Goal: Task Accomplishment & Management: Use online tool/utility

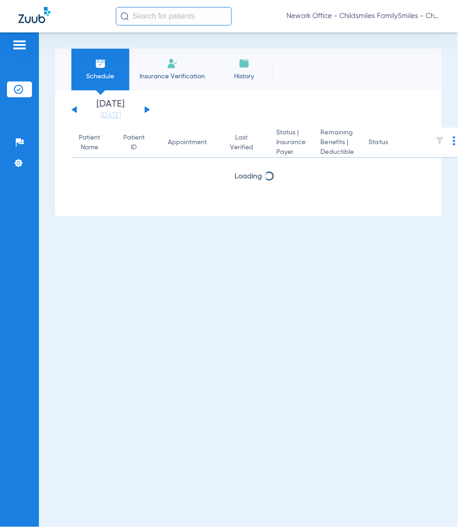
drag, startPoint x: 300, startPoint y: 7, endPoint x: 300, endPoint y: 19, distance: 12.1
click at [300, 8] on div "Newark Office - Childsmiles FamilySmiles - ChildSmiles [GEOGRAPHIC_DATA] - [GEO…" at bounding box center [278, 16] width 324 height 19
click at [300, 19] on span "Newark Office - Childsmiles FamilySmiles - ChildSmiles [GEOGRAPHIC_DATA] - [GEO…" at bounding box center [363, 16] width 153 height 9
click at [417, 32] on span "Account Selection" at bounding box center [405, 33] width 52 height 6
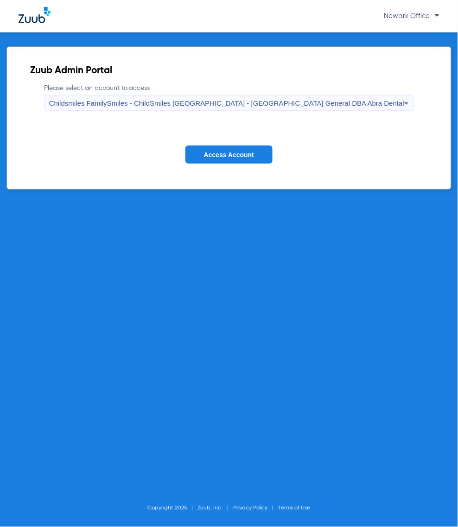
click at [209, 103] on span "Childsmiles FamilySmiles - ChildSmiles PA - Newark General DBA Abra Dental" at bounding box center [227, 103] width 356 height 8
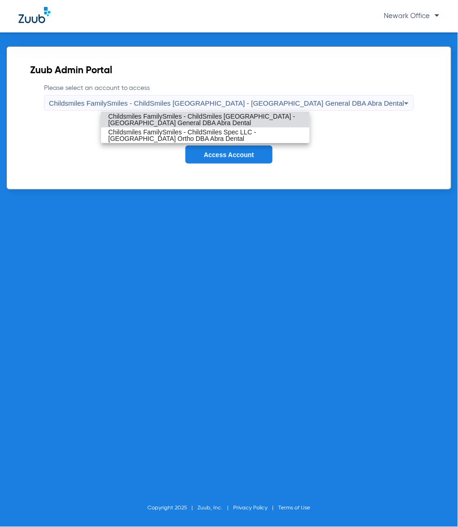
click at [214, 120] on span "Childsmiles FamilySmiles - ChildSmiles PA - Newark General DBA Abra Dental" at bounding box center [206, 119] width 194 height 13
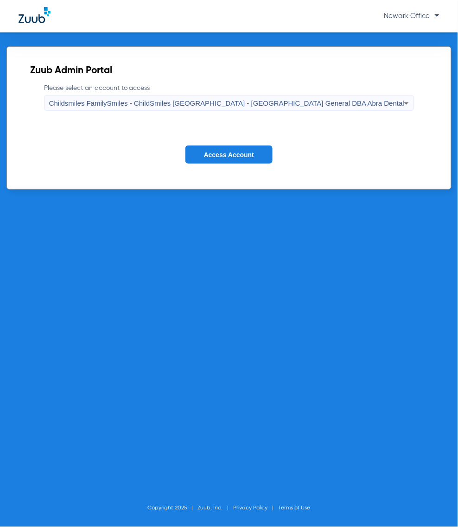
click at [231, 154] on span "Access Account" at bounding box center [229, 154] width 50 height 7
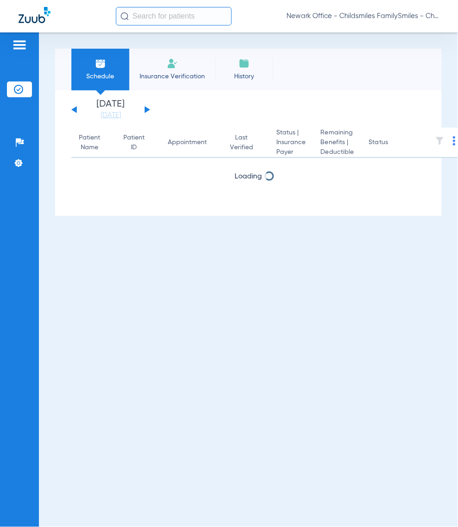
click at [192, 24] on input "text" at bounding box center [174, 16] width 116 height 19
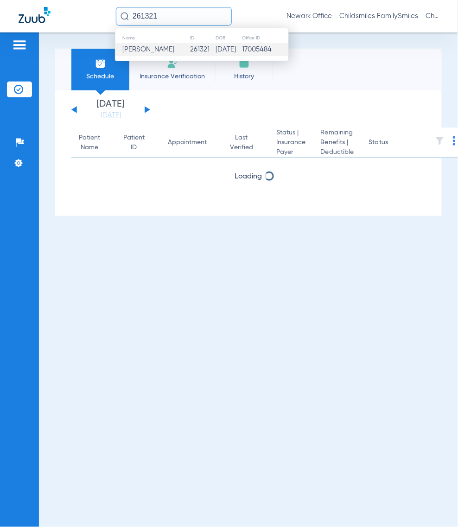
type input "261321"
click at [157, 46] on span "[PERSON_NAME]" at bounding box center [148, 49] width 52 height 7
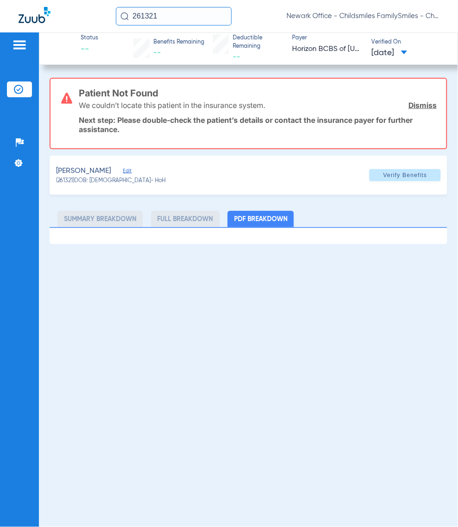
click at [129, 170] on div "JONES, SHAYLA Edit" at bounding box center [111, 172] width 110 height 12
click at [126, 172] on span "Edit" at bounding box center [127, 172] width 8 height 9
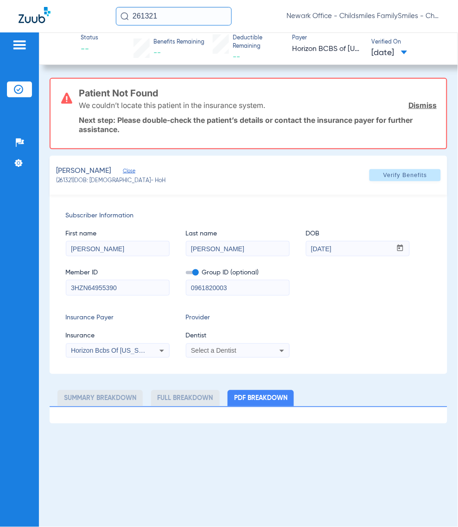
click at [269, 349] on div "Select a Dentist" at bounding box center [237, 350] width 103 height 11
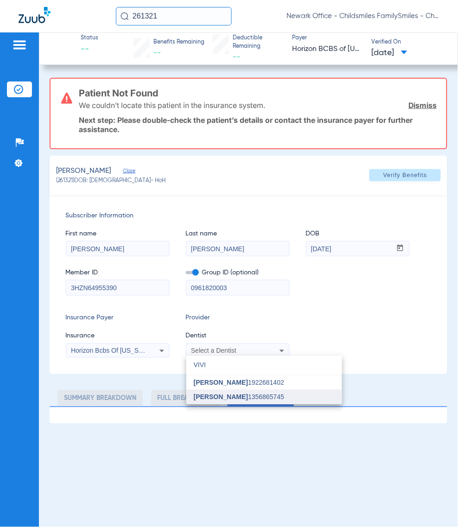
type input "VIVI"
click at [247, 391] on mat-option "Vivian Kim 1356865745" at bounding box center [264, 397] width 156 height 15
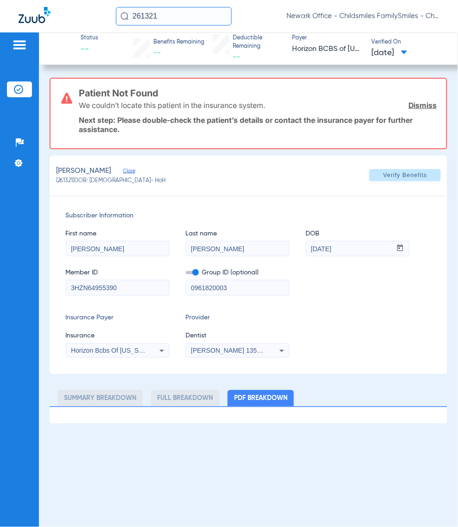
drag, startPoint x: 233, startPoint y: 288, endPoint x: 95, endPoint y: 294, distance: 138.3
click at [95, 294] on div "Member ID 3HZN64955390 Group ID (optional) 0961820003" at bounding box center [249, 278] width 366 height 36
paste input "096182-"
type input "096182-0003"
click at [390, 180] on span at bounding box center [405, 175] width 71 height 22
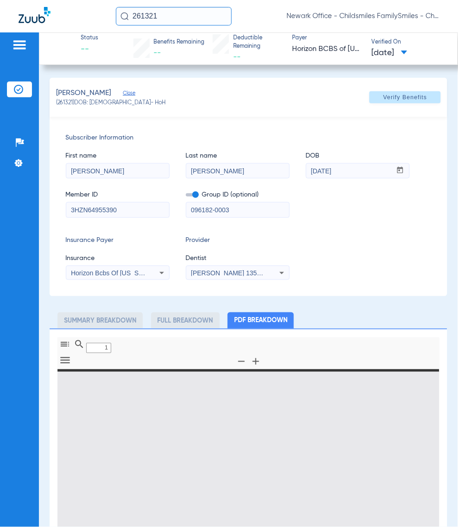
type input "0"
select select "page-width"
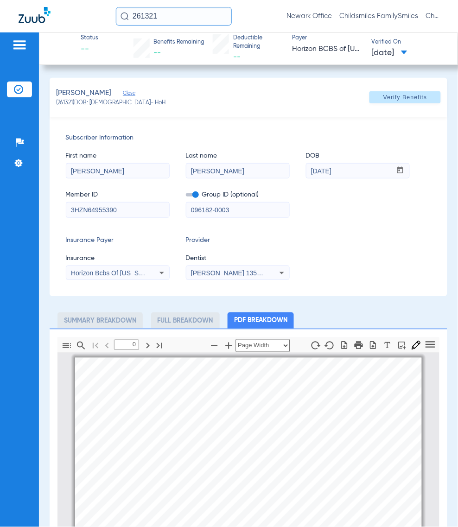
type input "1"
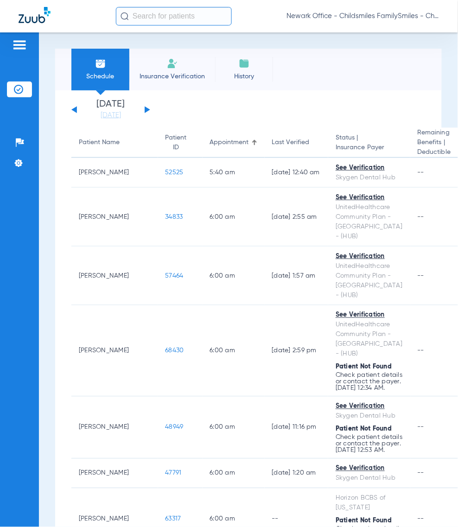
click at [174, 15] on input "text" at bounding box center [174, 16] width 116 height 19
click at [180, 15] on div "Newark Office - Childsmiles FamilySmiles - ChildSmiles [GEOGRAPHIC_DATA] - [GEO…" at bounding box center [229, 16] width 458 height 32
click at [179, 25] on input "text" at bounding box center [174, 16] width 116 height 19
click at [179, 22] on input "text" at bounding box center [174, 16] width 116 height 19
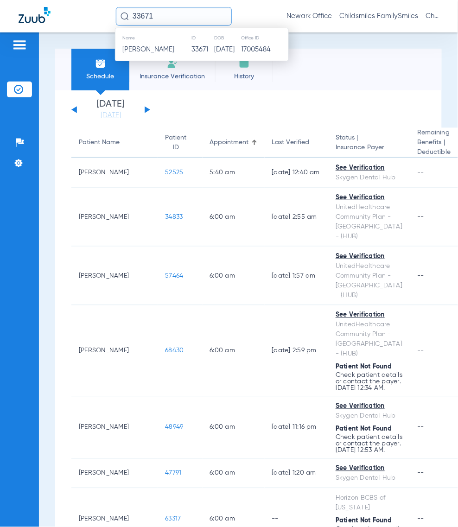
type input "33671"
click at [162, 41] on th "Name" at bounding box center [153, 38] width 76 height 10
click at [160, 49] on span "[PERSON_NAME]" at bounding box center [148, 49] width 52 height 7
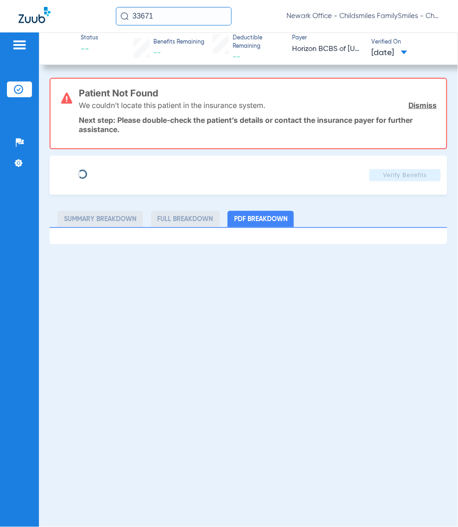
type input "JOSE"
type input "ORTIZ"
type input "08/23/1967"
type input "3HZN11982000"
click at [130, 171] on span "Edit" at bounding box center [127, 172] width 8 height 9
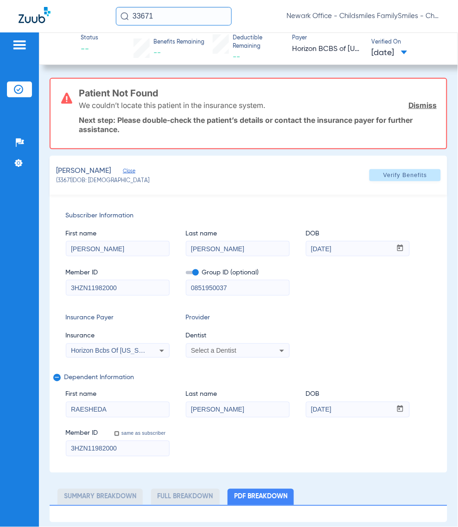
click at [248, 348] on div "Select a Dentist" at bounding box center [228, 351] width 75 height 6
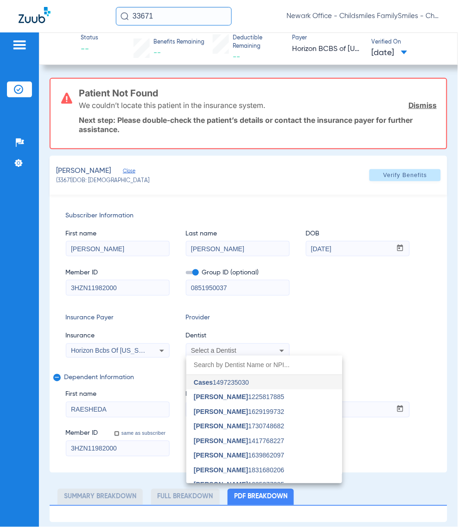
click at [136, 292] on div at bounding box center [229, 263] width 458 height 527
click at [136, 292] on input "3HZN11982000" at bounding box center [117, 288] width 103 height 15
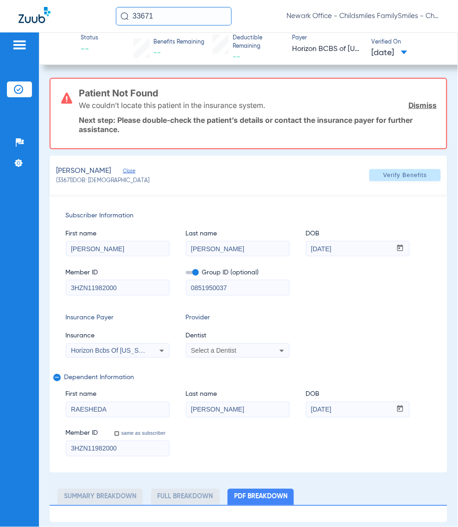
click at [124, 448] on input "3HZN11982000" at bounding box center [117, 448] width 103 height 15
drag, startPoint x: 251, startPoint y: 287, endPoint x: 90, endPoint y: 287, distance: 160.9
click at [90, 287] on div "Member ID 3HZN11982000 Group ID (optional) 0851950037" at bounding box center [249, 278] width 366 height 36
paste input "085195-"
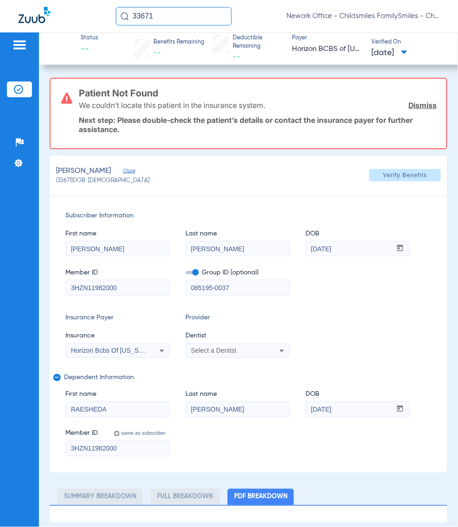
type input "085195-0037"
click at [253, 351] on div "Select a Dentist" at bounding box center [228, 351] width 75 height 6
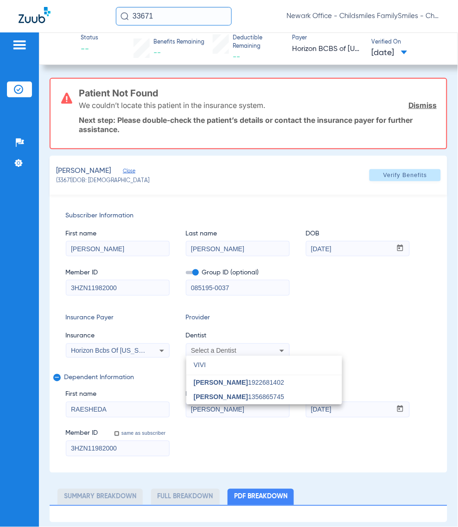
type input "VIVI"
click at [237, 405] on div at bounding box center [229, 263] width 458 height 527
click at [244, 398] on span "Last name" at bounding box center [238, 395] width 104 height 10
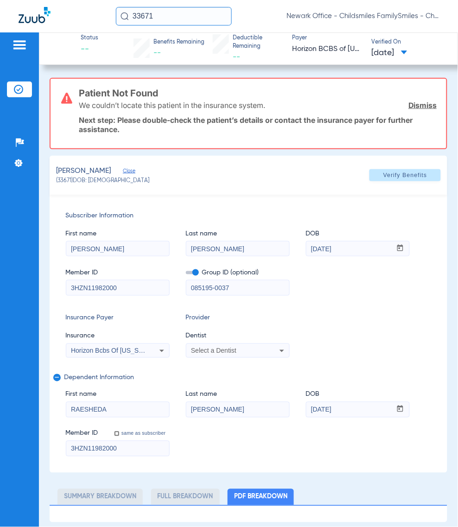
click at [246, 352] on div "Select a Dentist" at bounding box center [228, 351] width 75 height 6
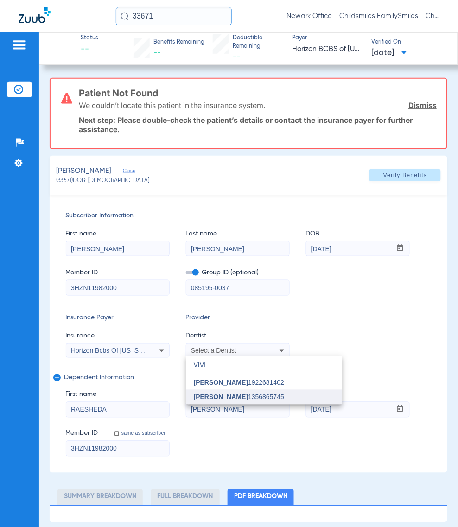
type input "VIVI"
click at [233, 397] on span "[PERSON_NAME] 1356865745" at bounding box center [239, 397] width 90 height 6
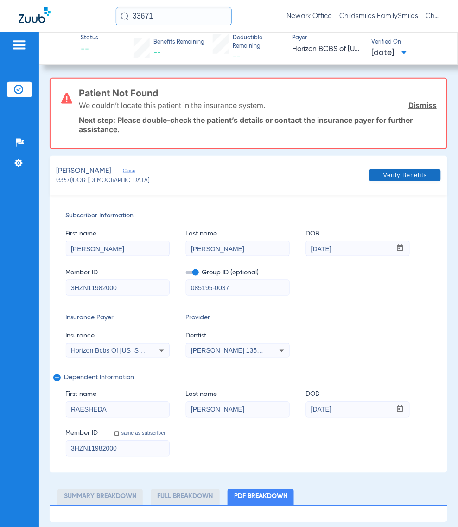
click at [398, 170] on span at bounding box center [405, 175] width 71 height 22
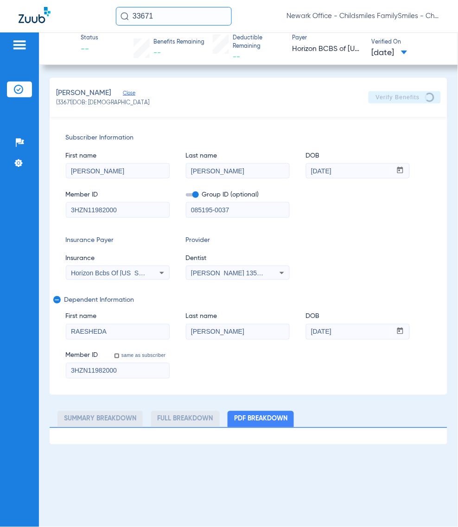
select select "page-width"
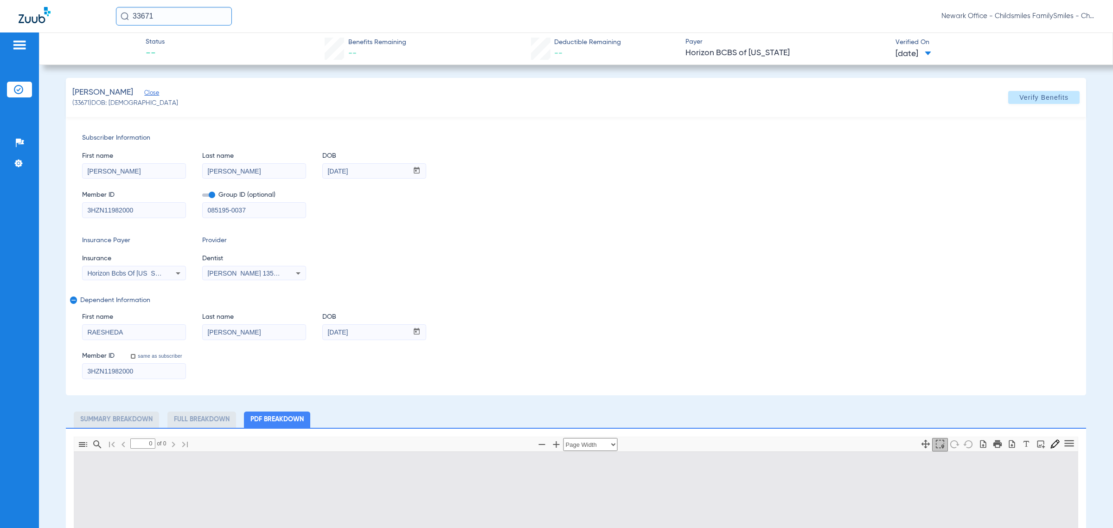
type input "1"
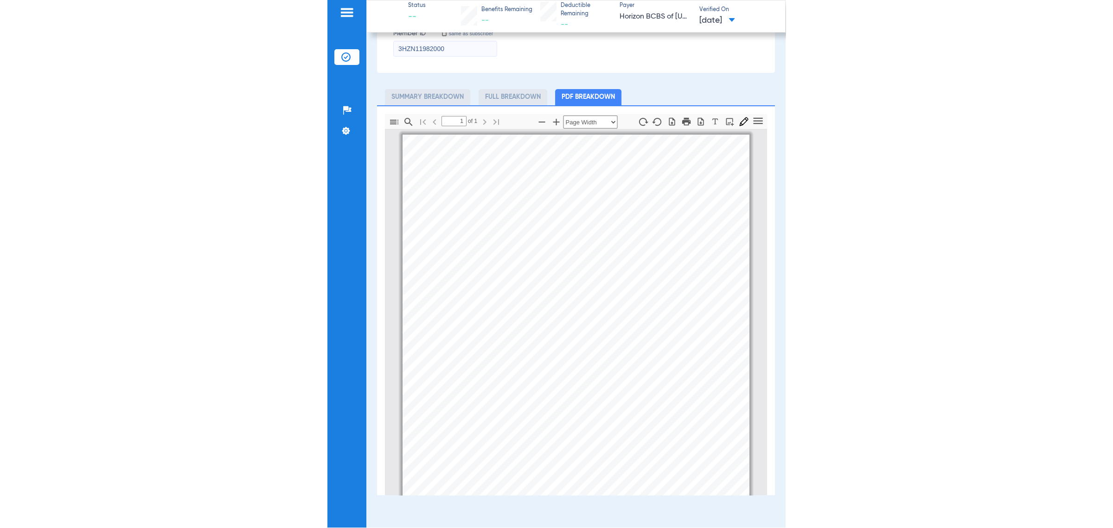
scroll to position [32, 0]
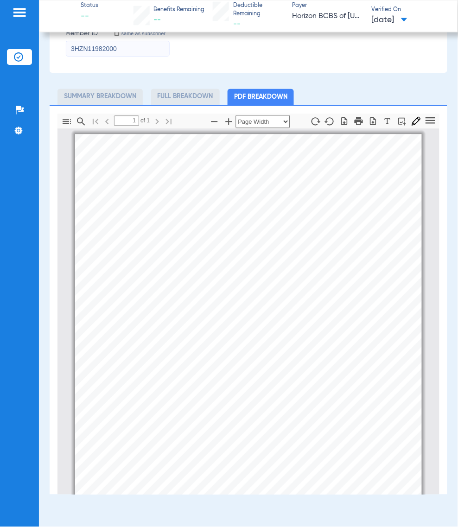
drag, startPoint x: 15, startPoint y: 488, endPoint x: 7, endPoint y: 498, distance: 12.5
click at [15, 490] on div "Patients Insurance Verification Setup Help Center Settings" at bounding box center [19, 263] width 39 height 527
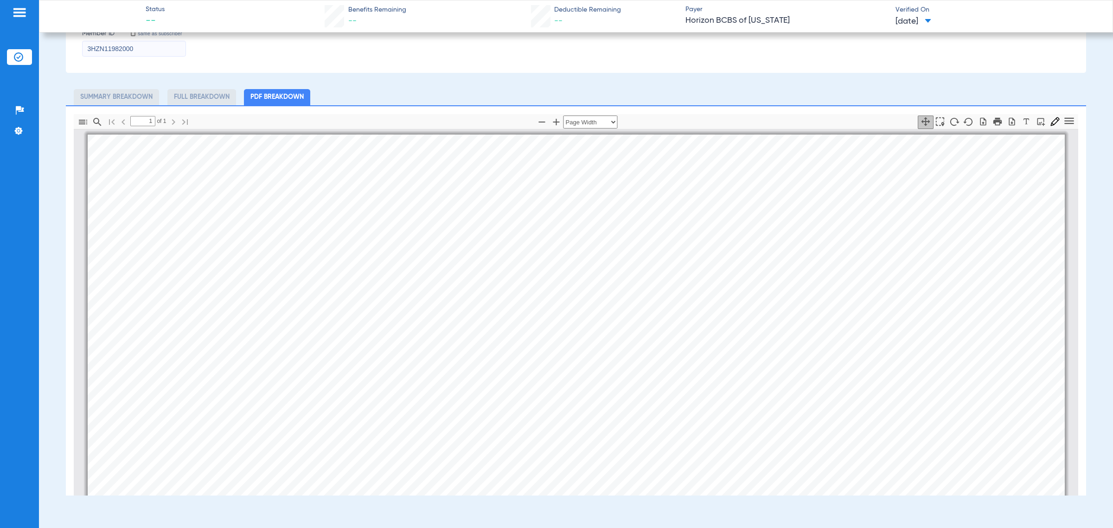
scroll to position [32, 0]
click at [13, 56] on li "Insurance Verification" at bounding box center [19, 58] width 25 height 16
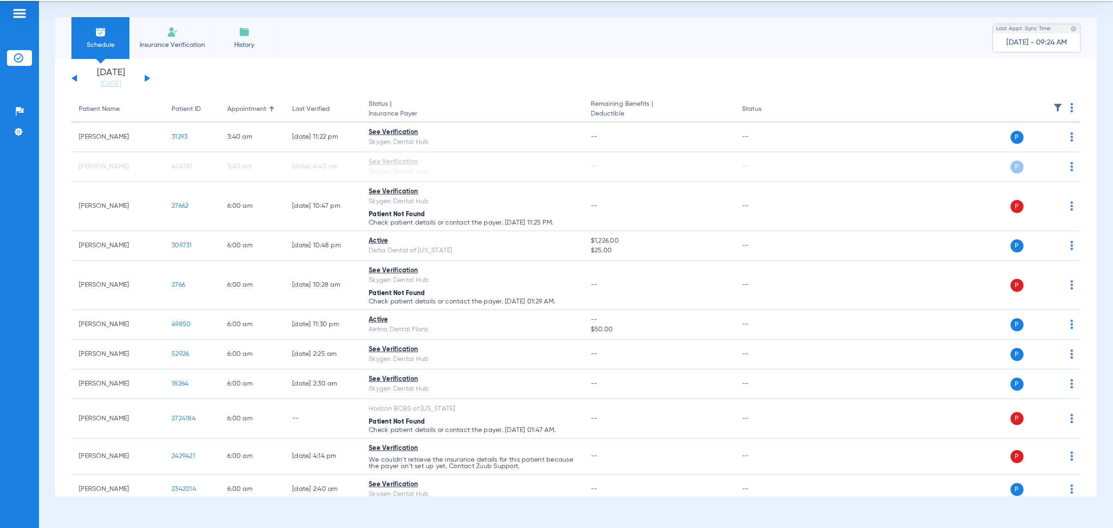
click at [458, 109] on img at bounding box center [1057, 107] width 9 height 9
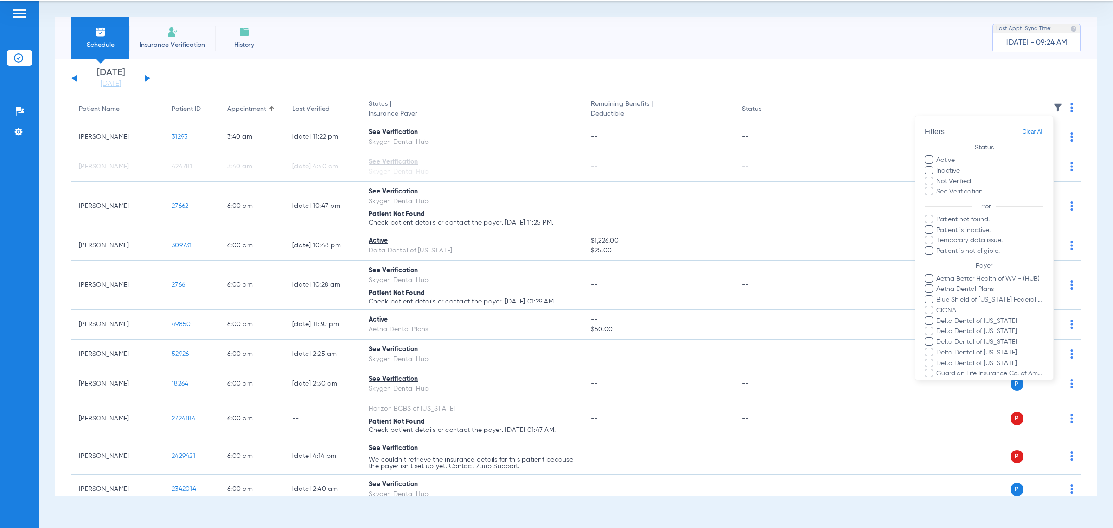
scroll to position [116, 0]
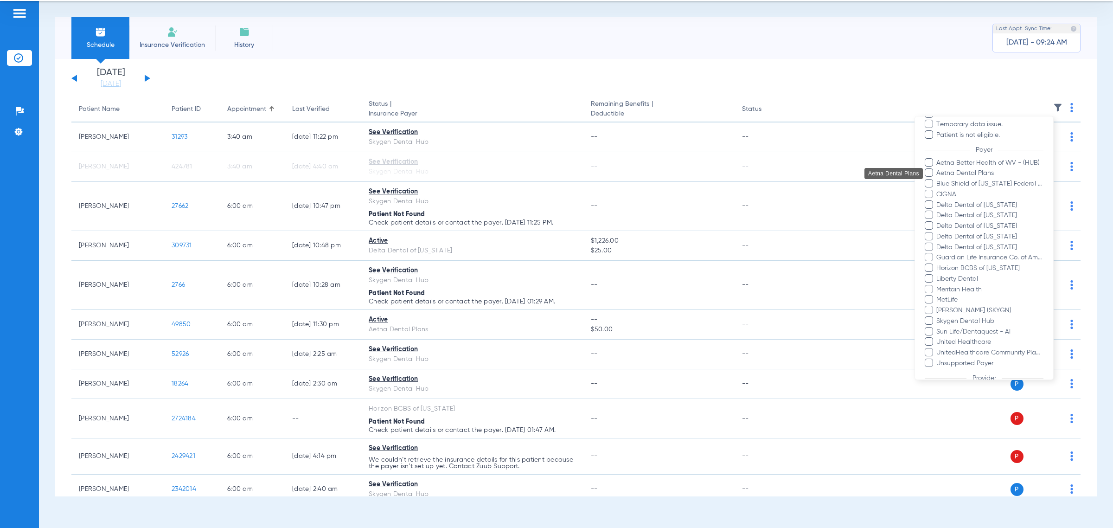
click at [458, 172] on span "Aetna Dental Plans" at bounding box center [990, 174] width 108 height 10
click at [458, 180] on input "Aetna Dental Plans" at bounding box center [938, 180] width 0 height 0
click at [458, 183] on span "Blue Shield of [US_STATE] Federal Plan" at bounding box center [990, 184] width 108 height 10
click at [458, 190] on input "Blue Shield of [US_STATE] Federal Plan" at bounding box center [938, 190] width 0 height 0
click at [458, 191] on span "CIGNA" at bounding box center [990, 195] width 108 height 10
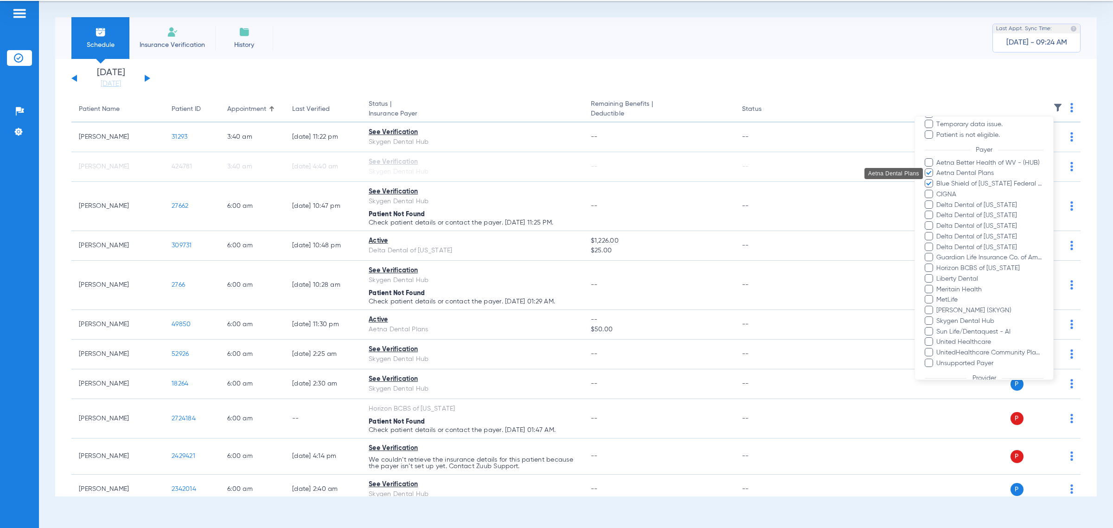
click at [458, 201] on input "CIGNA" at bounding box center [938, 201] width 0 height 0
click at [458, 202] on span "Delta Dental of Minnesota" at bounding box center [990, 205] width 108 height 10
click at [458, 211] on input "Delta Dental of Minnesota" at bounding box center [938, 211] width 0 height 0
click at [458, 214] on span "Delta Dental of [US_STATE]" at bounding box center [990, 216] width 108 height 10
click at [458, 222] on input "Delta Dental of [US_STATE]" at bounding box center [938, 222] width 0 height 0
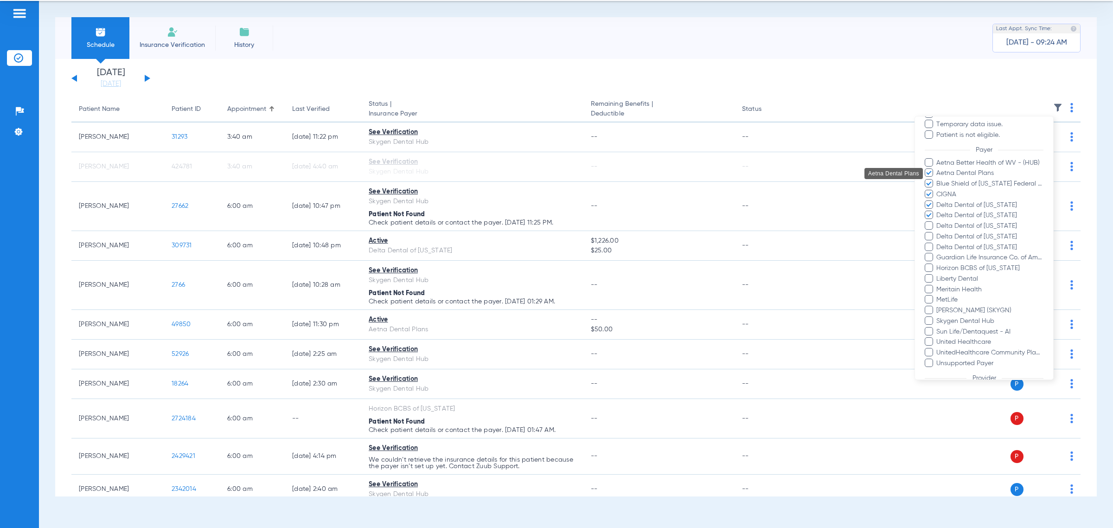
click at [458, 224] on span "Delta Dental of New York" at bounding box center [990, 226] width 108 height 10
click at [458, 232] on input "Delta Dental of New York" at bounding box center [938, 232] width 0 height 0
click at [458, 237] on span "Delta Dental of [US_STATE]" at bounding box center [990, 237] width 108 height 10
click at [458, 243] on input "Delta Dental of [US_STATE]" at bounding box center [938, 243] width 0 height 0
click at [458, 246] on span "Delta Dental of Wisconsin" at bounding box center [990, 248] width 108 height 10
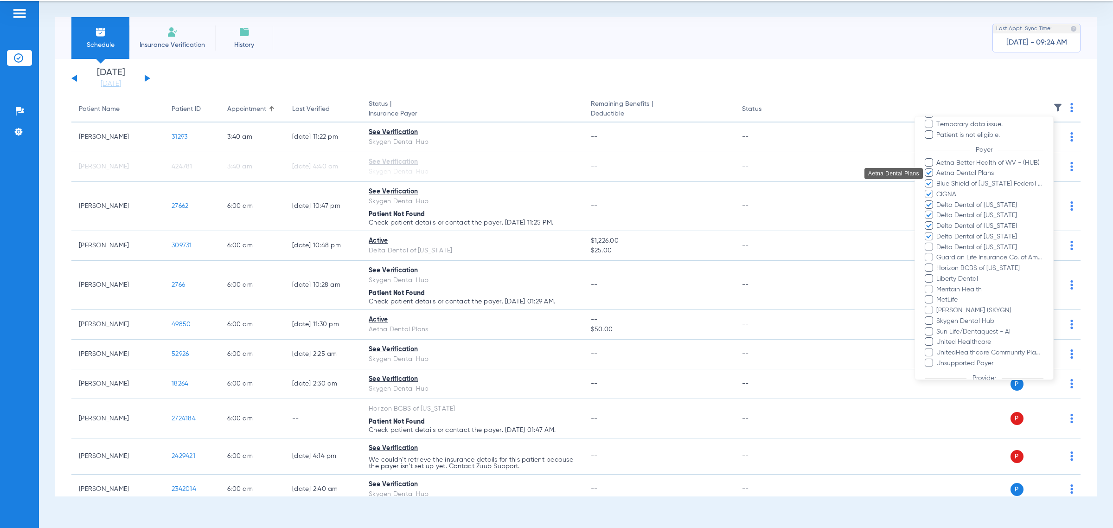
click at [458, 254] on input "Delta Dental of Wisconsin" at bounding box center [938, 254] width 0 height 0
click at [458, 256] on span "Guardian Life Insurance Co. of America" at bounding box center [990, 258] width 108 height 10
click at [458, 264] on input "Guardian Life Insurance Co. of America" at bounding box center [938, 264] width 0 height 0
click at [458, 266] on span "Horizon BCBS of [US_STATE]" at bounding box center [990, 268] width 108 height 10
click at [458, 275] on input "Horizon BCBS of [US_STATE]" at bounding box center [938, 275] width 0 height 0
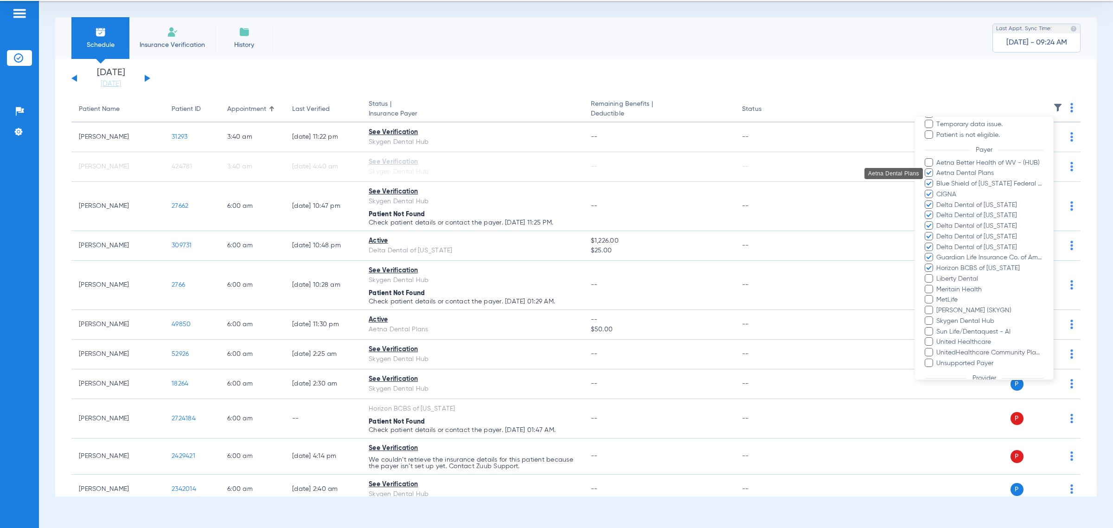
click at [458, 296] on span "MetLife" at bounding box center [990, 300] width 108 height 10
click at [458, 307] on input "MetLife" at bounding box center [938, 307] width 0 height 0
click at [458, 328] on span "Sun Life/Dentaquest - AI" at bounding box center [990, 332] width 108 height 10
click at [458, 338] on input "Sun Life/Dentaquest - AI" at bounding box center [938, 338] width 0 height 0
click at [458, 342] on span "United Healthcare" at bounding box center [990, 343] width 108 height 10
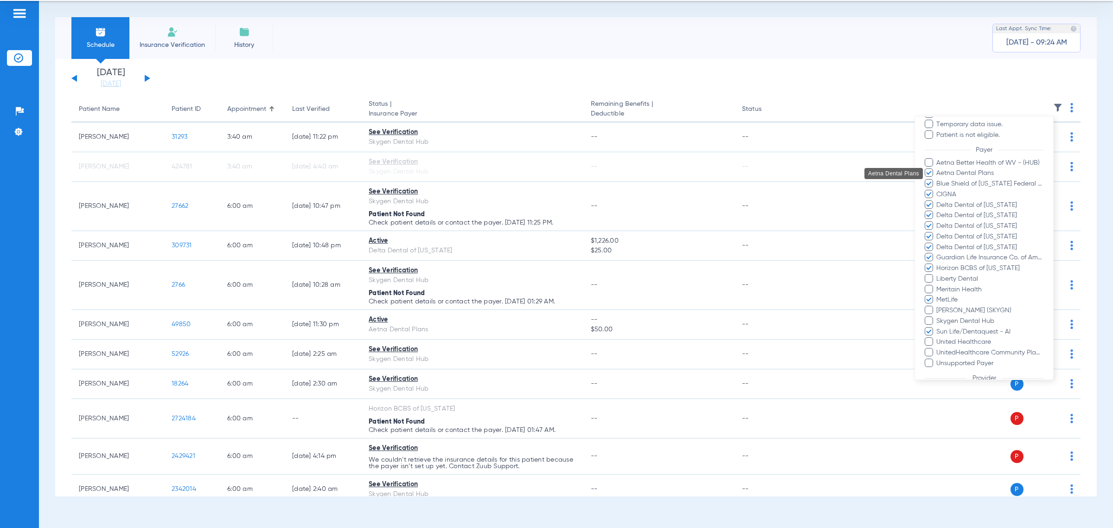
click at [458, 349] on input "United Healthcare" at bounding box center [938, 349] width 0 height 0
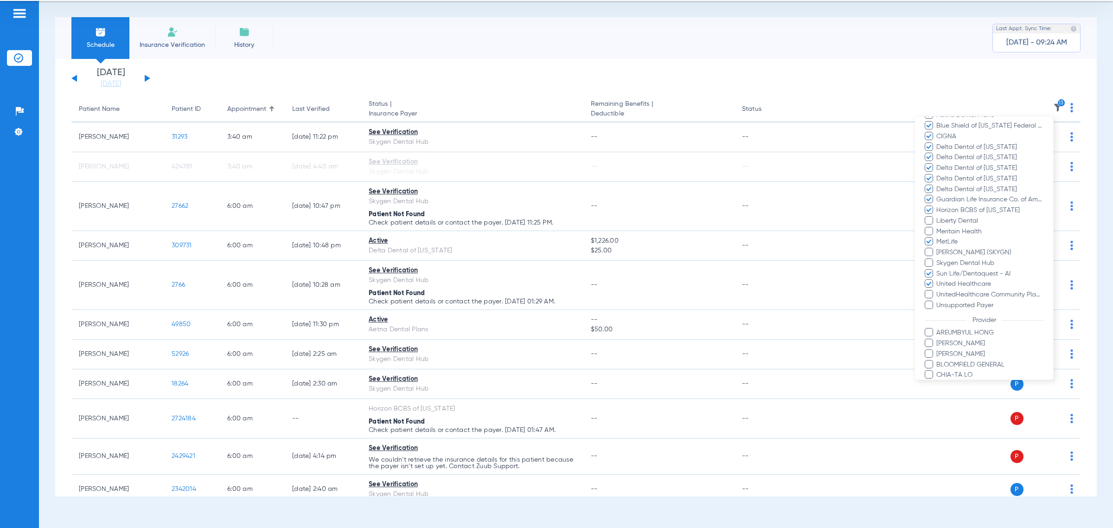
scroll to position [420, 0]
click at [458, 352] on button "Apply" at bounding box center [1021, 361] width 43 height 18
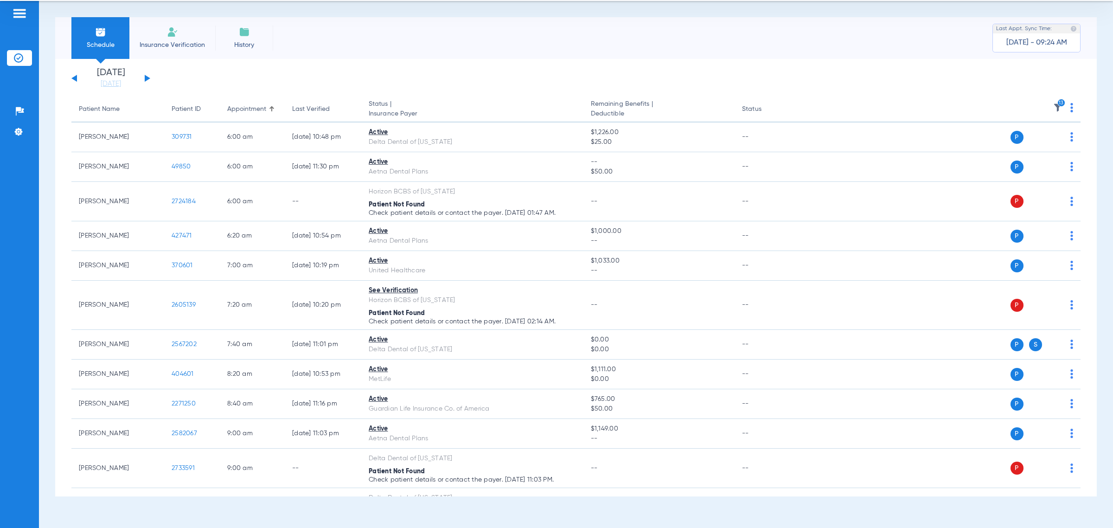
click at [75, 78] on button at bounding box center [74, 78] width 6 height 7
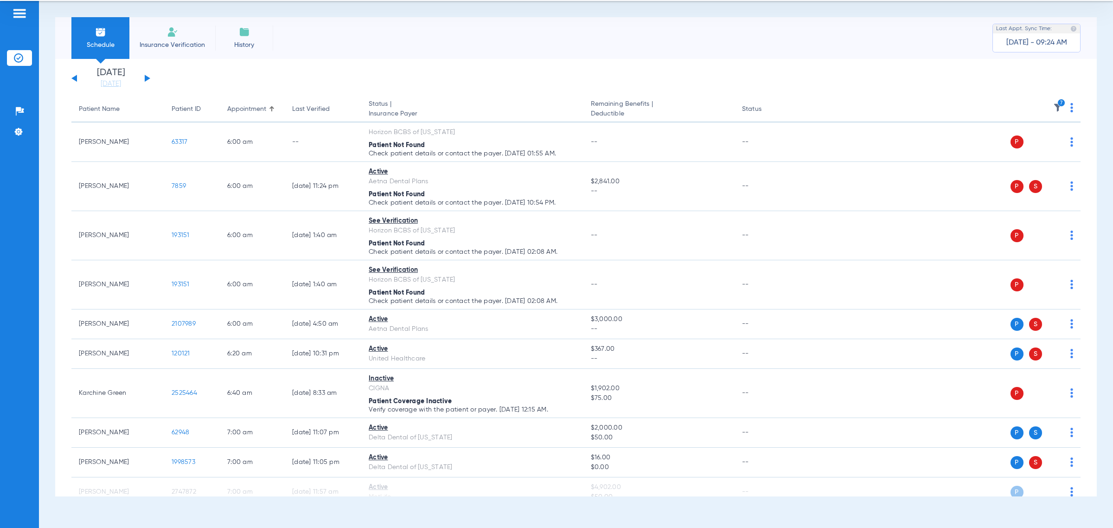
click at [458, 104] on img at bounding box center [1057, 107] width 9 height 9
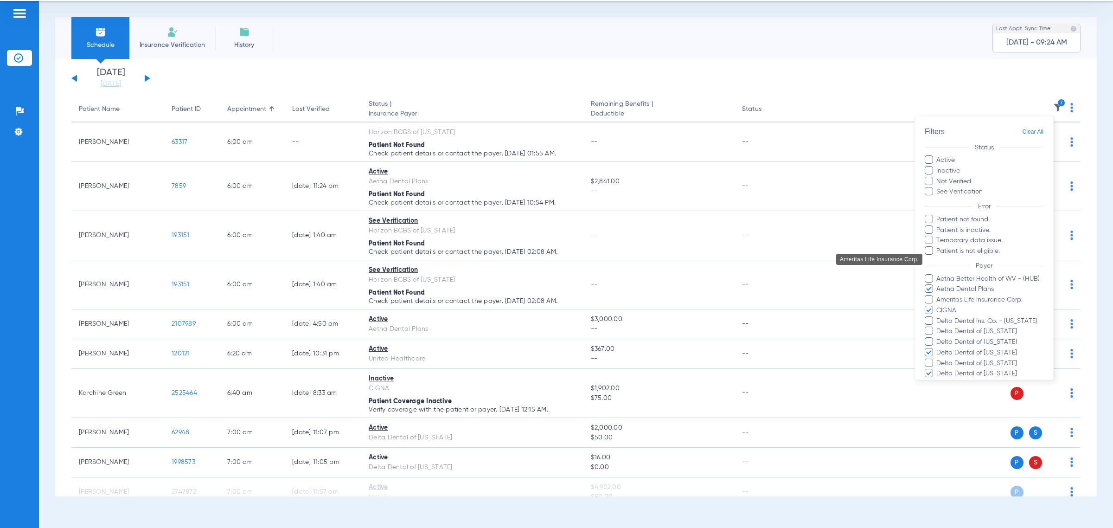
scroll to position [58, 0]
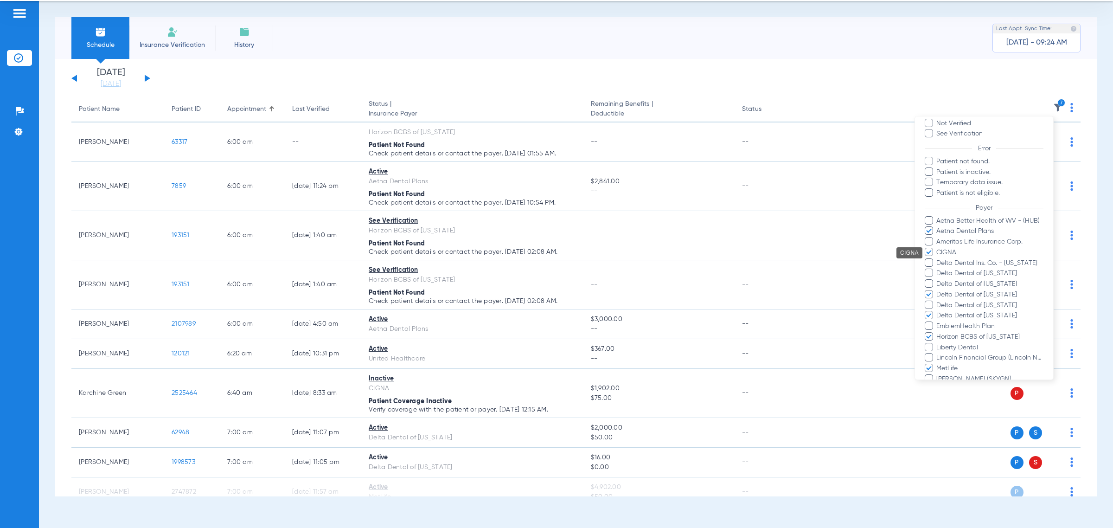
click at [458, 249] on span "CIGNA" at bounding box center [990, 253] width 108 height 10
click at [458, 259] on input "CIGNA" at bounding box center [938, 259] width 0 height 0
click at [458, 250] on span "CIGNA" at bounding box center [990, 253] width 108 height 10
click at [458, 259] on input "CIGNA" at bounding box center [938, 259] width 0 height 0
click at [458, 239] on span "Ameritas Life Insurance Corp." at bounding box center [990, 242] width 108 height 10
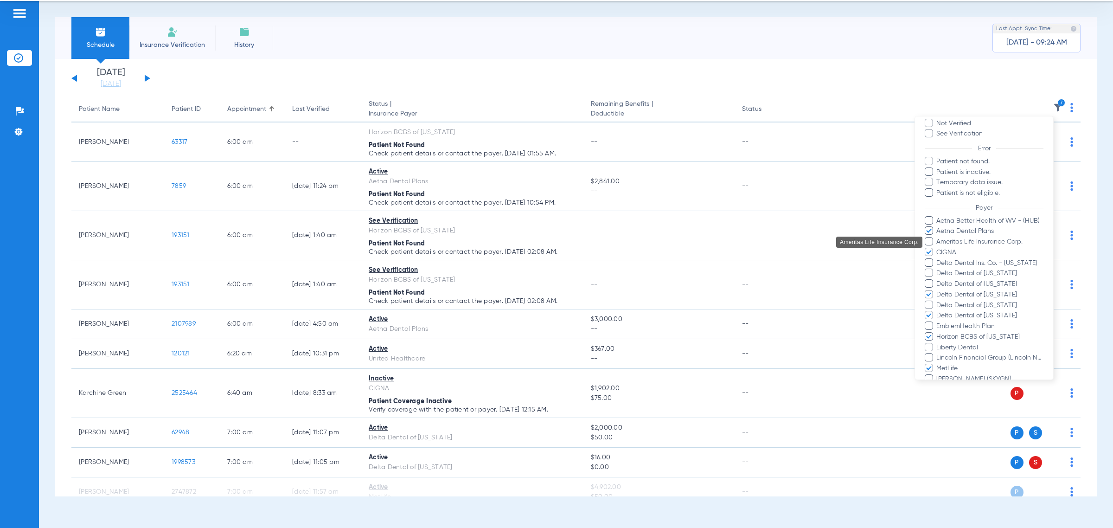
click at [458, 248] on input "Ameritas Life Insurance Corp." at bounding box center [938, 248] width 0 height 0
click at [458, 261] on span "Delta Dental Ins. Co. - [US_STATE]" at bounding box center [990, 263] width 108 height 10
click at [458, 269] on input "Delta Dental Ins. Co. - [US_STATE]" at bounding box center [938, 269] width 0 height 0
click at [458, 271] on span "Delta Dental of [US_STATE]" at bounding box center [990, 274] width 108 height 10
click at [458, 280] on input "Delta Dental of [US_STATE]" at bounding box center [938, 280] width 0 height 0
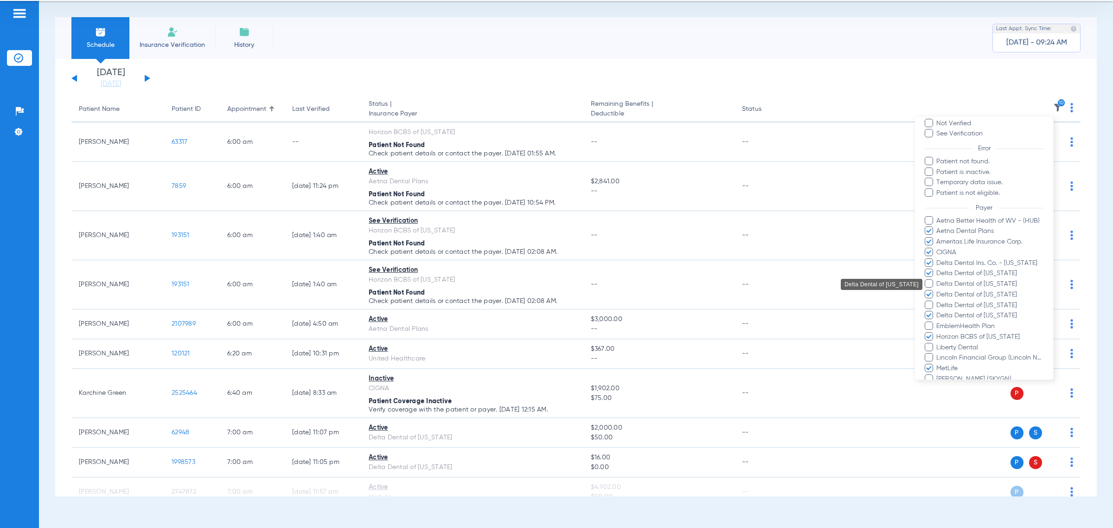
click at [458, 282] on span "Delta Dental of [US_STATE]" at bounding box center [990, 284] width 108 height 10
click at [458, 290] on input "Delta Dental of [US_STATE]" at bounding box center [938, 290] width 0 height 0
click at [458, 302] on span "Delta Dental of [US_STATE]" at bounding box center [990, 305] width 108 height 10
click at [458, 312] on input "Delta Dental of [US_STATE]" at bounding box center [938, 312] width 0 height 0
click at [458, 326] on span "EmblemHealth Plan" at bounding box center [990, 326] width 108 height 10
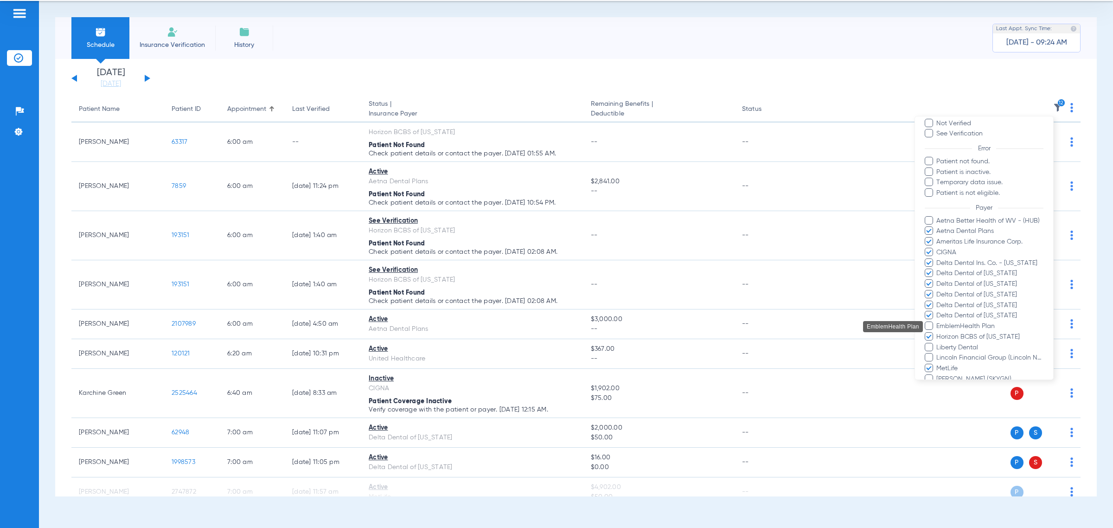
click at [458, 332] on input "EmblemHealth Plan" at bounding box center [938, 332] width 0 height 0
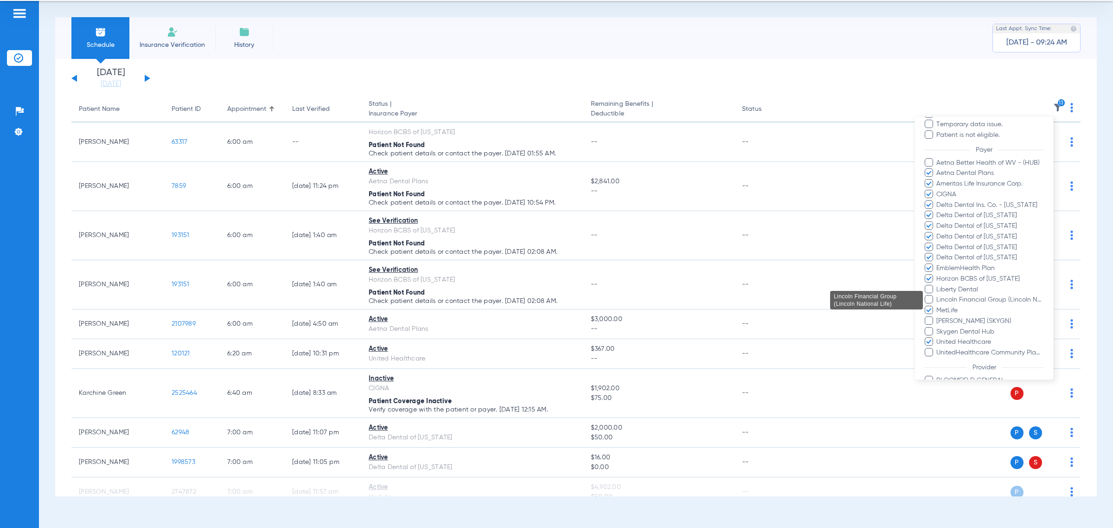
click at [458, 300] on span "Lincoln Financial Group (Lincoln National Life)" at bounding box center [990, 300] width 108 height 10
click at [458, 307] on input "Lincoln Financial Group (Lincoln National Life)" at bounding box center [938, 307] width 0 height 0
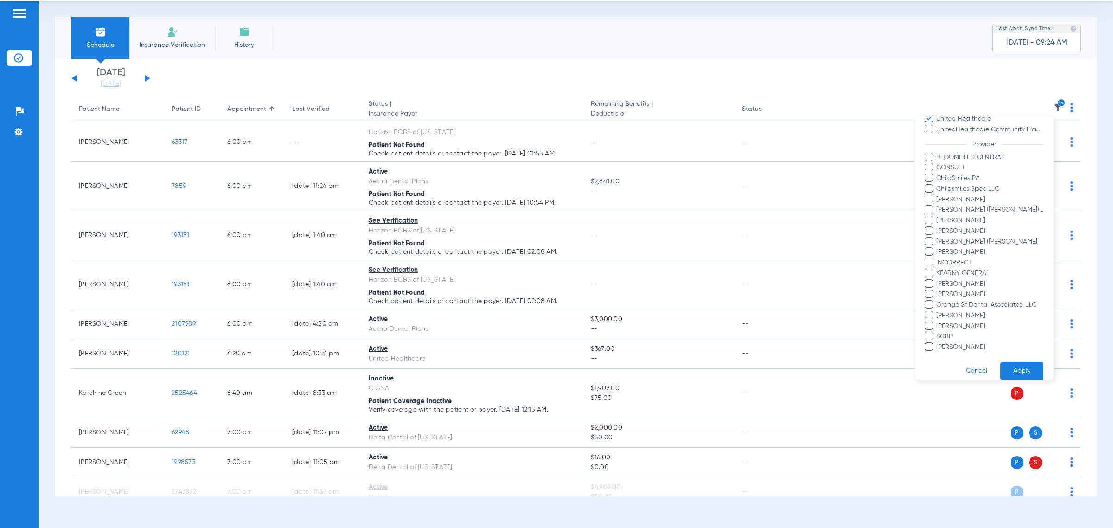
scroll to position [357, 0]
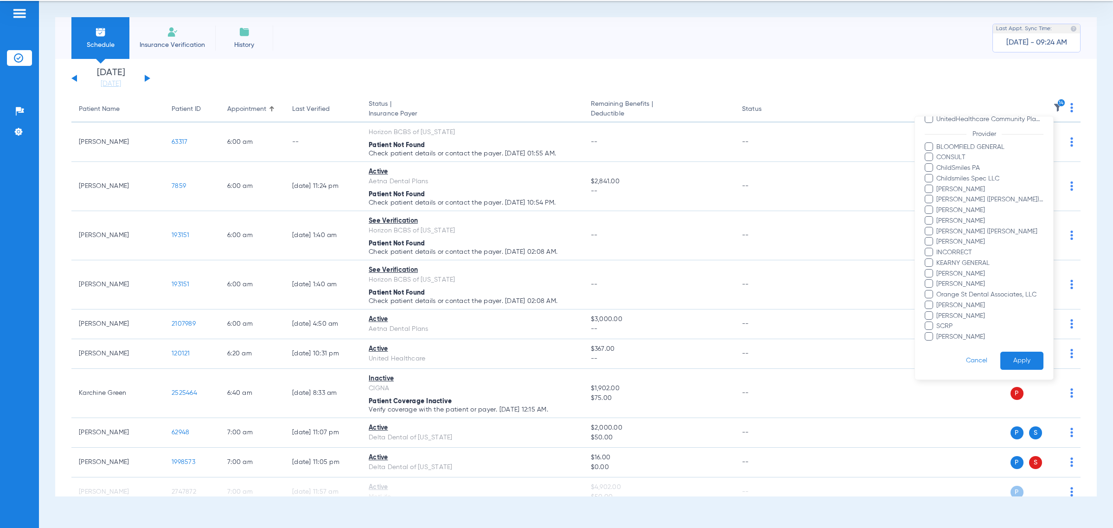
click at [458, 351] on button "Apply" at bounding box center [1021, 360] width 43 height 18
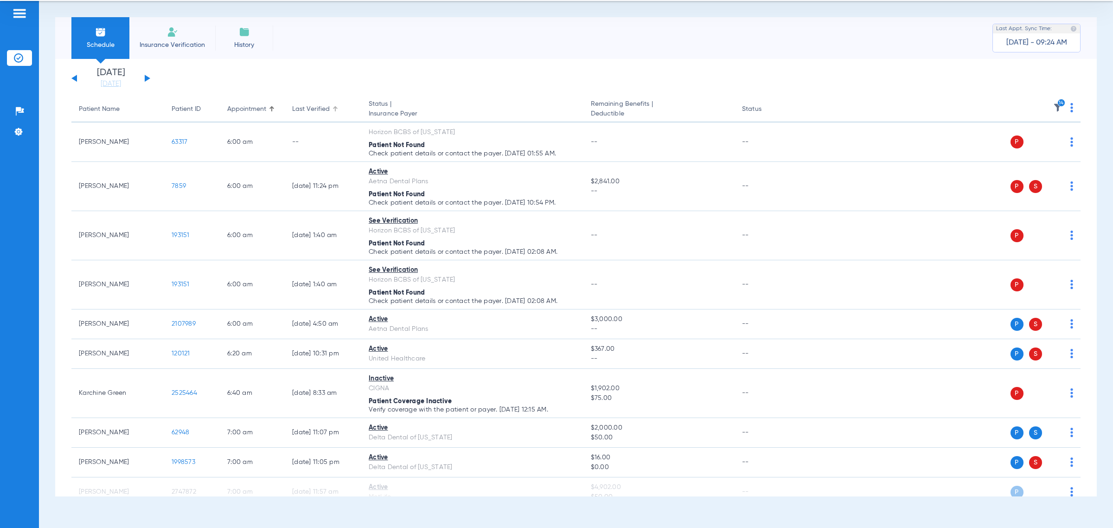
click at [324, 107] on div "Last Verified" at bounding box center [311, 109] width 38 height 10
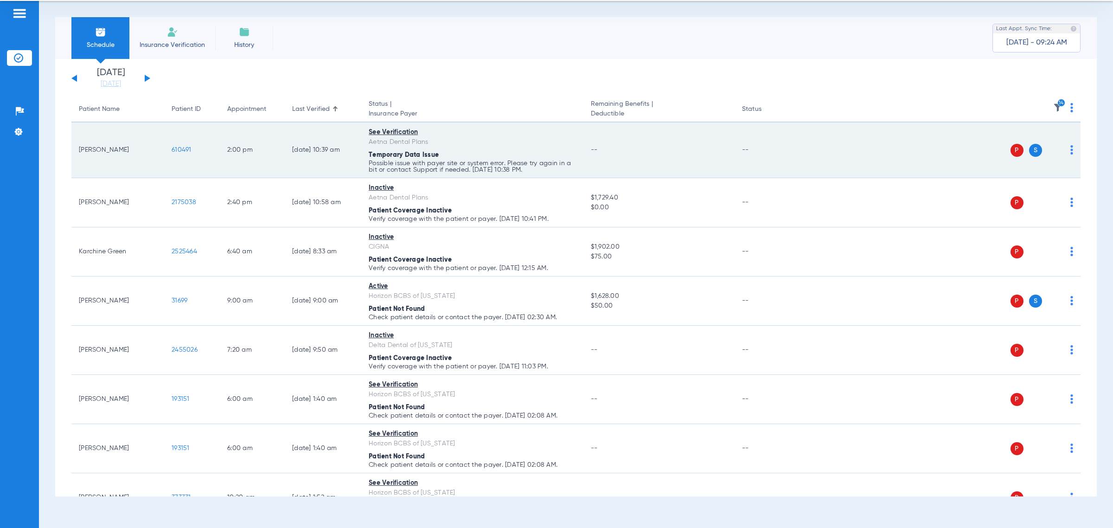
click at [458, 152] on div "P S" at bounding box center [935, 150] width 276 height 13
click at [458, 150] on img at bounding box center [1071, 149] width 3 height 9
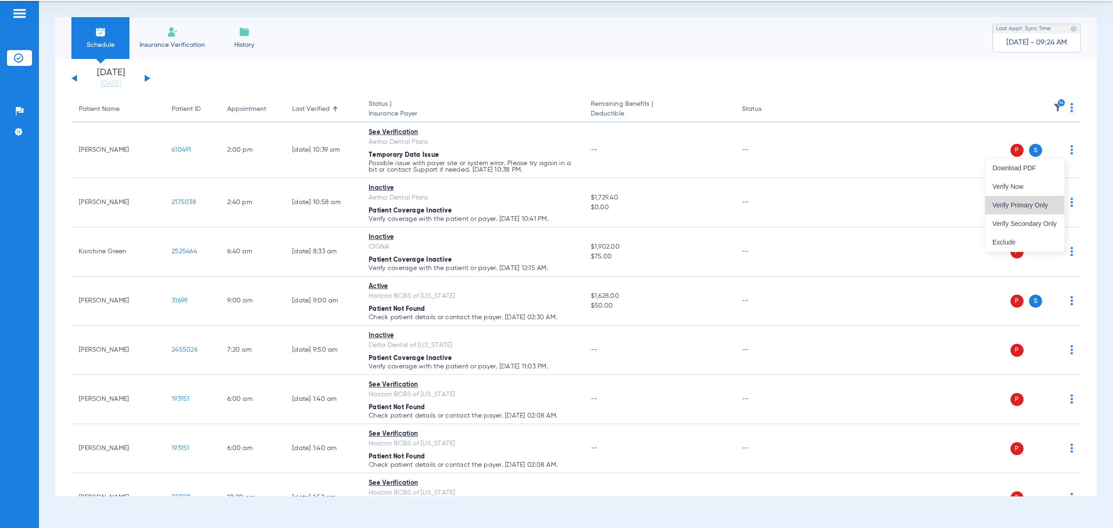
click at [458, 204] on span "Verify Primary Only" at bounding box center [1024, 205] width 64 height 6
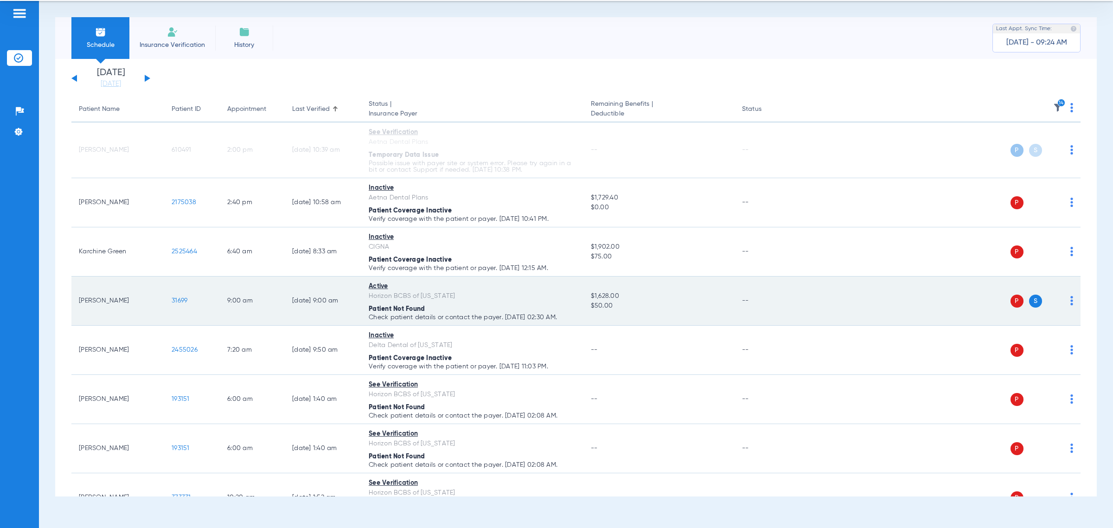
click at [458, 306] on span at bounding box center [1071, 303] width 3 height 6
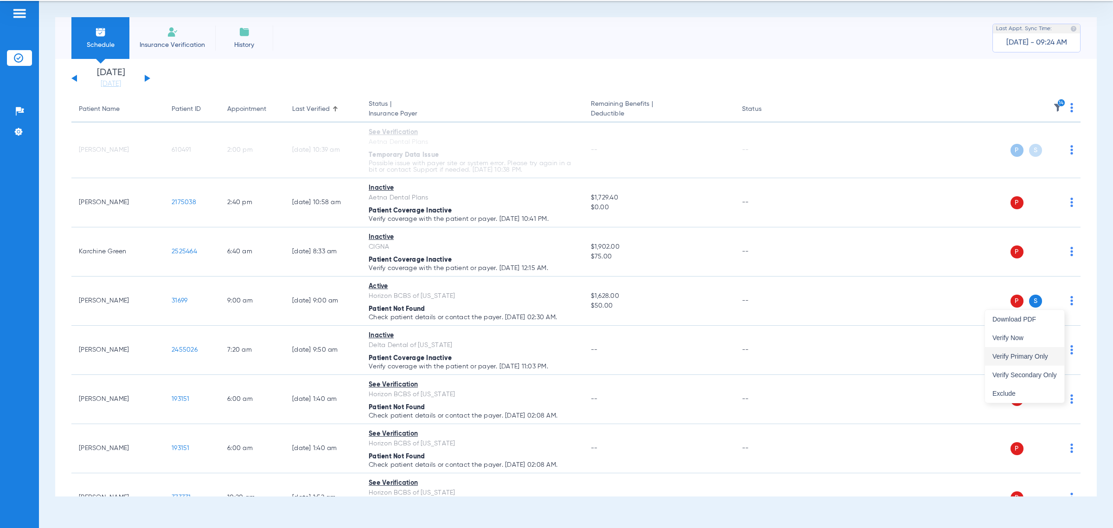
click at [458, 353] on span "Verify Primary Only" at bounding box center [1024, 356] width 64 height 6
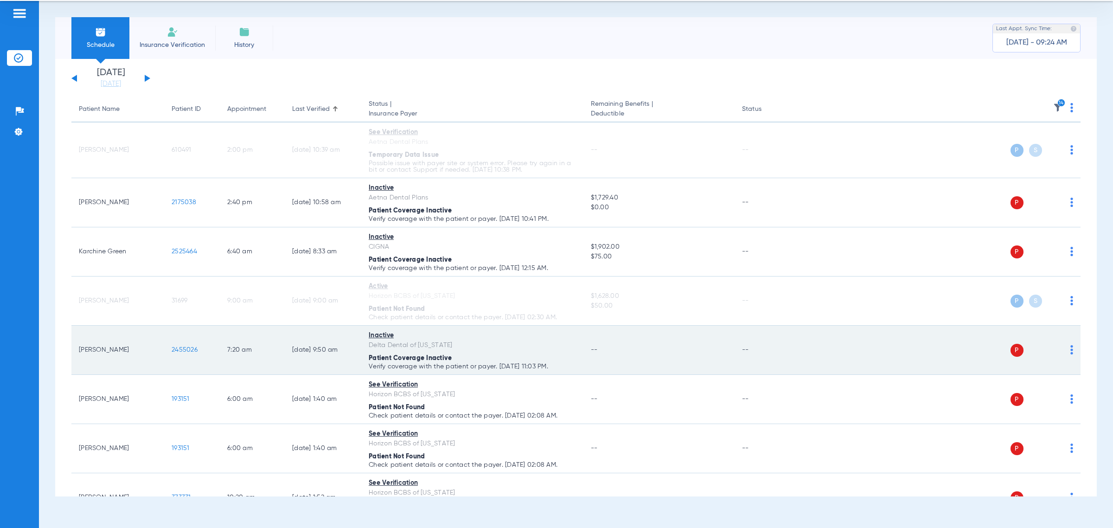
drag, startPoint x: 186, startPoint y: 360, endPoint x: 206, endPoint y: 356, distance: 20.8
click at [188, 360] on td "2455026" at bounding box center [192, 350] width 56 height 49
drag, startPoint x: 206, startPoint y: 356, endPoint x: 155, endPoint y: 360, distance: 51.2
click at [155, 360] on tr "Guido Alarcon Ordonez 2455026 7:20 AM 02/18/25 9:50 AM Inactive Delta Dental of…" at bounding box center [575, 350] width 1009 height 49
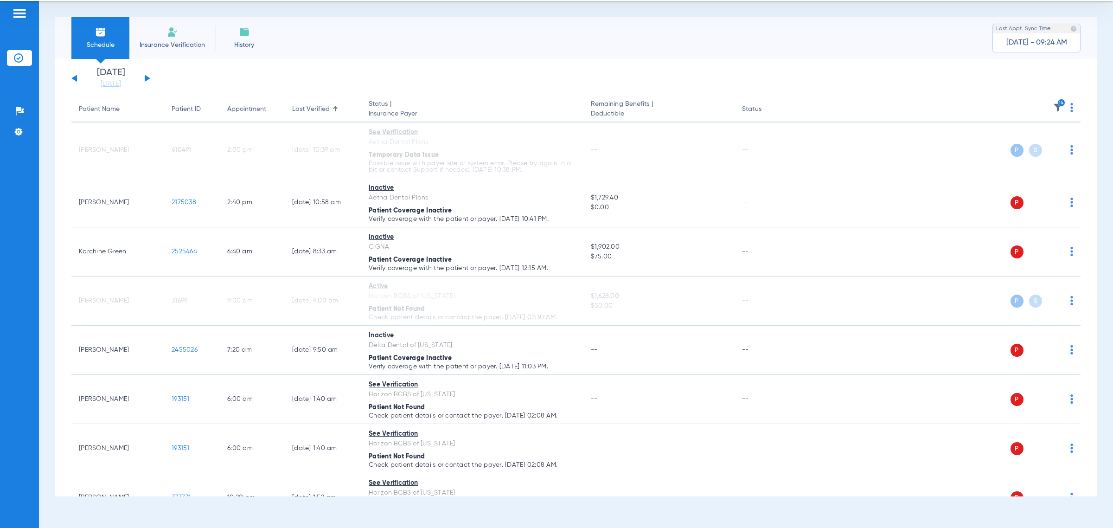
copy tr "2455026"
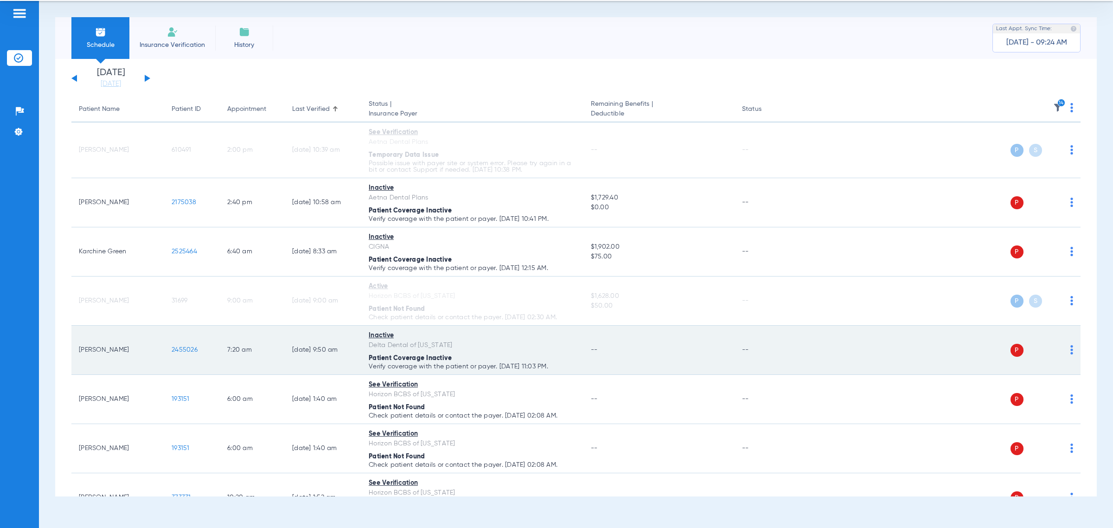
drag, startPoint x: 586, startPoint y: 374, endPoint x: 73, endPoint y: 353, distance: 513.3
click at [73, 353] on tr "Guido Alarcon Ordonez 2455026 7:20 AM 02/18/25 9:50 AM Inactive Delta Dental of…" at bounding box center [575, 350] width 1009 height 49
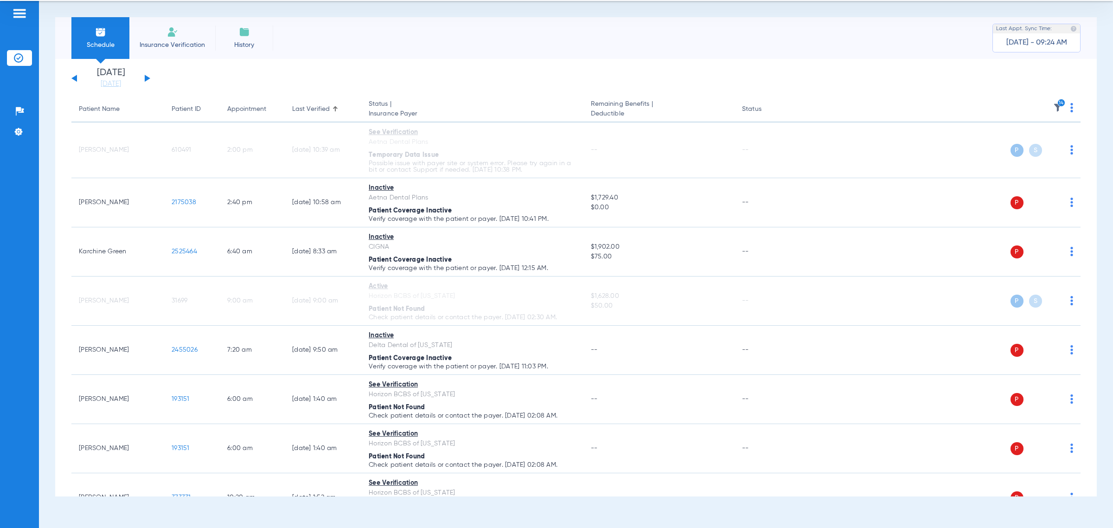
copy tr "Guido Alarcon Ordonez 2455026 7:20 AM 02/18/25 9:50 AM Inactive Delta Dental of…"
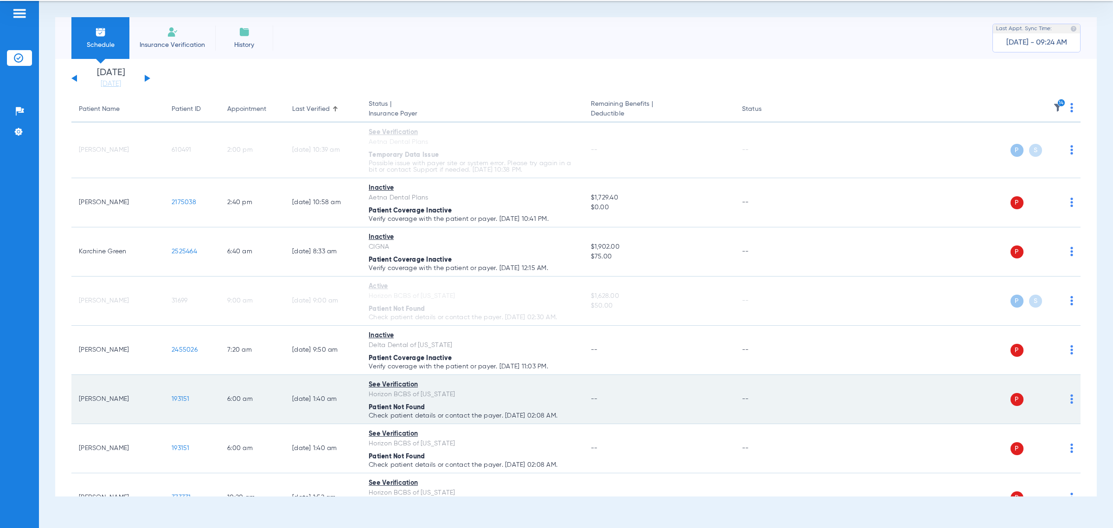
scroll to position [174, 0]
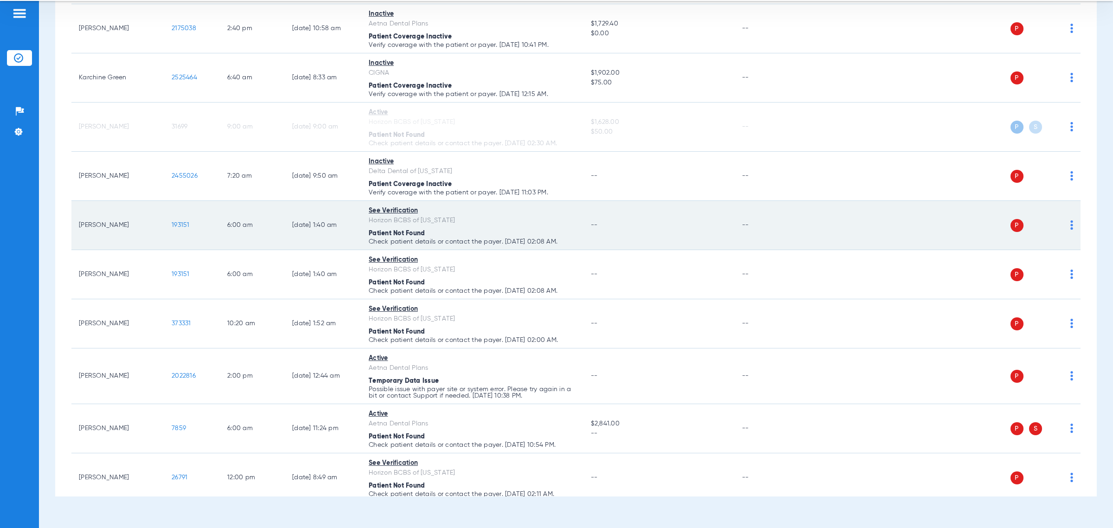
click at [458, 228] on img at bounding box center [1071, 224] width 3 height 9
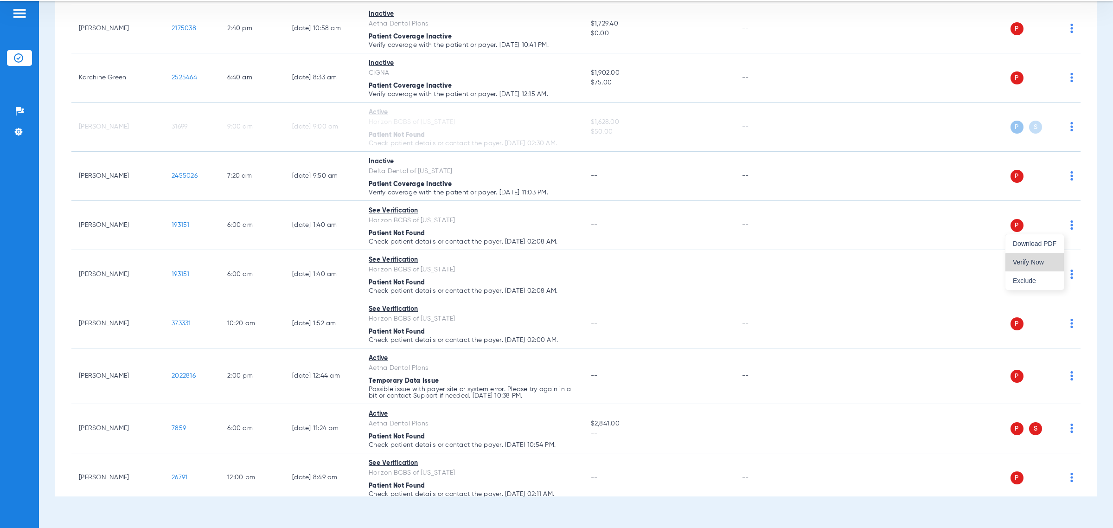
click at [458, 262] on span "Verify Now" at bounding box center [1035, 262] width 44 height 6
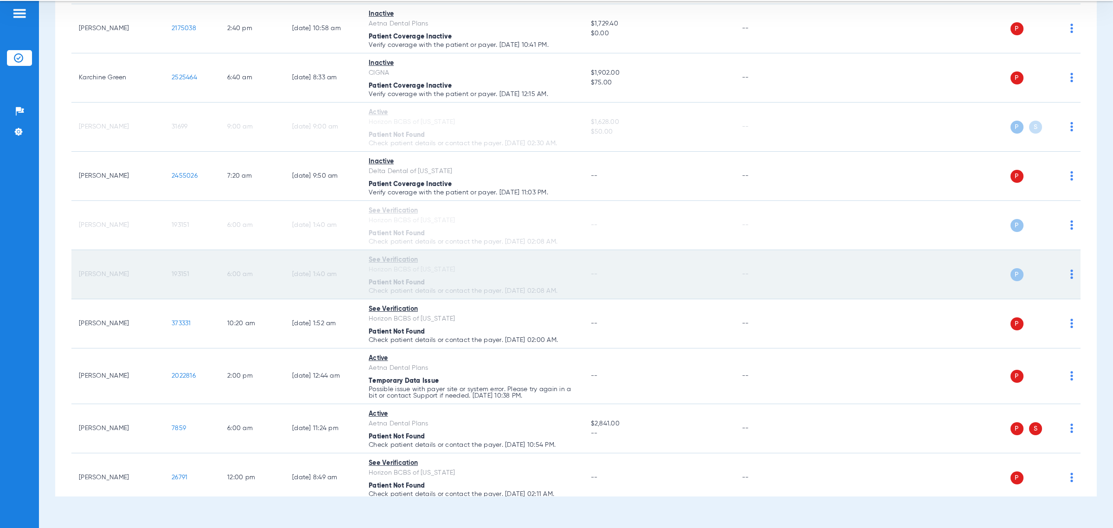
click at [458, 275] on img at bounding box center [1071, 273] width 3 height 9
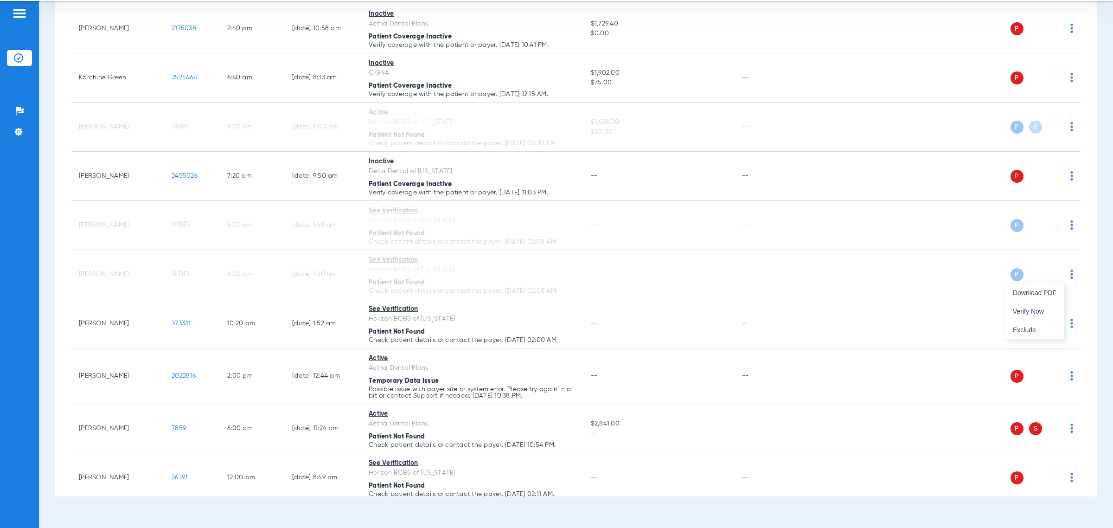
click at [458, 297] on div at bounding box center [556, 264] width 1113 height 528
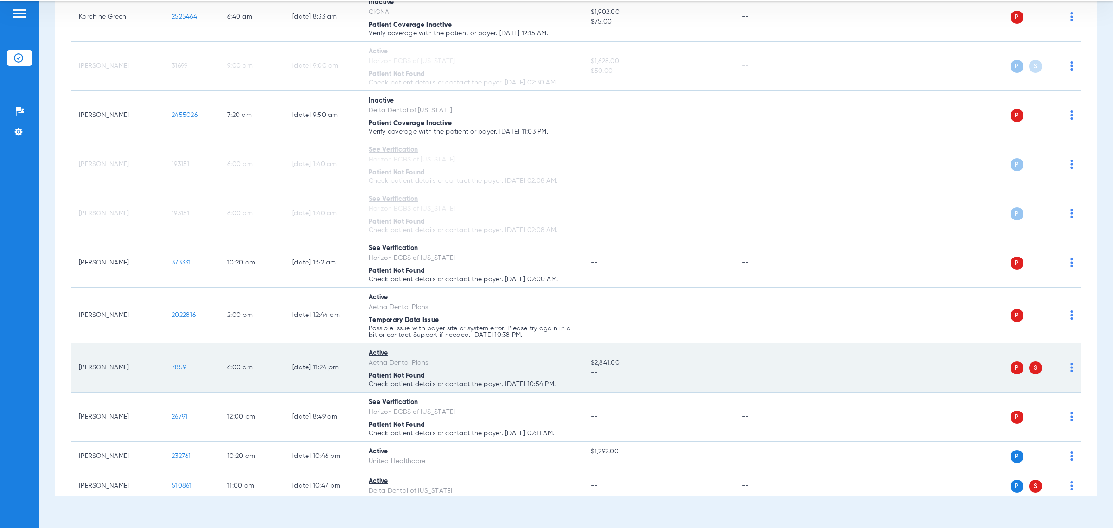
scroll to position [290, 0]
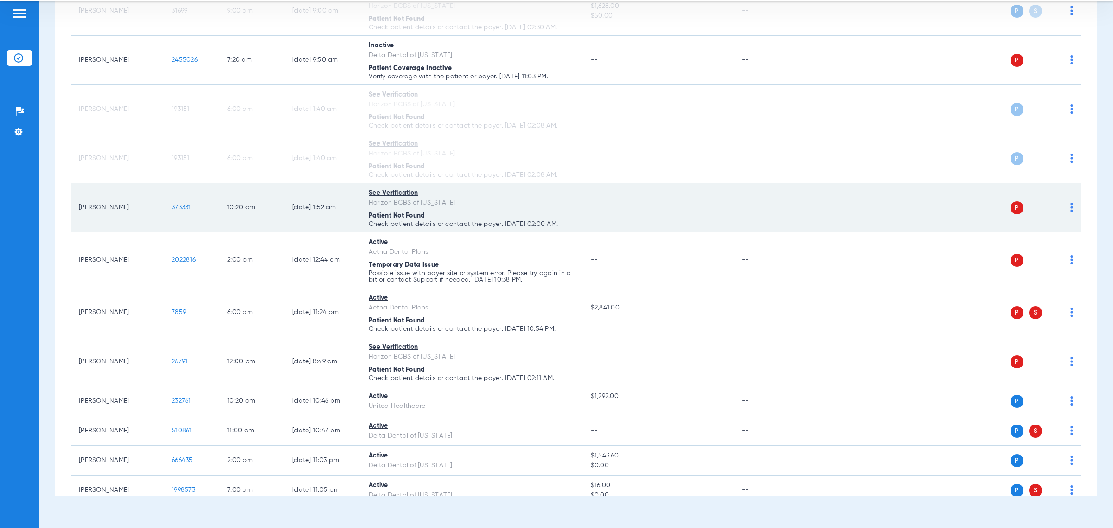
click at [458, 208] on img at bounding box center [1071, 207] width 3 height 9
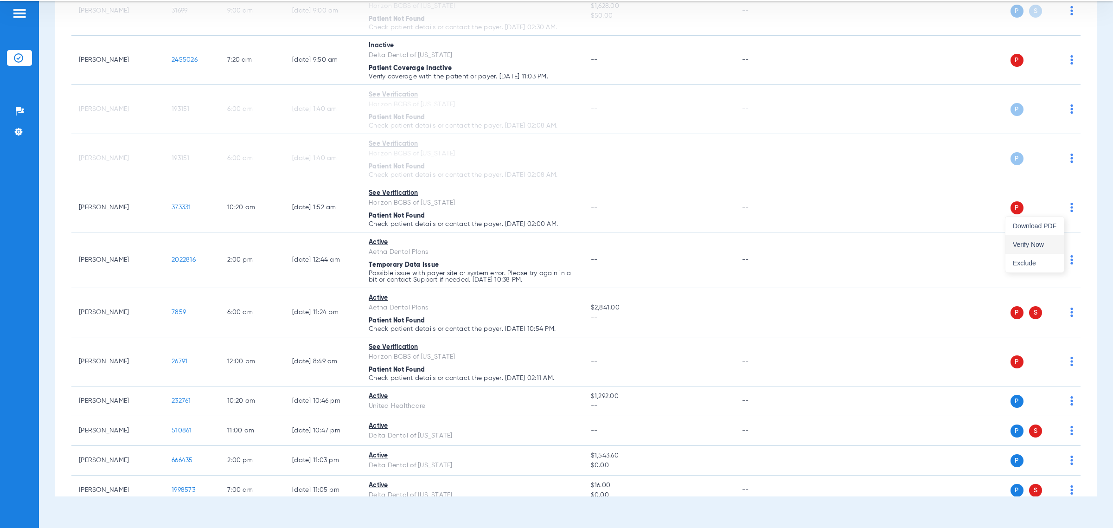
click at [458, 248] on button "Verify Now" at bounding box center [1034, 244] width 58 height 19
click at [458, 229] on div "Schedule Insurance Verification History Last Appt. Sync Time: Today - 09:24 AM …" at bounding box center [576, 248] width 1074 height 495
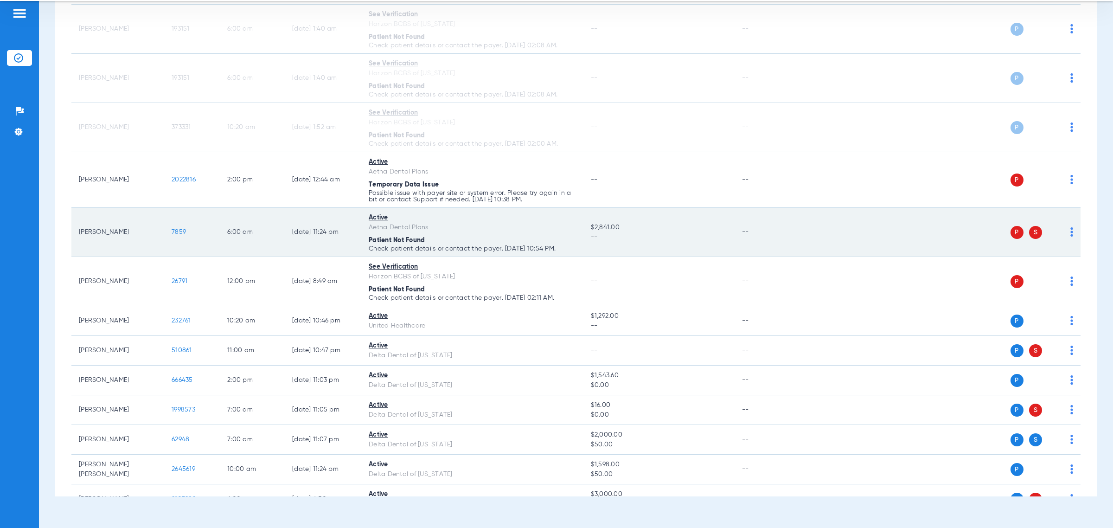
scroll to position [406, 0]
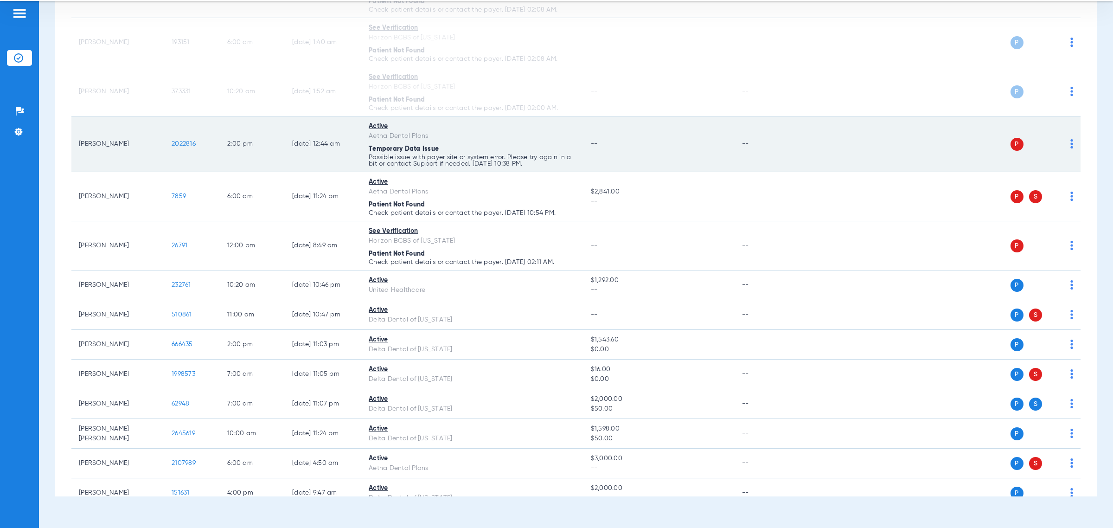
click at [458, 146] on img at bounding box center [1071, 143] width 3 height 9
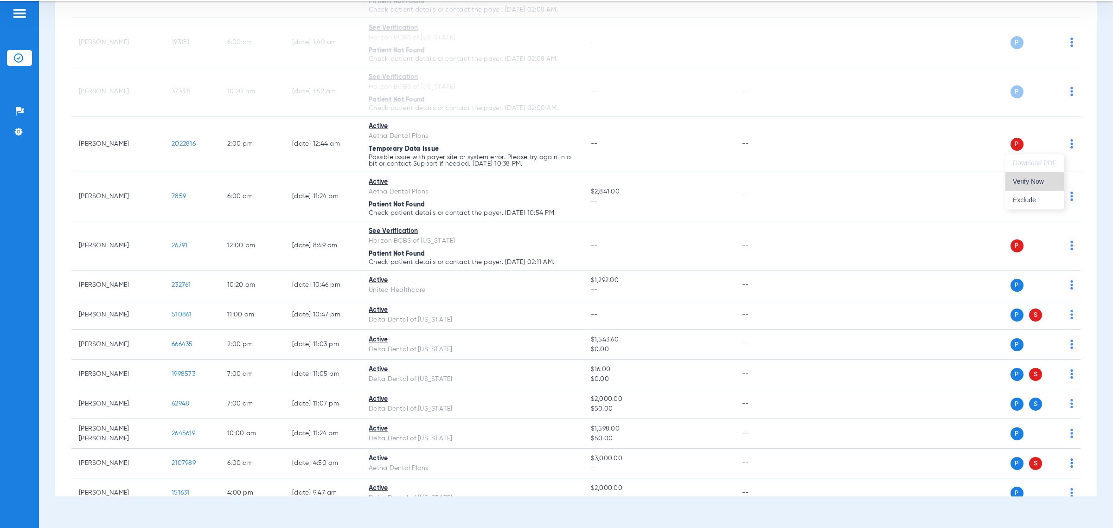
click at [458, 179] on span "Verify Now" at bounding box center [1035, 181] width 44 height 6
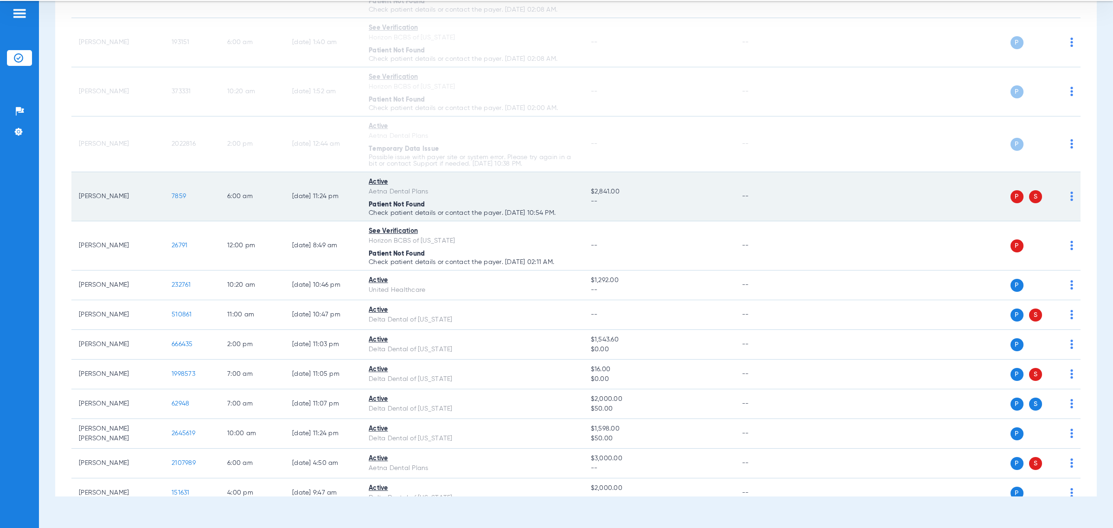
drag, startPoint x: 1061, startPoint y: 195, endPoint x: 1063, endPoint y: 200, distance: 5.4
click at [458, 194] on img at bounding box center [1071, 196] width 3 height 9
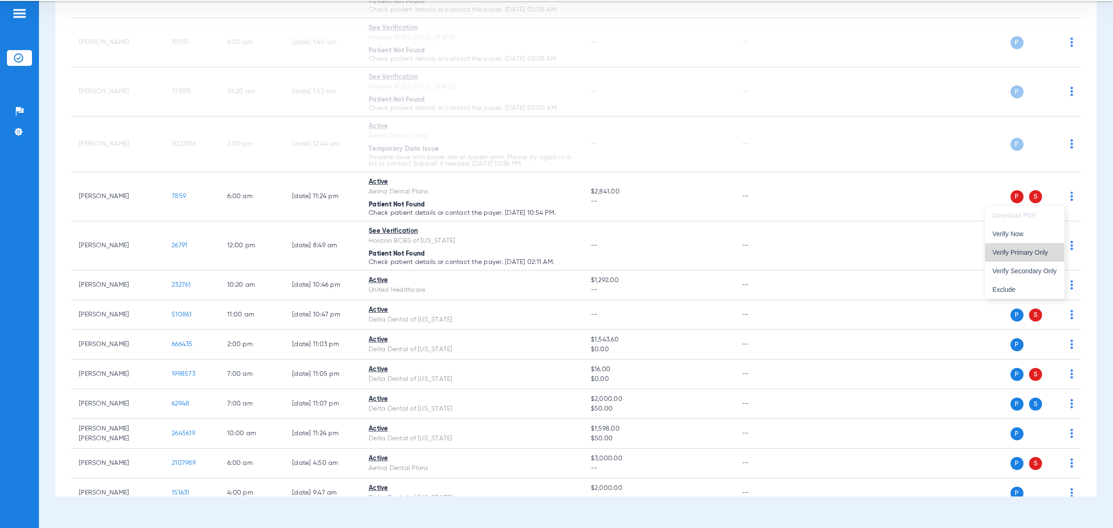
click at [458, 256] on button "Verify Primary Only" at bounding box center [1024, 252] width 79 height 19
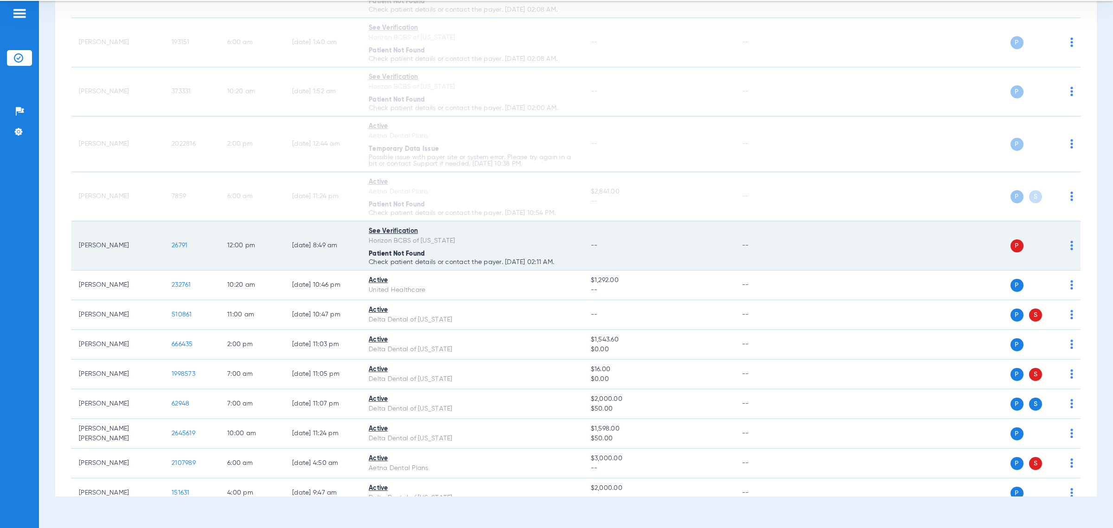
click at [458, 244] on div "P S" at bounding box center [935, 245] width 276 height 13
click at [458, 244] on img at bounding box center [1071, 245] width 3 height 9
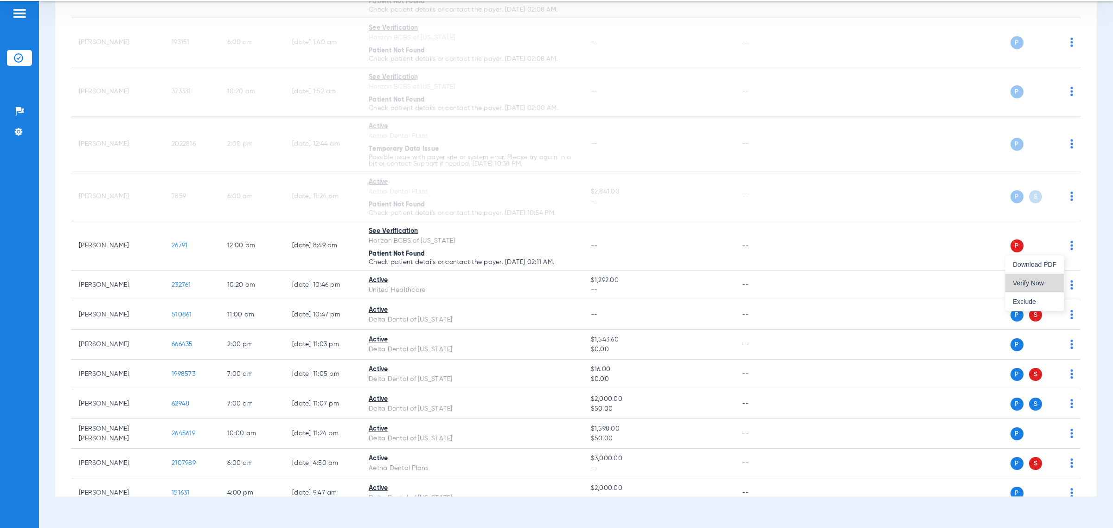
click at [458, 280] on span "Verify Now" at bounding box center [1035, 283] width 44 height 6
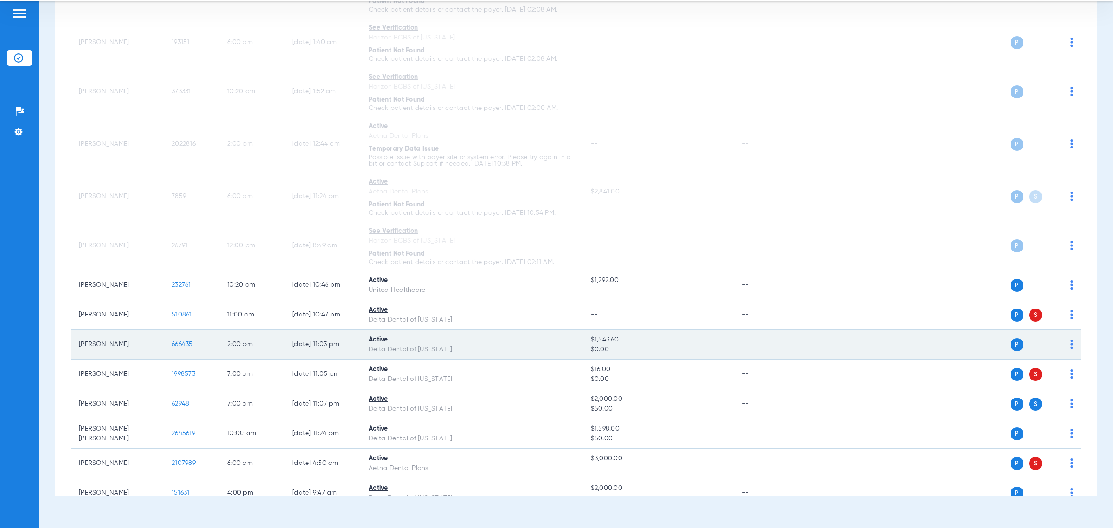
scroll to position [464, 0]
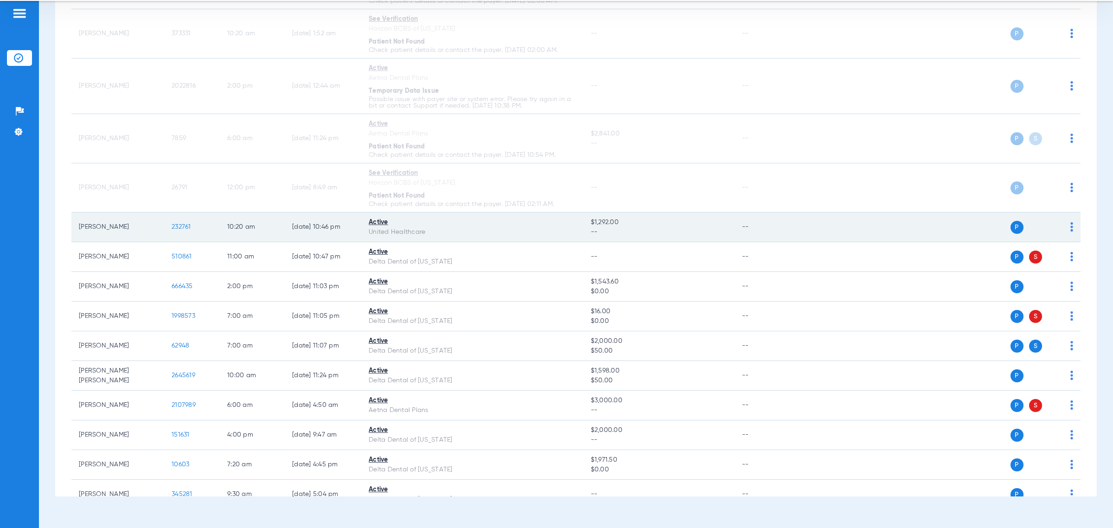
click at [458, 226] on img at bounding box center [1071, 226] width 3 height 9
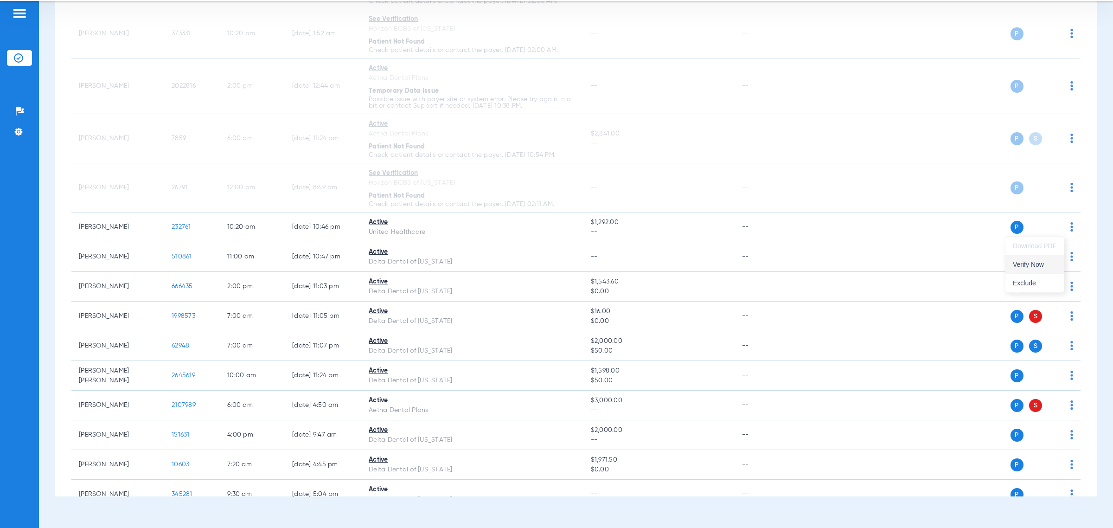
click at [458, 267] on span "Verify Now" at bounding box center [1035, 264] width 44 height 6
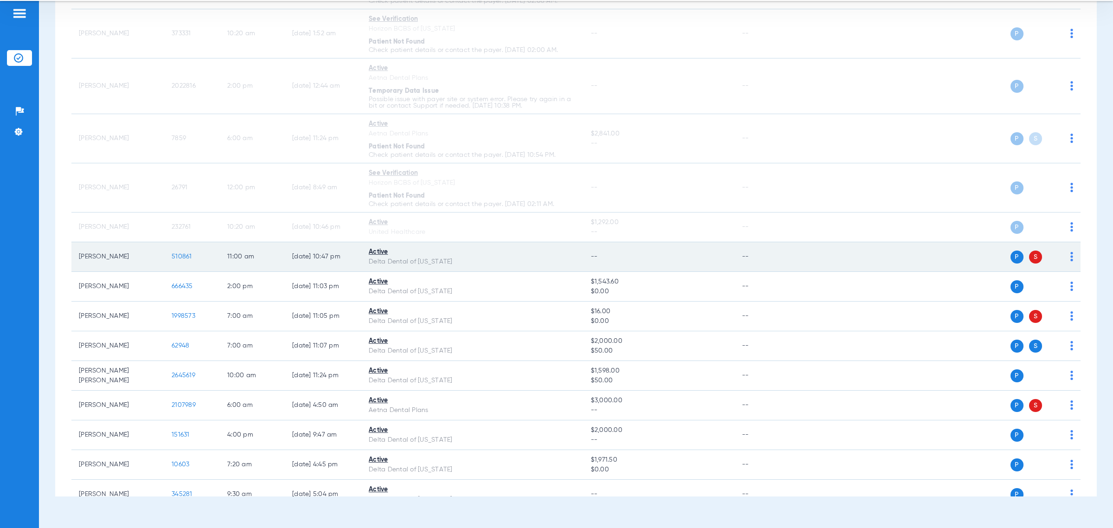
click at [458, 255] on img at bounding box center [1071, 256] width 3 height 9
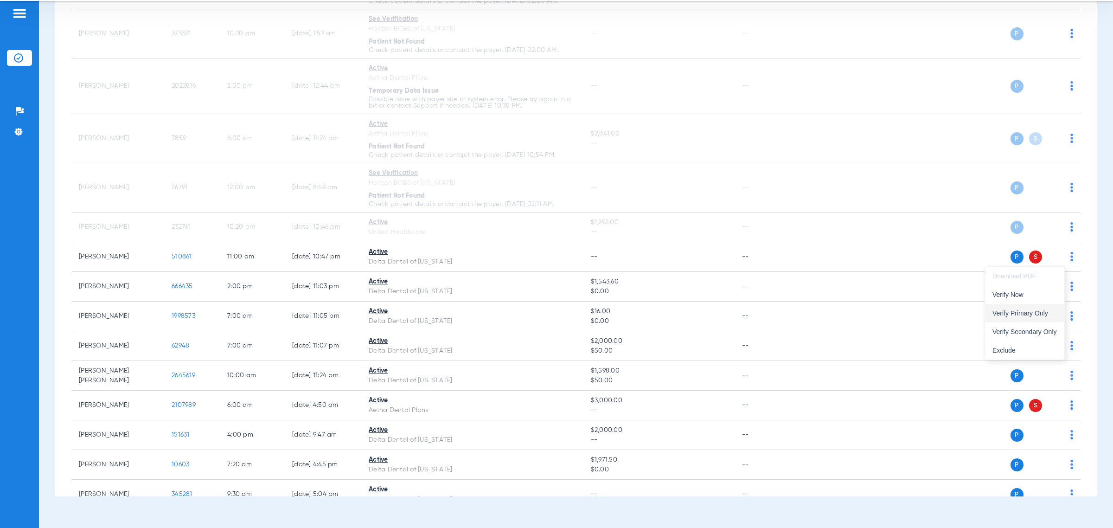
click at [458, 308] on button "Verify Primary Only" at bounding box center [1024, 313] width 79 height 19
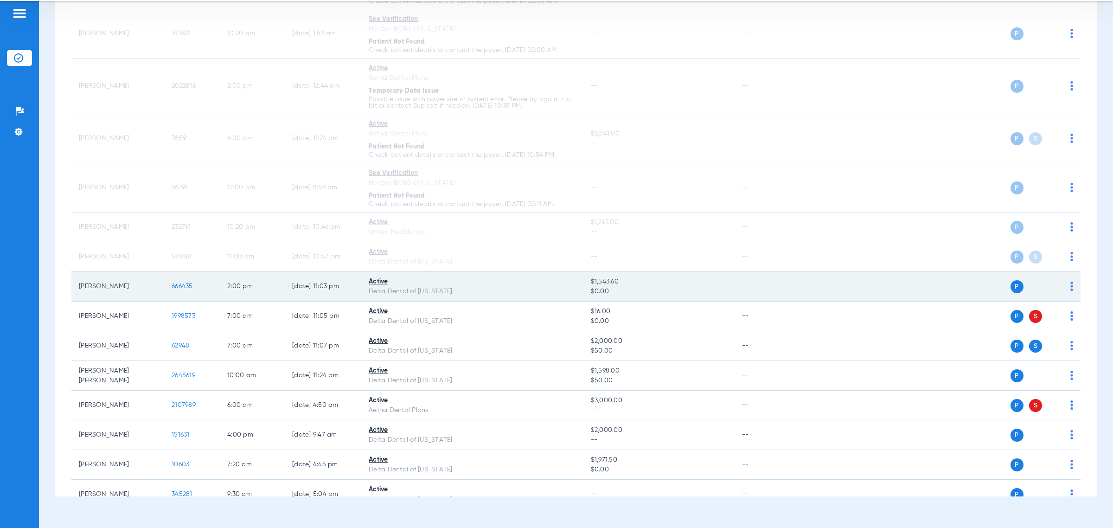
click at [458, 287] on img at bounding box center [1071, 285] width 3 height 9
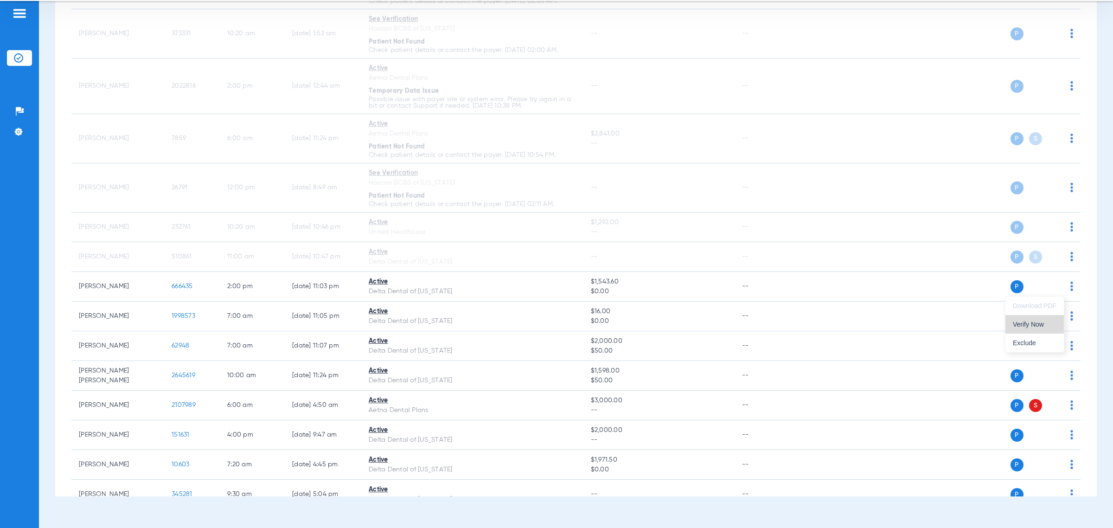
click at [458, 321] on span "Verify Now" at bounding box center [1035, 324] width 44 height 6
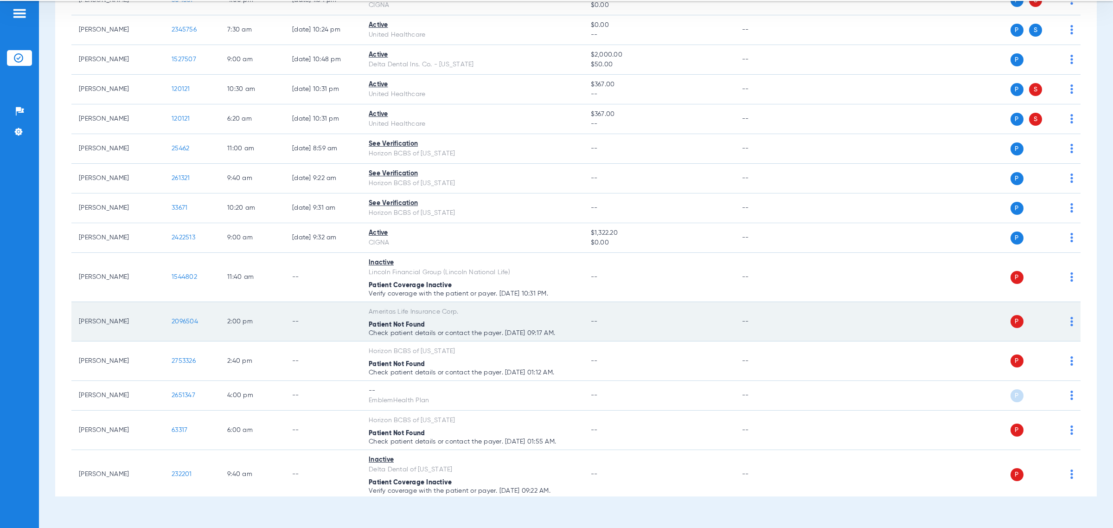
scroll to position [1399, 0]
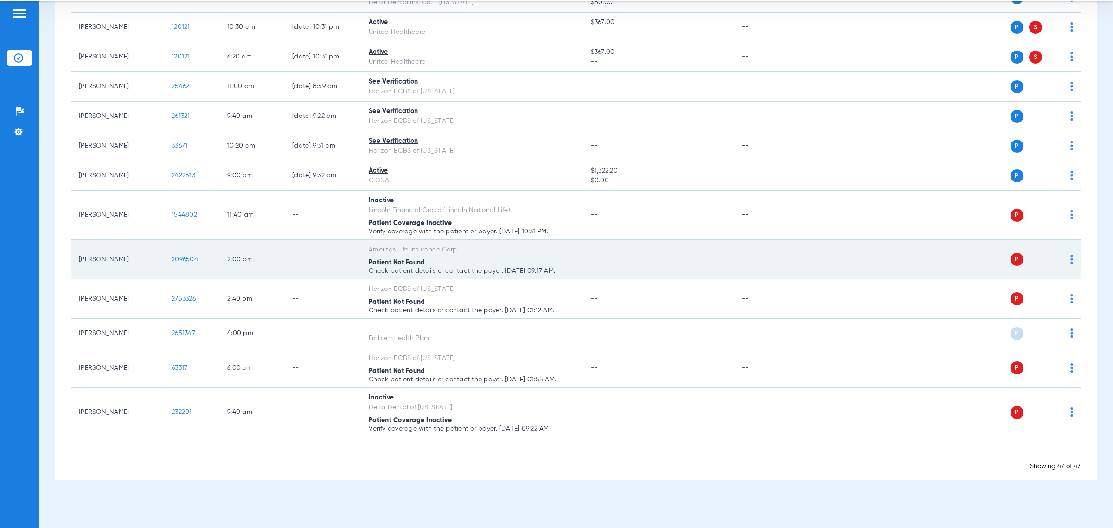
drag, startPoint x: 205, startPoint y: 264, endPoint x: 159, endPoint y: 269, distance: 47.1
click at [157, 269] on tr "Ana Melgar 2096504 2:00 PM -- Ameritas Life Insurance Corp. Patient Not Found C…" at bounding box center [575, 259] width 1009 height 39
copy tr "2096504"
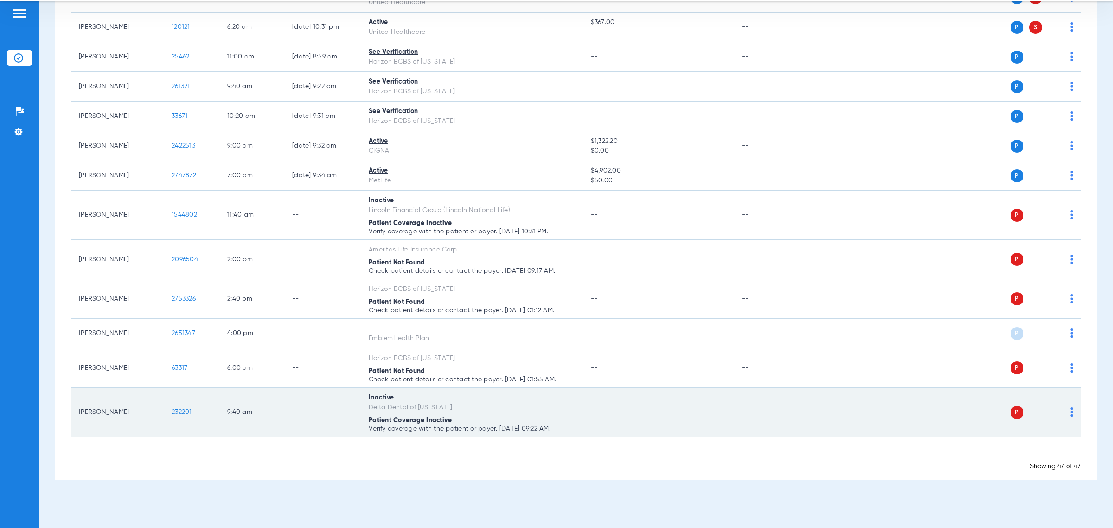
drag, startPoint x: 216, startPoint y: 421, endPoint x: 166, endPoint y: 421, distance: 50.5
click at [166, 421] on td "232201" at bounding box center [192, 412] width 56 height 49
copy span "232201"
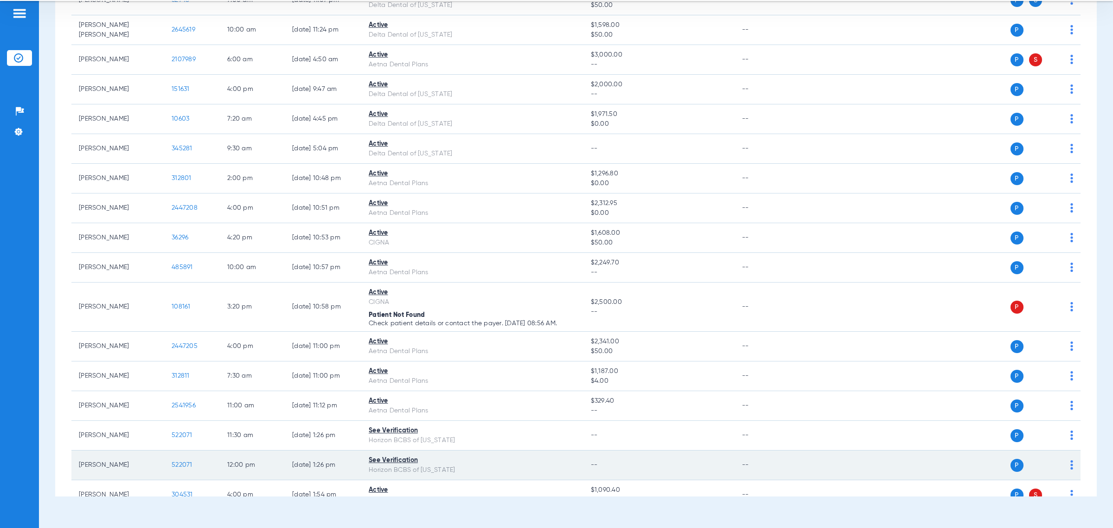
scroll to position [645, 0]
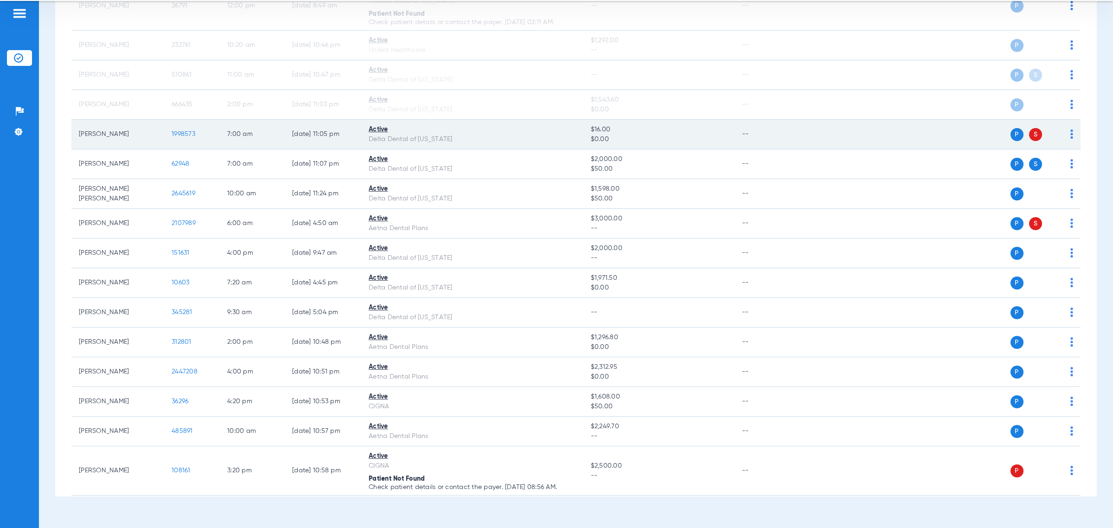
click at [458, 135] on img at bounding box center [1071, 133] width 3 height 9
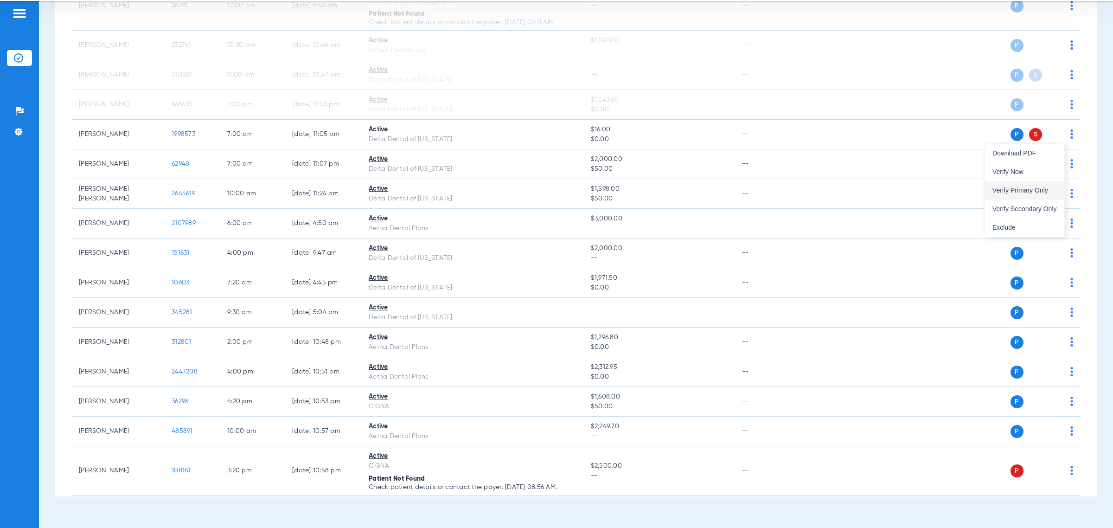
click at [458, 189] on span "Verify Primary Only" at bounding box center [1024, 190] width 64 height 6
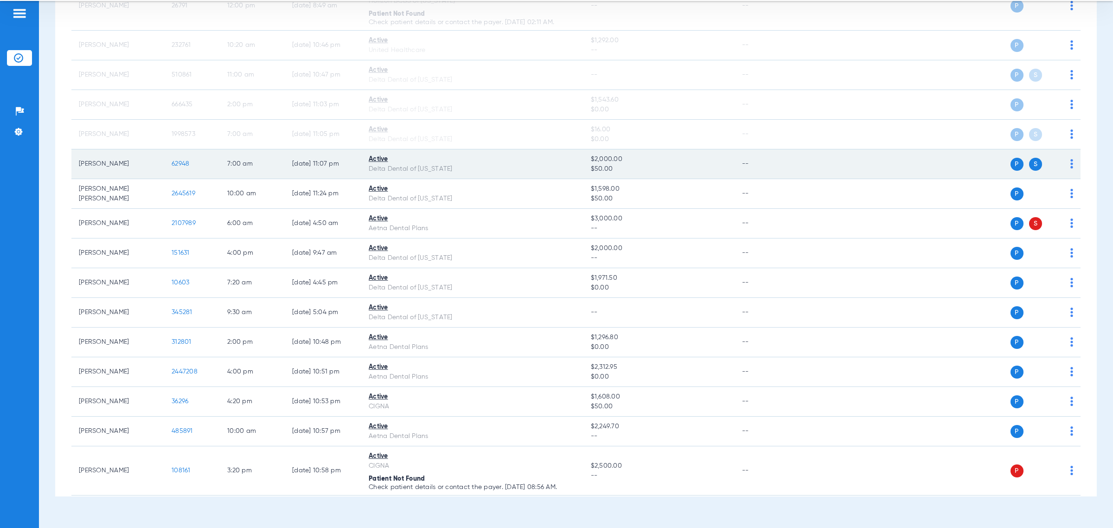
click at [458, 165] on img at bounding box center [1071, 163] width 3 height 9
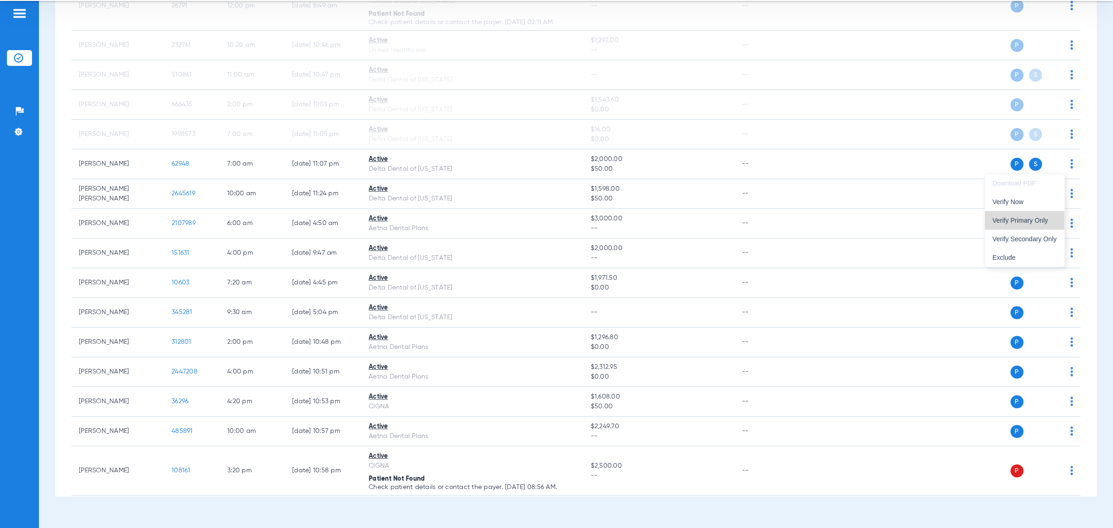
click at [458, 218] on span "Verify Primary Only" at bounding box center [1024, 220] width 64 height 6
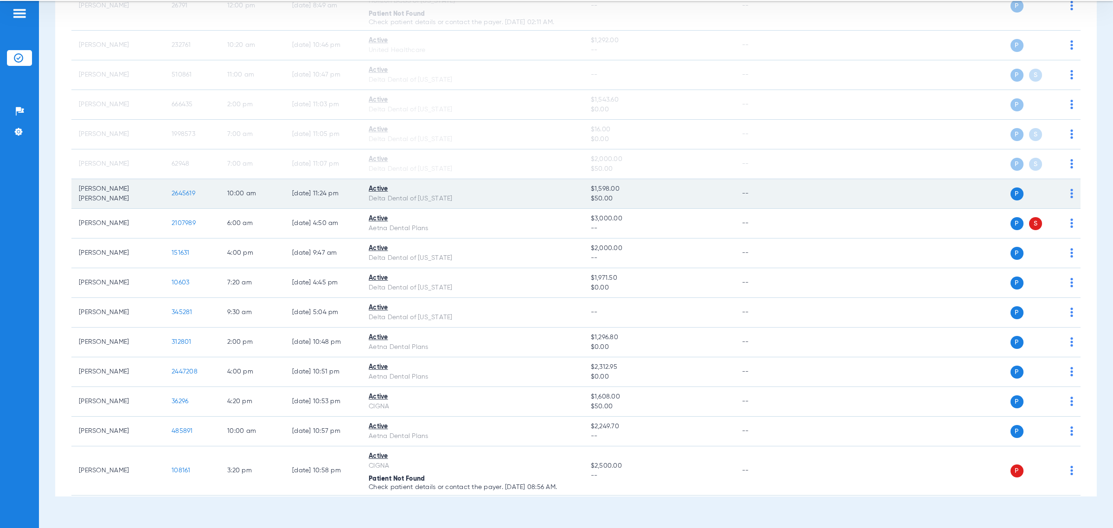
click at [458, 193] on td "P S" at bounding box center [938, 194] width 283 height 30
click at [458, 193] on img at bounding box center [1071, 193] width 3 height 9
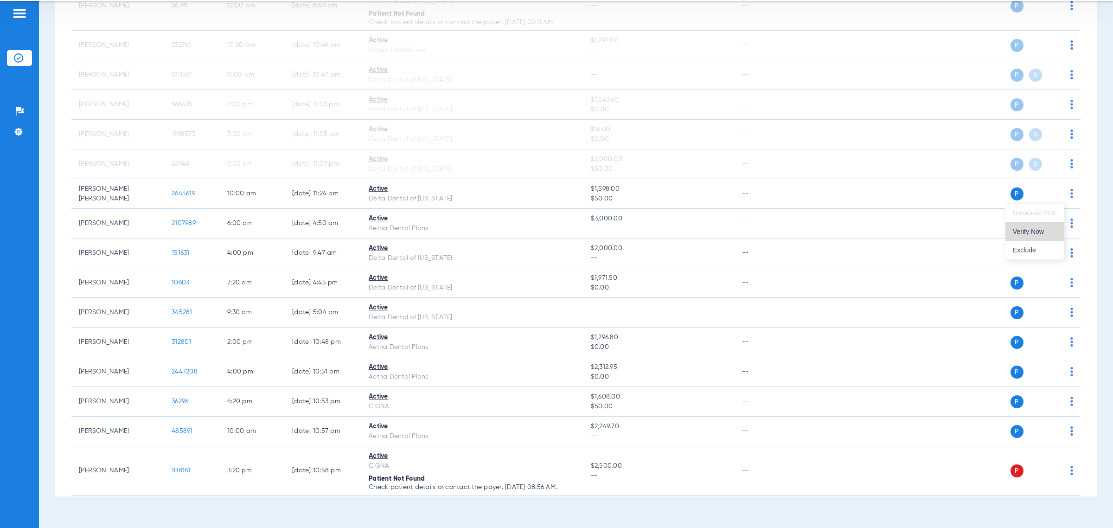
click at [458, 230] on span "Verify Now" at bounding box center [1035, 231] width 44 height 6
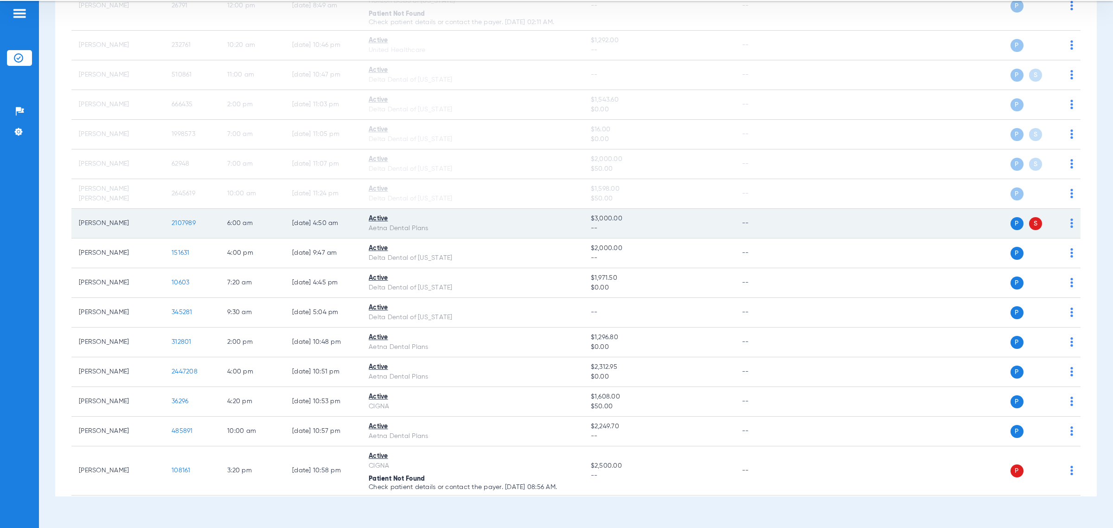
click at [458, 223] on img at bounding box center [1071, 222] width 3 height 9
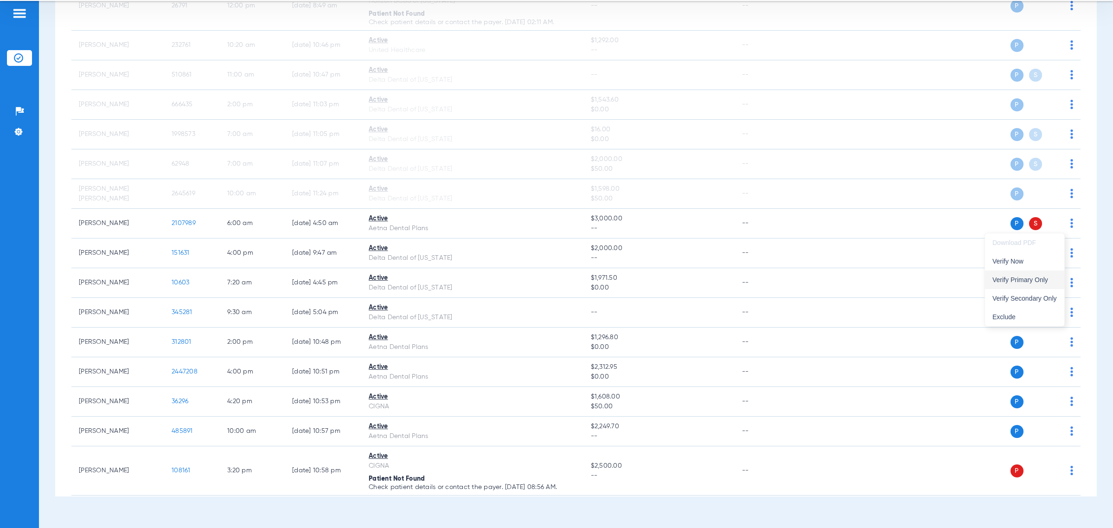
click at [458, 273] on button "Verify Primary Only" at bounding box center [1024, 279] width 79 height 19
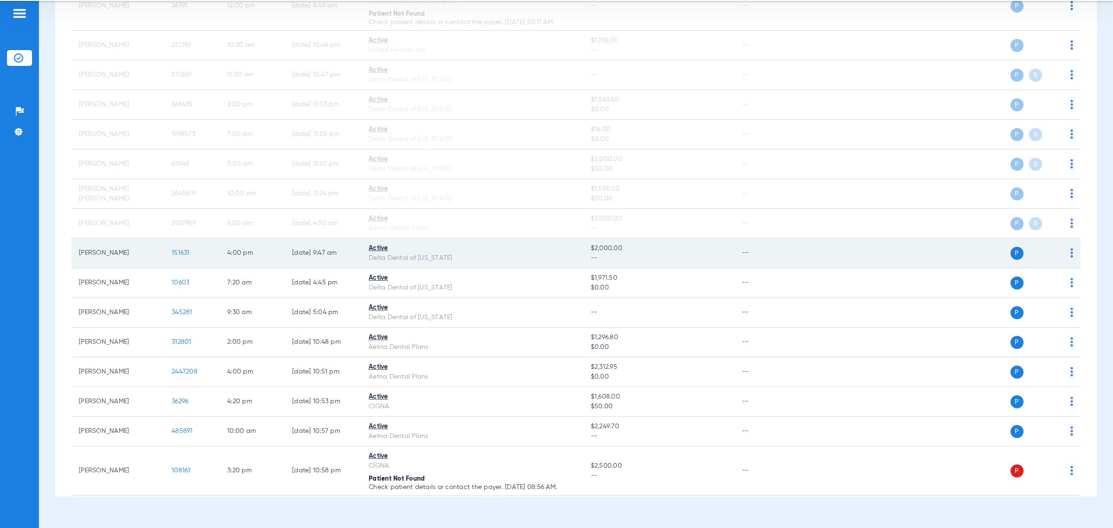
click at [458, 253] on img at bounding box center [1071, 252] width 3 height 9
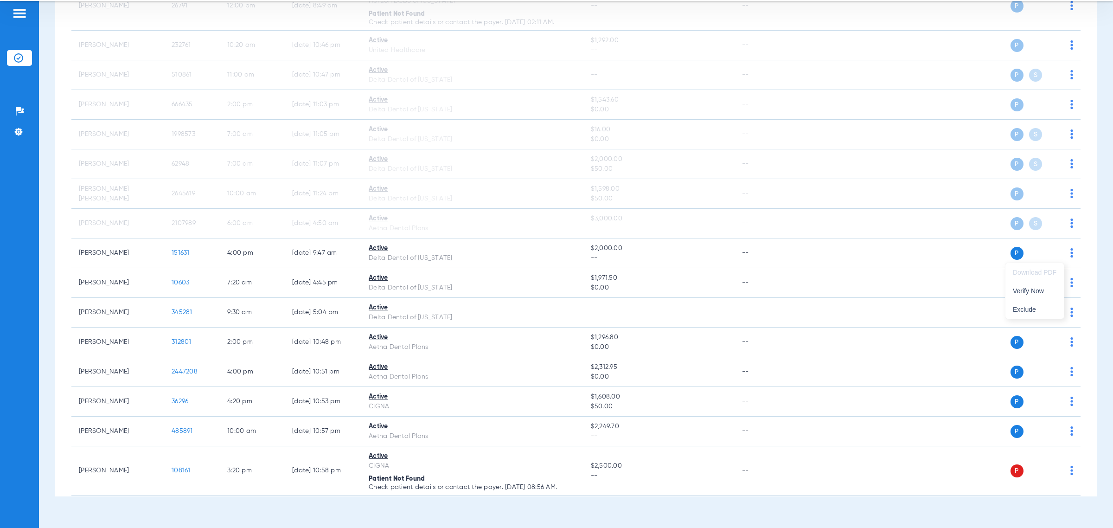
click at [458, 243] on div at bounding box center [556, 264] width 1113 height 528
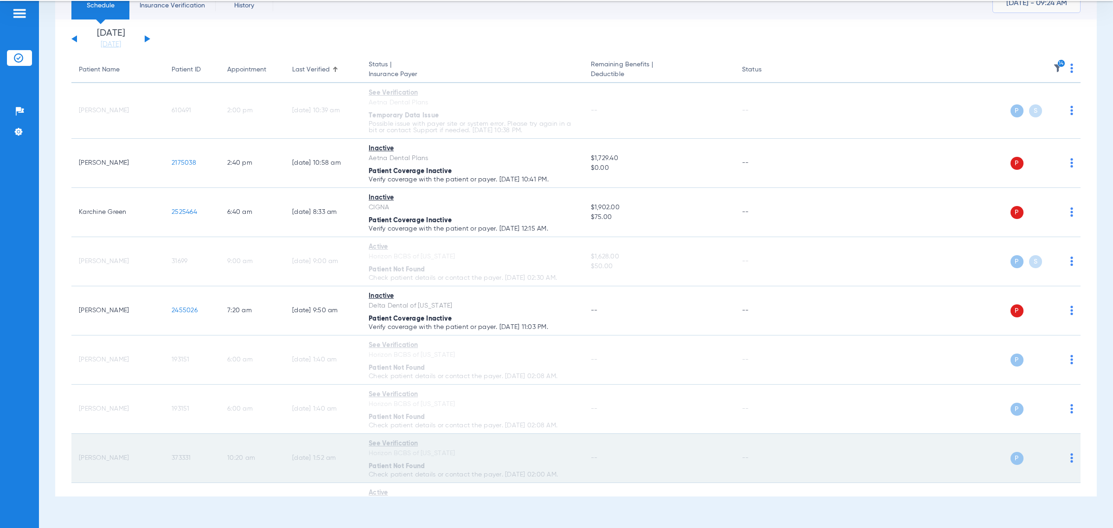
scroll to position [0, 0]
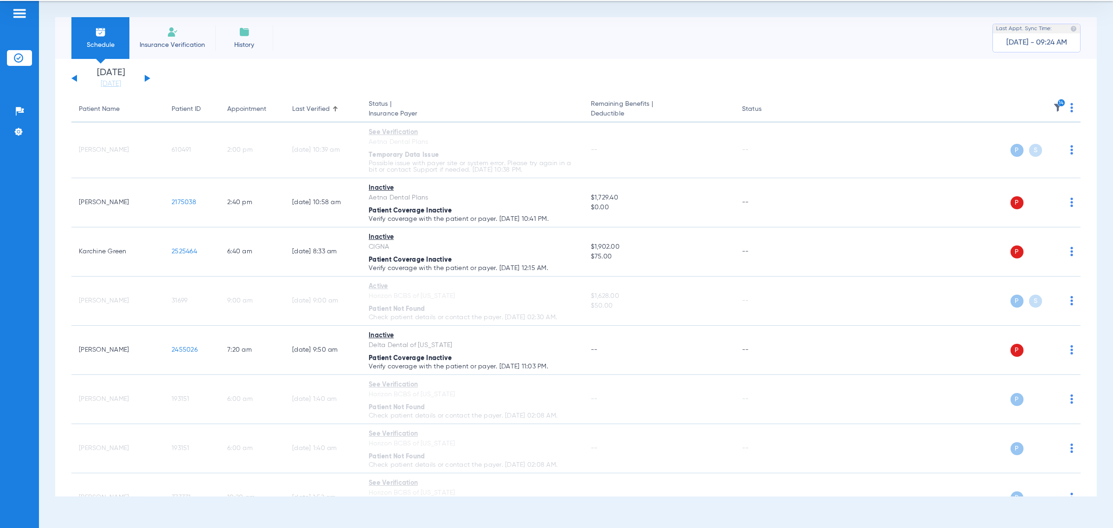
click at [115, 33] on li "Schedule" at bounding box center [100, 38] width 58 height 42
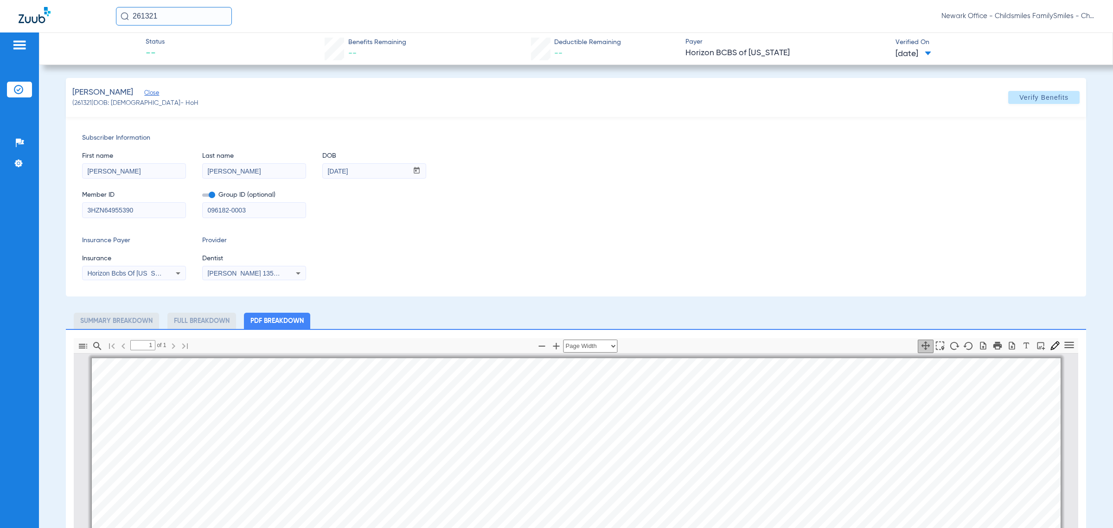
select select "page-width"
click at [14, 85] on img at bounding box center [18, 89] width 9 height 9
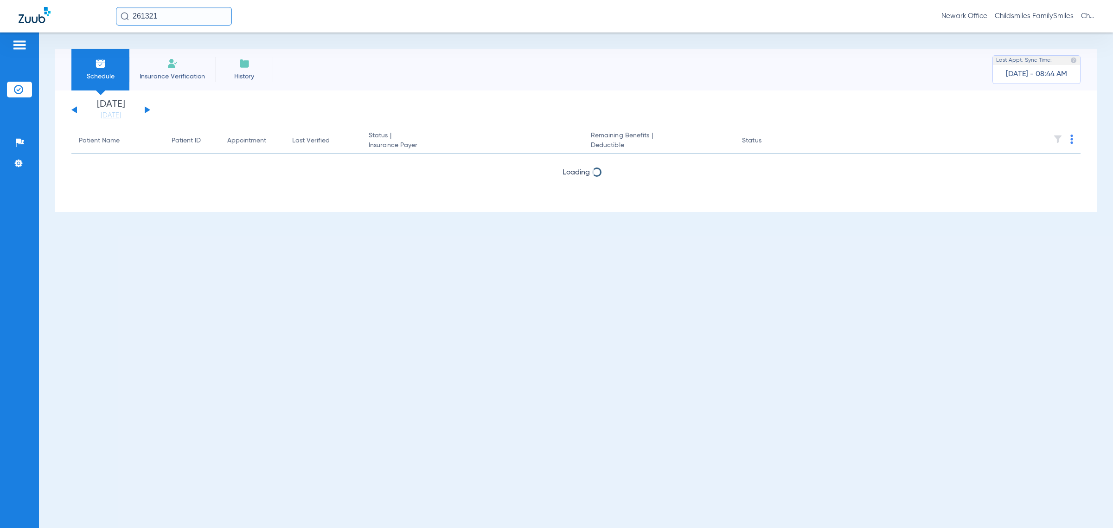
scroll to position [32, 0]
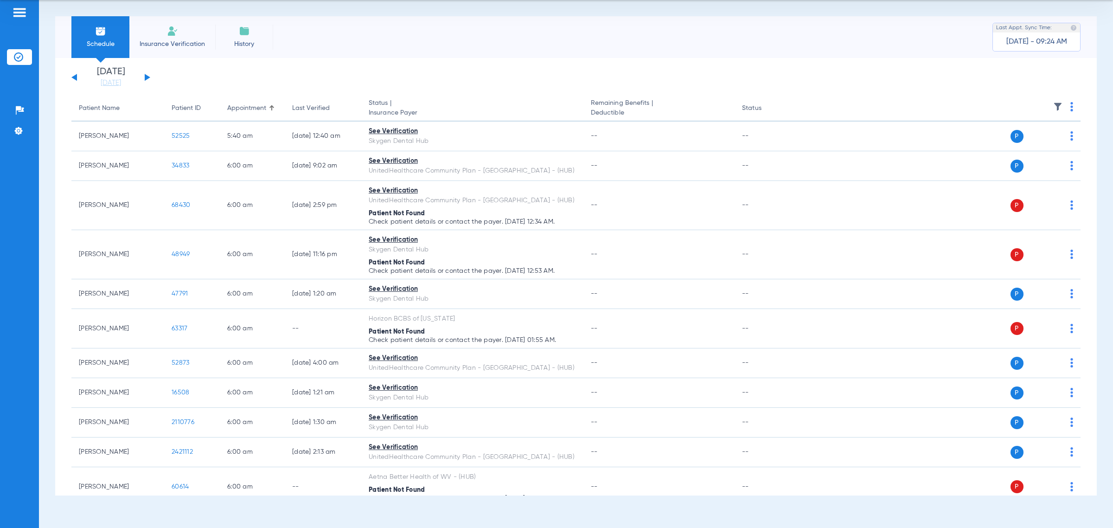
click at [146, 76] on button at bounding box center [148, 77] width 6 height 7
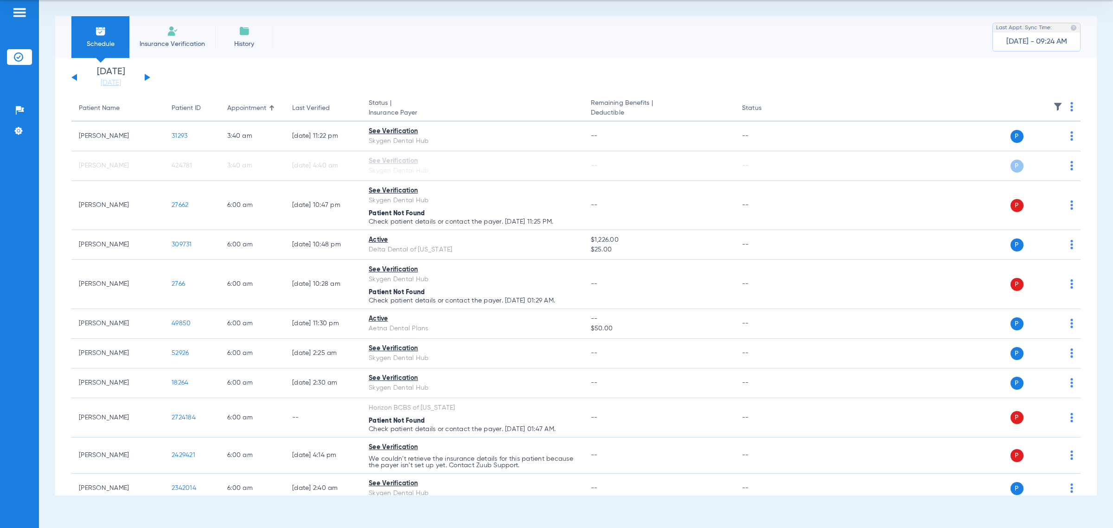
click at [77, 76] on button at bounding box center [74, 77] width 6 height 7
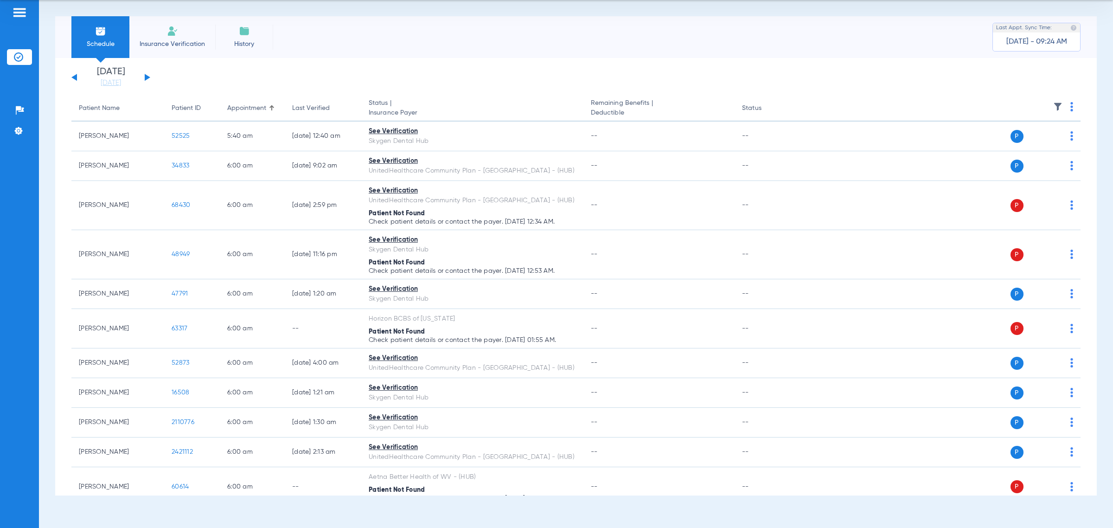
click at [1053, 105] on img at bounding box center [1057, 106] width 9 height 9
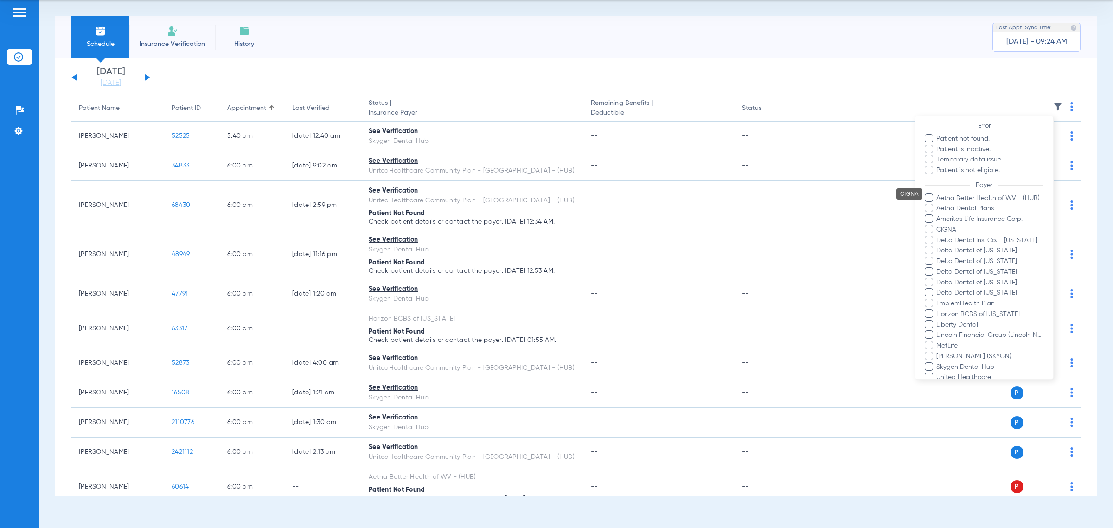
scroll to position [116, 0]
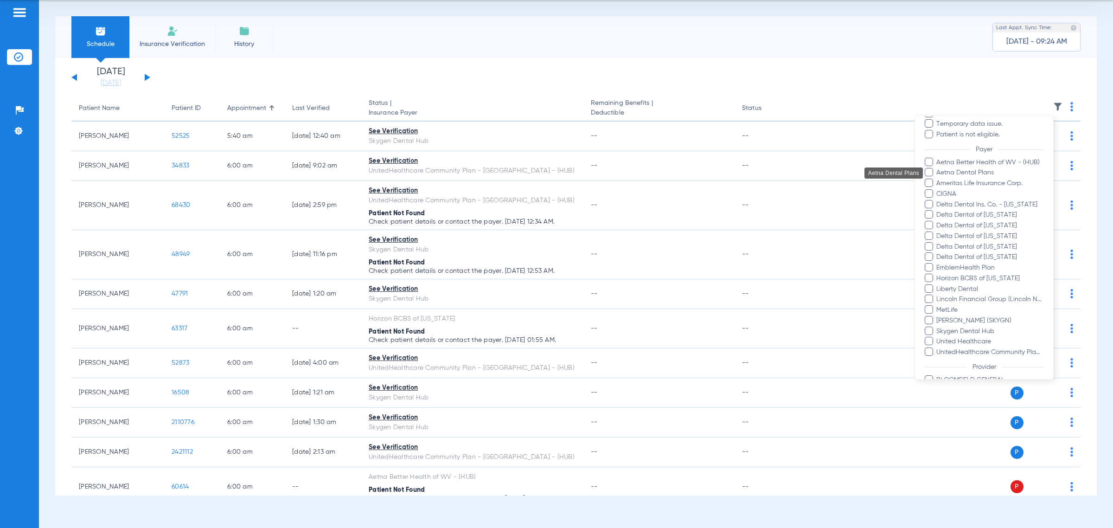
click at [951, 172] on span "Aetna Dental Plans" at bounding box center [990, 173] width 108 height 10
click at [938, 179] on input "Aetna Dental Plans" at bounding box center [938, 179] width 0 height 0
click at [947, 181] on span "Ameritas Life Insurance Corp." at bounding box center [990, 184] width 108 height 10
click at [938, 190] on input "Ameritas Life Insurance Corp." at bounding box center [938, 190] width 0 height 0
click at [945, 193] on span "CIGNA" at bounding box center [990, 194] width 108 height 10
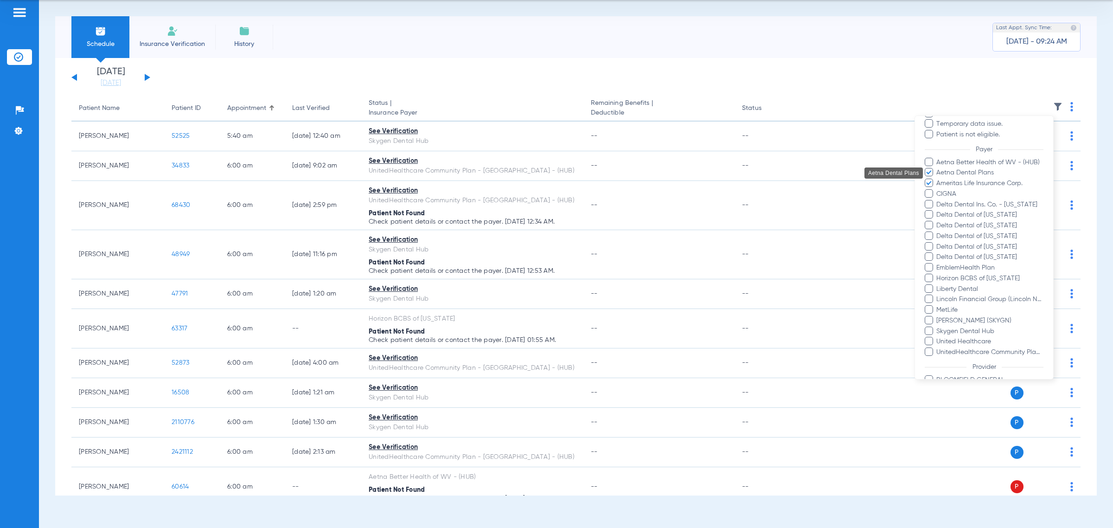
click at [938, 200] on input "CIGNA" at bounding box center [938, 200] width 0 height 0
click at [944, 203] on span "Delta Dental Ins. Co. - [US_STATE]" at bounding box center [990, 205] width 108 height 10
click at [938, 211] on input "Delta Dental Ins. Co. - [US_STATE]" at bounding box center [938, 211] width 0 height 0
click at [948, 215] on span "Delta Dental of [US_STATE]" at bounding box center [990, 215] width 108 height 10
click at [938, 221] on input "Delta Dental of [US_STATE]" at bounding box center [938, 221] width 0 height 0
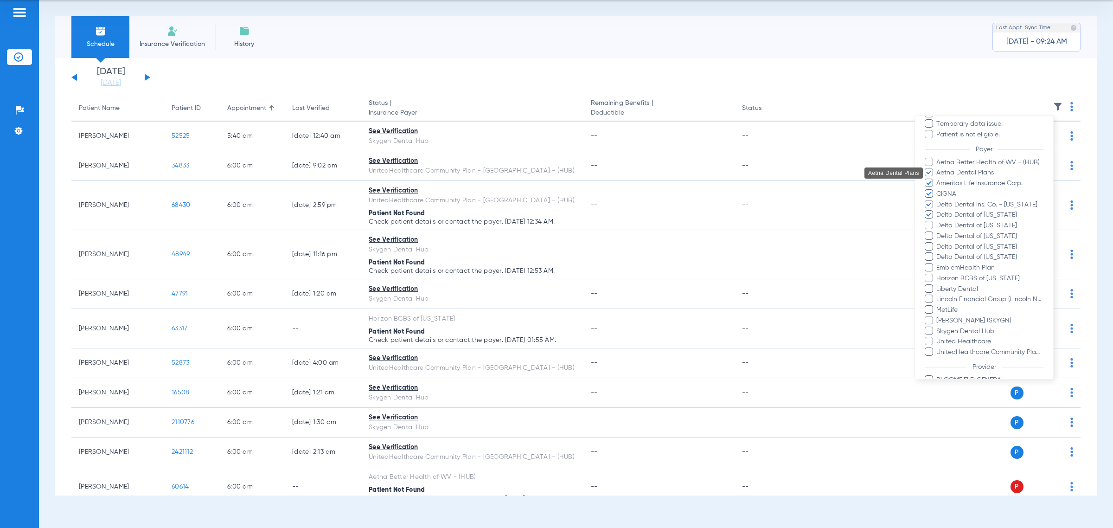
click at [945, 225] on span "Delta Dental of Missouri" at bounding box center [990, 226] width 108 height 10
click at [938, 232] on input "Delta Dental of Missouri" at bounding box center [938, 232] width 0 height 0
click at [959, 235] on span "Delta Dental of [US_STATE]" at bounding box center [990, 236] width 108 height 10
click at [938, 243] on input "Delta Dental of [US_STATE]" at bounding box center [938, 243] width 0 height 0
click at [951, 247] on span "Delta Dental of [US_STATE]" at bounding box center [990, 247] width 108 height 10
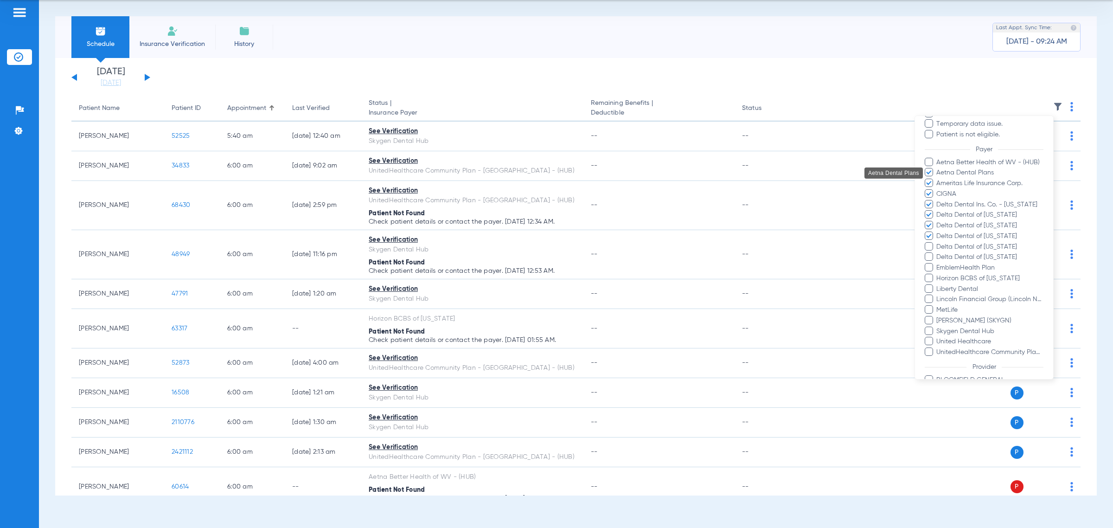
click at [938, 253] on input "Delta Dental of [US_STATE]" at bounding box center [938, 253] width 0 height 0
click at [971, 258] on span "Delta Dental of [US_STATE]" at bounding box center [990, 257] width 108 height 10
click at [938, 263] on input "Delta Dental of [US_STATE]" at bounding box center [938, 263] width 0 height 0
click at [960, 265] on span "EmblemHealth Plan" at bounding box center [990, 268] width 108 height 10
click at [938, 274] on input "EmblemHealth Plan" at bounding box center [938, 274] width 0 height 0
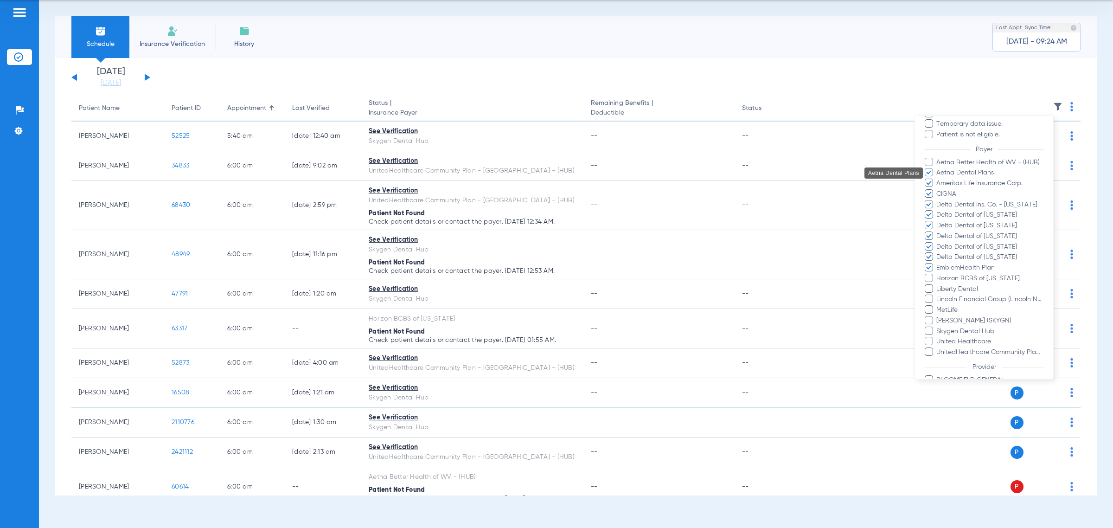
click at [953, 277] on span "Horizon BCBS of [US_STATE]" at bounding box center [990, 279] width 108 height 10
click at [938, 285] on input "Horizon BCBS of [US_STATE]" at bounding box center [938, 285] width 0 height 0
click at [947, 299] on span "Lincoln Financial Group (Lincoln National Life)" at bounding box center [990, 299] width 108 height 10
click at [938, 306] on input "Lincoln Financial Group (Lincoln National Life)" at bounding box center [938, 306] width 0 height 0
click at [944, 307] on span "MetLife" at bounding box center [990, 310] width 108 height 10
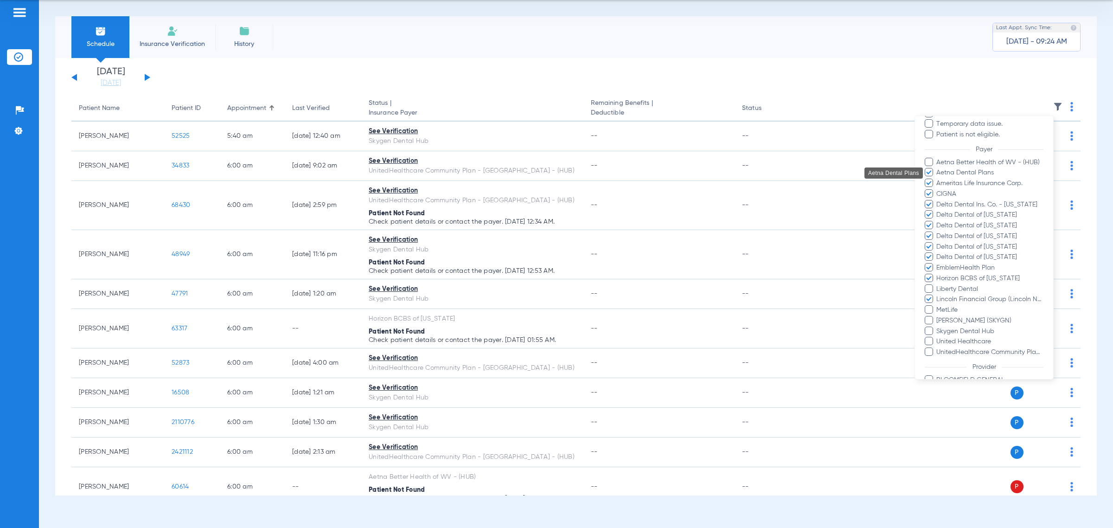
click at [938, 316] on input "MetLife" at bounding box center [938, 316] width 0 height 0
click at [953, 339] on span "United Healthcare" at bounding box center [990, 342] width 108 height 10
click at [938, 348] on input "United Healthcare" at bounding box center [938, 348] width 0 height 0
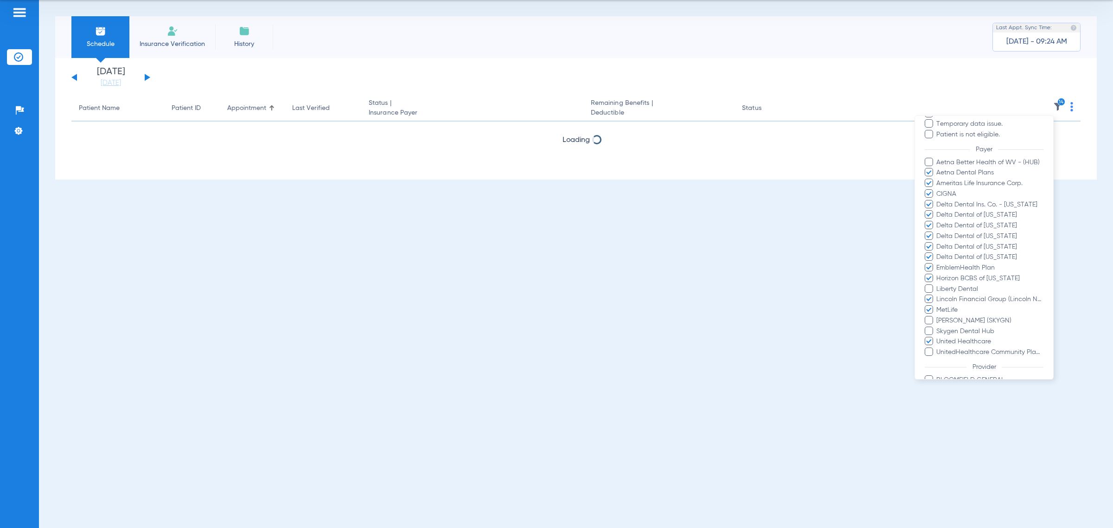
scroll to position [357, 0]
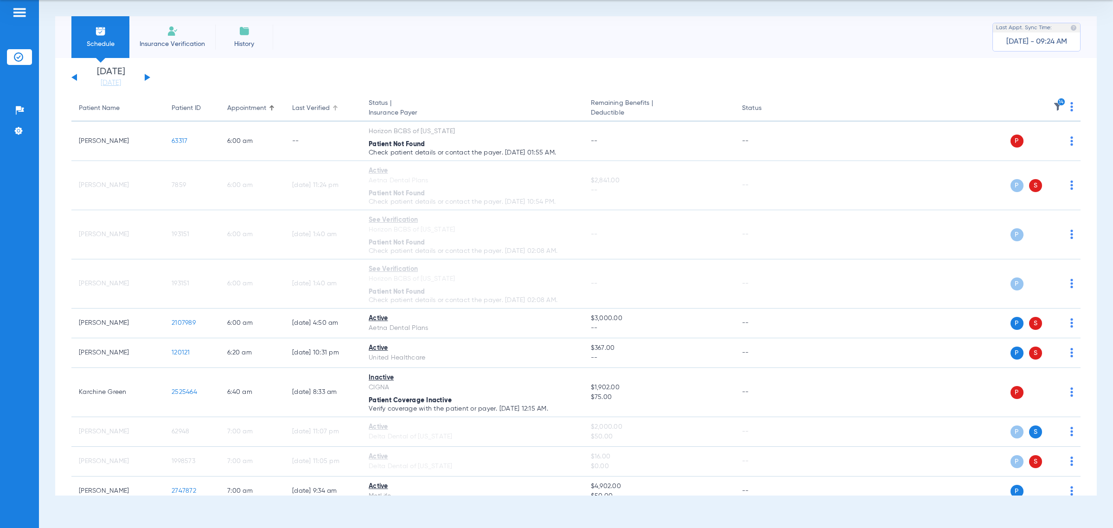
click at [313, 106] on div "Last Verified" at bounding box center [311, 108] width 38 height 10
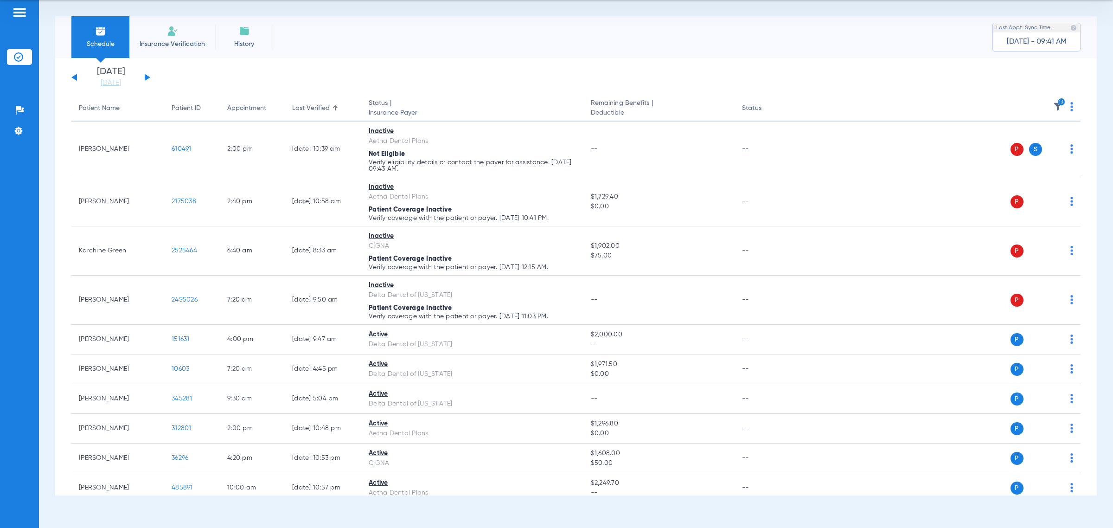
click at [146, 76] on button at bounding box center [148, 77] width 6 height 7
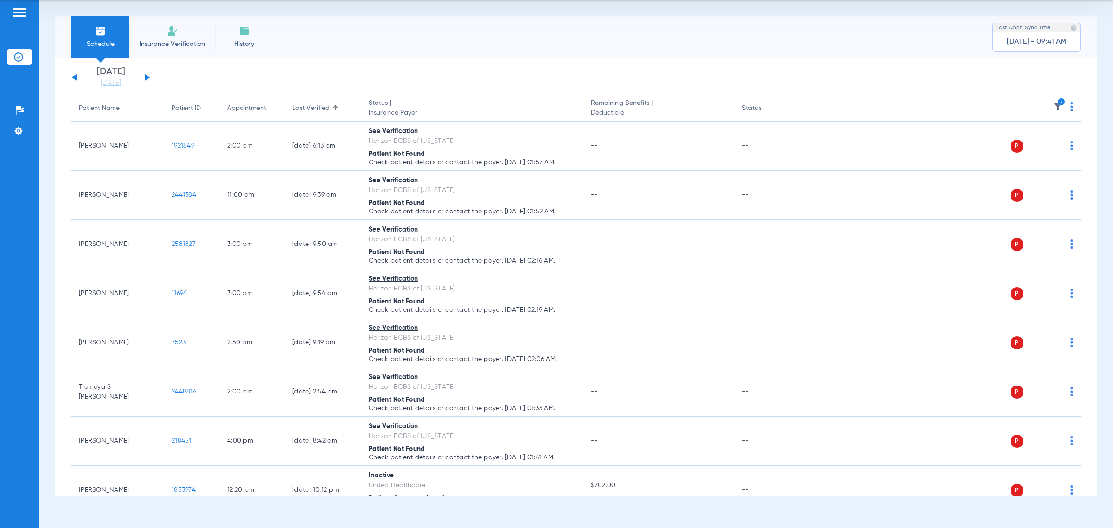
click at [1053, 108] on img at bounding box center [1057, 106] width 9 height 9
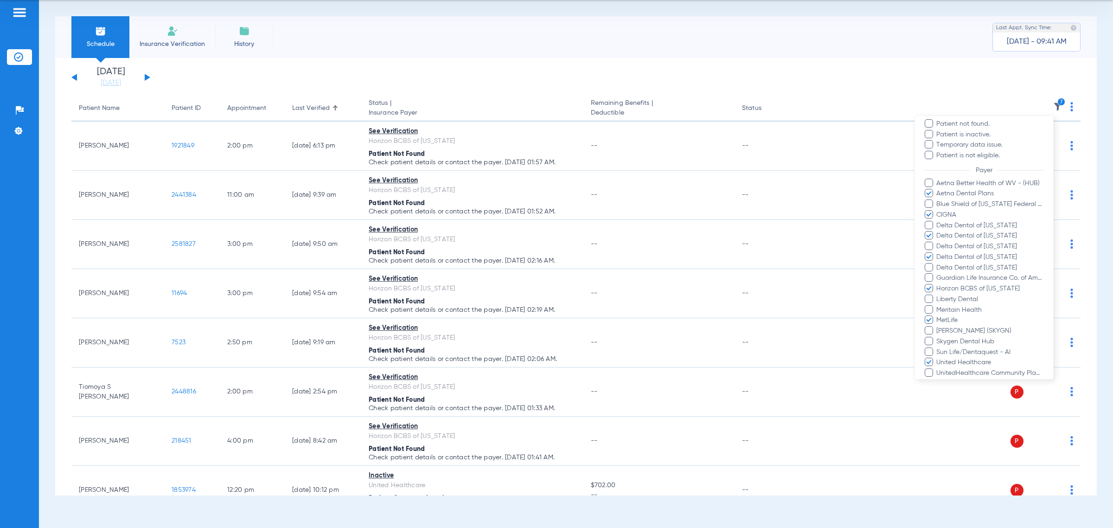
scroll to position [116, 0]
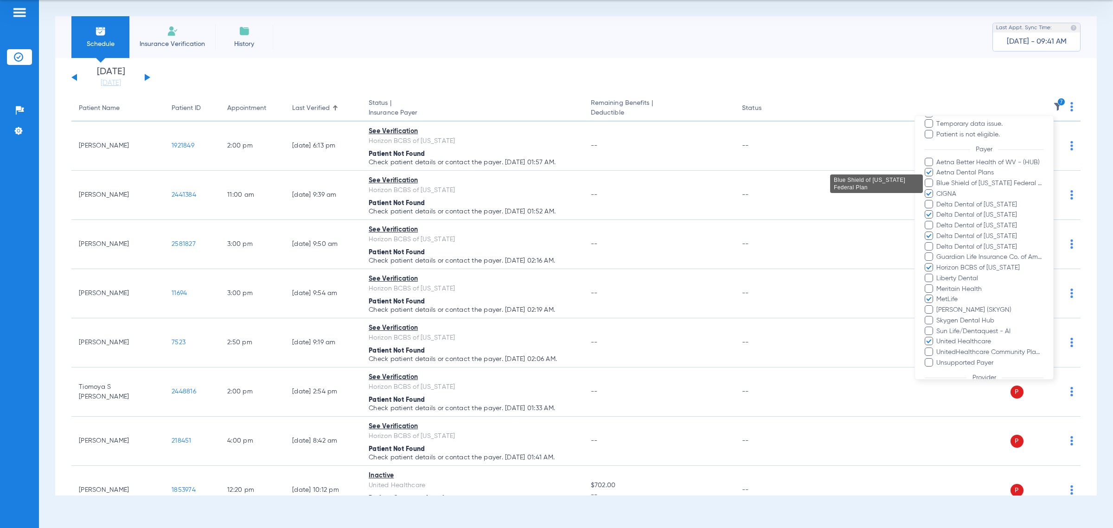
click at [959, 183] on span "Blue Shield of California Federal Plan" at bounding box center [990, 184] width 108 height 10
click at [938, 190] on input "Blue Shield of California Federal Plan" at bounding box center [938, 190] width 0 height 0
click at [958, 204] on span "Delta Dental of Minnesota" at bounding box center [990, 205] width 108 height 10
click at [938, 211] on input "Delta Dental of Minnesota" at bounding box center [938, 211] width 0 height 0
click at [950, 226] on span "Delta Dental of New York" at bounding box center [990, 226] width 108 height 10
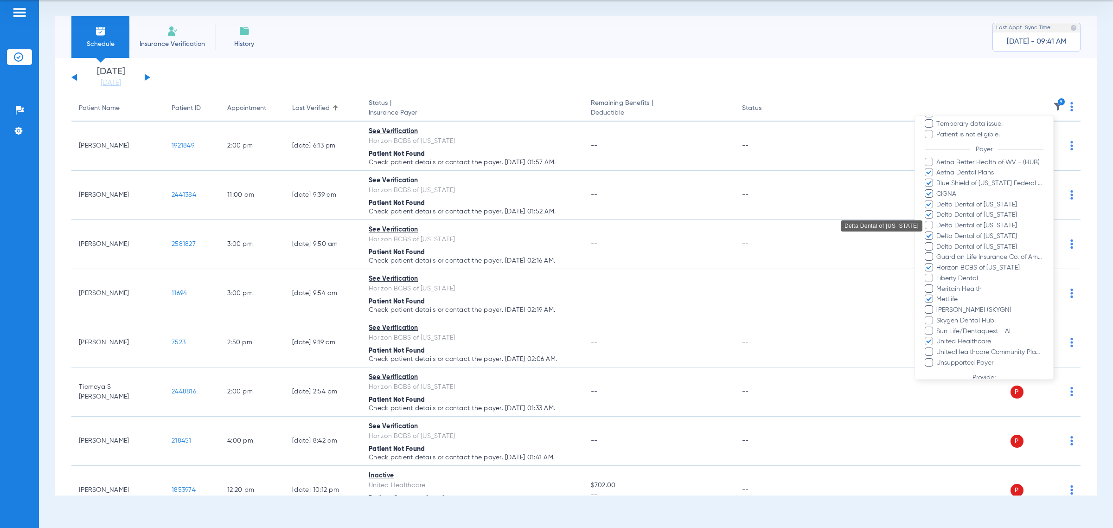
click at [938, 232] on input "Delta Dental of New York" at bounding box center [938, 232] width 0 height 0
click at [962, 245] on span "Delta Dental of Wisconsin" at bounding box center [990, 247] width 108 height 10
click at [938, 253] on input "Delta Dental of [US_STATE]" at bounding box center [938, 253] width 0 height 0
click at [958, 254] on span "Guardian Life Insurance Co. of America" at bounding box center [990, 257] width 108 height 10
click at [938, 263] on input "Guardian Life Insurance Co. of America" at bounding box center [938, 263] width 0 height 0
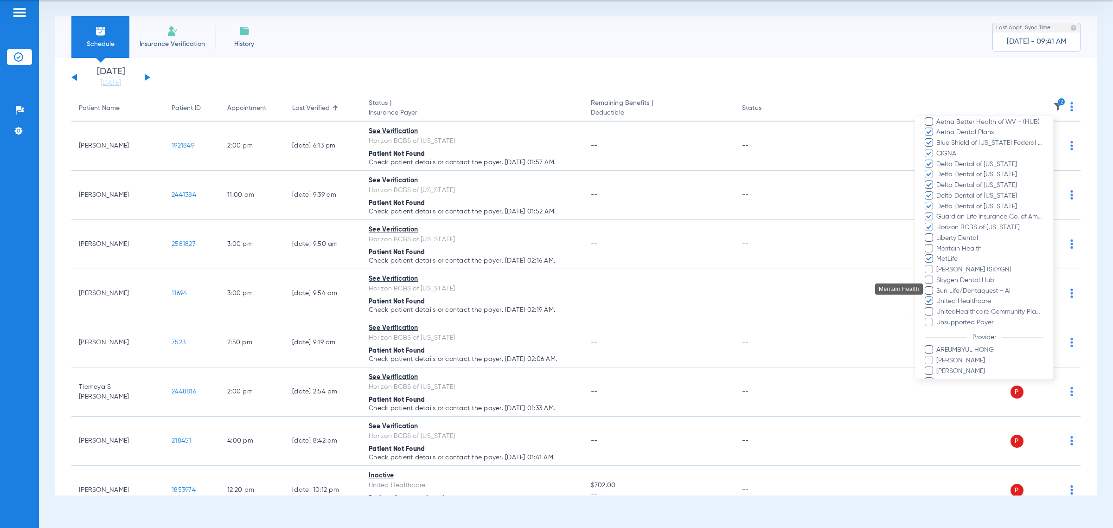
scroll to position [174, 0]
click at [964, 230] on span "Meritain Health" at bounding box center [990, 231] width 108 height 10
click at [938, 237] on input "Meritain Health" at bounding box center [938, 237] width 0 height 0
click at [955, 271] on span "Sun Life/Dentaquest - AI" at bounding box center [990, 273] width 108 height 10
click at [938, 280] on input "Sun Life/Dentaquest - AI" at bounding box center [938, 280] width 0 height 0
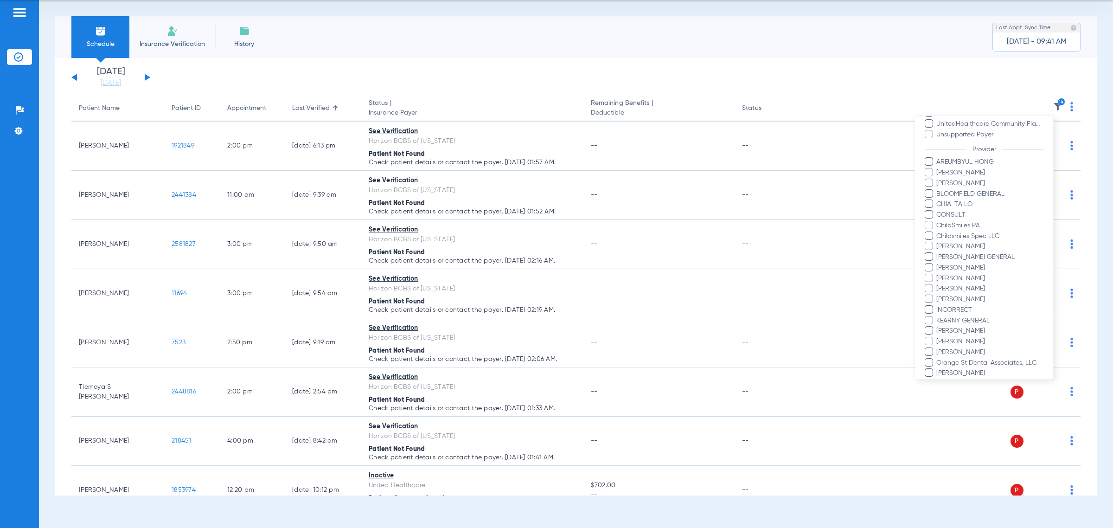
scroll to position [420, 0]
click at [1020, 358] on button "Apply" at bounding box center [1021, 360] width 43 height 18
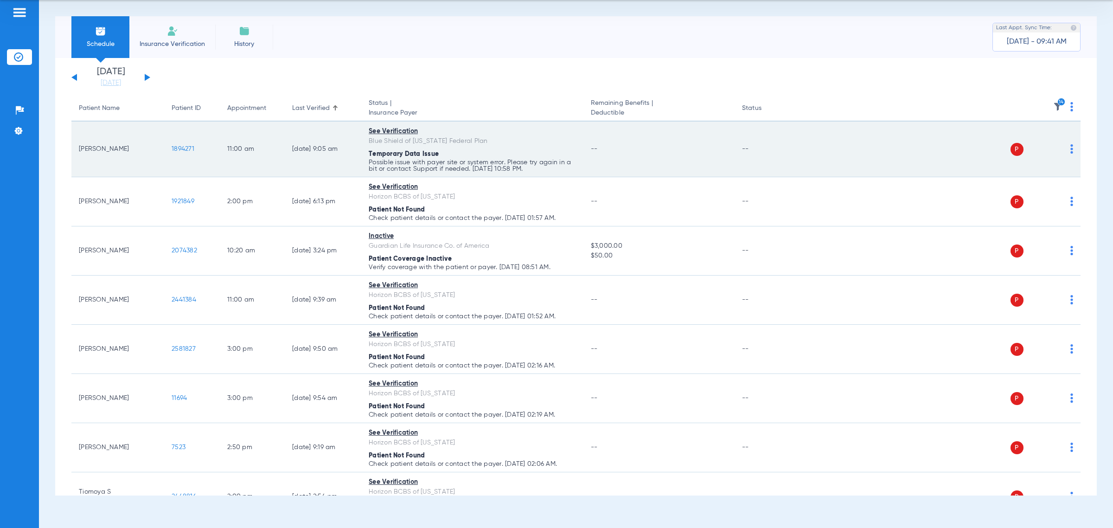
click at [1070, 151] on img at bounding box center [1071, 148] width 3 height 9
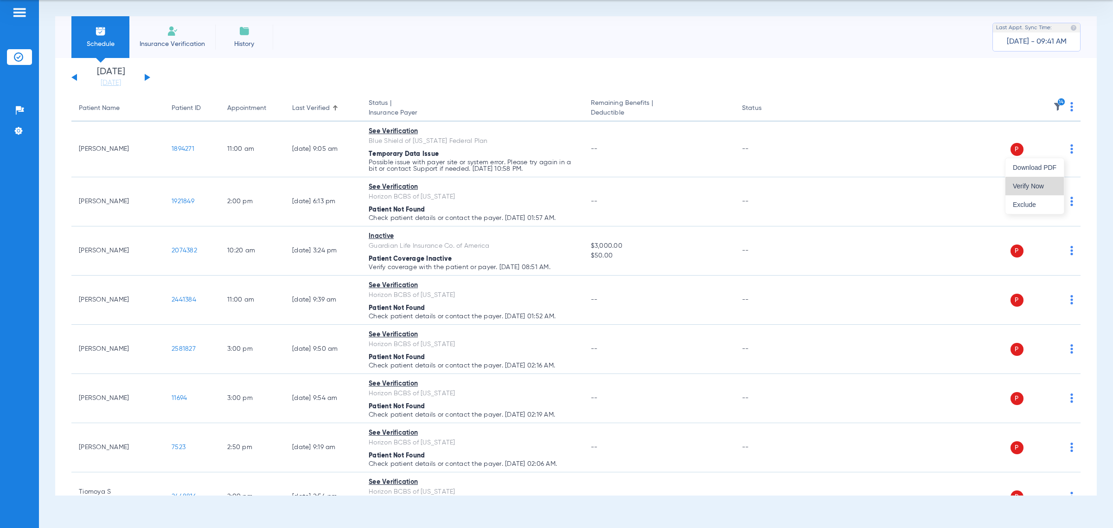
click at [1048, 186] on span "Verify Now" at bounding box center [1035, 186] width 44 height 6
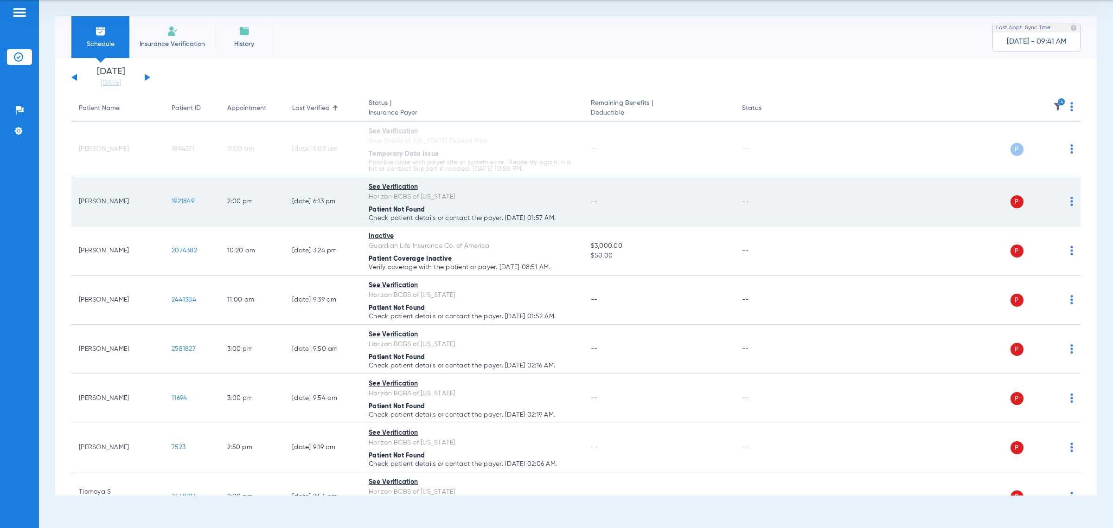
click at [1070, 203] on img at bounding box center [1071, 201] width 3 height 9
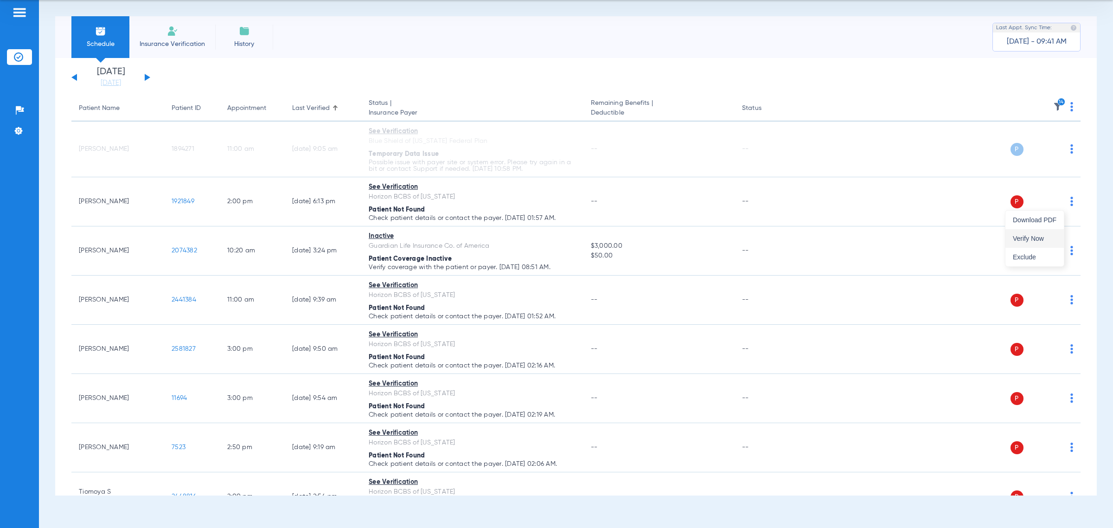
click at [1040, 243] on button "Verify Now" at bounding box center [1034, 238] width 58 height 19
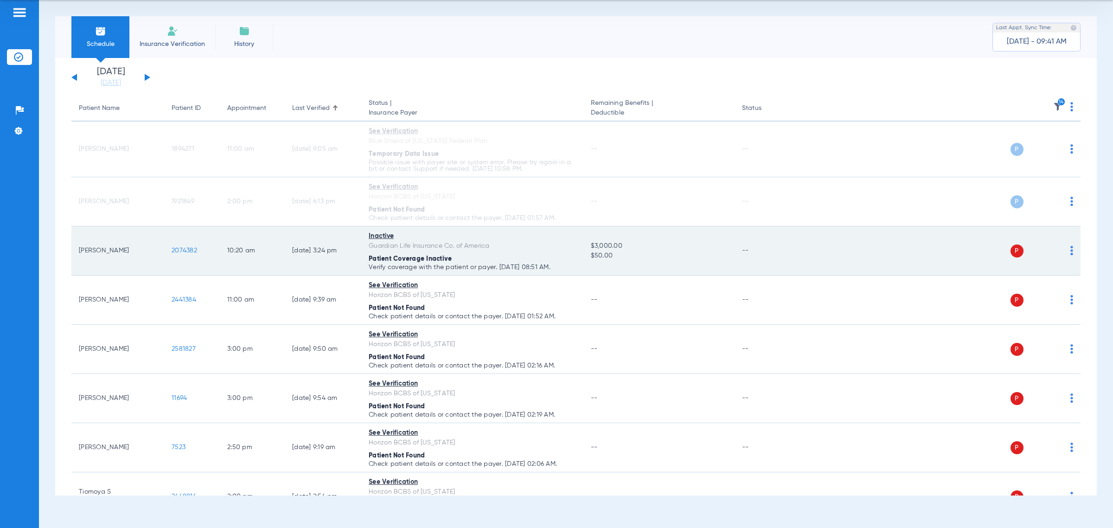
click at [1070, 249] on img at bounding box center [1071, 250] width 3 height 9
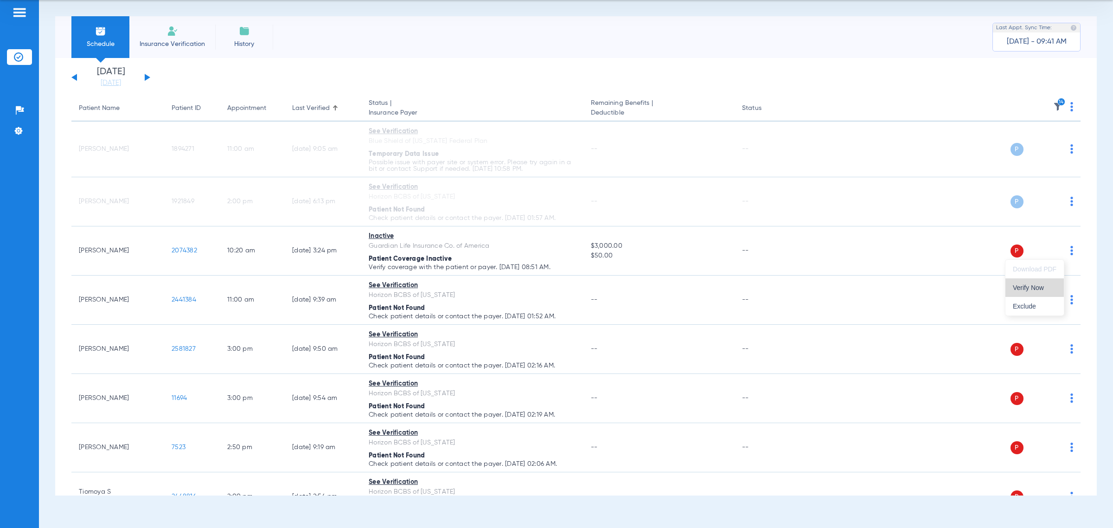
click at [1035, 285] on span "Verify Now" at bounding box center [1035, 287] width 44 height 6
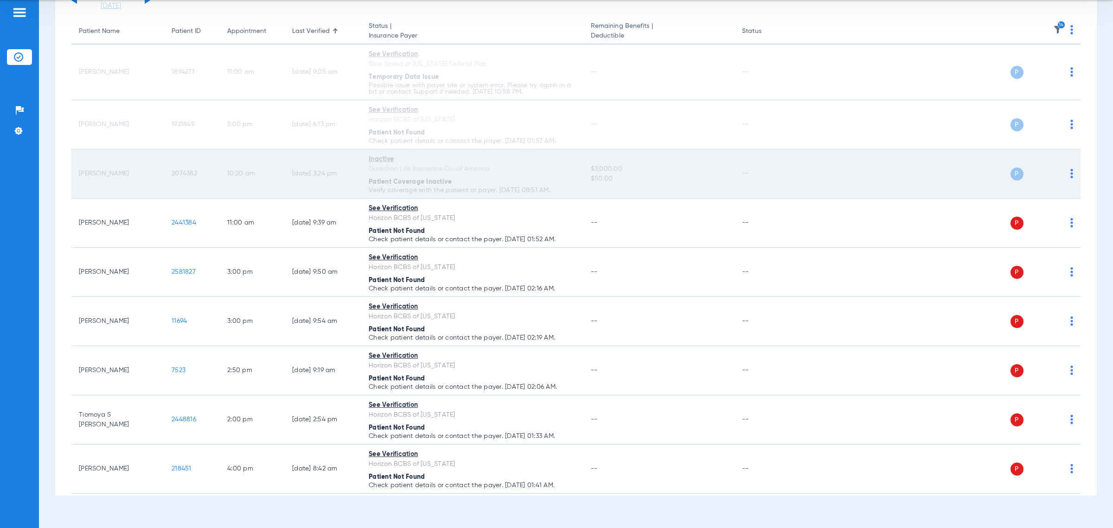
scroll to position [116, 0]
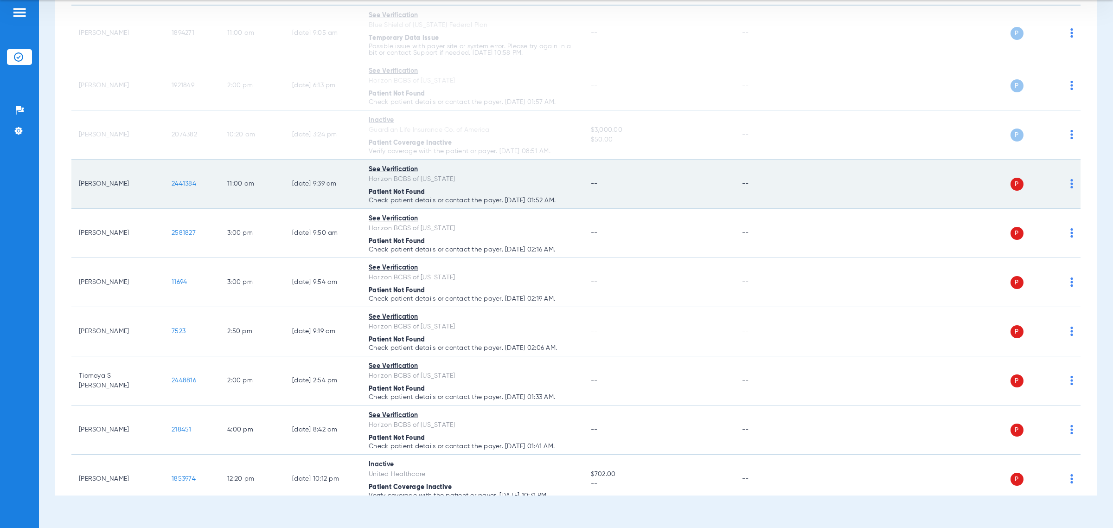
click at [1070, 184] on img at bounding box center [1071, 183] width 3 height 9
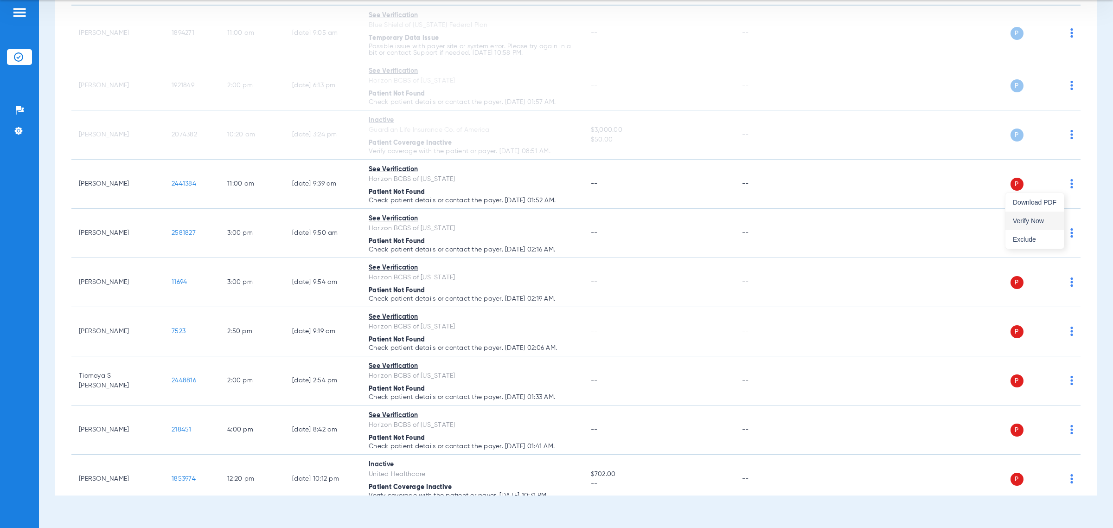
click at [1029, 222] on span "Verify Now" at bounding box center [1035, 220] width 44 height 6
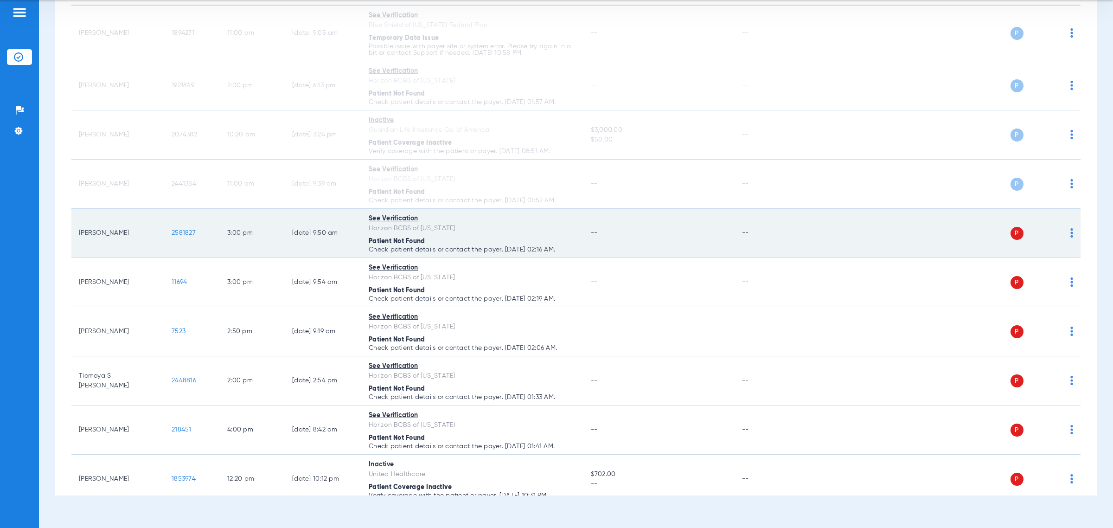
click at [1070, 235] on img at bounding box center [1071, 232] width 3 height 9
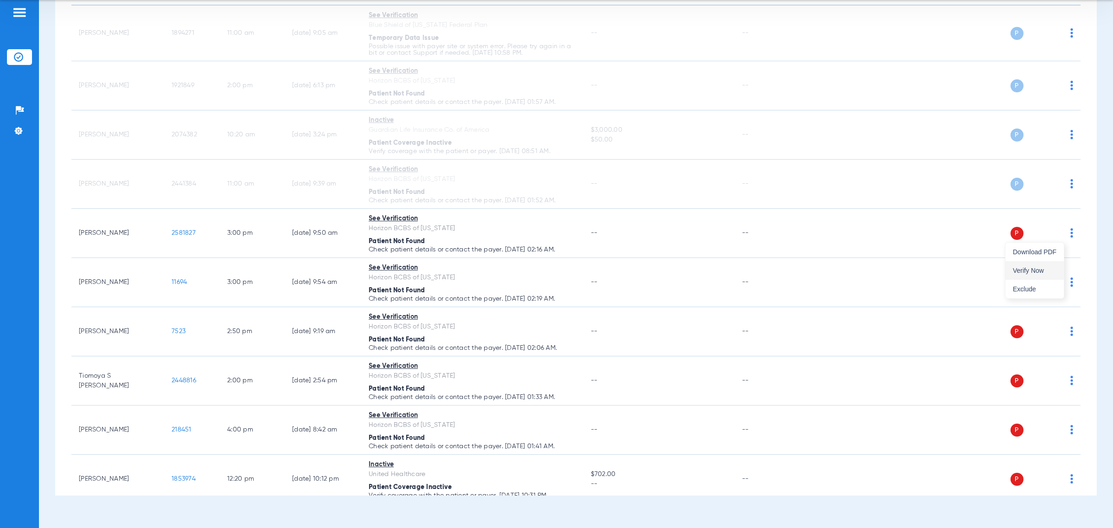
click at [1032, 271] on span "Verify Now" at bounding box center [1035, 270] width 44 height 6
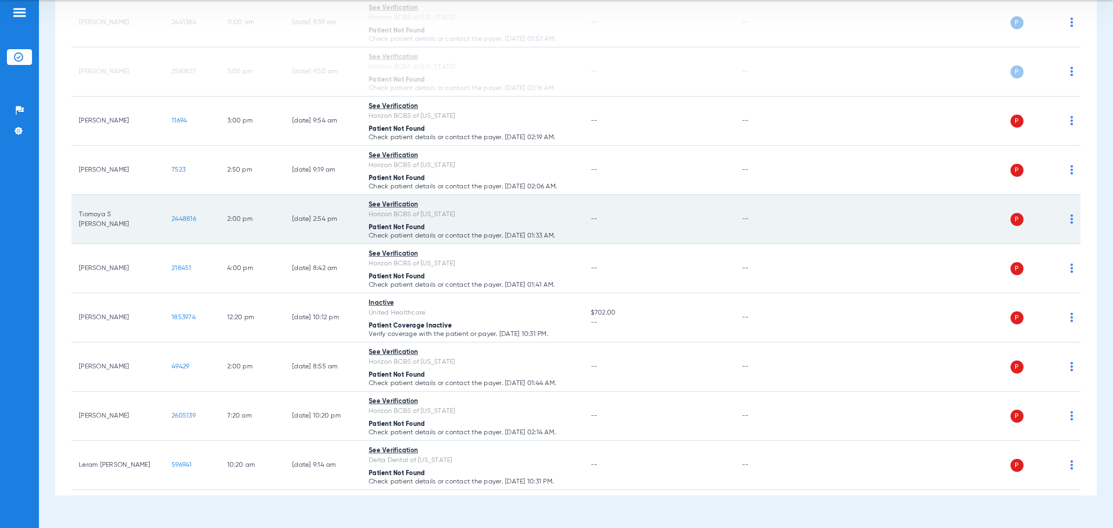
scroll to position [290, 0]
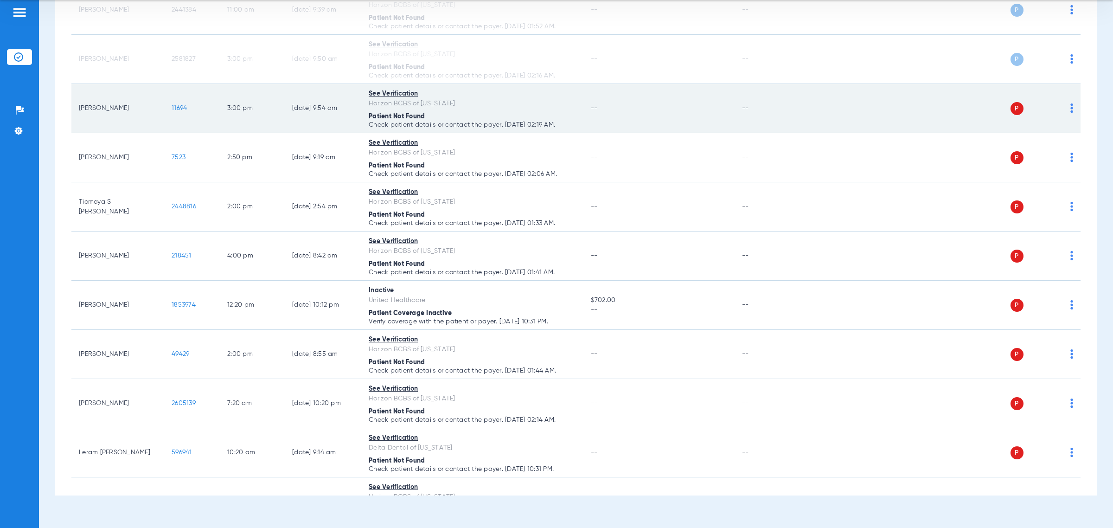
click at [1070, 109] on img at bounding box center [1071, 107] width 3 height 9
click at [1063, 109] on div at bounding box center [556, 264] width 1113 height 528
click at [1070, 108] on img at bounding box center [1071, 107] width 3 height 9
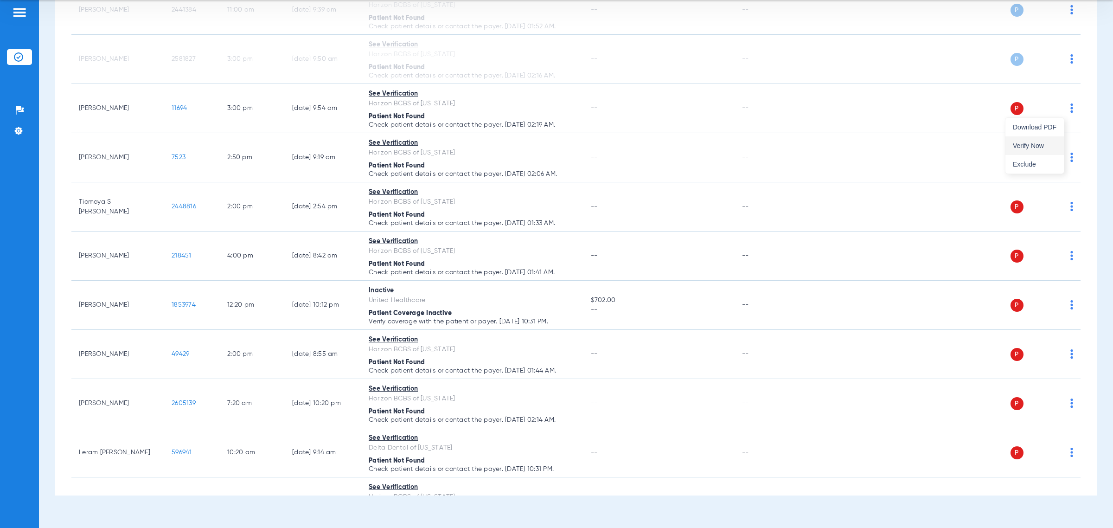
click at [1041, 148] on span "Verify Now" at bounding box center [1035, 145] width 44 height 6
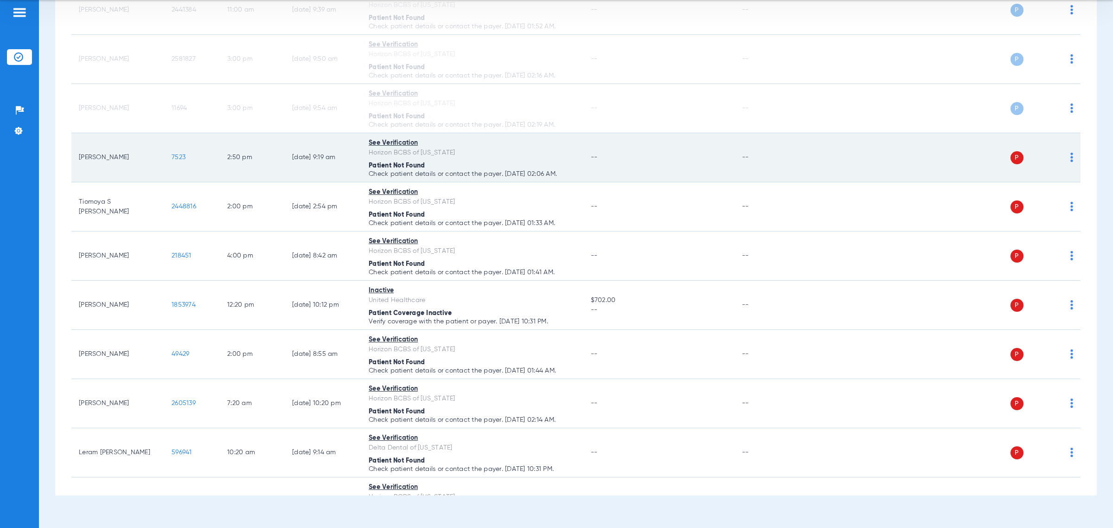
click at [1070, 157] on img at bounding box center [1071, 157] width 3 height 9
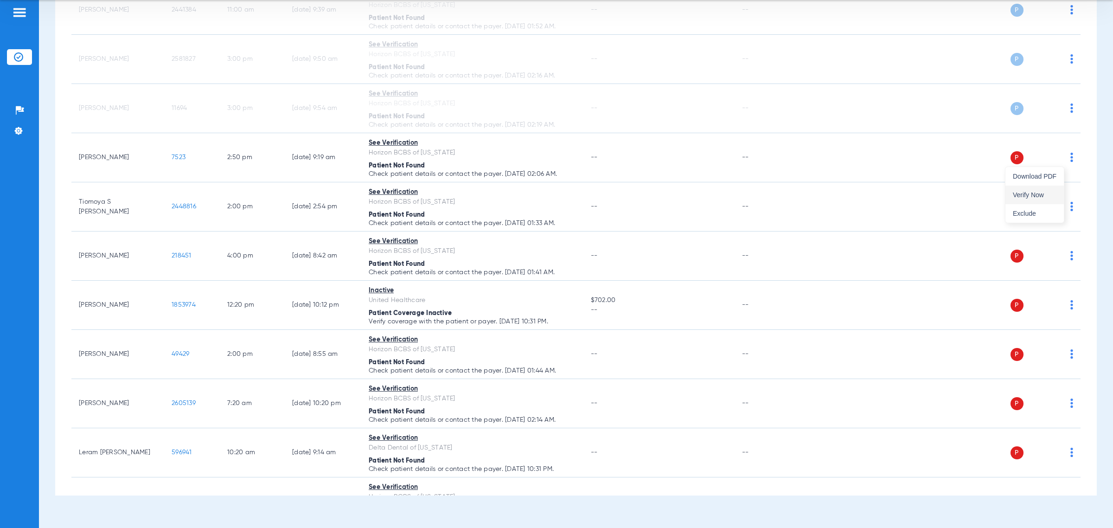
click at [1051, 195] on span "Verify Now" at bounding box center [1035, 195] width 44 height 6
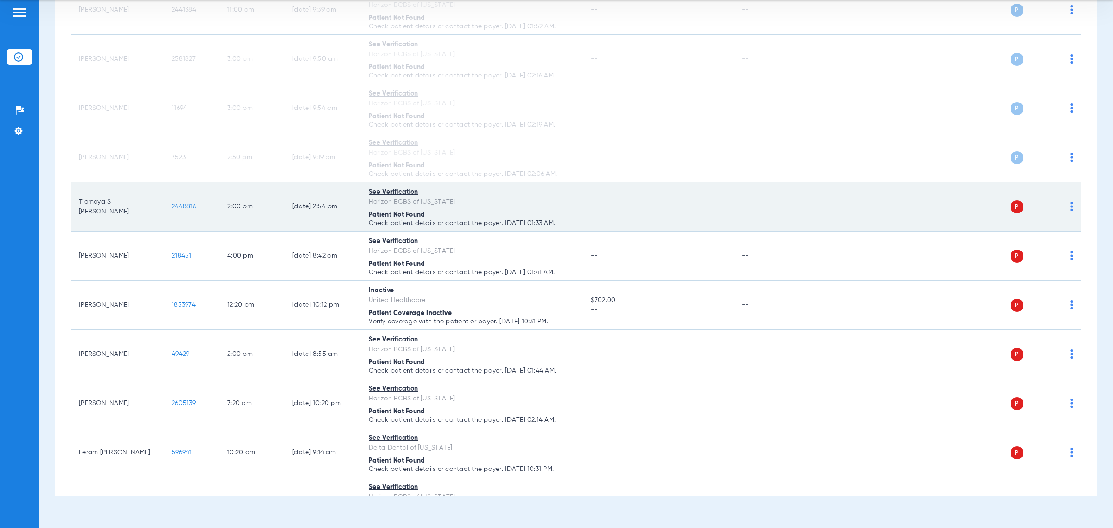
click at [1065, 207] on td "P S" at bounding box center [938, 206] width 283 height 49
click at [1070, 211] on img at bounding box center [1071, 206] width 3 height 9
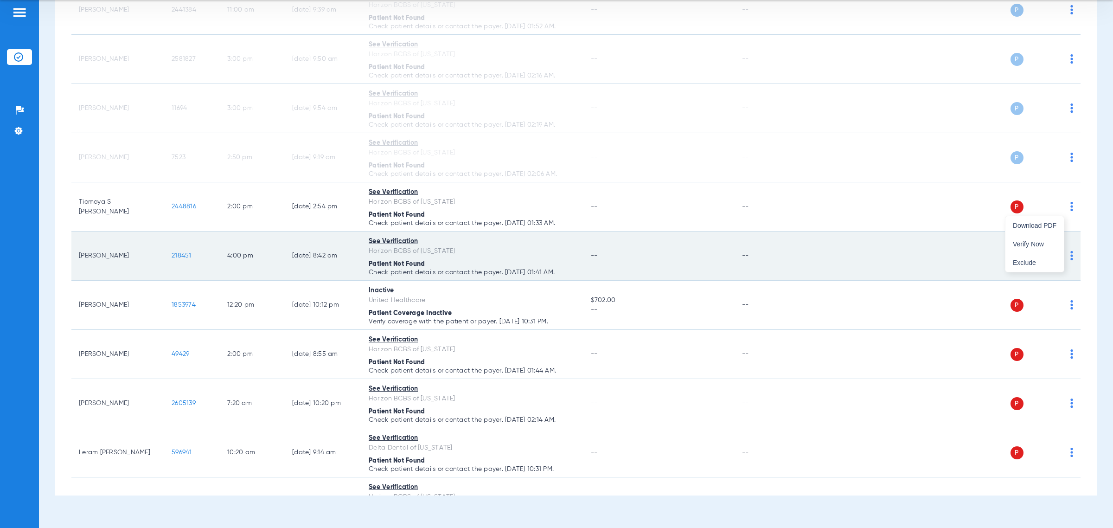
click at [1031, 244] on span "Verify Now" at bounding box center [1035, 244] width 44 height 6
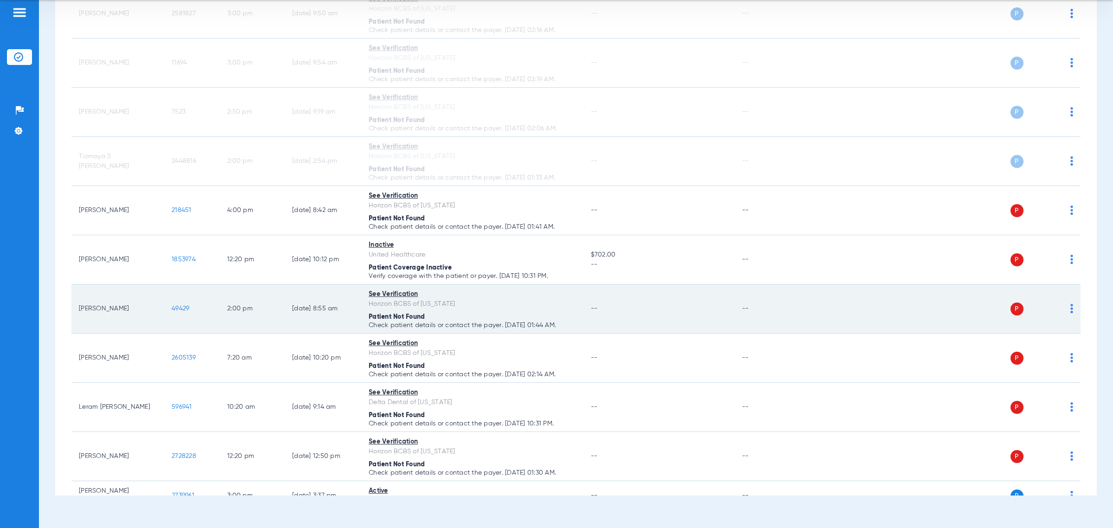
scroll to position [406, 0]
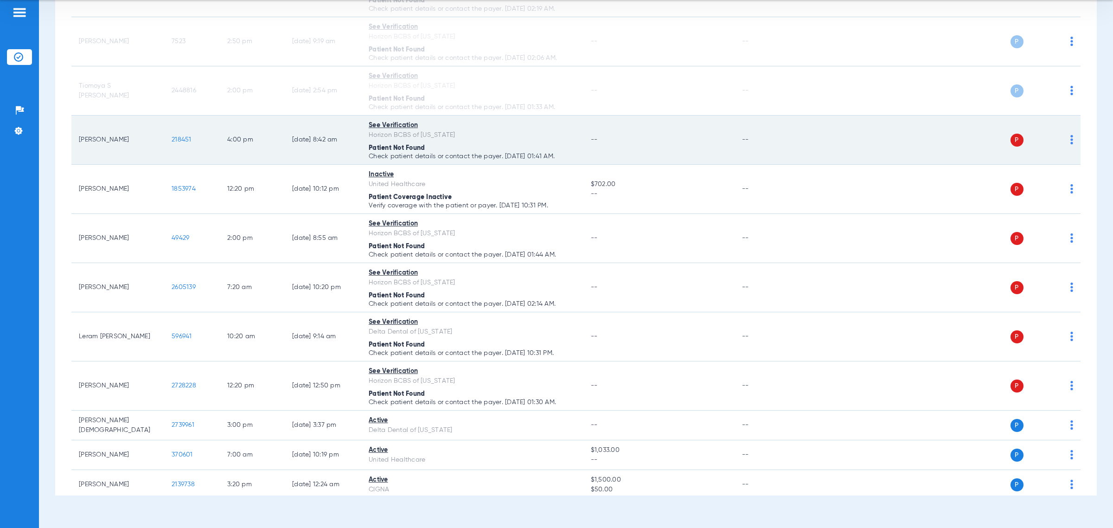
click at [1070, 138] on img at bounding box center [1071, 139] width 3 height 9
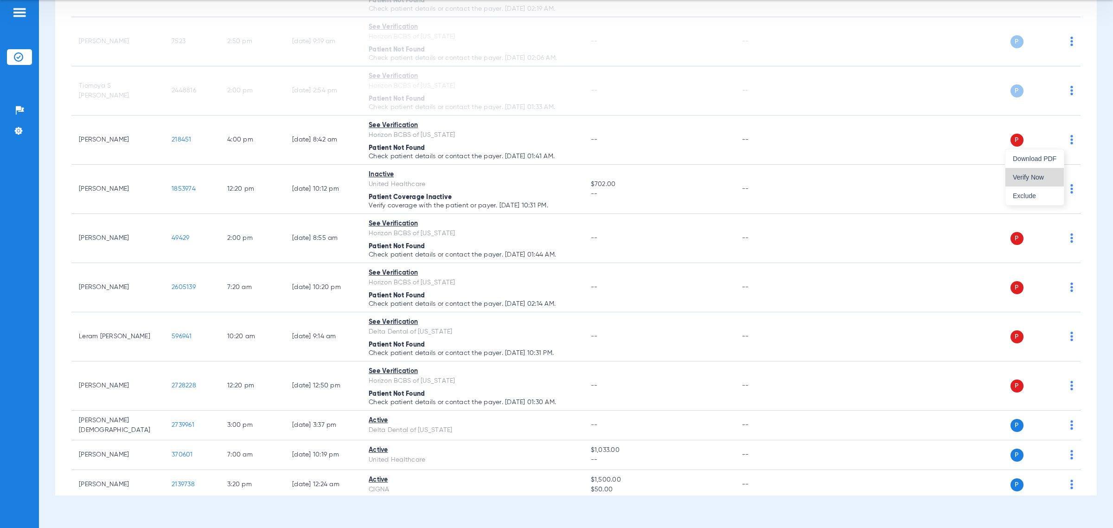
click at [1040, 177] on span "Verify Now" at bounding box center [1035, 177] width 44 height 6
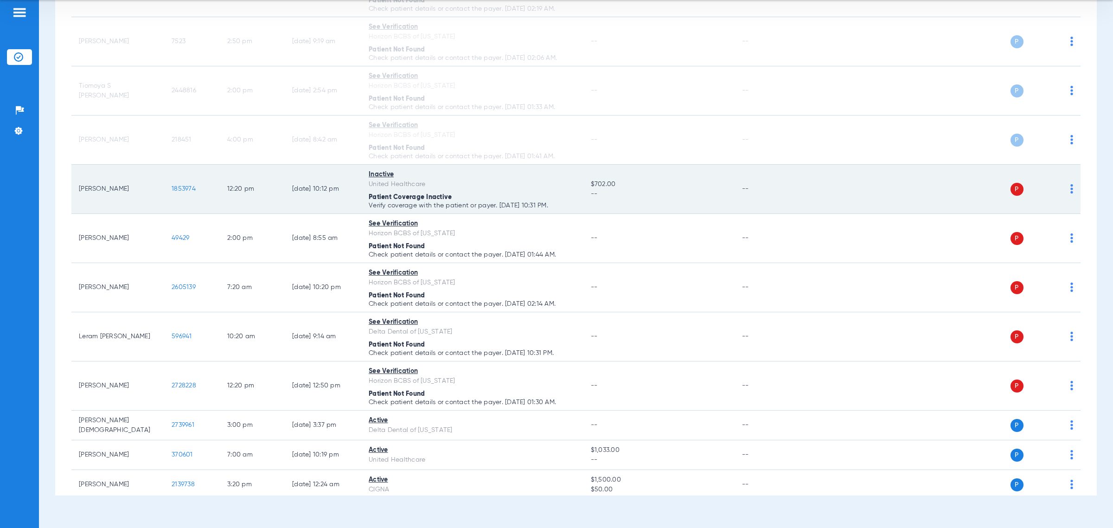
drag, startPoint x: 200, startPoint y: 199, endPoint x: 161, endPoint y: 202, distance: 39.0
click at [161, 202] on tr "Nadirah Cuttino 1853974 12:20 PM 05/19/25 10:12 PM Inactive United Healthcare P…" at bounding box center [575, 189] width 1009 height 49
copy tr "1853974"
drag, startPoint x: 568, startPoint y: 206, endPoint x: 77, endPoint y: 195, distance: 491.7
click at [77, 195] on tr "Nadirah Cuttino 1853974 12:20 PM 05/19/25 10:12 PM Inactive United Healthcare P…" at bounding box center [575, 189] width 1009 height 49
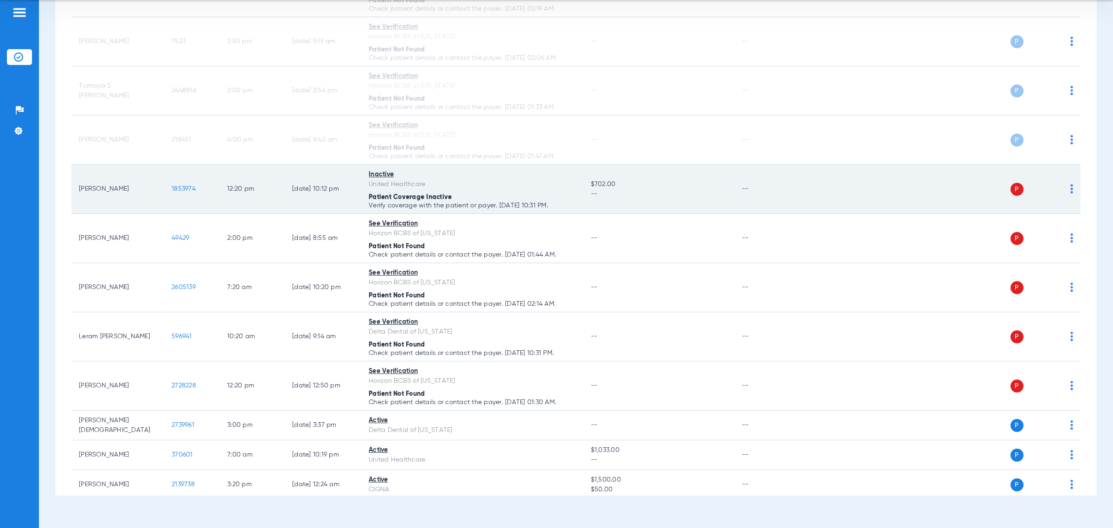
copy tr "Nadirah Cuttino 1853974 12:20 PM 05/19/25 10:12 PM Inactive United Healthcare P…"
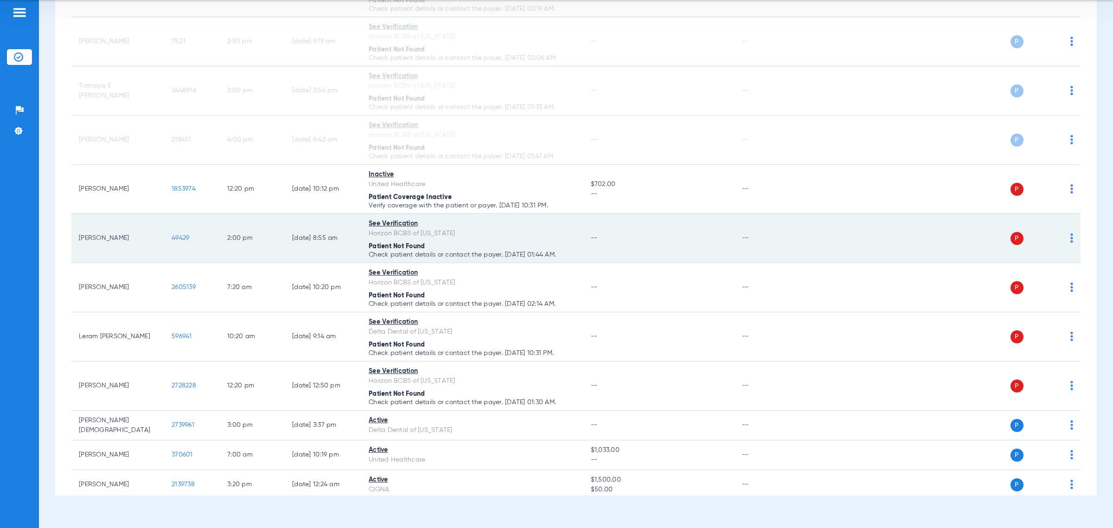
click at [1065, 240] on td "P S" at bounding box center [938, 238] width 283 height 49
click at [1070, 240] on img at bounding box center [1071, 237] width 3 height 9
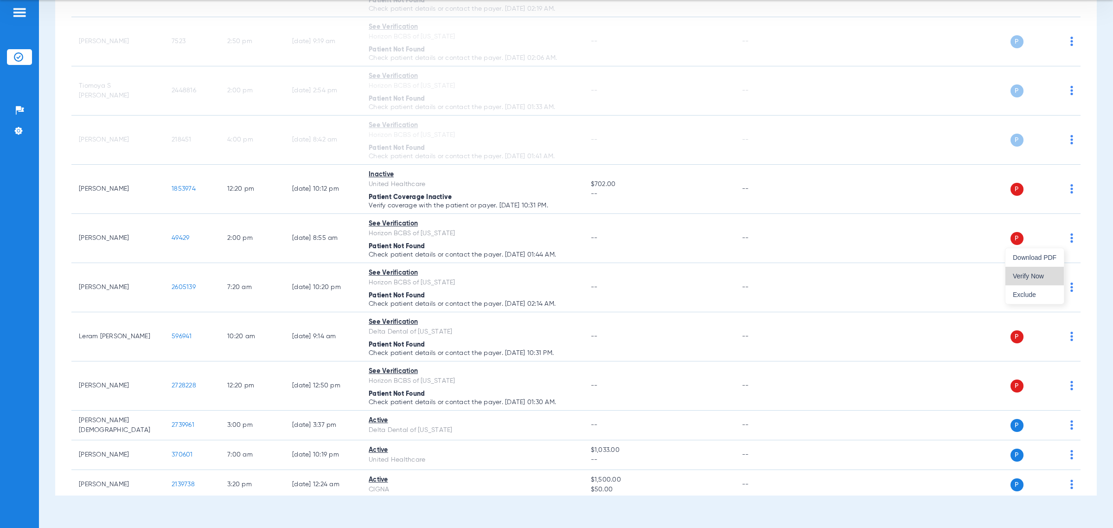
click at [1027, 274] on span "Verify Now" at bounding box center [1035, 276] width 44 height 6
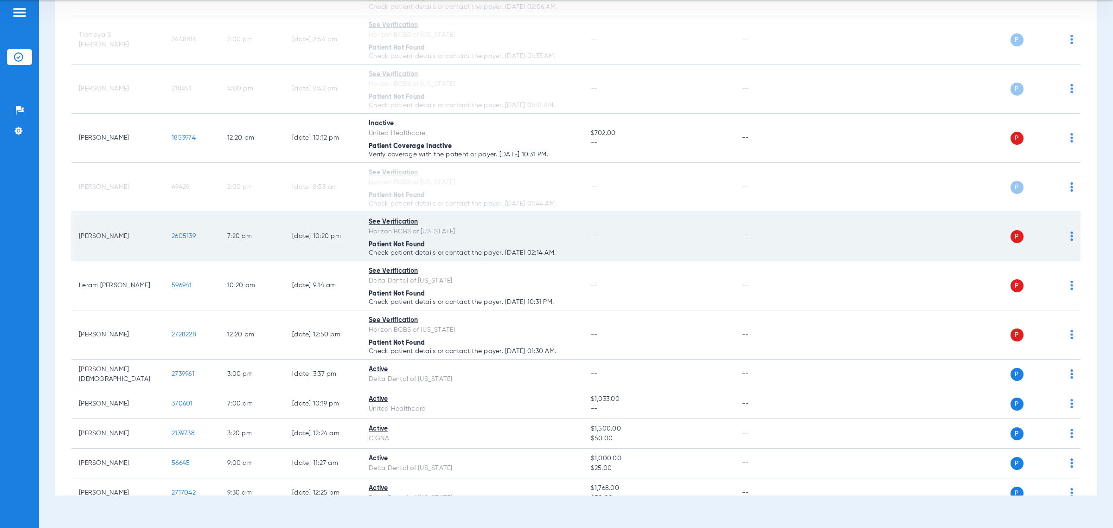
scroll to position [522, 0]
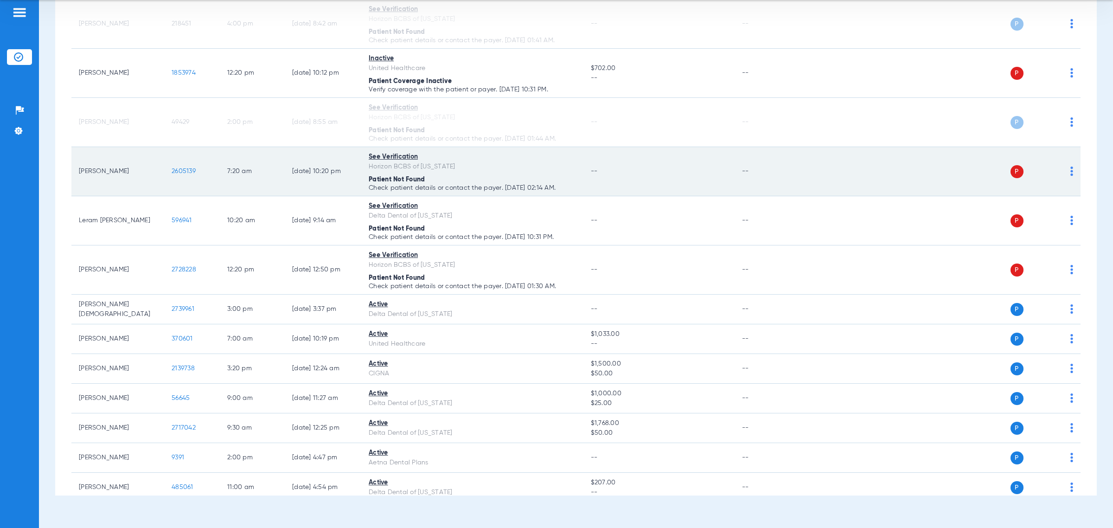
click at [1066, 169] on td "P S" at bounding box center [938, 171] width 283 height 49
click at [1065, 174] on td "P S" at bounding box center [938, 171] width 283 height 49
click at [1070, 176] on img at bounding box center [1071, 170] width 3 height 9
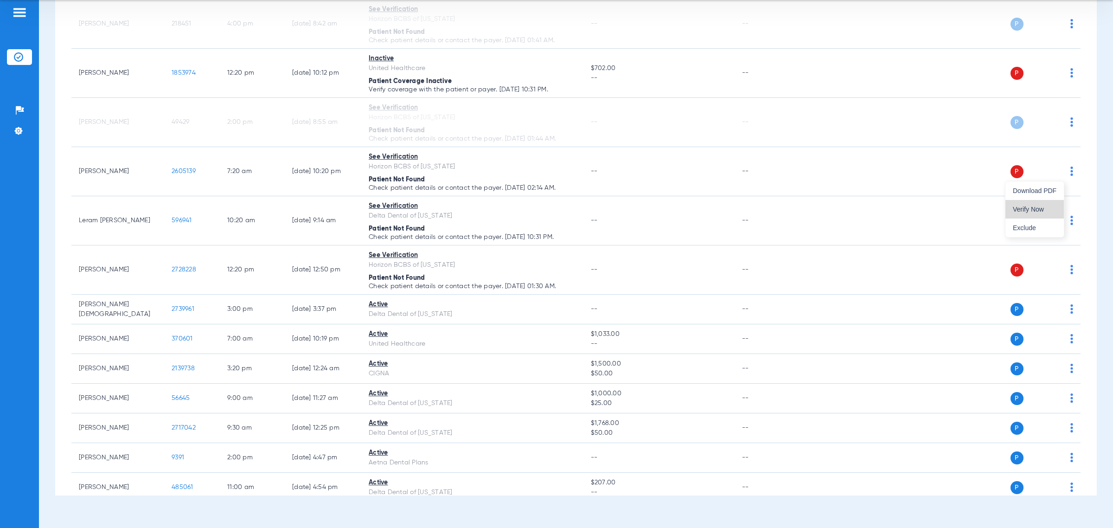
click at [1044, 206] on span "Verify Now" at bounding box center [1035, 209] width 44 height 6
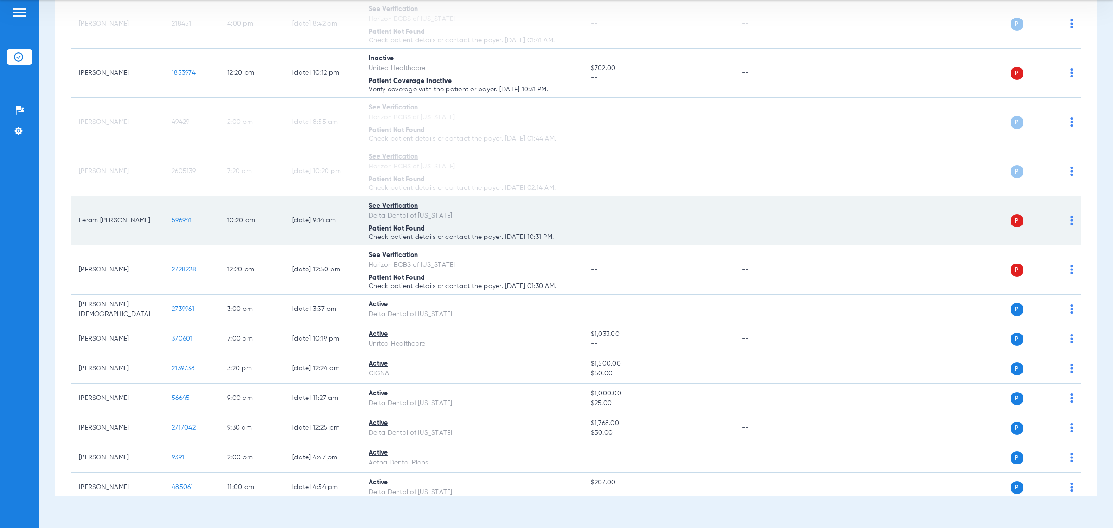
click at [1070, 222] on img at bounding box center [1071, 220] width 3 height 9
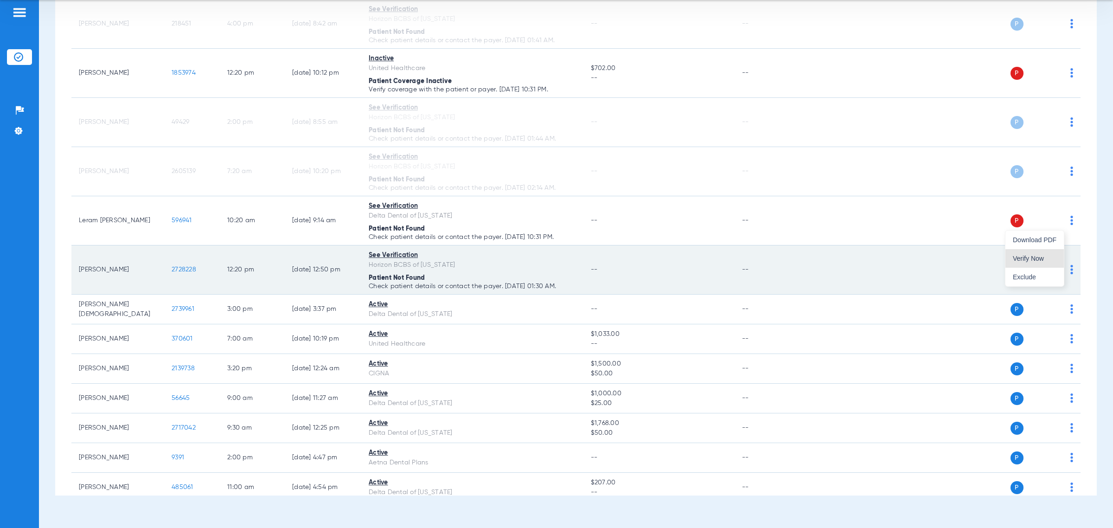
drag, startPoint x: 1026, startPoint y: 260, endPoint x: 1069, endPoint y: 268, distance: 43.5
click at [1026, 259] on span "Verify Now" at bounding box center [1035, 258] width 44 height 6
click at [1070, 272] on img at bounding box center [1071, 269] width 3 height 9
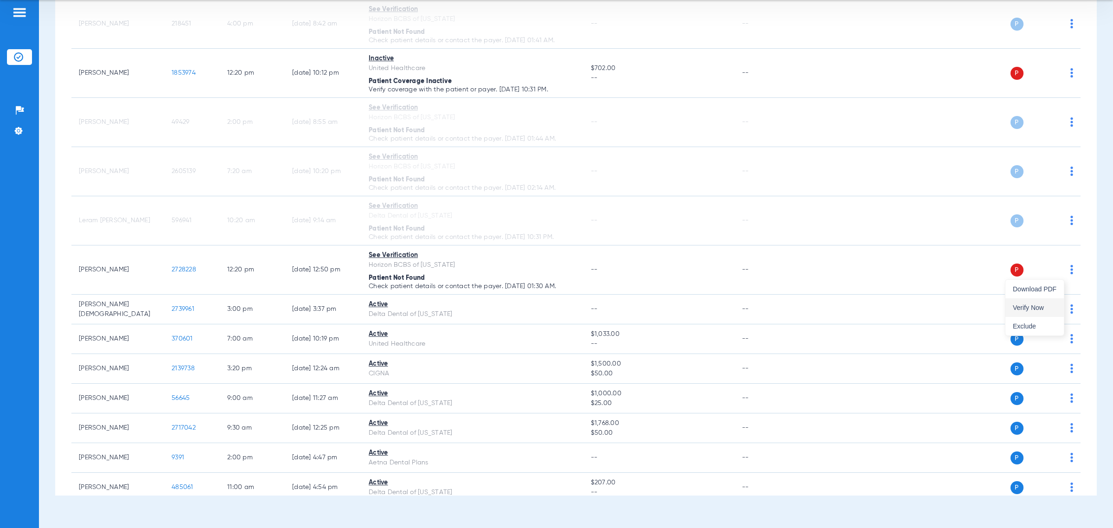
click at [1042, 305] on span "Verify Now" at bounding box center [1035, 307] width 44 height 6
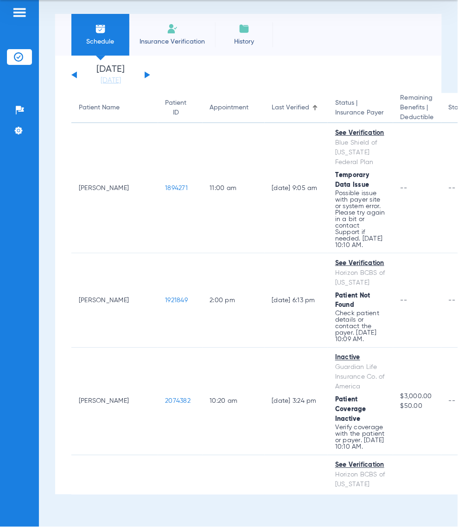
scroll to position [0, 0]
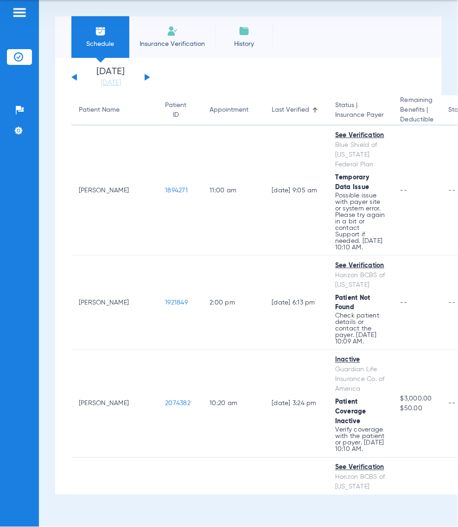
click at [116, 27] on li "Schedule" at bounding box center [100, 37] width 58 height 42
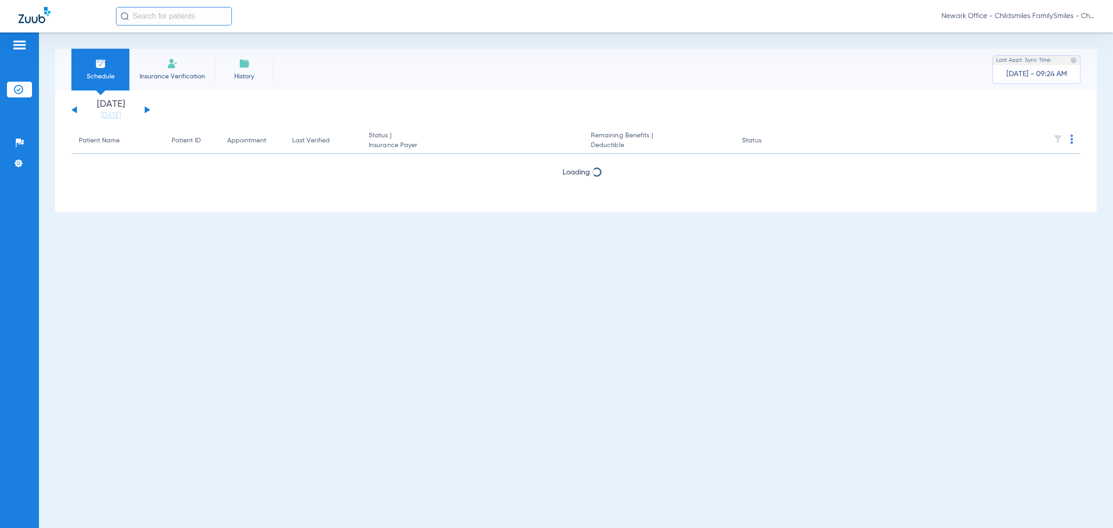
click at [1047, 13] on span "Newark Office - Childsmiles FamilySmiles - ChildSmiles [GEOGRAPHIC_DATA] - [GEO…" at bounding box center [1017, 16] width 153 height 9
click at [1052, 26] on button "Account Selection" at bounding box center [1059, 33] width 67 height 19
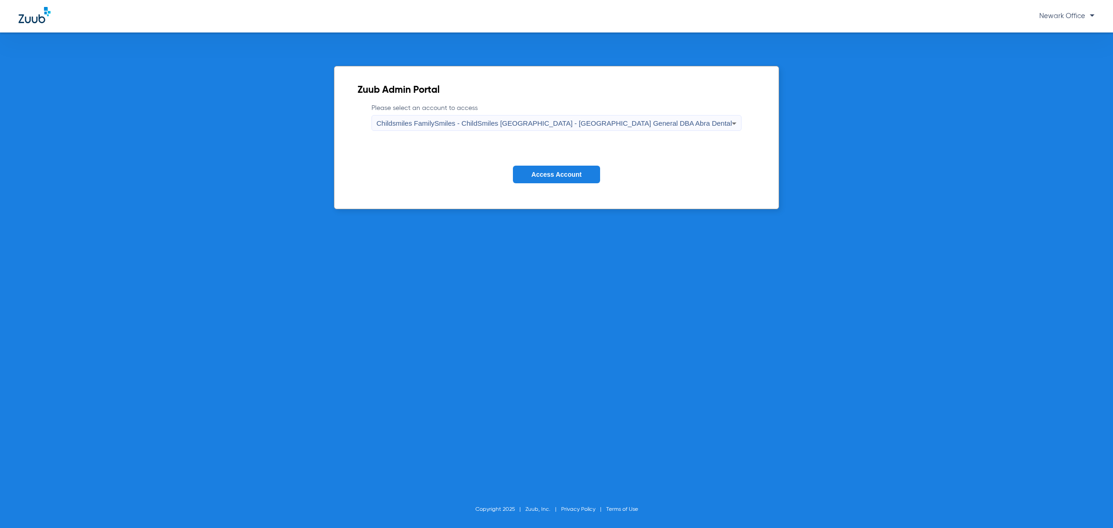
click at [577, 121] on span "Childsmiles FamilySmiles - ChildSmiles PA - Newark General DBA Abra Dental" at bounding box center [555, 123] width 356 height 8
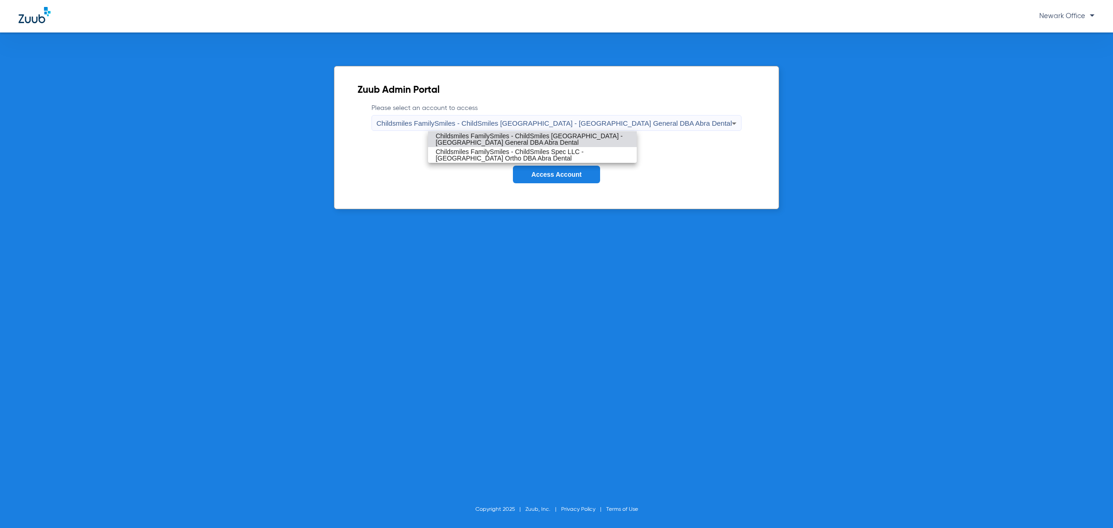
drag, startPoint x: 530, startPoint y: 152, endPoint x: 536, endPoint y: 167, distance: 16.6
click at [531, 152] on span "Childsmiles FamilySmiles - ChildSmiles Spec LLC - Newark Ortho DBA Abra Dental" at bounding box center [532, 154] width 194 height 13
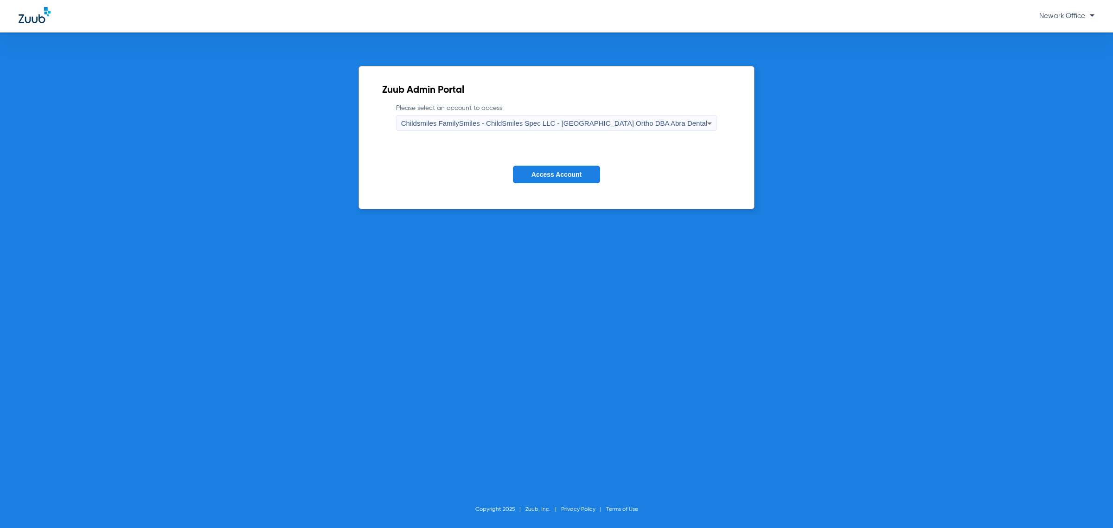
click at [557, 177] on span "Access Account" at bounding box center [556, 174] width 50 height 7
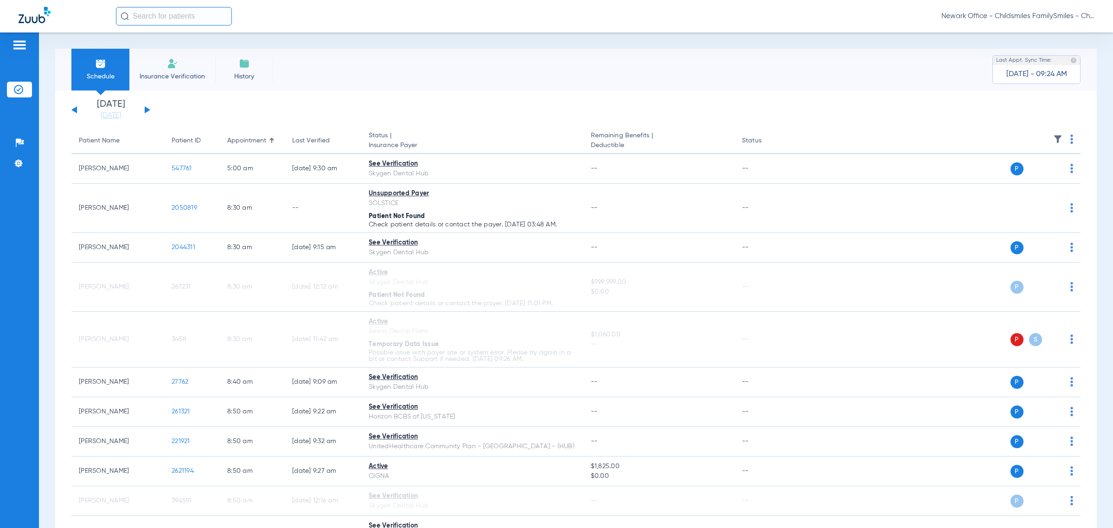
drag, startPoint x: 345, startPoint y: 140, endPoint x: 339, endPoint y: 140, distance: 5.1
click at [345, 140] on div "Last Verified" at bounding box center [323, 141] width 62 height 10
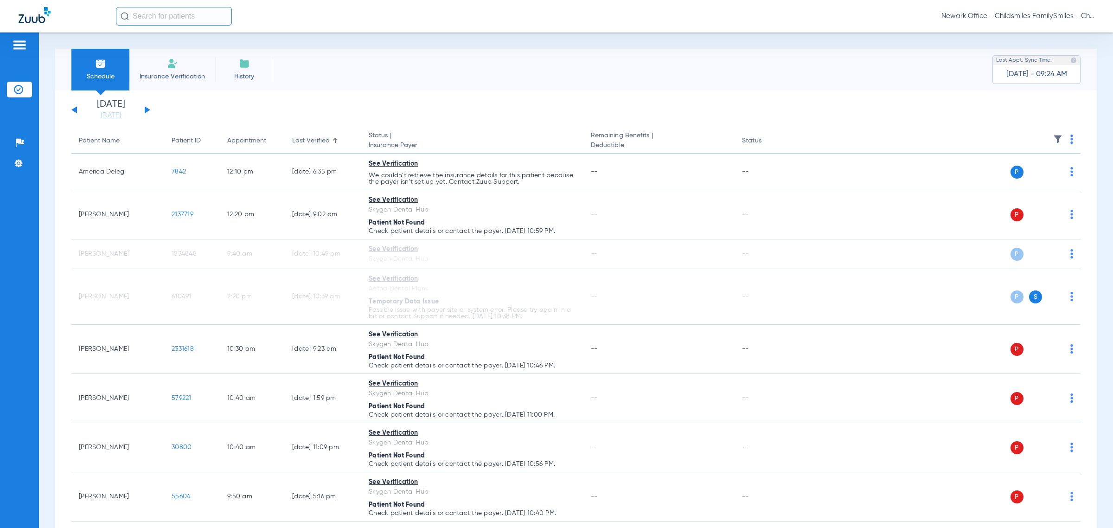
drag, startPoint x: 1049, startPoint y: 137, endPoint x: 1039, endPoint y: 142, distance: 11.4
click at [1053, 137] on img at bounding box center [1057, 138] width 9 height 9
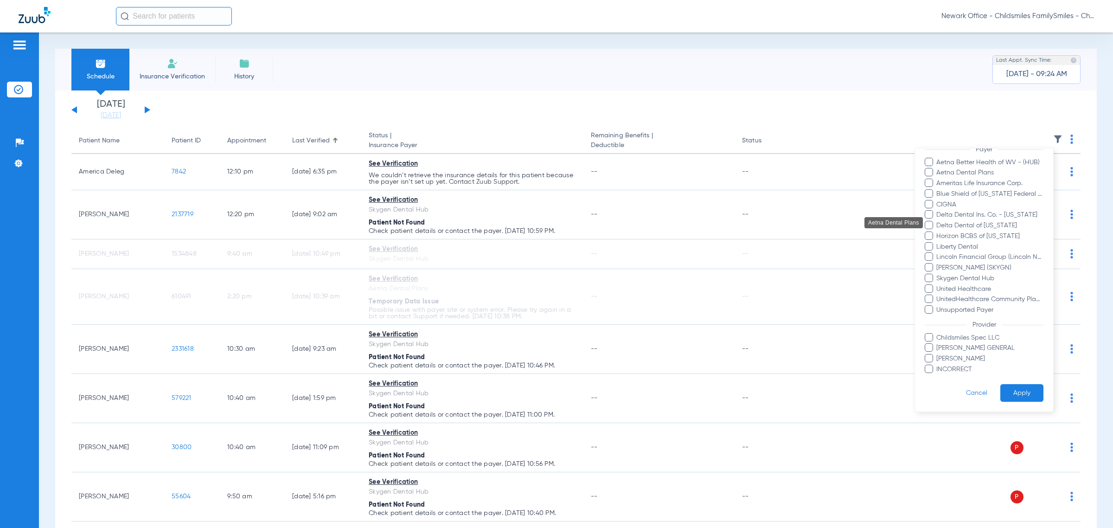
scroll to position [98, 0]
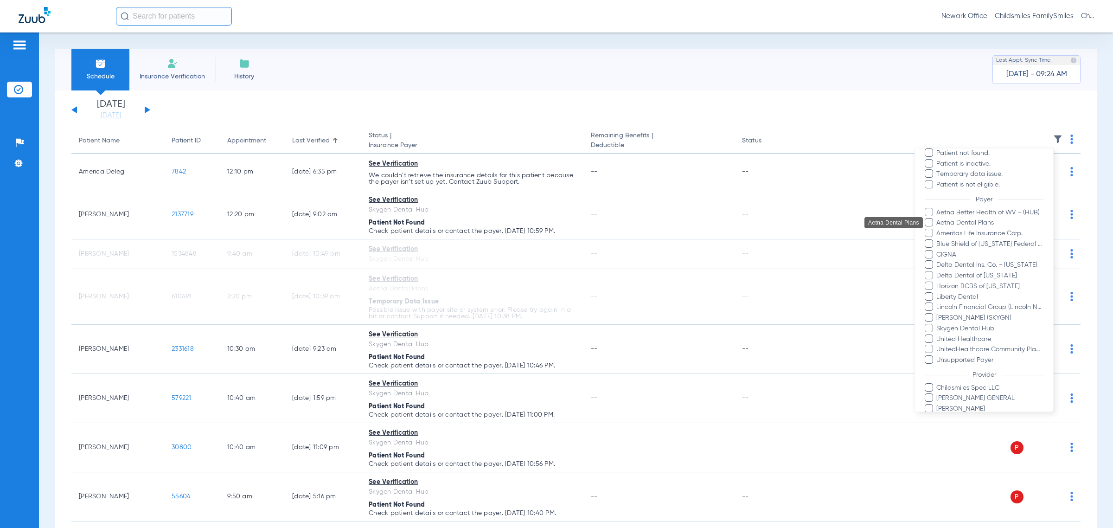
click at [961, 219] on span "Aetna Dental Plans" at bounding box center [990, 223] width 108 height 10
click at [938, 229] on input "Aetna Dental Plans" at bounding box center [938, 229] width 0 height 0
click at [958, 232] on span "Ameritas Life Insurance Corp." at bounding box center [990, 234] width 108 height 10
click at [938, 240] on input "Ameritas Life Insurance Corp." at bounding box center [938, 240] width 0 height 0
click at [956, 240] on span "Blue Shield of [US_STATE] Federal Plan" at bounding box center [990, 244] width 108 height 10
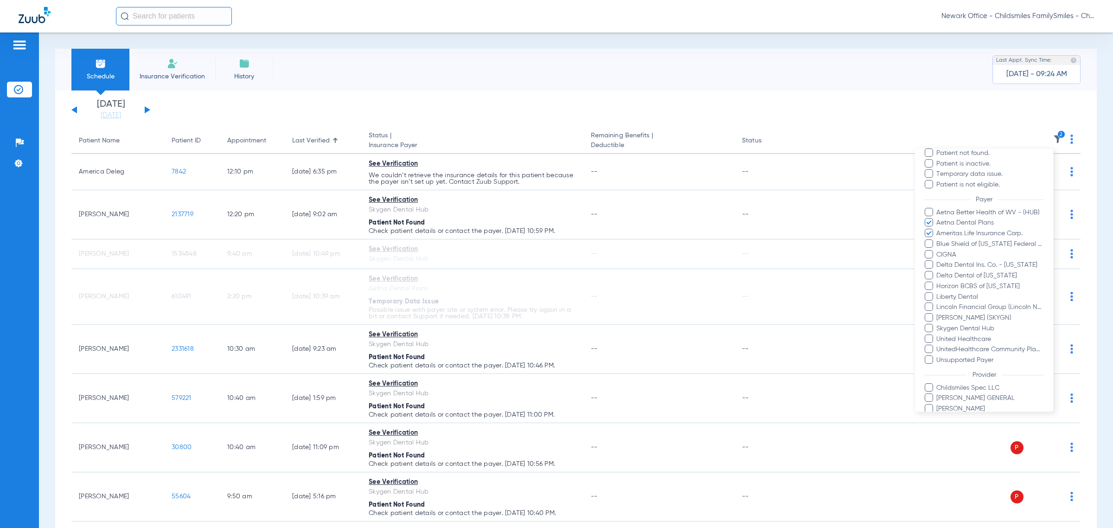
click at [938, 250] on input "Blue Shield of [US_STATE] Federal Plan" at bounding box center [938, 250] width 0 height 0
click at [946, 254] on span "CIGNA" at bounding box center [990, 255] width 108 height 10
click at [938, 261] on input "CIGNA" at bounding box center [938, 261] width 0 height 0
click at [953, 263] on span "Delta Dental Ins. Co. - [US_STATE]" at bounding box center [990, 265] width 108 height 10
click at [938, 271] on input "Delta Dental Ins. Co. - [US_STATE]" at bounding box center [938, 271] width 0 height 0
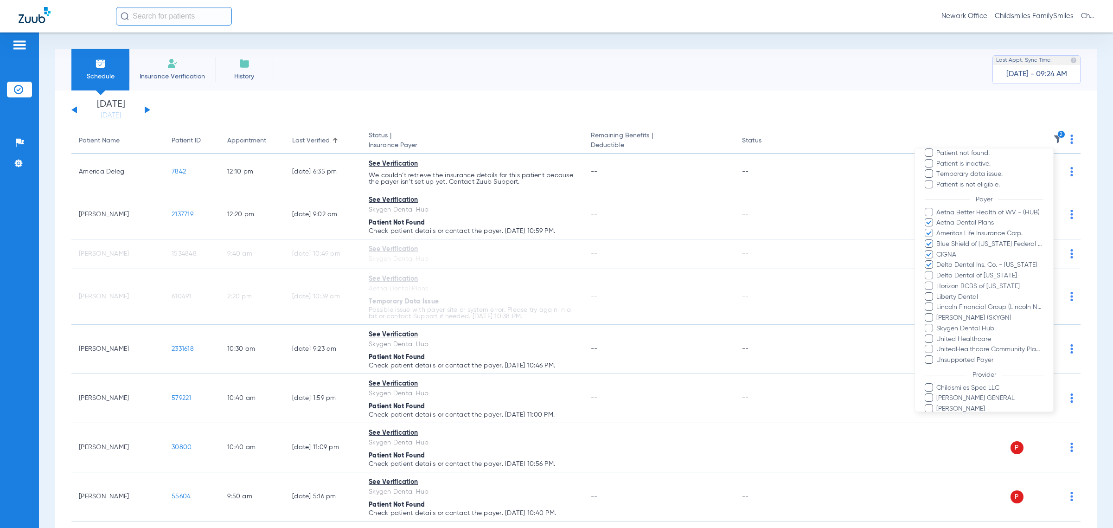
click at [949, 276] on span "Delta Dental of [US_STATE]" at bounding box center [990, 276] width 108 height 10
click at [938, 282] on input "Delta Dental of [US_STATE]" at bounding box center [938, 282] width 0 height 0
click at [954, 287] on span "Horizon BCBS of [US_STATE]" at bounding box center [990, 286] width 108 height 10
click at [938, 293] on input "Horizon BCBS of [US_STATE]" at bounding box center [938, 293] width 0 height 0
click at [959, 306] on span "Lincoln Financial Group (Lincoln National Life)" at bounding box center [990, 307] width 108 height 10
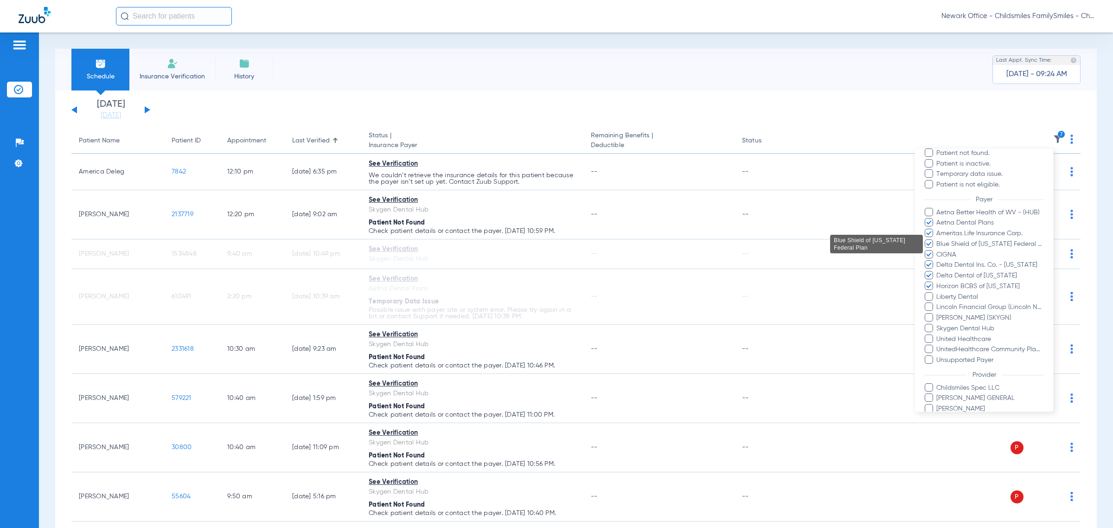
click at [938, 313] on input "Lincoln Financial Group (Lincoln National Life)" at bounding box center [938, 313] width 0 height 0
click at [951, 339] on span "United Healthcare" at bounding box center [990, 339] width 108 height 10
click at [938, 345] on input "United Healthcare" at bounding box center [938, 345] width 0 height 0
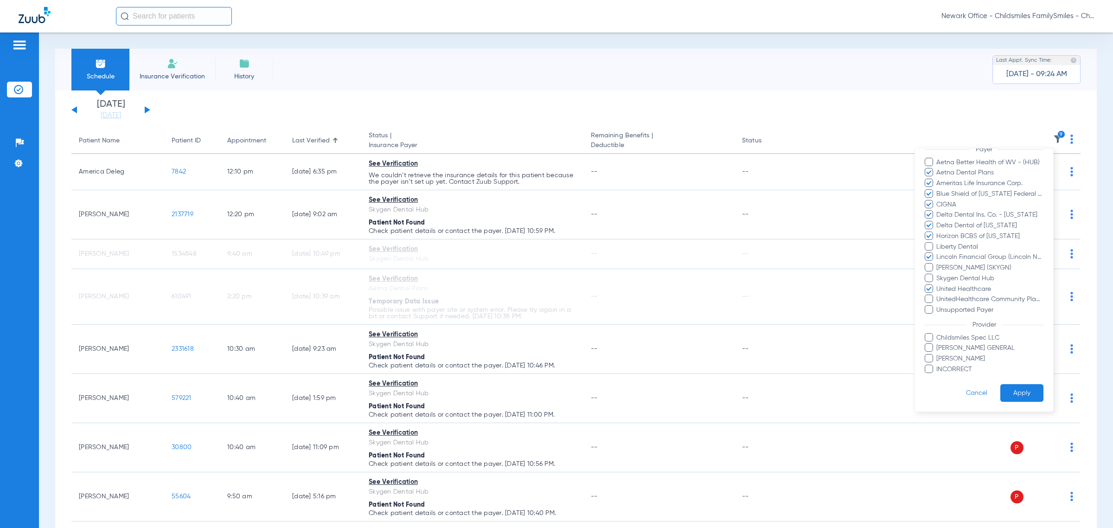
click at [1014, 384] on button "Apply" at bounding box center [1021, 393] width 43 height 18
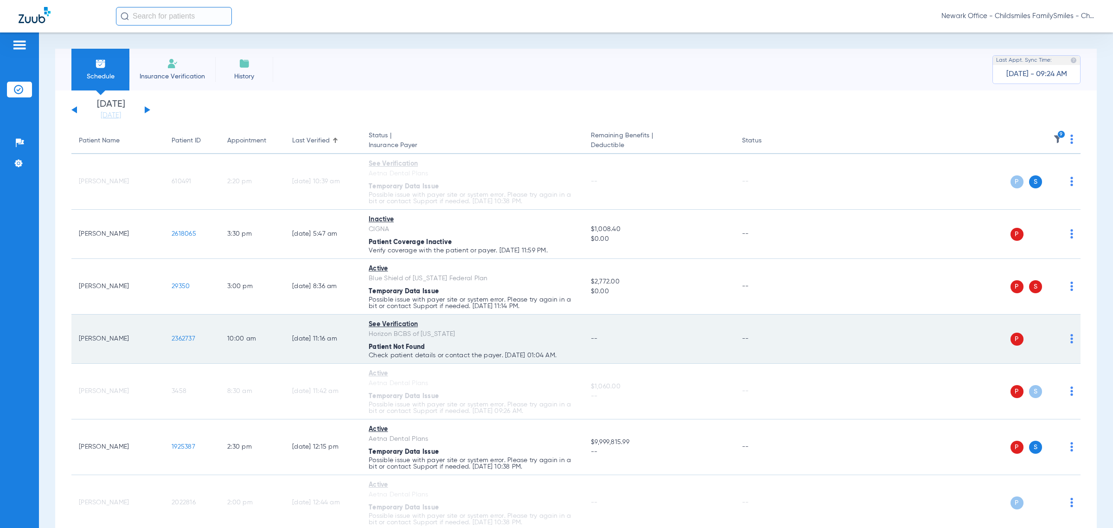
click at [1070, 342] on img at bounding box center [1071, 338] width 3 height 9
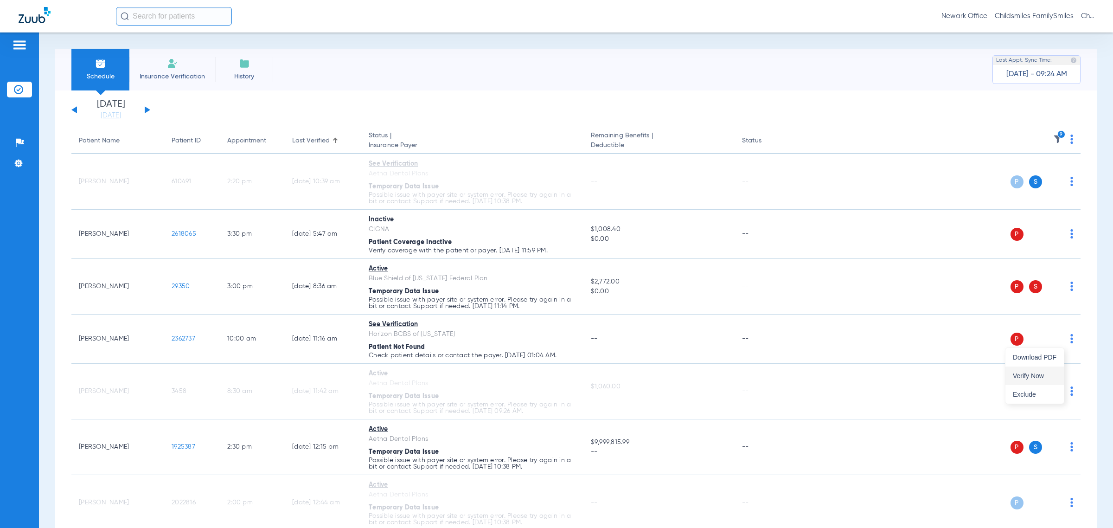
click at [1044, 373] on span "Verify Now" at bounding box center [1035, 375] width 44 height 6
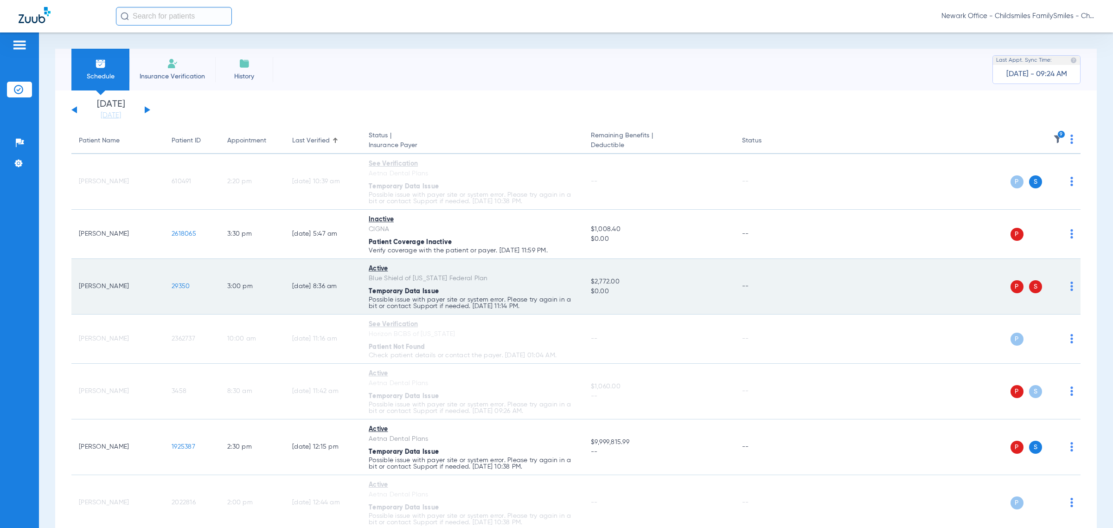
click at [1070, 287] on img at bounding box center [1071, 285] width 3 height 9
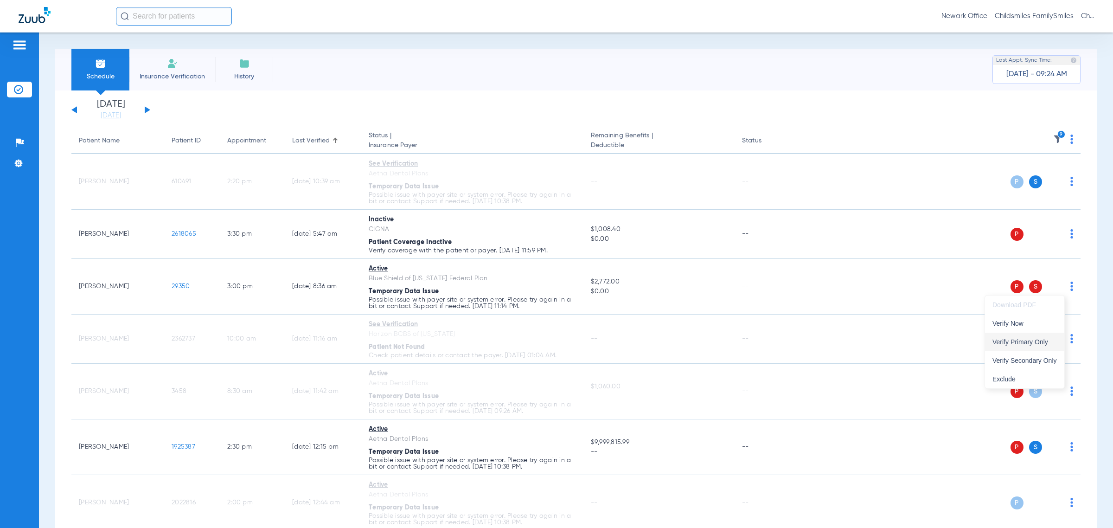
click at [1024, 345] on span "Verify Primary Only" at bounding box center [1024, 341] width 64 height 6
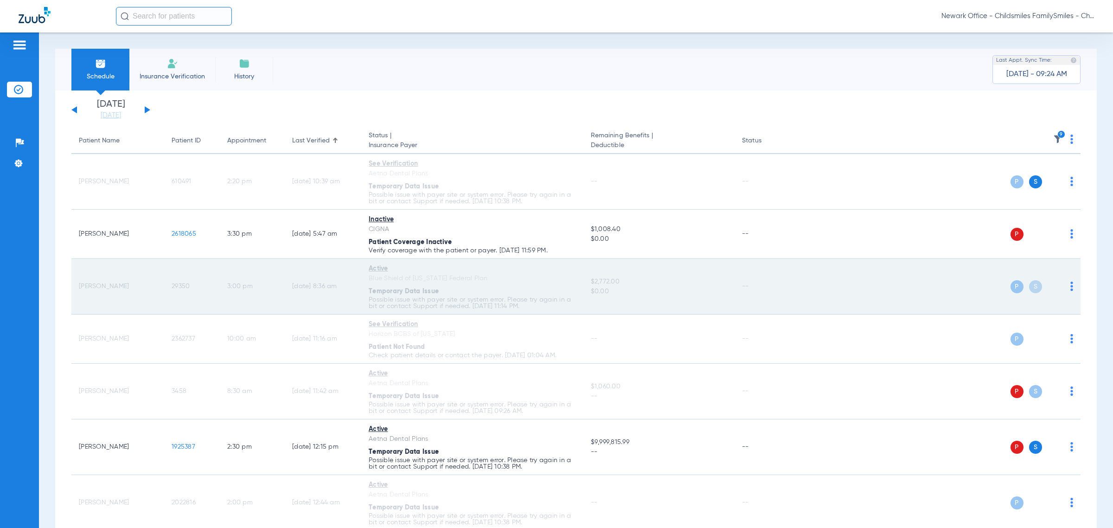
scroll to position [174, 0]
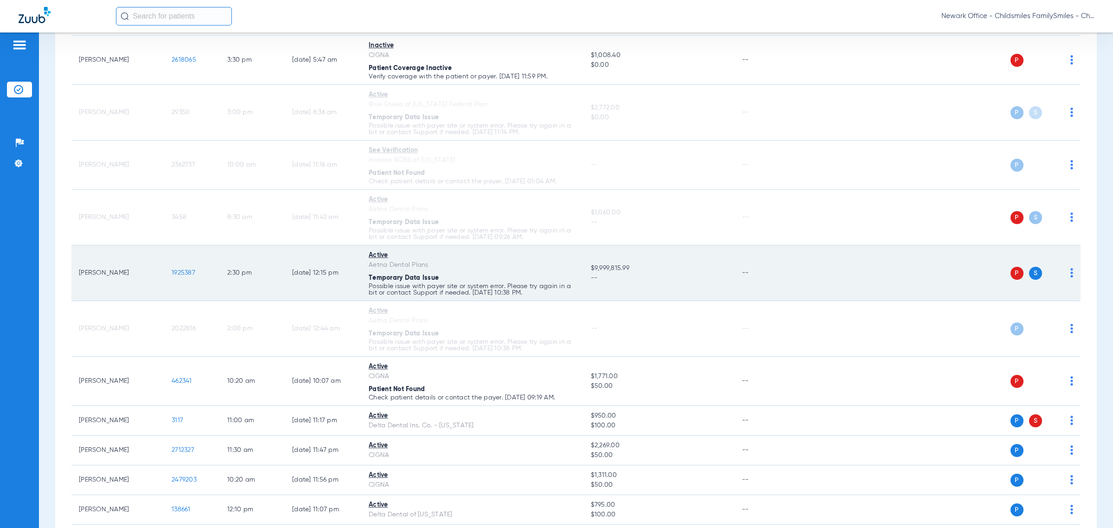
click at [1070, 276] on img at bounding box center [1071, 272] width 3 height 9
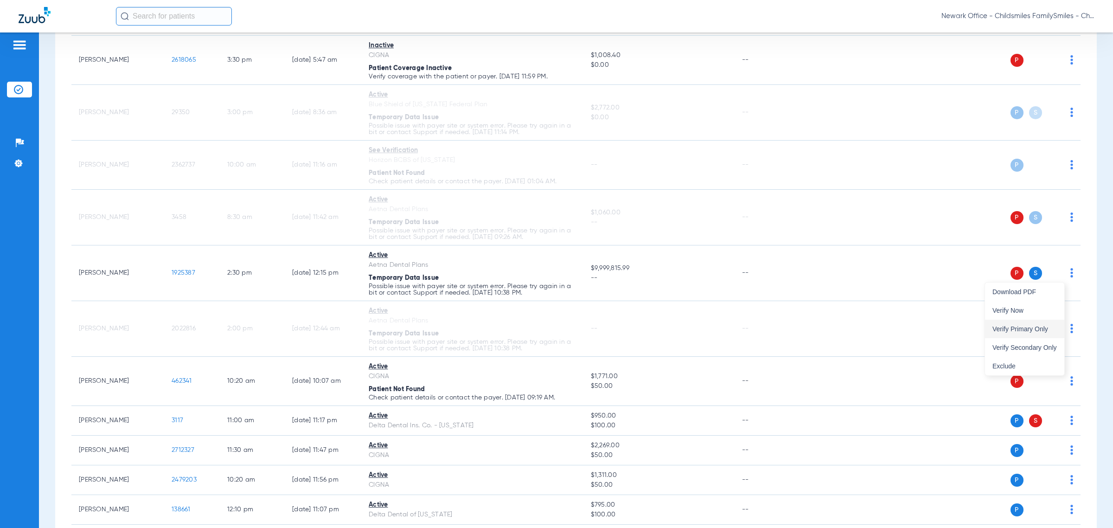
click at [1026, 326] on span "Verify Primary Only" at bounding box center [1024, 329] width 64 height 6
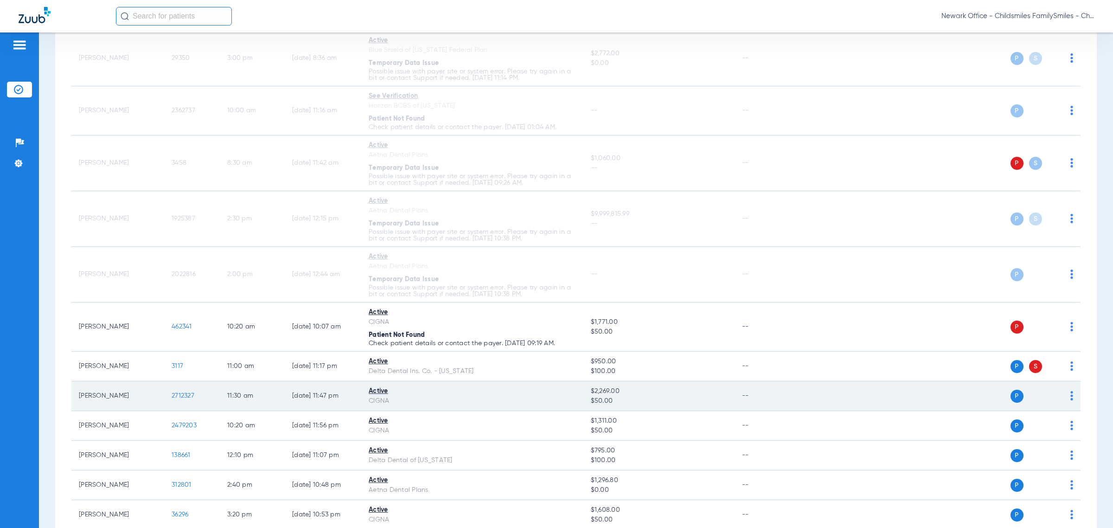
scroll to position [290, 0]
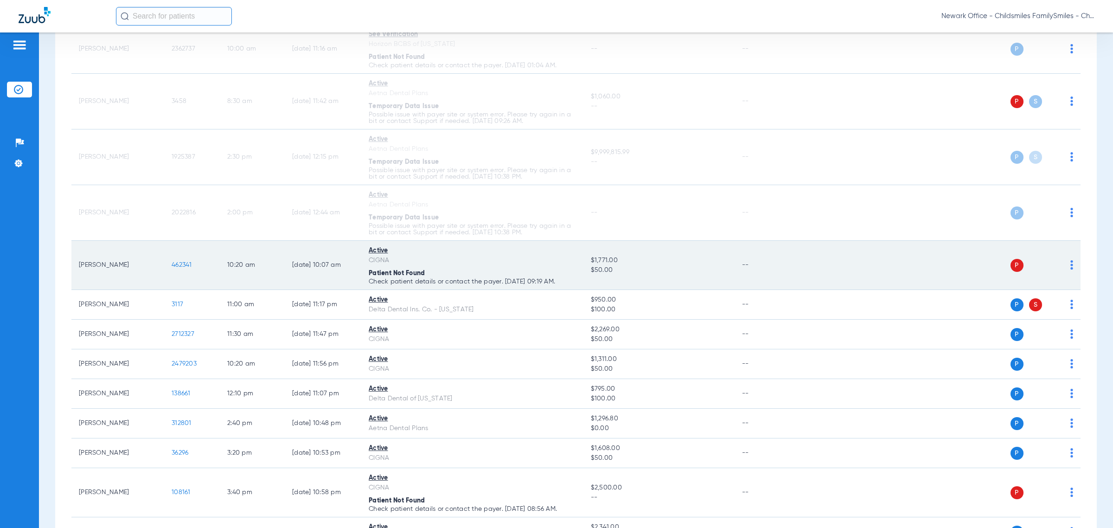
click at [1070, 268] on img at bounding box center [1071, 264] width 3 height 9
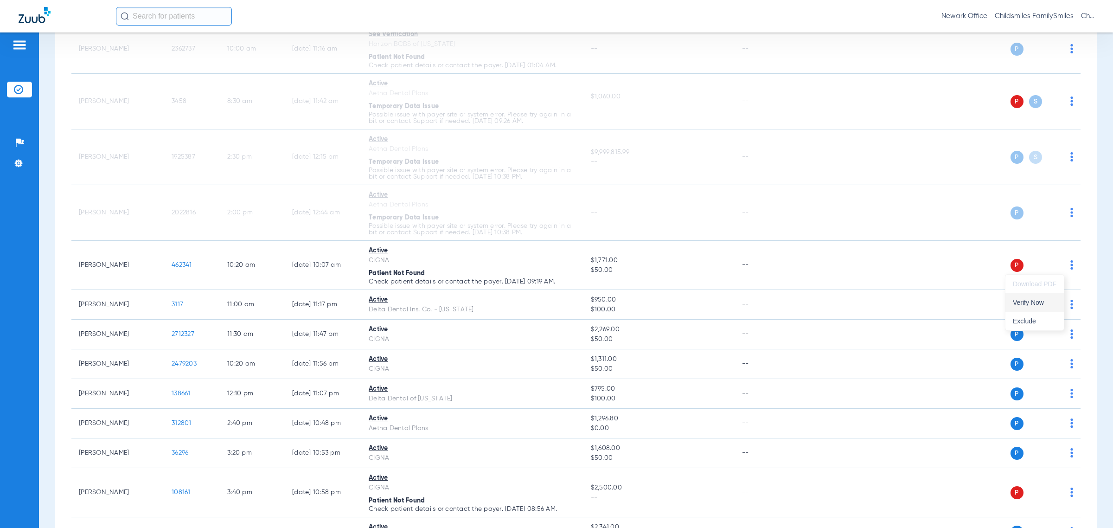
click at [1040, 304] on span "Verify Now" at bounding box center [1035, 302] width 44 height 6
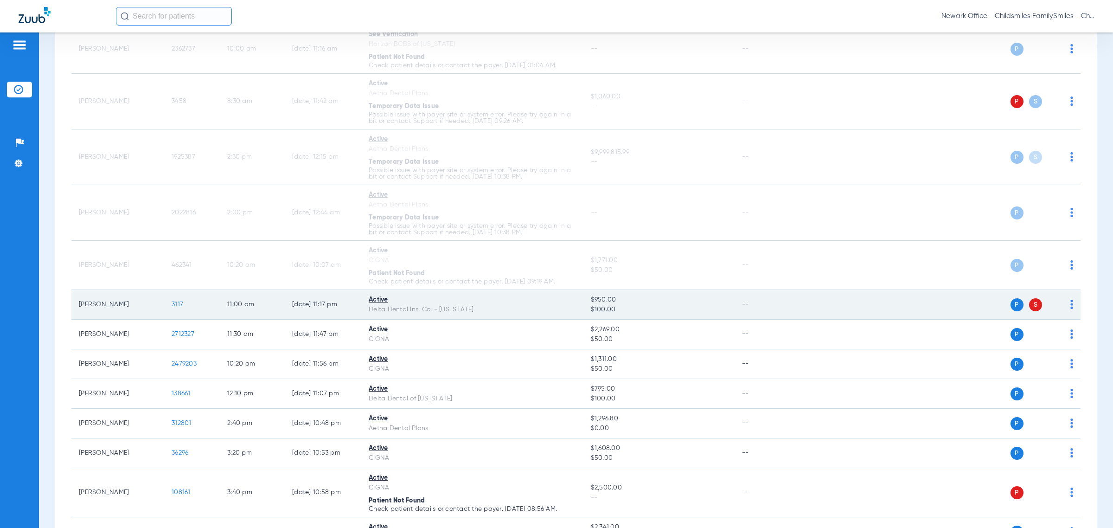
click at [1070, 302] on img at bounding box center [1071, 304] width 3 height 9
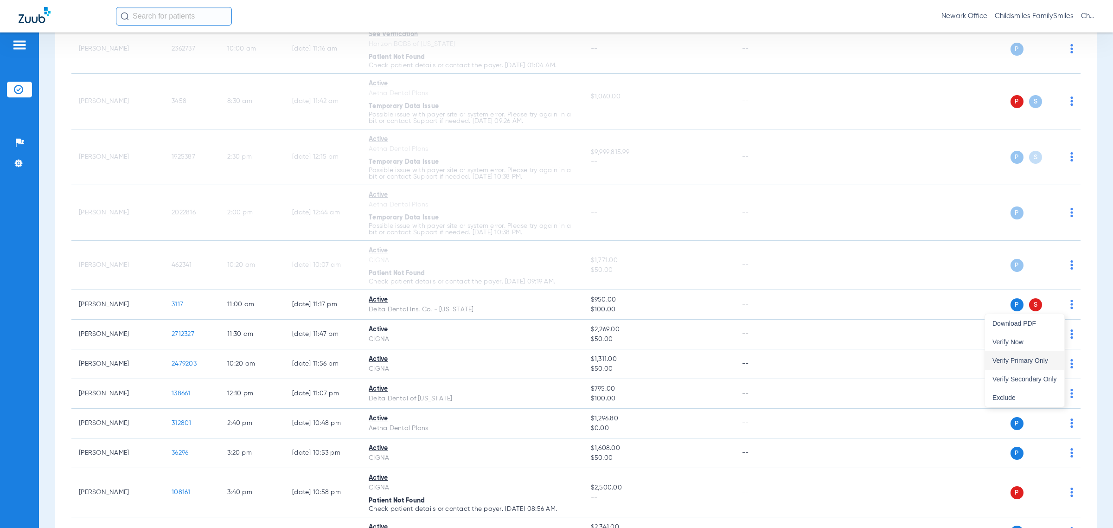
click at [1022, 358] on span "Verify Primary Only" at bounding box center [1024, 360] width 64 height 6
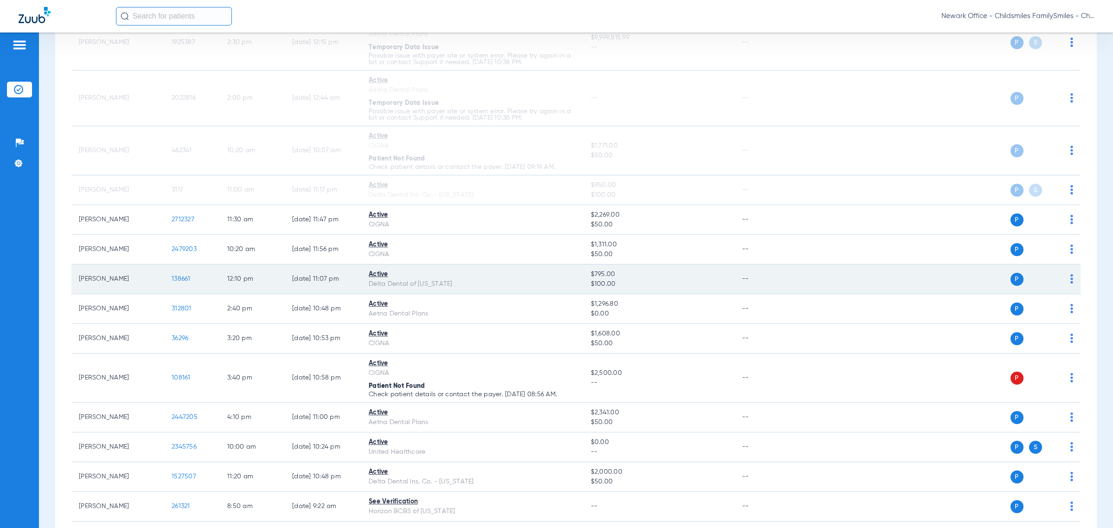
scroll to position [406, 0]
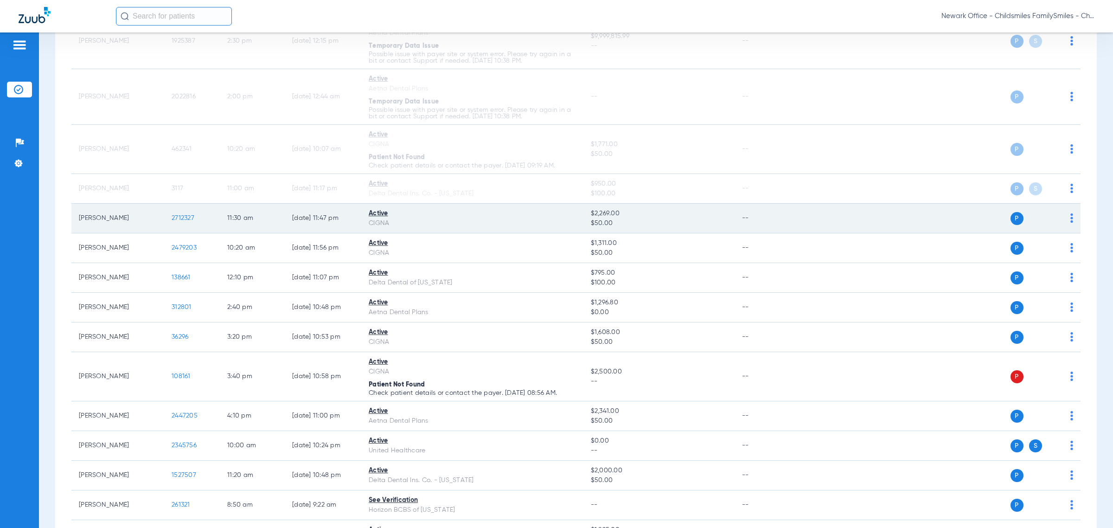
click at [1060, 219] on div "P S" at bounding box center [935, 218] width 276 height 13
click at [1065, 218] on td "P S" at bounding box center [938, 219] width 283 height 30
click at [1070, 221] on img at bounding box center [1071, 217] width 3 height 9
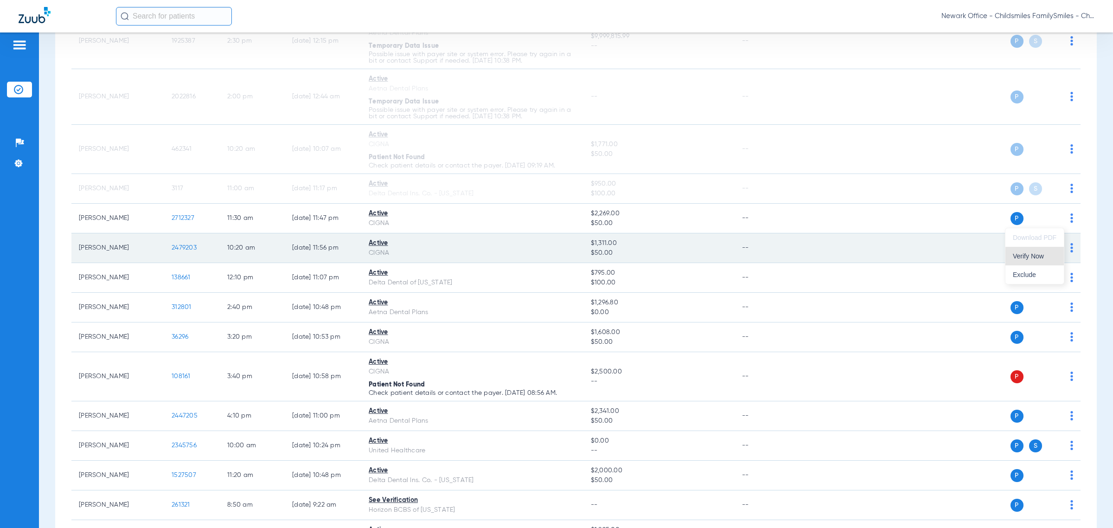
drag, startPoint x: 1039, startPoint y: 258, endPoint x: 1049, endPoint y: 259, distance: 10.2
click at [1040, 258] on span "Verify Now" at bounding box center [1035, 256] width 44 height 6
click at [1070, 247] on img at bounding box center [1071, 247] width 3 height 9
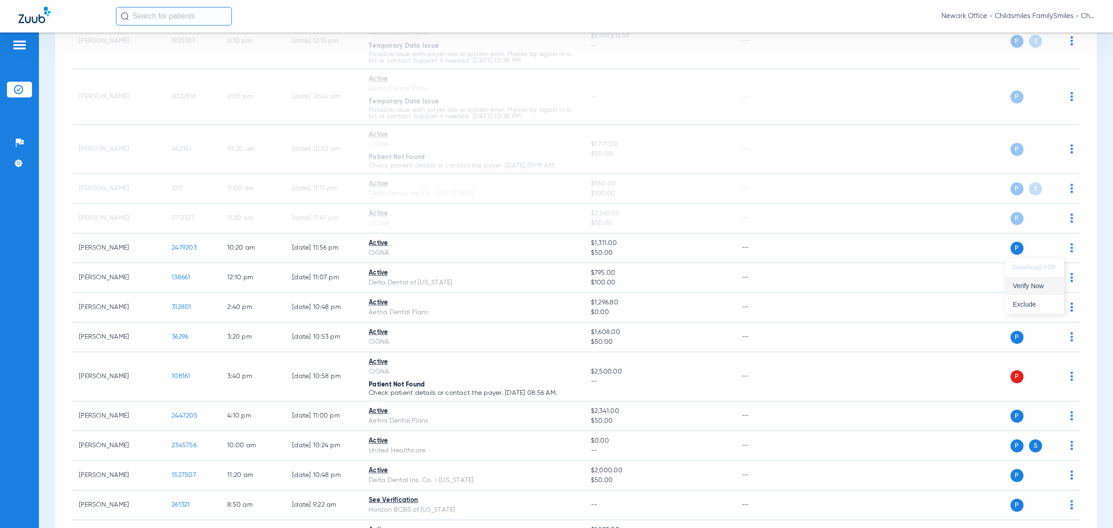
click at [1044, 280] on button "Verify Now" at bounding box center [1034, 285] width 58 height 19
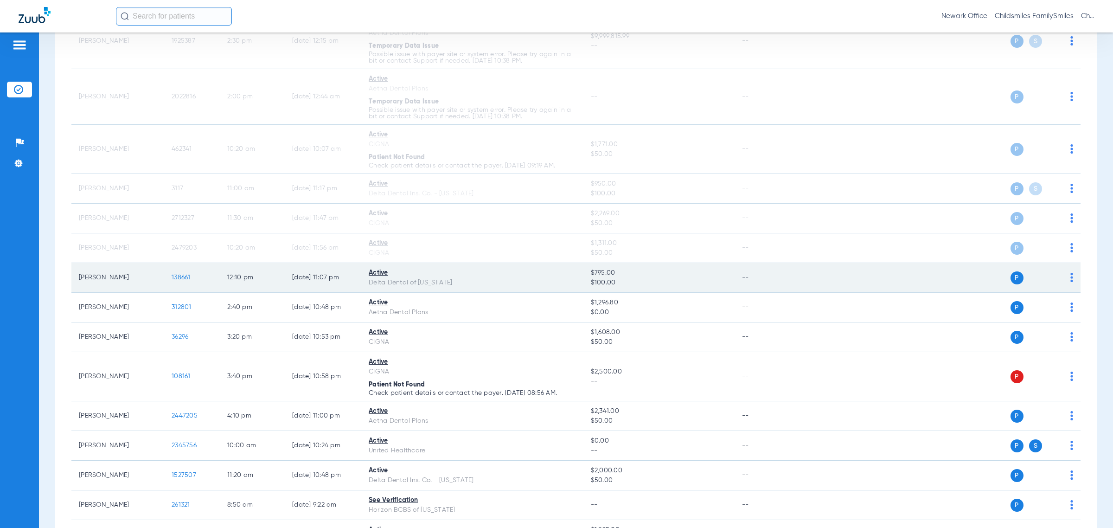
click at [1070, 276] on img at bounding box center [1071, 277] width 3 height 9
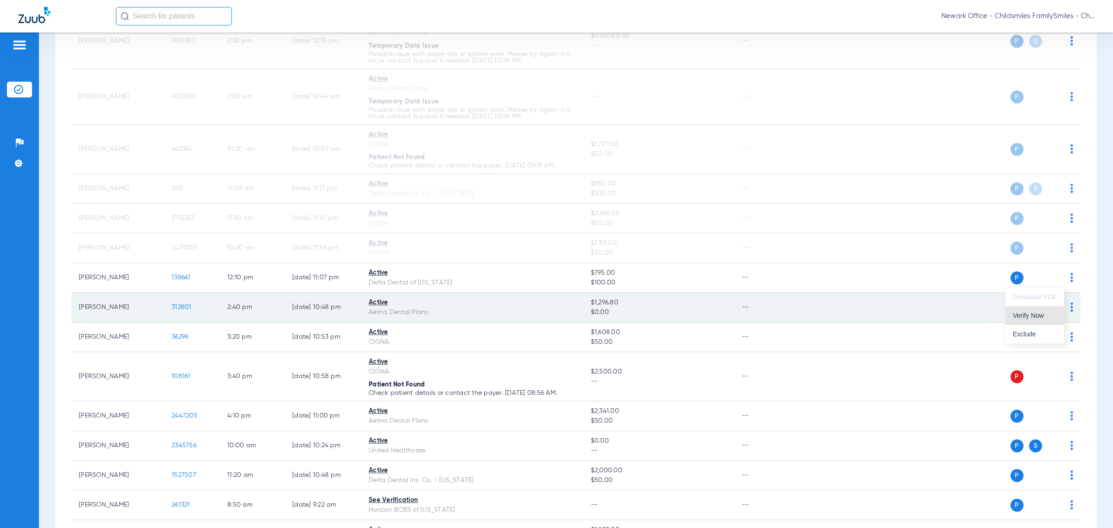
click at [1037, 314] on span "Verify Now" at bounding box center [1035, 315] width 44 height 6
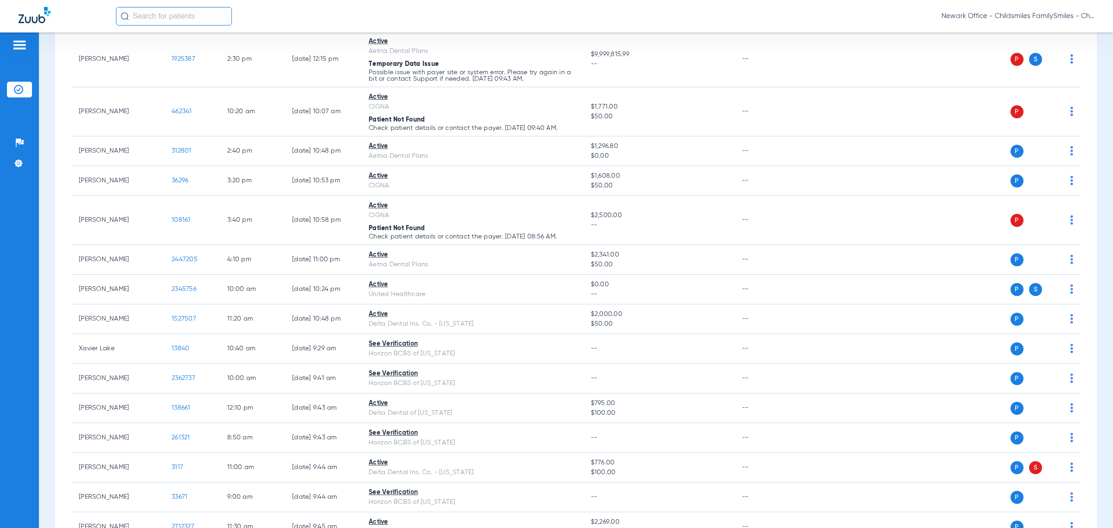
scroll to position [0, 0]
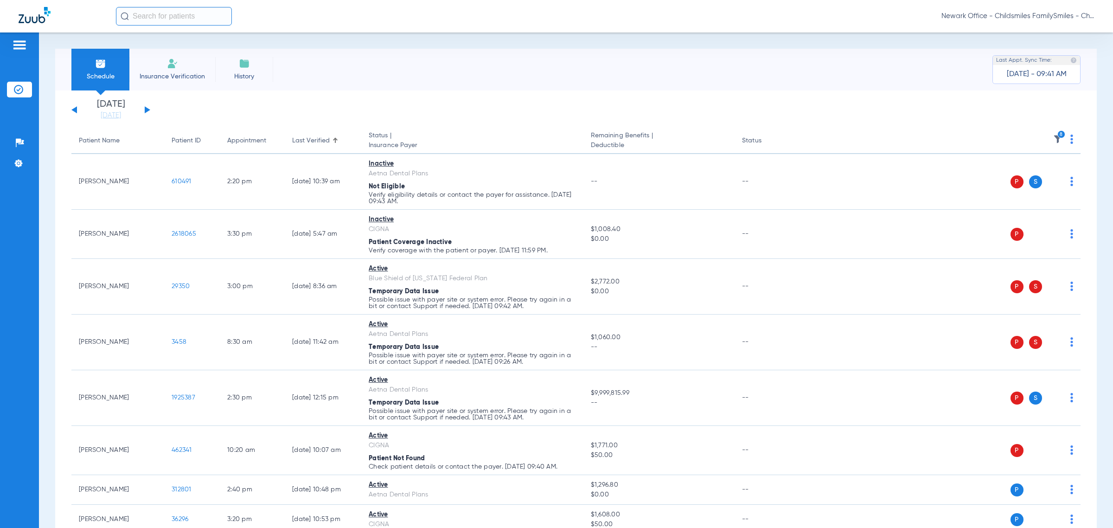
click at [147, 110] on button at bounding box center [148, 109] width 6 height 7
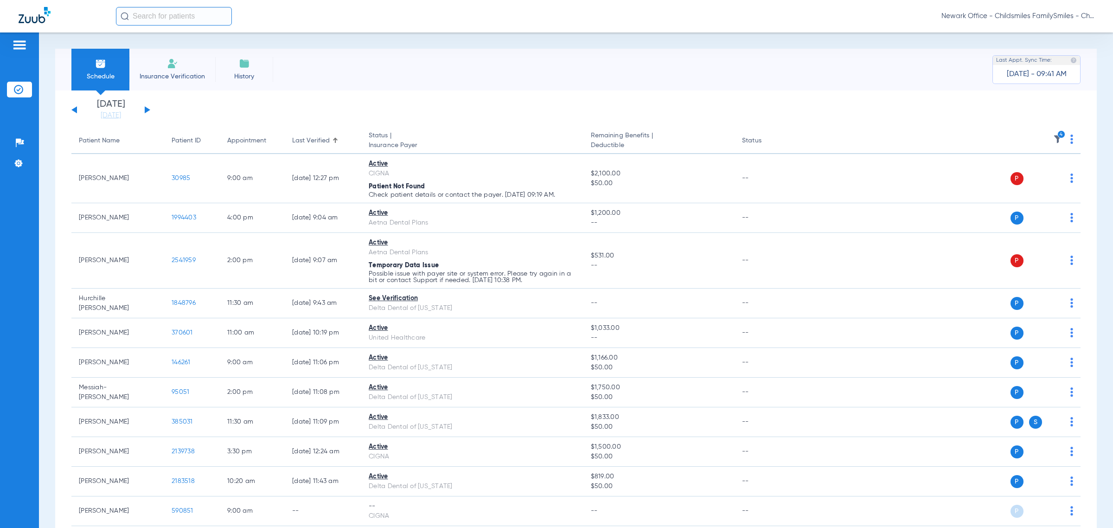
click at [1053, 138] on img at bounding box center [1057, 138] width 9 height 9
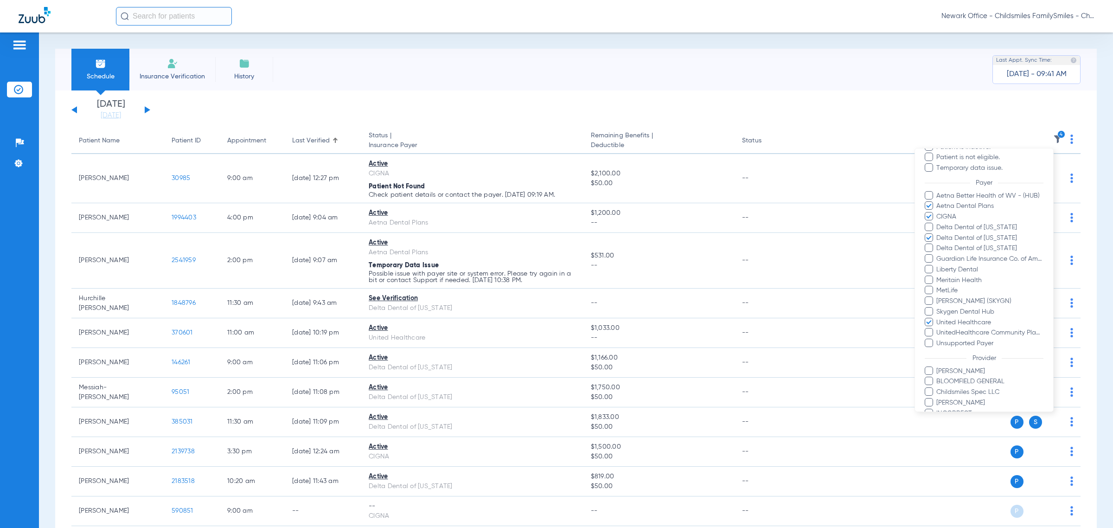
scroll to position [116, 0]
click at [959, 224] on span "Delta Dental of [US_STATE]" at bounding box center [990, 227] width 108 height 10
click at [938, 233] on input "Delta Dental of [US_STATE]" at bounding box center [938, 233] width 0 height 0
click at [965, 245] on span "Delta Dental of [US_STATE]" at bounding box center [990, 248] width 108 height 10
click at [938, 254] on input "Delta Dental of [US_STATE]" at bounding box center [938, 254] width 0 height 0
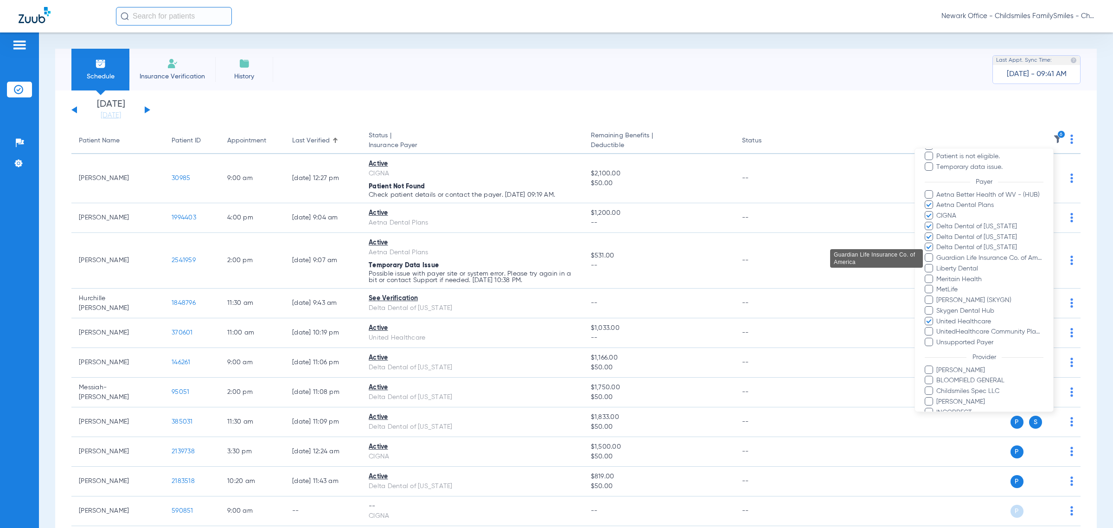
click at [965, 254] on span "Guardian Life Insurance Co. of America" at bounding box center [990, 258] width 108 height 10
click at [938, 264] on input "Guardian Life Insurance Co. of America" at bounding box center [938, 264] width 0 height 0
click at [947, 286] on span "MetLife" at bounding box center [990, 290] width 108 height 10
click at [938, 296] on input "MetLife" at bounding box center [938, 296] width 0 height 0
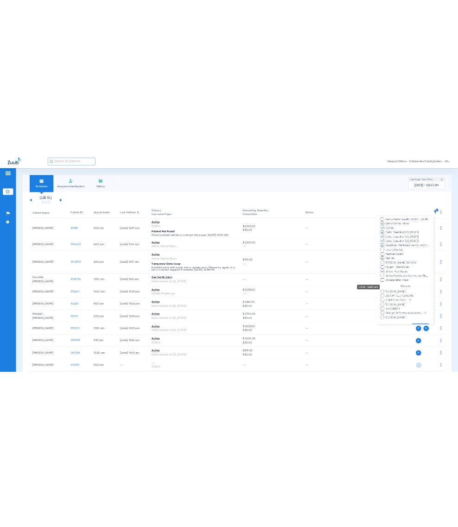
scroll to position [188, 0]
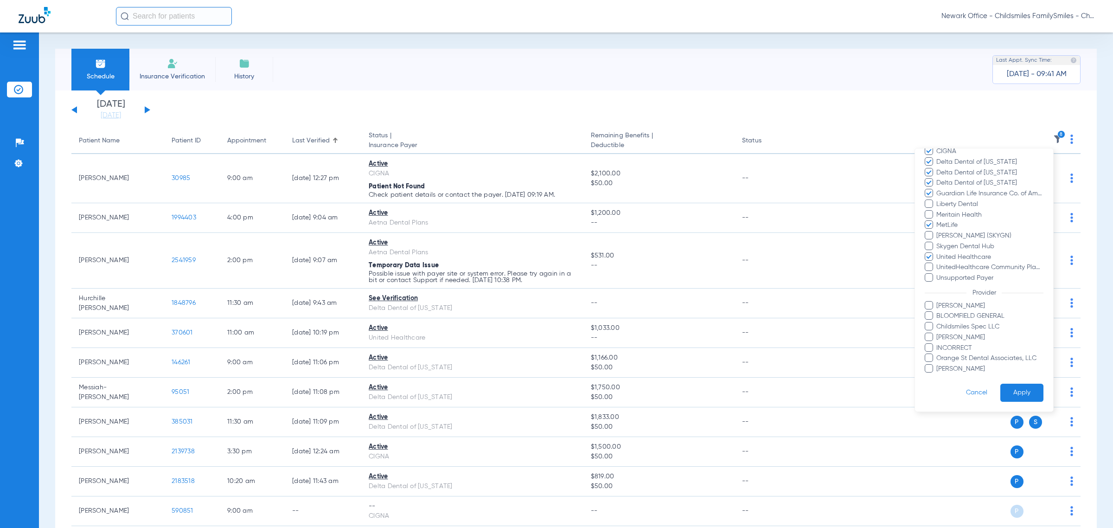
click at [1009, 383] on button "Apply" at bounding box center [1021, 392] width 43 height 18
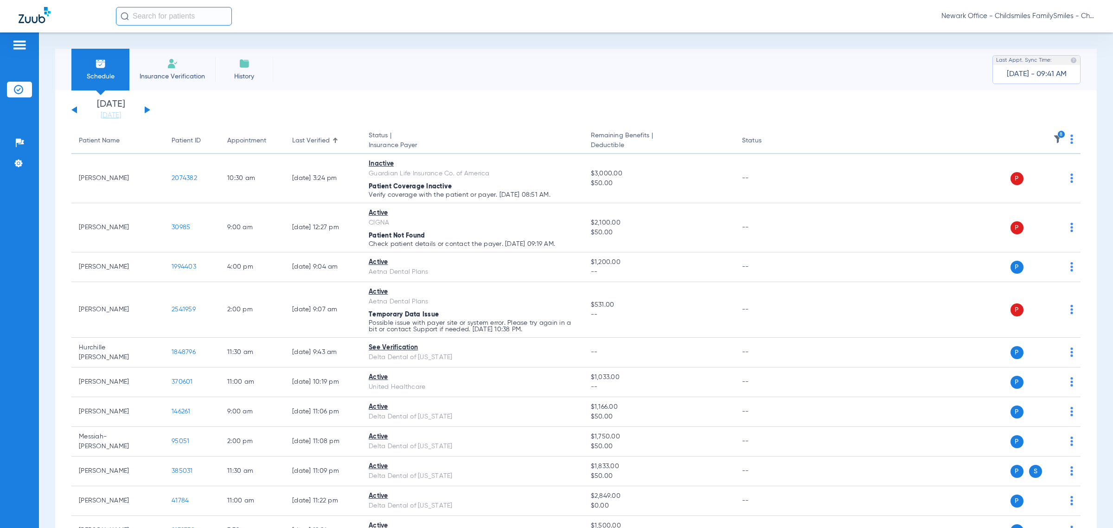
click at [334, 137] on div "Last Verified" at bounding box center [323, 141] width 62 height 10
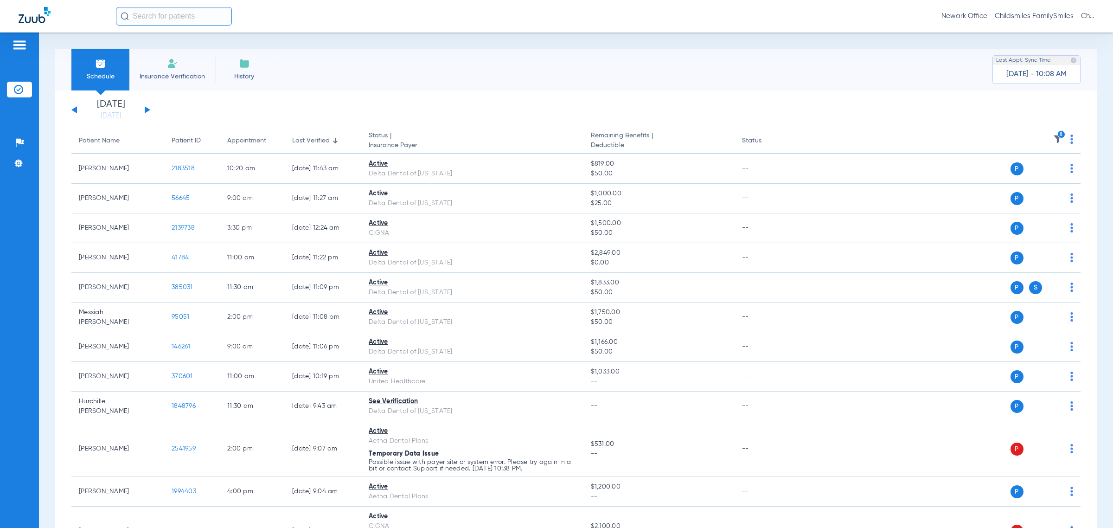
click at [157, 14] on input "text" at bounding box center [174, 16] width 116 height 19
click at [217, 21] on input "text" at bounding box center [174, 16] width 116 height 19
click at [174, 46] on span "Rene Ramiro Ramirez" at bounding box center [148, 49] width 52 height 7
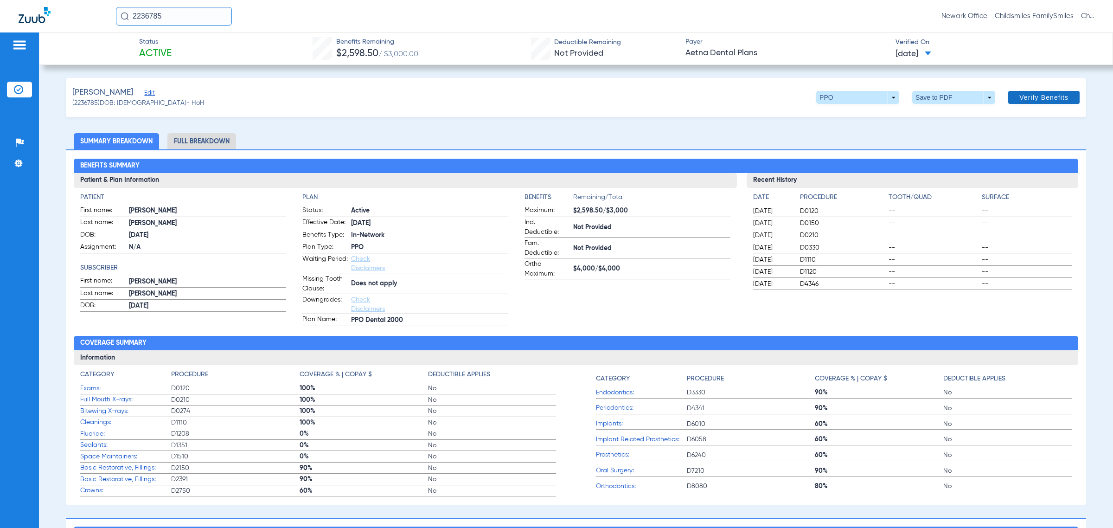
click at [1033, 96] on span "Verify Benefits" at bounding box center [1043, 97] width 49 height 7
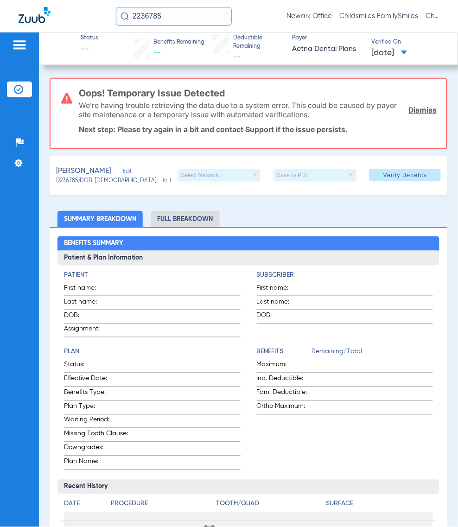
click at [188, 12] on input "2236785" at bounding box center [174, 16] width 116 height 19
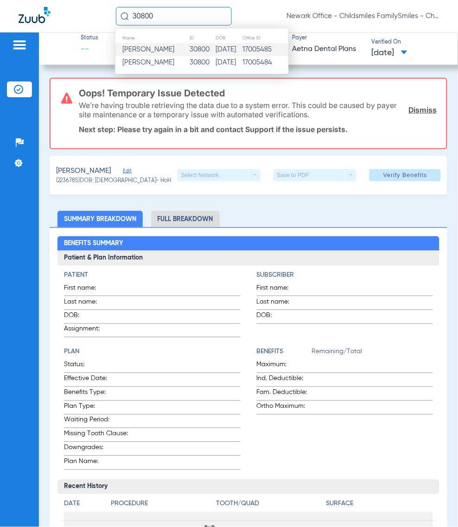
type input "30800"
click at [175, 46] on td "[PERSON_NAME]" at bounding box center [152, 49] width 74 height 13
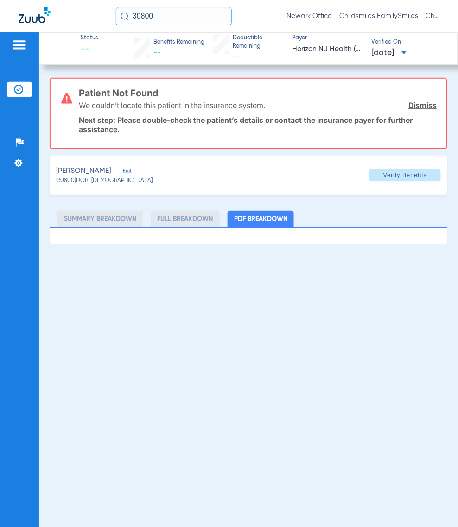
click at [195, 17] on input "30800" at bounding box center [174, 16] width 116 height 19
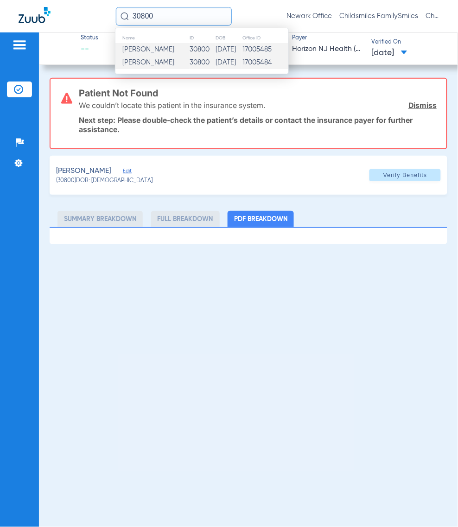
click at [165, 64] on span "[PERSON_NAME]" at bounding box center [148, 62] width 52 height 7
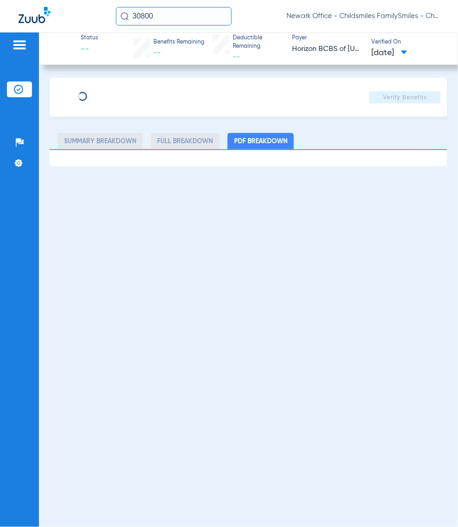
type input "EDISSON"
type input "BENAVIDES"
type input "12/06/1971"
type input "3HZN90518500"
type input "0100DN0010"
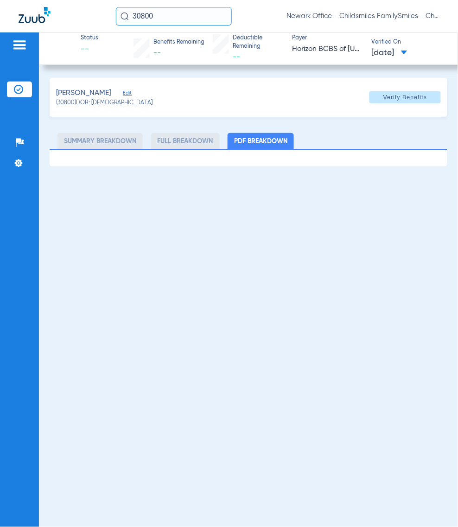
click at [131, 90] on span "Edit" at bounding box center [127, 94] width 8 height 9
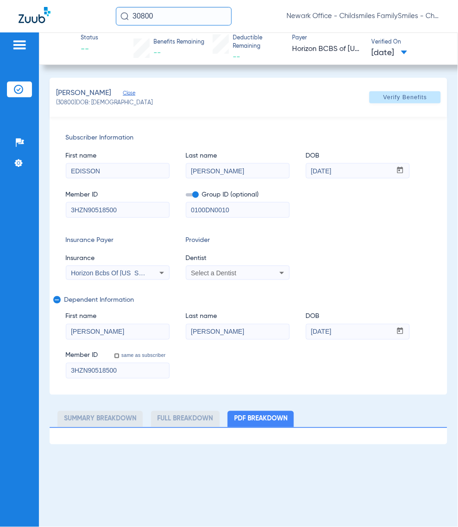
click at [251, 270] on div "Select a Dentist" at bounding box center [228, 273] width 75 height 6
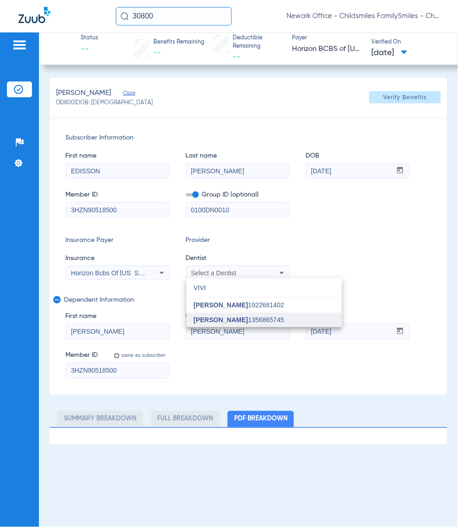
type input "VIVI"
click at [258, 320] on span "[PERSON_NAME] 1356865745" at bounding box center [239, 320] width 90 height 6
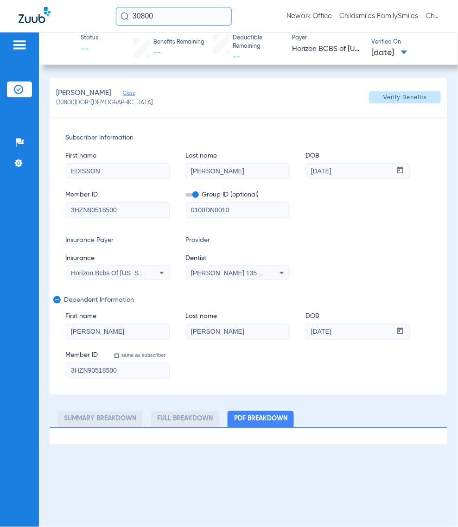
click at [400, 80] on div "BENAVIDES, LESLY Close (30800) DOB: 09/28/2004 Verify Benefits" at bounding box center [249, 97] width 398 height 39
click at [402, 91] on span at bounding box center [405, 97] width 71 height 22
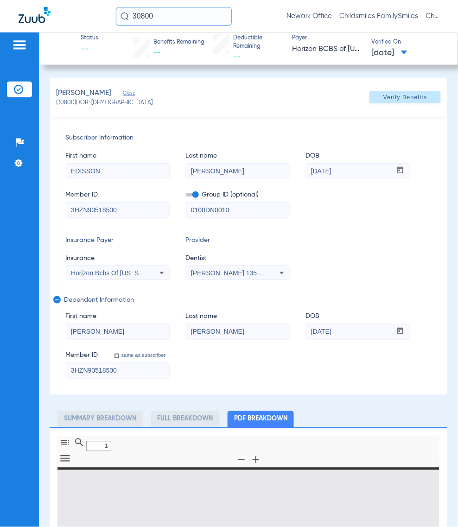
type input "0"
select select "page-width"
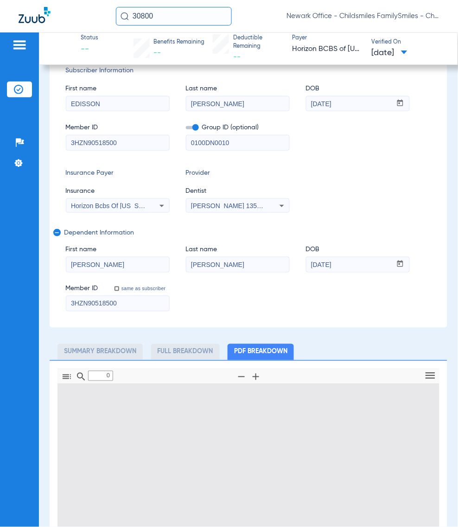
scroll to position [174, 0]
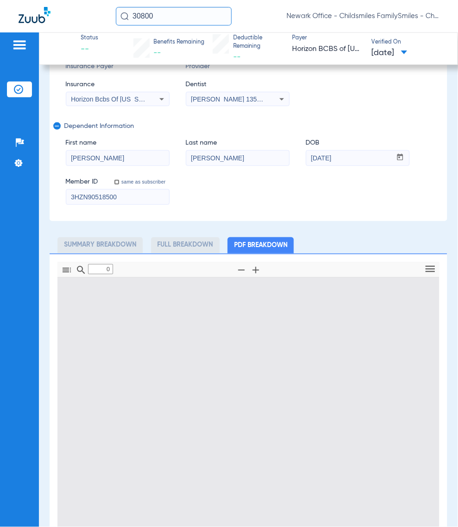
type input "1"
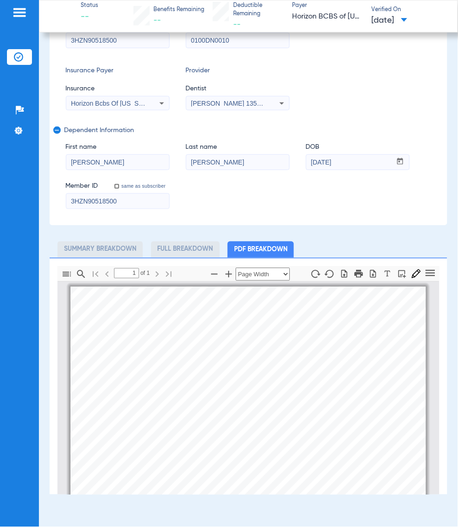
scroll to position [0, 0]
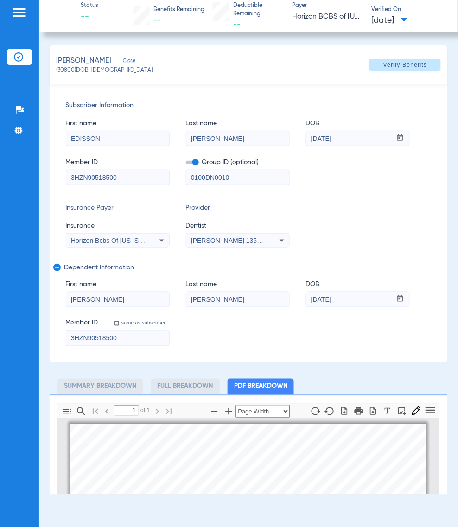
click at [19, 52] on img at bounding box center [18, 56] width 9 height 9
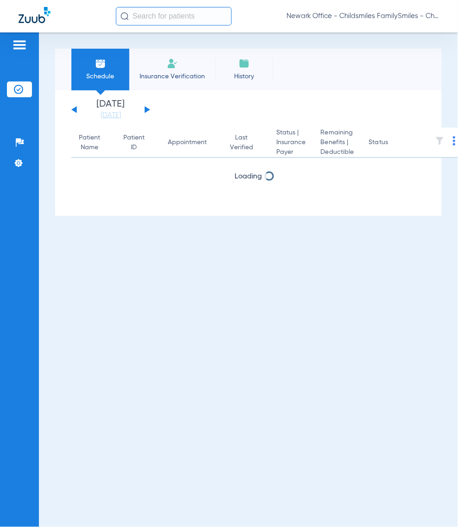
click at [167, 12] on input "text" at bounding box center [174, 16] width 116 height 19
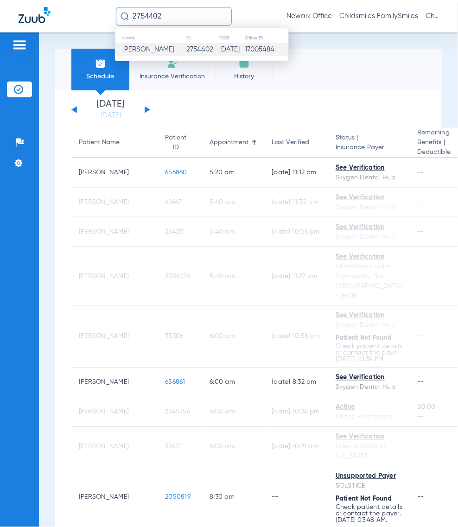
type input "2754402"
click at [151, 50] on span "[PERSON_NAME]" at bounding box center [148, 49] width 52 height 7
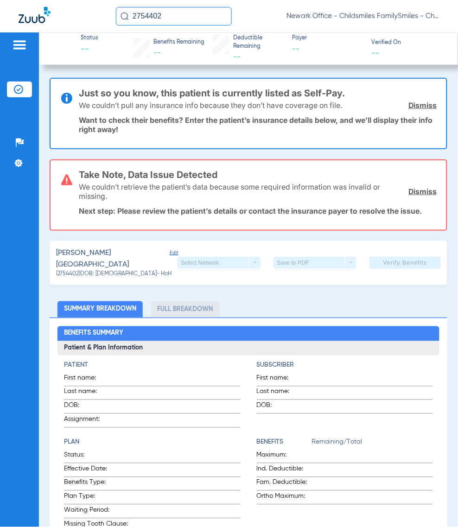
click at [191, 17] on input "2754402" at bounding box center [174, 16] width 116 height 19
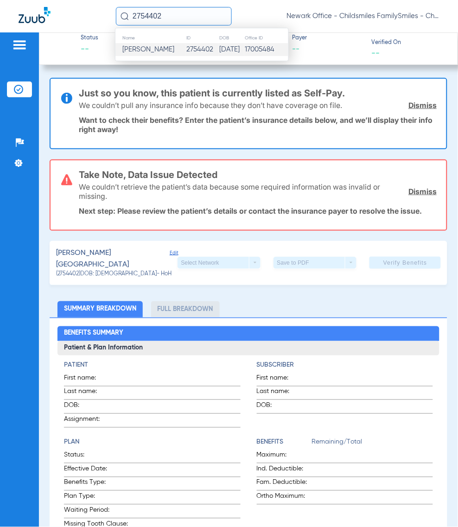
click at [170, 256] on span "Edit" at bounding box center [174, 260] width 8 height 20
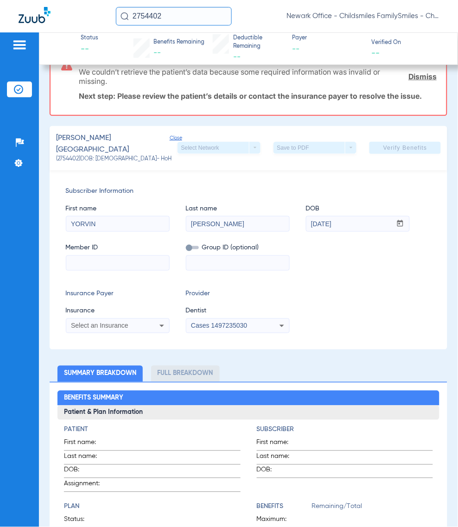
scroll to position [116, 0]
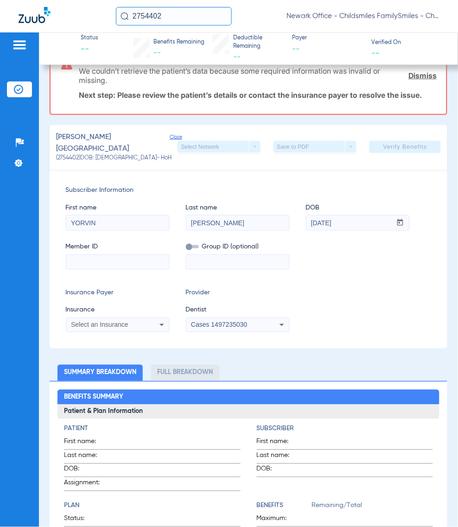
click at [186, 217] on input "[PERSON_NAME]" at bounding box center [237, 223] width 103 height 15
paste input "[PERSON_NAME]"
type input "[PERSON_NAME]"
click at [107, 255] on input at bounding box center [117, 262] width 103 height 15
click at [118, 243] on span "Member ID" at bounding box center [118, 247] width 104 height 10
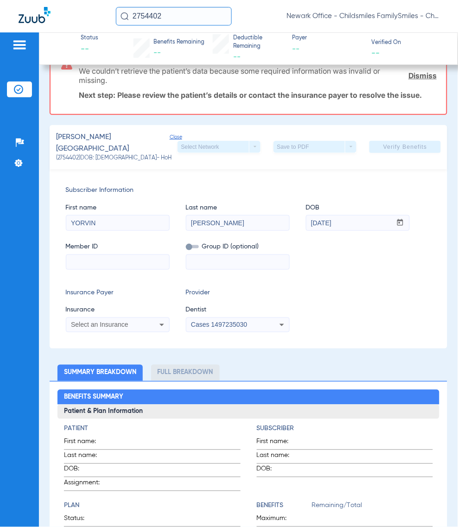
click at [112, 255] on input at bounding box center [117, 262] width 103 height 15
paste input "G7U740028151"
type input "G7U740028151"
drag, startPoint x: 196, startPoint y: 243, endPoint x: 228, endPoint y: 261, distance: 36.3
click at [196, 245] on span at bounding box center [192, 246] width 13 height 3
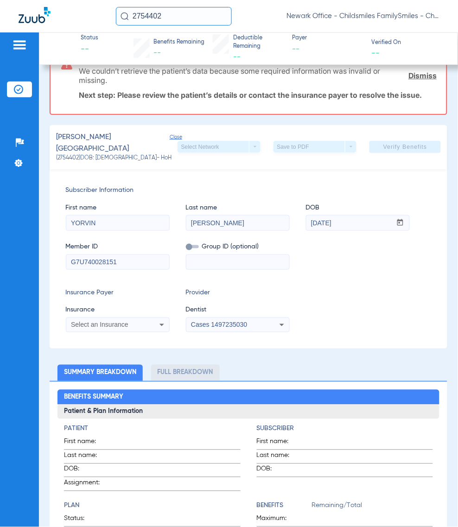
click at [186, 249] on input "checkbox" at bounding box center [186, 249] width 0 height 0
drag, startPoint x: 235, startPoint y: 262, endPoint x: 220, endPoint y: 263, distance: 14.9
click at [234, 262] on input at bounding box center [237, 262] width 103 height 15
paste input ":76348-0020"
click at [193, 255] on input ":76348-0020" at bounding box center [237, 262] width 103 height 15
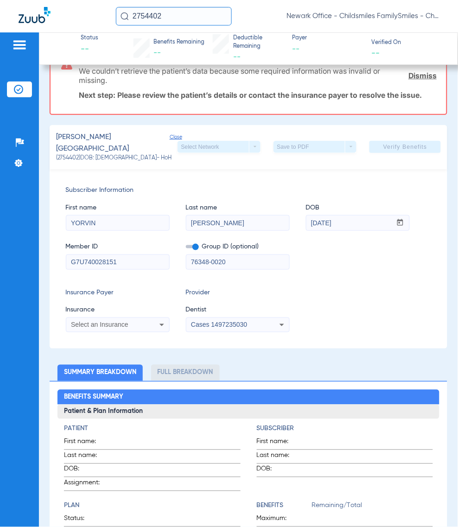
type input "76348-0020"
click at [114, 311] on app-form-autocomplete "Insurance Select an Insurance" at bounding box center [118, 319] width 104 height 27
click at [114, 319] on div "Select an Insurance" at bounding box center [117, 324] width 103 height 11
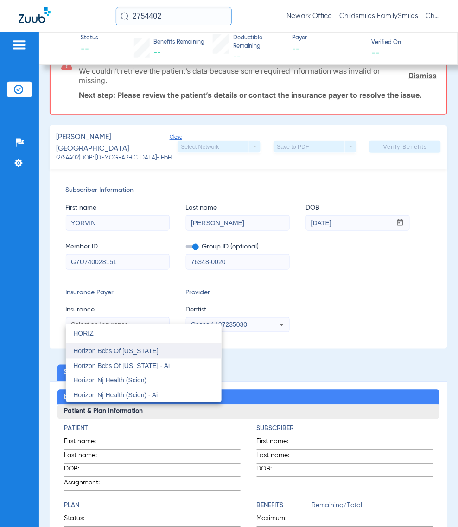
type input "HORIZ"
click at [140, 358] on mat-option "Horizon Bcbs Of [US_STATE]" at bounding box center [144, 351] width 156 height 15
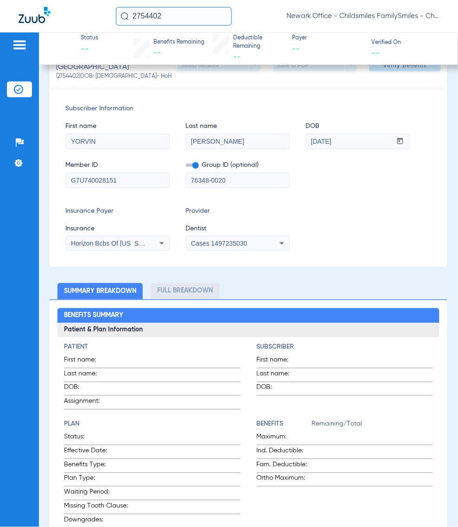
click at [262, 244] on mat-select "Cases 1497235030" at bounding box center [238, 243] width 104 height 15
click at [268, 238] on div "Cases 1497235030" at bounding box center [237, 243] width 103 height 11
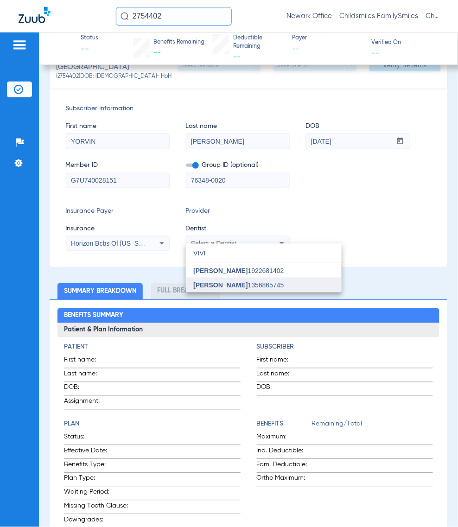
type input "VIVI"
click at [268, 285] on mat-option "[PERSON_NAME] 1356865745" at bounding box center [264, 285] width 156 height 15
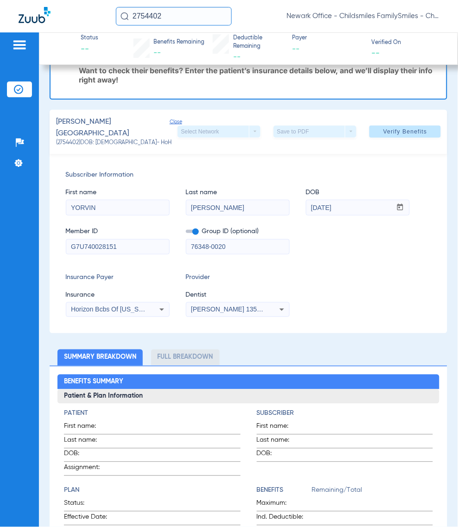
scroll to position [0, 0]
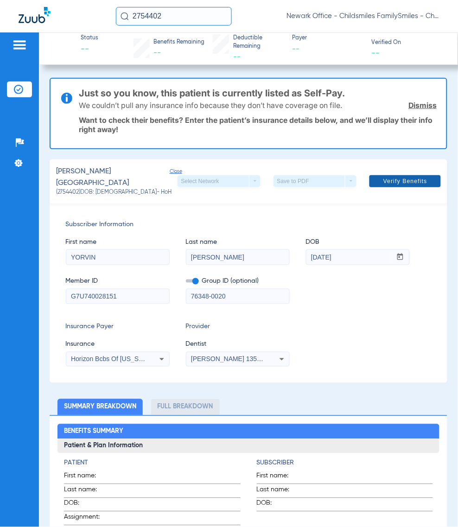
click at [385, 178] on span "Verify Benefits" at bounding box center [405, 181] width 44 height 7
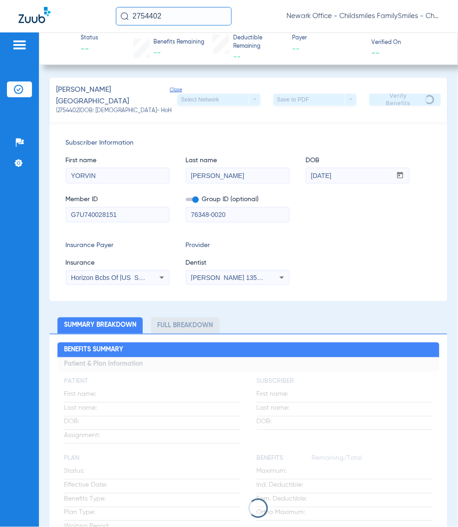
click at [380, 216] on div "Member ID G7U740028151 Group ID (optional) 76348-0020" at bounding box center [249, 205] width 366 height 36
click at [323, 249] on div "Insurance Payer Insurance Horizon Bcbs Of [US_STATE] Provider Dentist [PERSON_N…" at bounding box center [249, 263] width 366 height 45
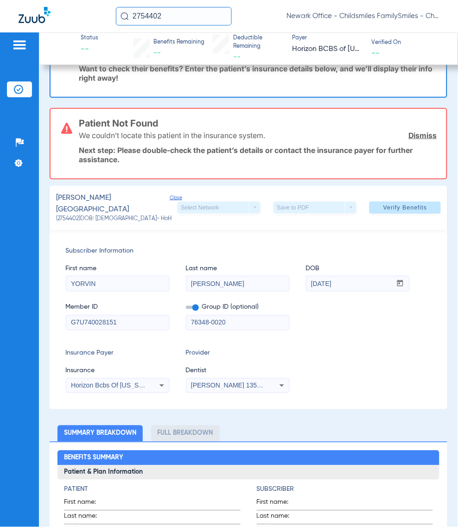
scroll to position [116, 0]
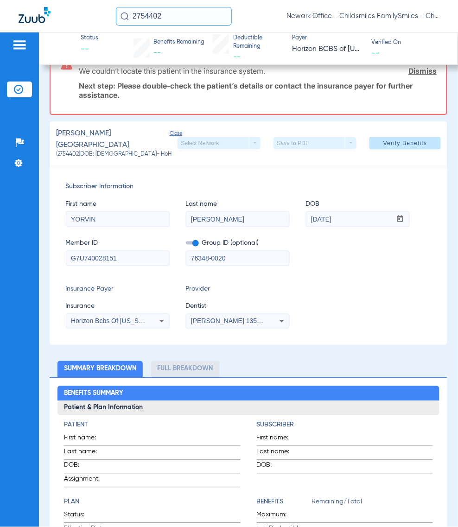
click at [360, 284] on div "Insurance Payer Insurance Horizon Bcbs Of [US_STATE] Provider Dentist [PERSON_N…" at bounding box center [249, 306] width 366 height 45
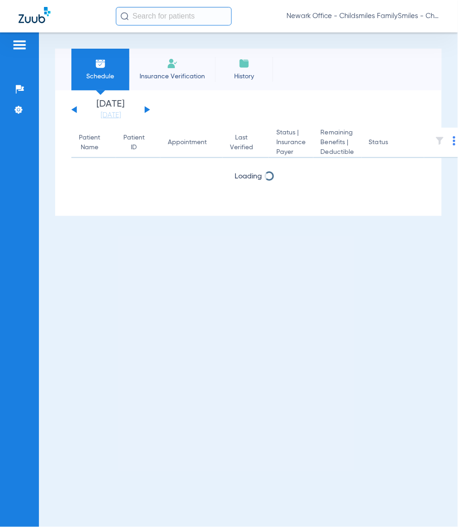
click at [153, 18] on input "text" at bounding box center [174, 16] width 116 height 19
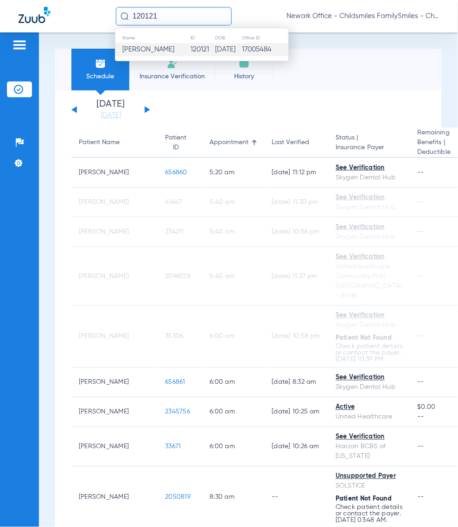
type input "120121"
click at [192, 45] on td "120121" at bounding box center [202, 49] width 25 height 13
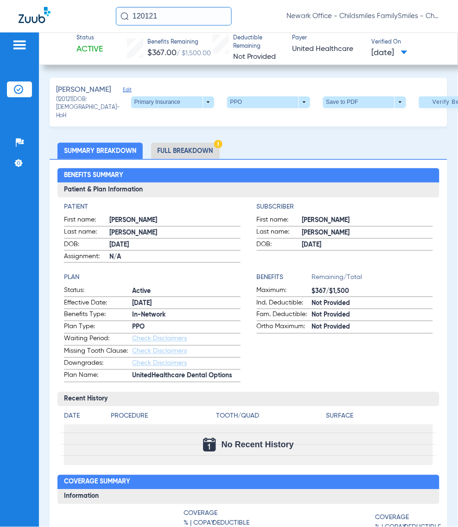
click at [184, 103] on span at bounding box center [172, 102] width 83 height 12
click at [155, 138] on span "Secondary Insurance" at bounding box center [144, 140] width 61 height 6
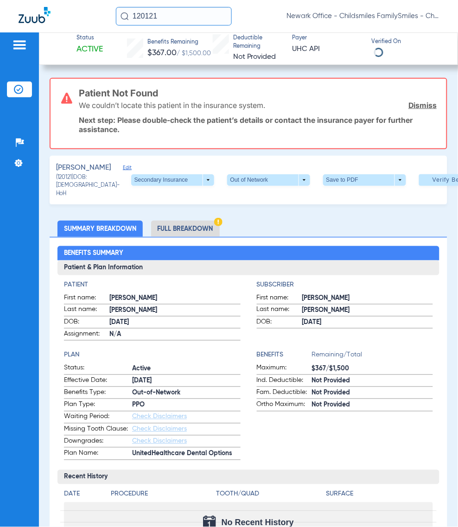
click at [275, 237] on ul "Summary Breakdown Full Breakdown" at bounding box center [249, 229] width 398 height 16
click at [96, 165] on div "[PERSON_NAME] Edit" at bounding box center [93, 168] width 75 height 12
drag, startPoint x: 112, startPoint y: 166, endPoint x: 104, endPoint y: 167, distance: 7.5
click at [112, 167] on div "[PERSON_NAME] Edit (120121) DOB: [DEMOGRAPHIC_DATA] - HoH Secondary Insurance a…" at bounding box center [249, 180] width 398 height 49
click at [123, 167] on span "Edit" at bounding box center [127, 169] width 8 height 9
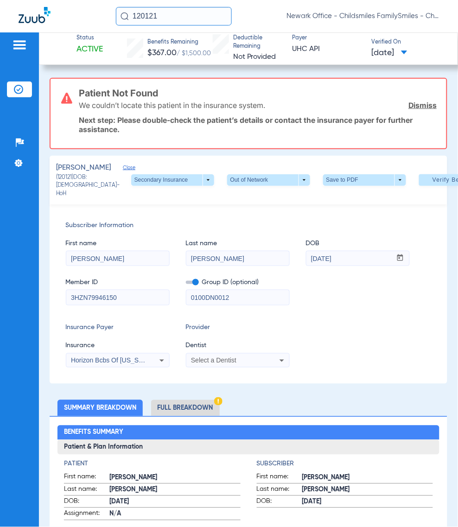
click at [239, 363] on div "Select a Dentist" at bounding box center [228, 361] width 75 height 6
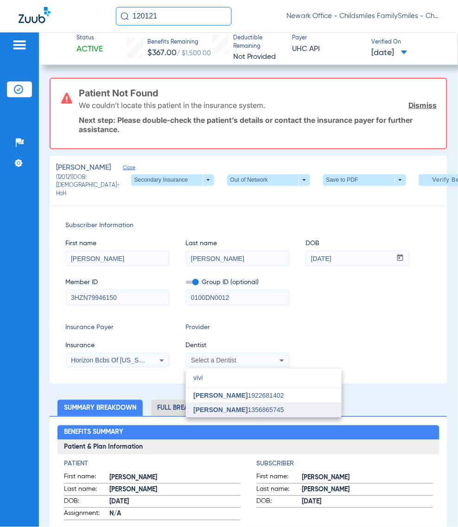
type input "vivi"
click at [240, 414] on mat-option "[PERSON_NAME] 1356865745" at bounding box center [264, 410] width 156 height 15
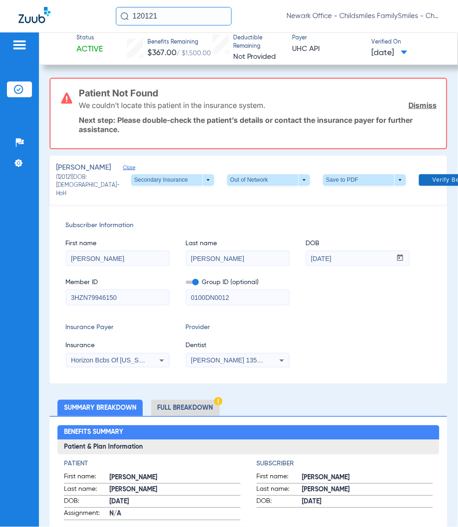
click at [433, 183] on span "Verify Benefits" at bounding box center [455, 179] width 44 height 7
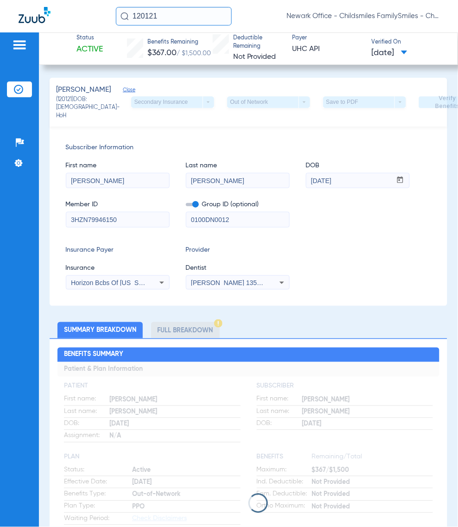
click at [334, 249] on div "Insurance Payer Insurance Horizon Bcbs Of [US_STATE] Provider Dentist [PERSON_N…" at bounding box center [249, 267] width 366 height 45
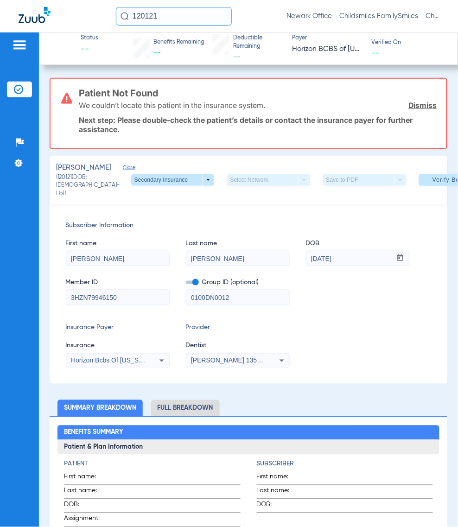
click at [273, 383] on div "Subscriber Information First name [PERSON_NAME] Last name [PERSON_NAME] DOB mm …" at bounding box center [249, 293] width 398 height 179
click at [64, 188] on span "(120121) DOB: [DEMOGRAPHIC_DATA] - HoH" at bounding box center [93, 186] width 75 height 25
copy span "120121"
drag, startPoint x: 367, startPoint y: 392, endPoint x: 362, endPoint y: 404, distance: 12.9
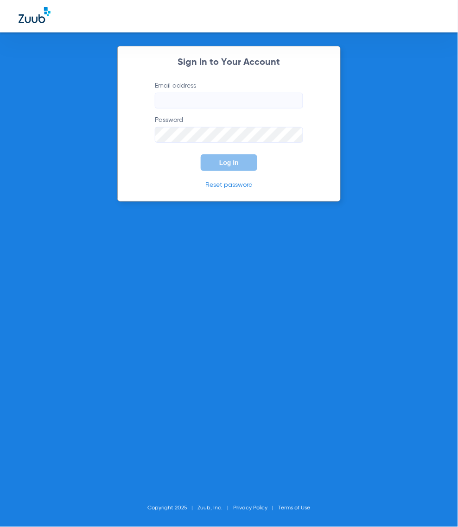
click at [217, 121] on label "Password" at bounding box center [229, 128] width 148 height 27
type input "[EMAIL_ADDRESS][DOMAIN_NAME]"
click at [232, 157] on button "Log In" at bounding box center [229, 162] width 57 height 17
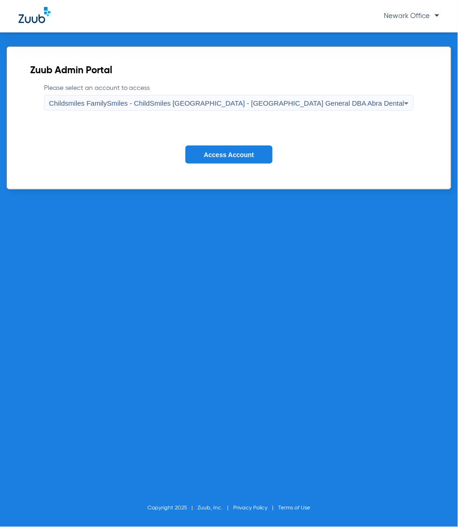
click at [244, 92] on label "Please select an account to access Childsmiles FamilySmiles - ChildSmiles [GEOG…" at bounding box center [229, 96] width 370 height 27
click at [249, 102] on span "Childsmiles FamilySmiles - ChildSmiles [GEOGRAPHIC_DATA] - [GEOGRAPHIC_DATA] Ge…" at bounding box center [227, 103] width 356 height 8
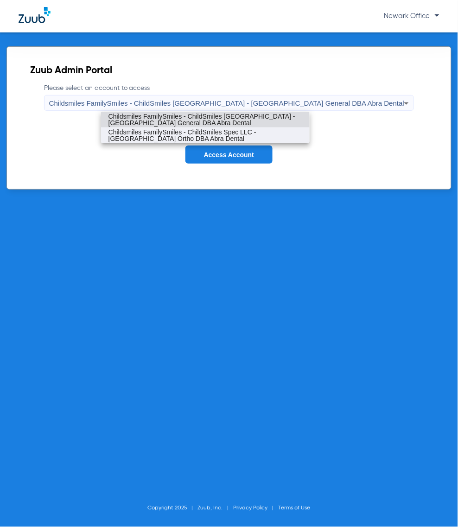
click at [242, 137] on span "Childsmiles FamilySmiles - ChildSmiles Spec LLC - [GEOGRAPHIC_DATA] Ortho DBA A…" at bounding box center [206, 135] width 194 height 13
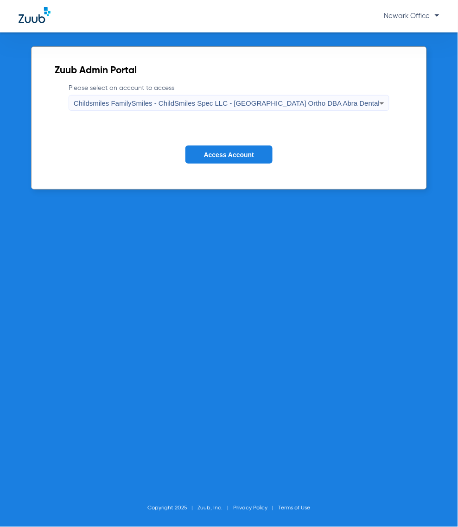
drag, startPoint x: 240, startPoint y: 152, endPoint x: 175, endPoint y: 82, distance: 95.2
click at [240, 152] on span "Access Account" at bounding box center [229, 154] width 50 height 7
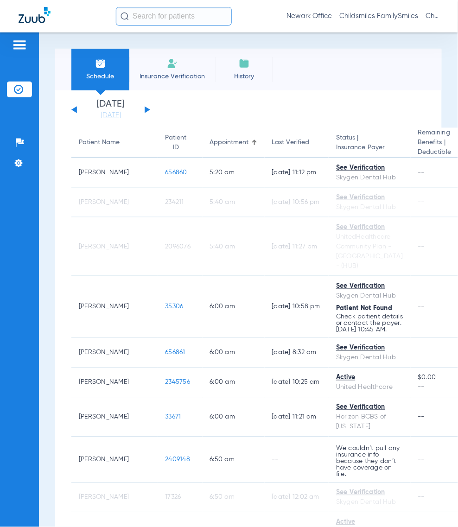
click at [169, 19] on input "text" at bounding box center [174, 16] width 116 height 19
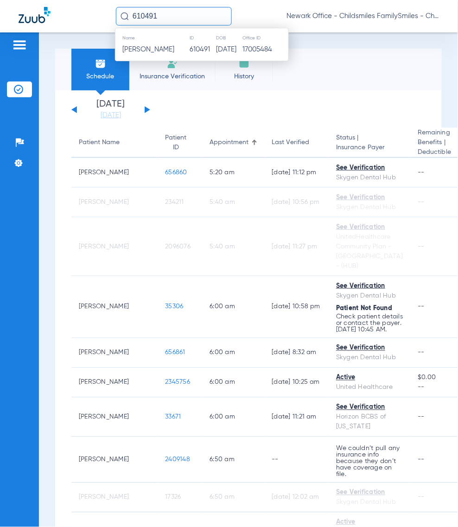
type input "610491"
click at [154, 42] on th "Name" at bounding box center [152, 38] width 74 height 10
click at [166, 49] on span "[PERSON_NAME]" at bounding box center [148, 49] width 52 height 7
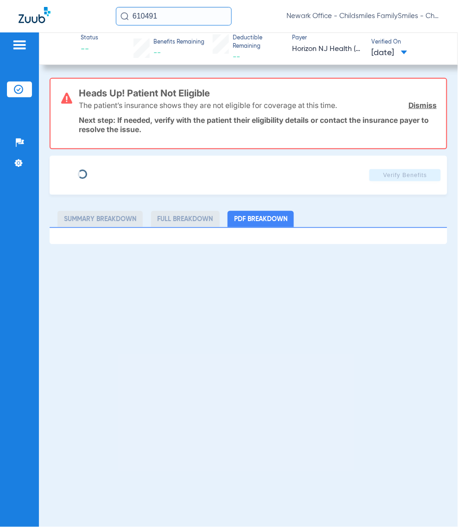
type input "Gwendolyn"
type input "Youngblood"
type input "12/05/1970"
type input "W233839815"
type input "028571501000001"
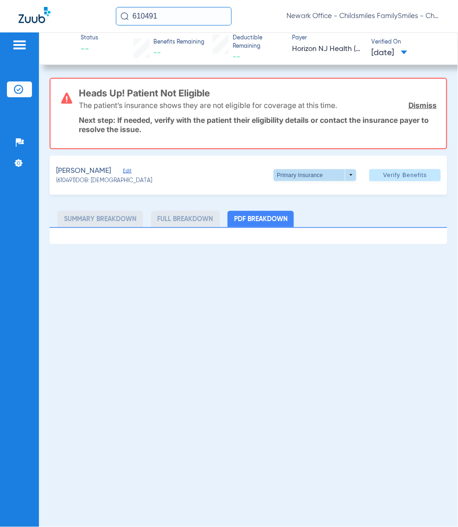
click at [353, 172] on span at bounding box center [315, 175] width 83 height 12
click at [318, 196] on button "Primary Insurance" at bounding box center [313, 192] width 76 height 19
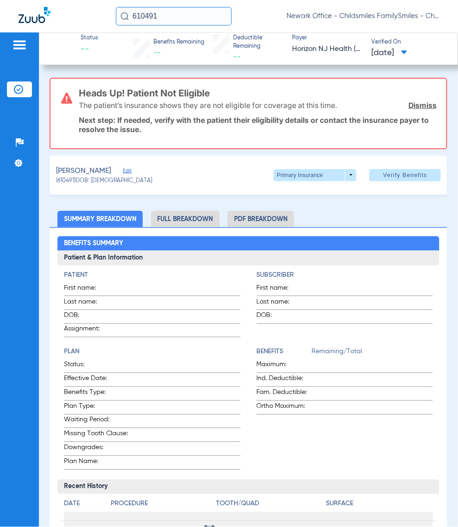
click at [131, 175] on span "Edit" at bounding box center [127, 172] width 8 height 9
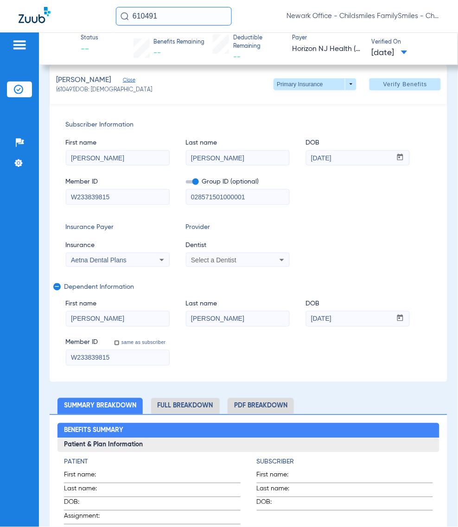
scroll to position [116, 0]
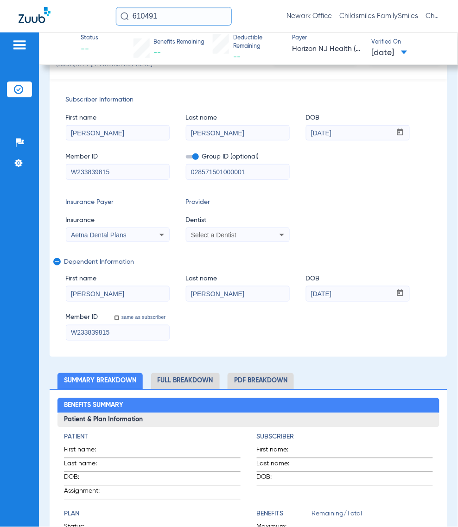
click at [177, 18] on input "610491" at bounding box center [174, 16] width 116 height 19
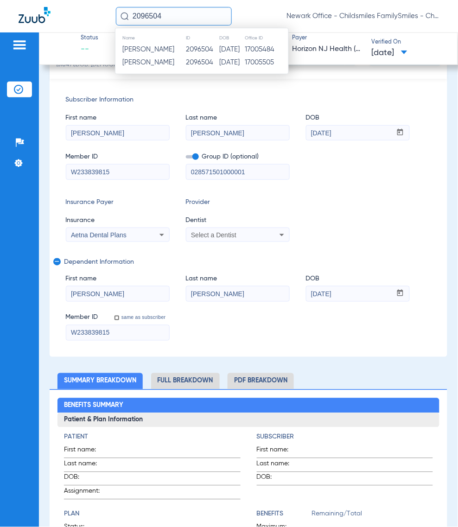
type input "2096504"
click at [186, 43] on td "2096504" at bounding box center [202, 49] width 33 height 13
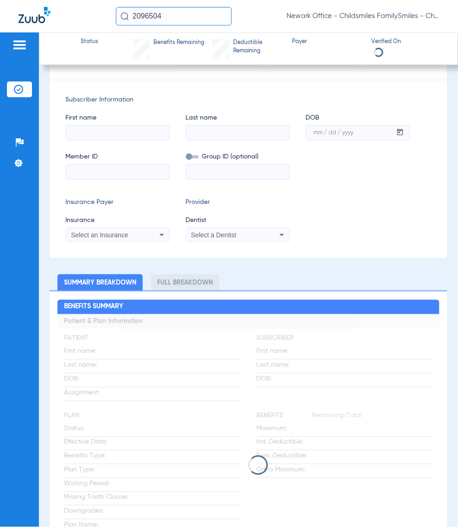
scroll to position [116, 0]
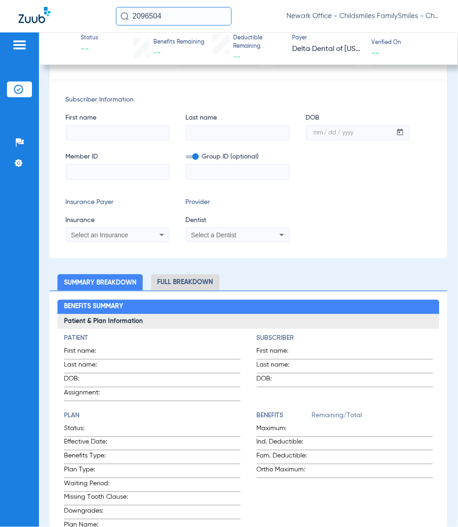
type input "[PERSON_NAME]"
type input "[DATE]"
type input "966384758"
type input "0900014000"
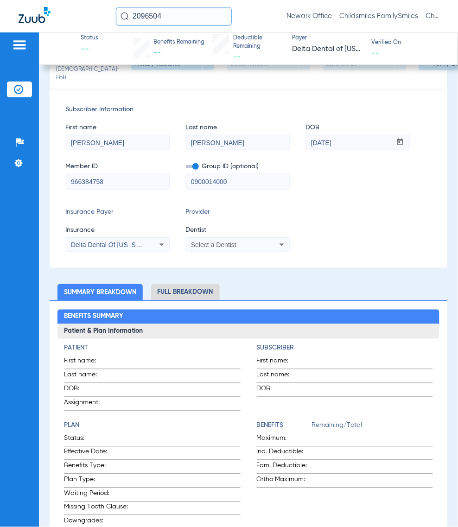
click at [179, 13] on input "2096504" at bounding box center [174, 16] width 116 height 19
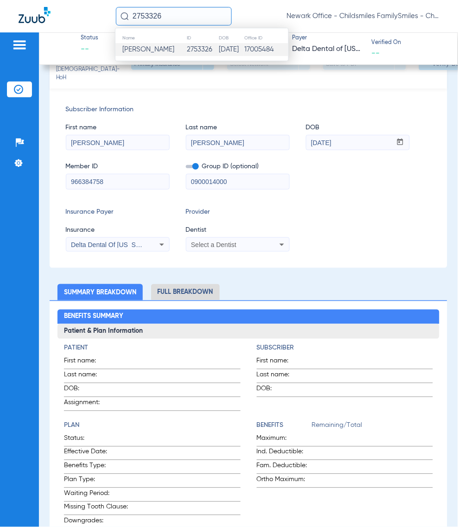
type input "2753326"
click at [147, 51] on span "[PERSON_NAME]" at bounding box center [148, 49] width 52 height 7
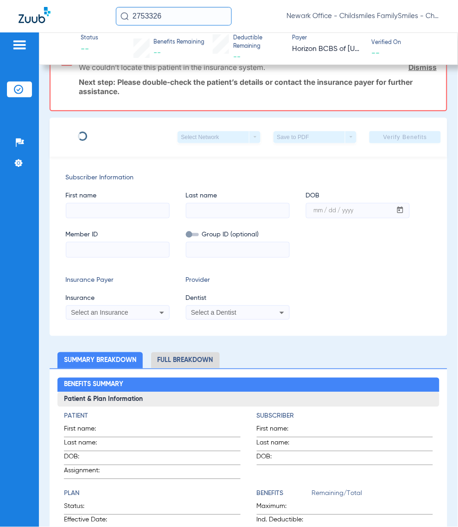
scroll to position [116, 0]
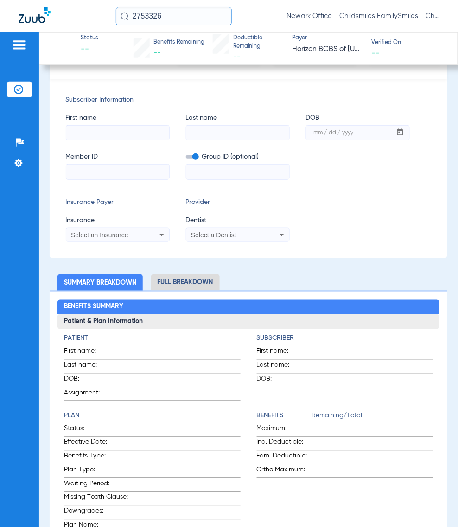
type input "DARRYL"
type input "MALLETTER"
type input "08/07/1978"
type input "3HZN41654690"
type input "0761081171"
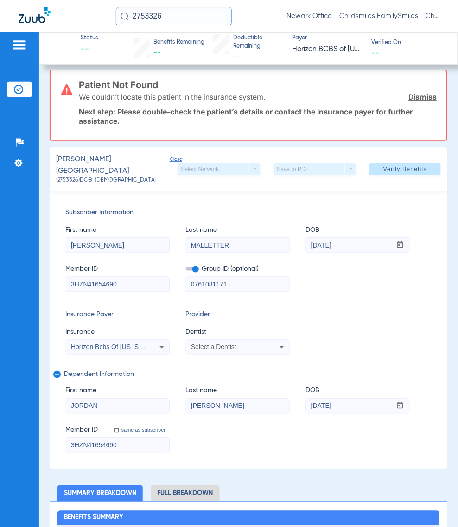
scroll to position [0, 0]
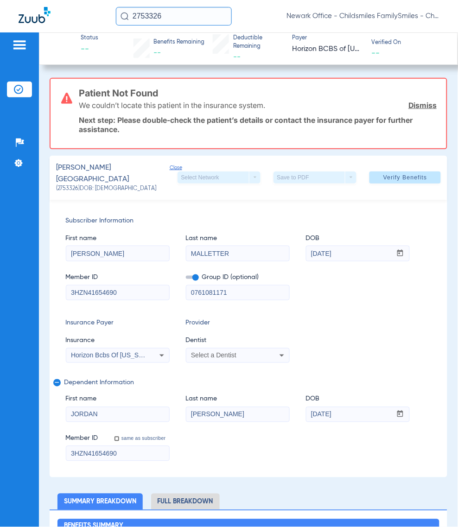
click at [254, 352] on div "Select a Dentist" at bounding box center [228, 355] width 75 height 6
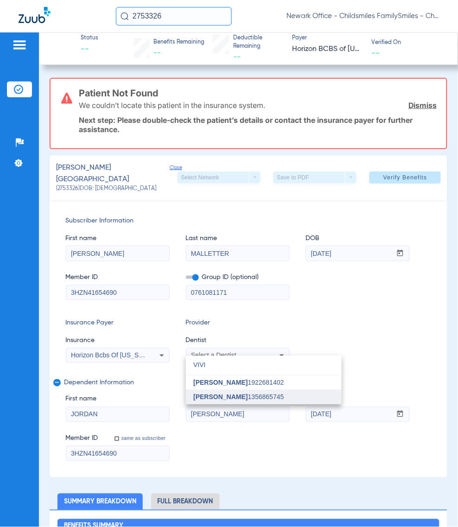
type input "VIVI"
click at [243, 395] on span "Vivian Kim 1356865745" at bounding box center [238, 397] width 90 height 6
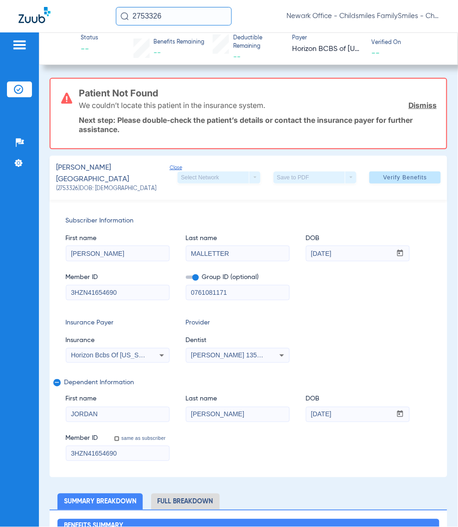
click at [247, 249] on input "MALLETTER" at bounding box center [237, 253] width 103 height 15
type input "MALLETTE"
click at [383, 175] on span "Verify Benefits" at bounding box center [405, 177] width 44 height 7
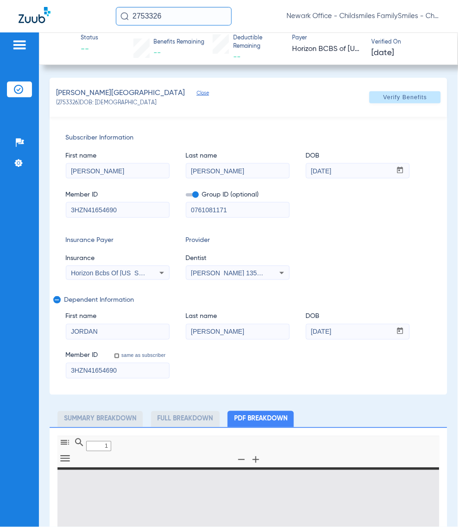
type input "0"
select select "page-width"
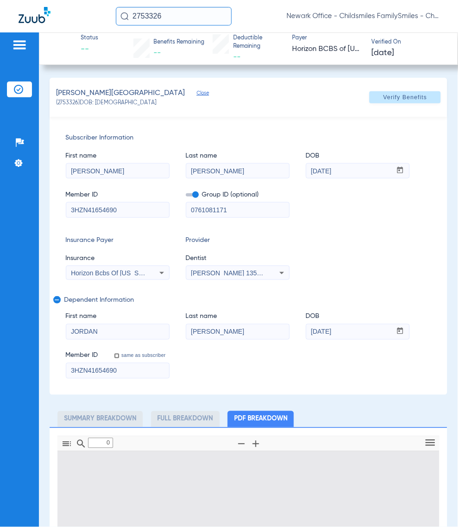
type input "1"
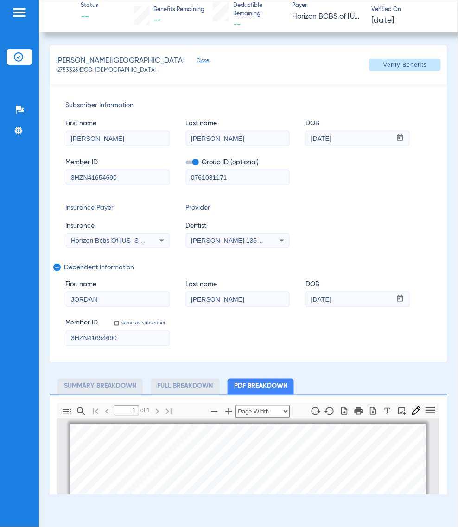
scroll to position [58, 0]
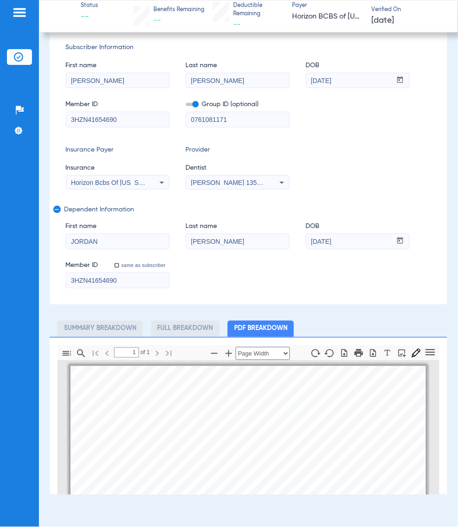
click at [297, 269] on div "Member ID same as subscriber 3HZN41654690" at bounding box center [249, 271] width 366 height 36
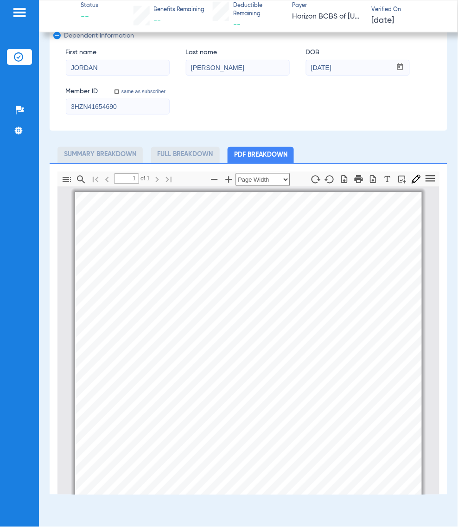
scroll to position [32, 0]
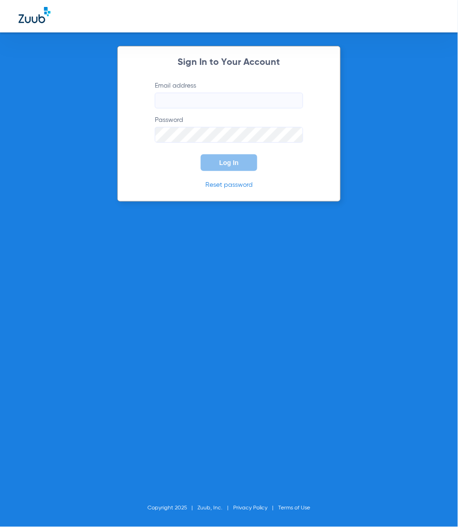
type input "[EMAIL_ADDRESS][DOMAIN_NAME]"
click at [218, 159] on button "Log In" at bounding box center [229, 162] width 57 height 17
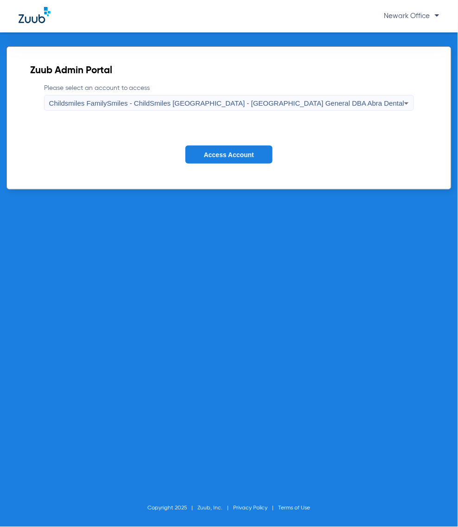
click at [245, 98] on div "Childsmiles FamilySmiles - ChildSmiles [GEOGRAPHIC_DATA] - [GEOGRAPHIC_DATA] Ge…" at bounding box center [227, 104] width 356 height 16
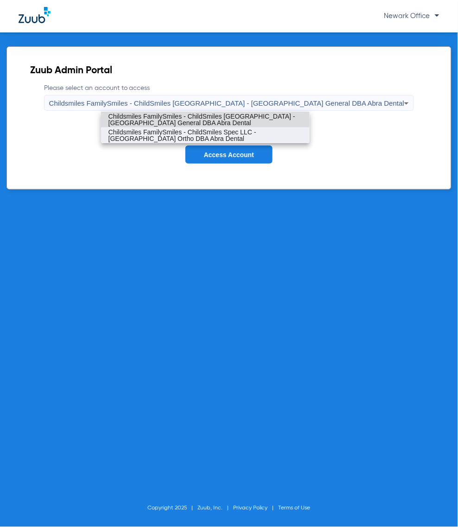
click at [231, 135] on span "Childsmiles FamilySmiles - ChildSmiles Spec LLC - [GEOGRAPHIC_DATA] Ortho DBA A…" at bounding box center [206, 135] width 194 height 13
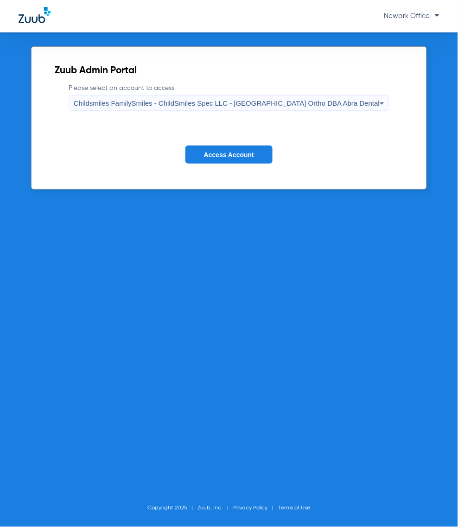
click at [223, 157] on span "Access Account" at bounding box center [229, 154] width 50 height 7
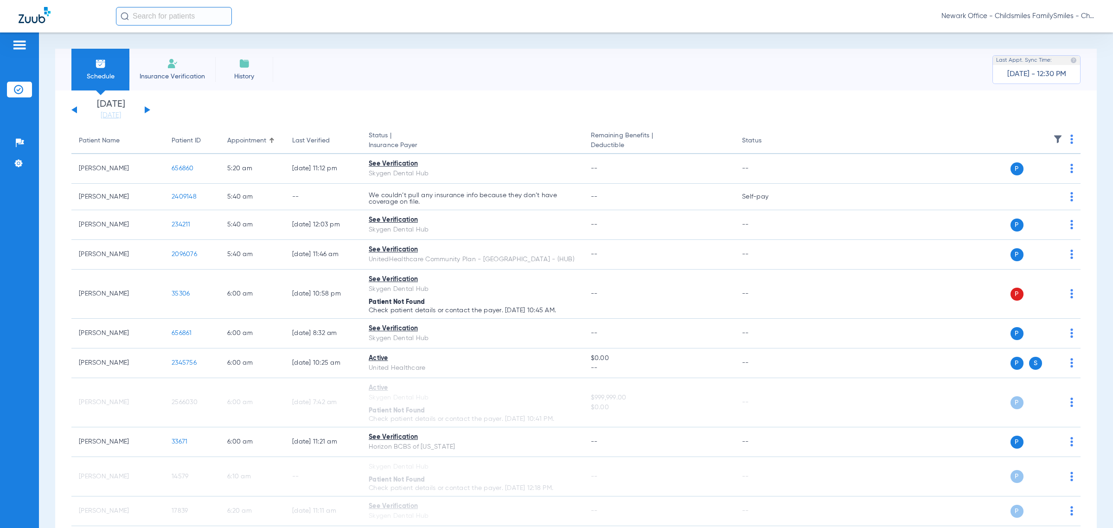
click at [458, 7] on div "Newark Office - Childsmiles FamilySmiles - ChildSmiles Spec LLC - Newark Ortho …" at bounding box center [605, 16] width 978 height 19
click at [458, 14] on span "Newark Office - Childsmiles FamilySmiles - ChildSmiles Spec LLC - Newark Ortho …" at bounding box center [1017, 16] width 153 height 9
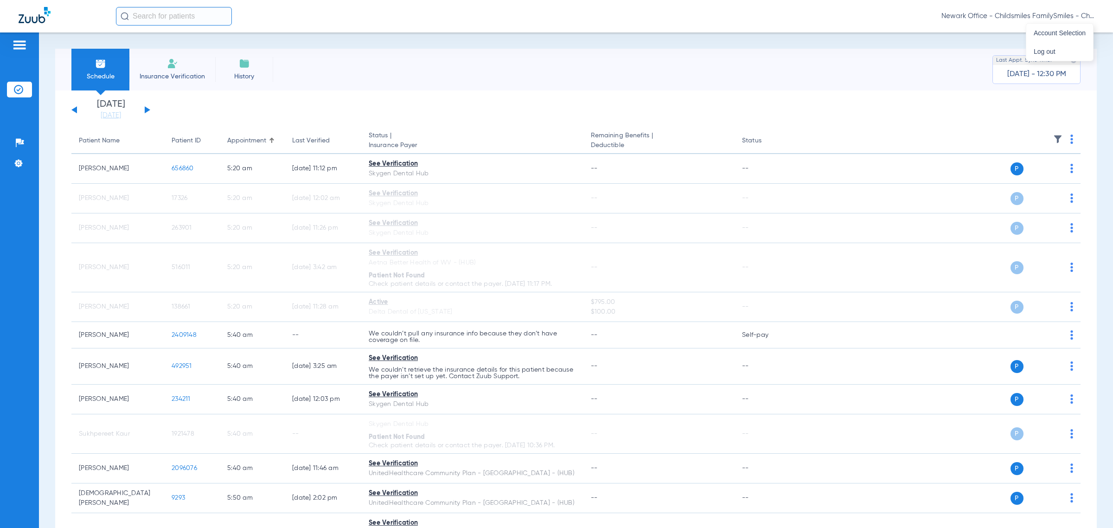
click at [458, 31] on div "Newark Office - Childsmiles FamilySmiles - ChildSmiles Spec LLC - Newark Ortho …" at bounding box center [556, 16] width 1113 height 32
click at [458, 11] on div "Newark Office - Childsmiles FamilySmiles - ChildSmiles Spec LLC - Newark Ortho …" at bounding box center [605, 16] width 978 height 19
click at [458, 17] on span "Newark Office - Childsmiles FamilySmiles - ChildSmiles Spec LLC - Newark Ortho …" at bounding box center [1017, 16] width 153 height 9
click at [458, 33] on span "Account Selection" at bounding box center [1060, 33] width 52 height 6
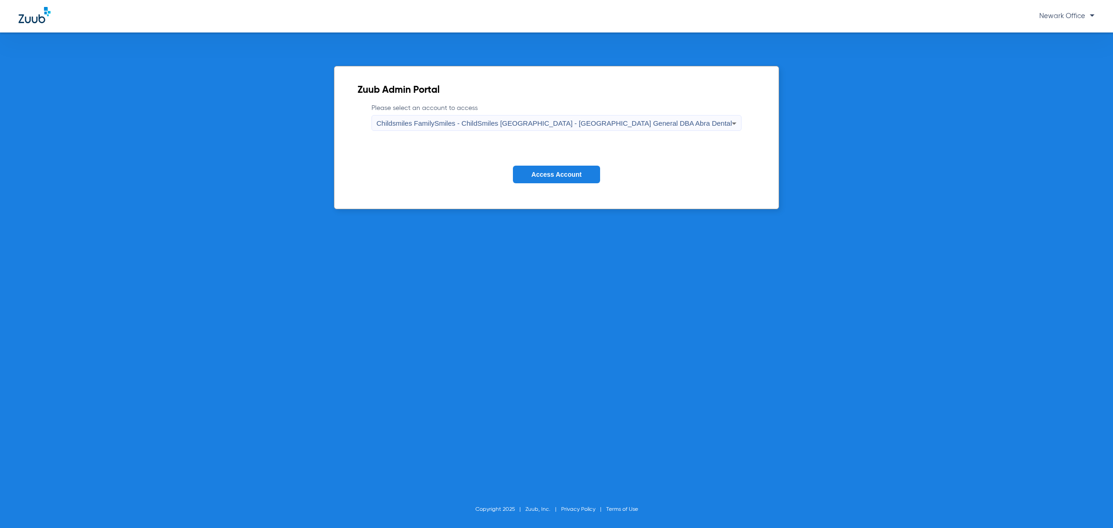
click at [458, 126] on span "Childsmiles FamilySmiles - ChildSmiles [GEOGRAPHIC_DATA] - [GEOGRAPHIC_DATA] Ge…" at bounding box center [555, 123] width 356 height 8
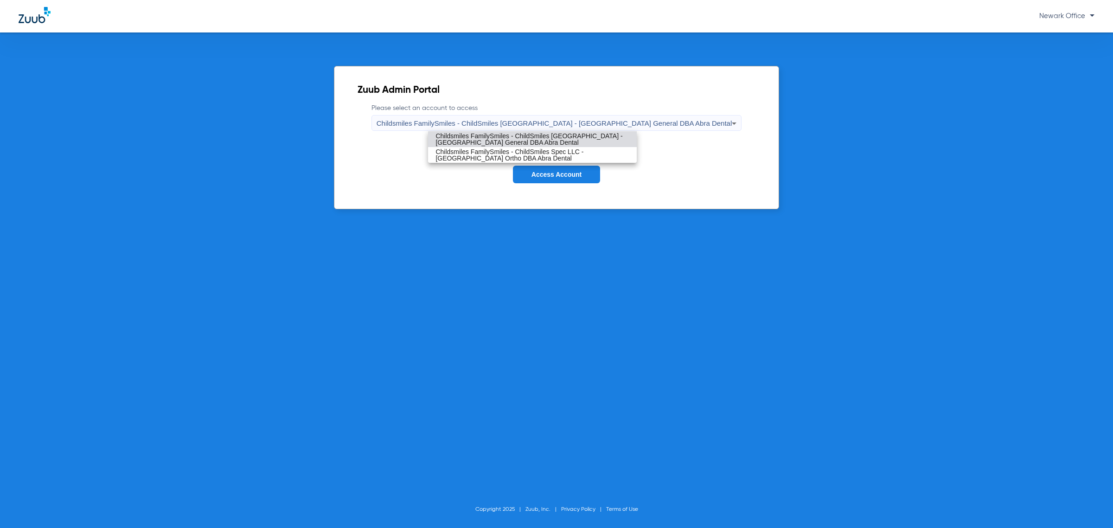
click at [458, 154] on span "Childsmiles FamilySmiles - ChildSmiles Spec LLC - [GEOGRAPHIC_DATA] Ortho DBA A…" at bounding box center [532, 154] width 194 height 13
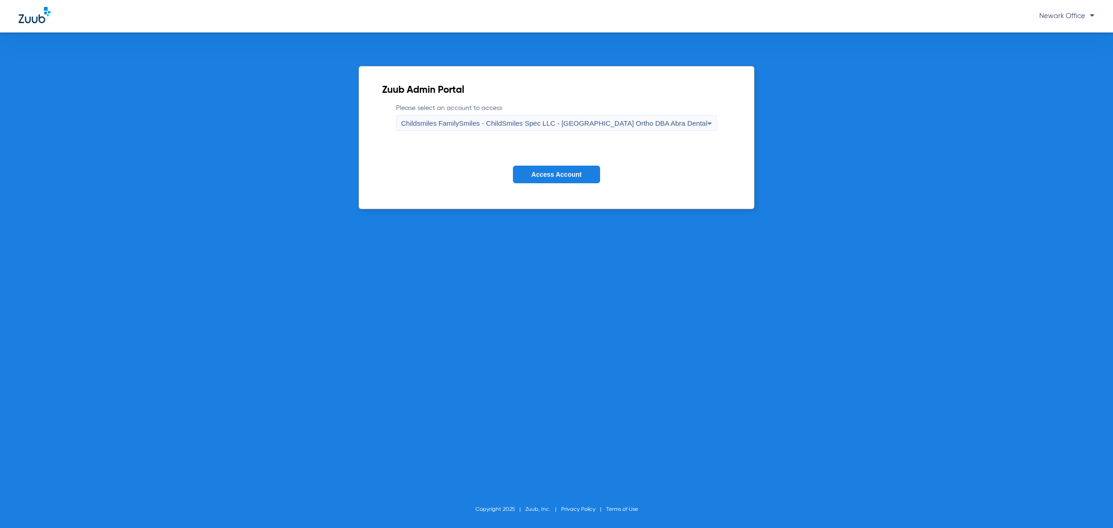
click at [458, 180] on button "Access Account" at bounding box center [556, 175] width 87 height 18
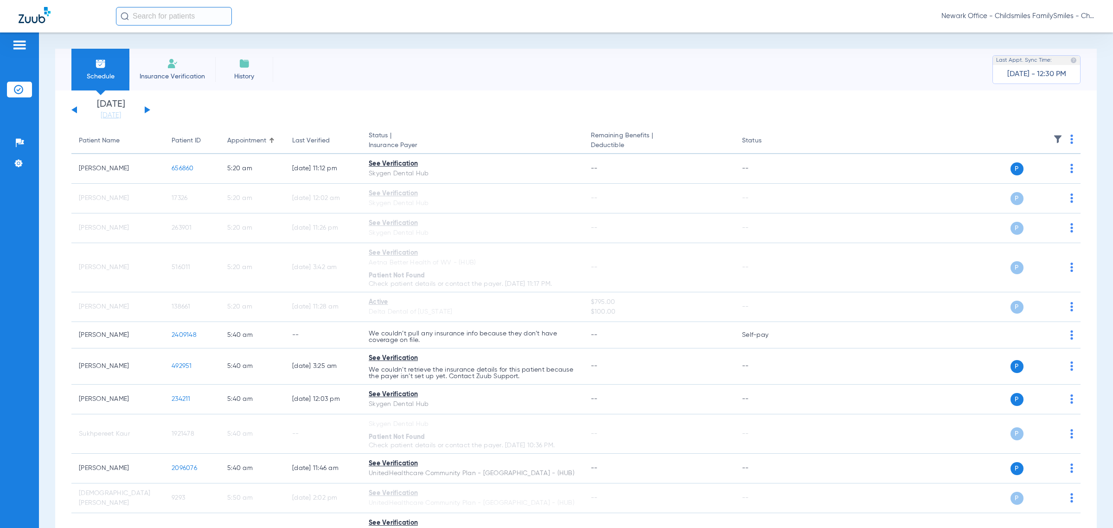
click at [145, 108] on button at bounding box center [148, 109] width 6 height 7
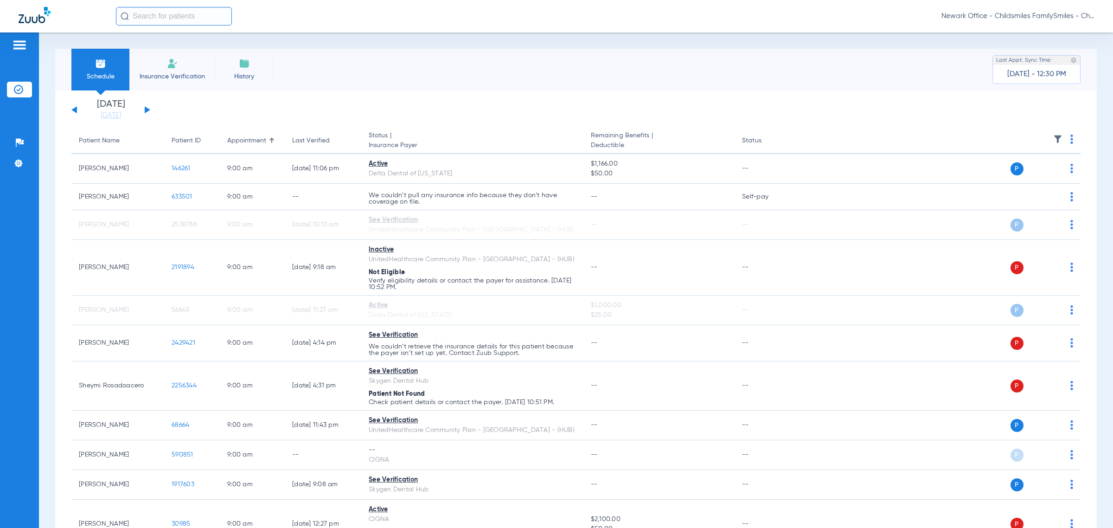
click at [458, 141] on img at bounding box center [1057, 138] width 9 height 9
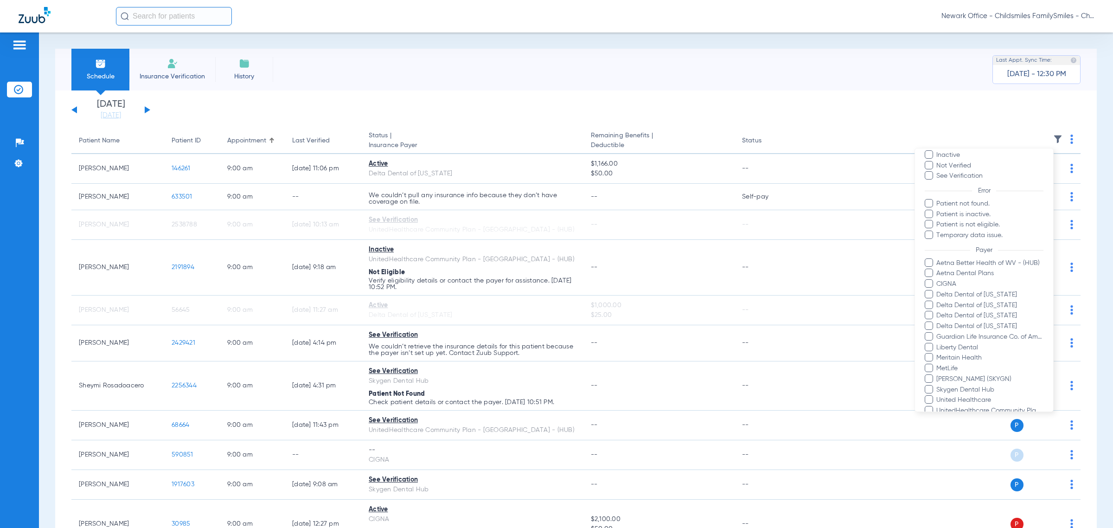
scroll to position [116, 0]
click at [458, 202] on span "Aetna Dental Plans" at bounding box center [990, 205] width 108 height 10
click at [458, 211] on input "Aetna Dental Plans" at bounding box center [938, 211] width 0 height 0
click at [458, 212] on span "CIGNA" at bounding box center [990, 216] width 108 height 10
click at [458, 222] on input "CIGNA" at bounding box center [938, 222] width 0 height 0
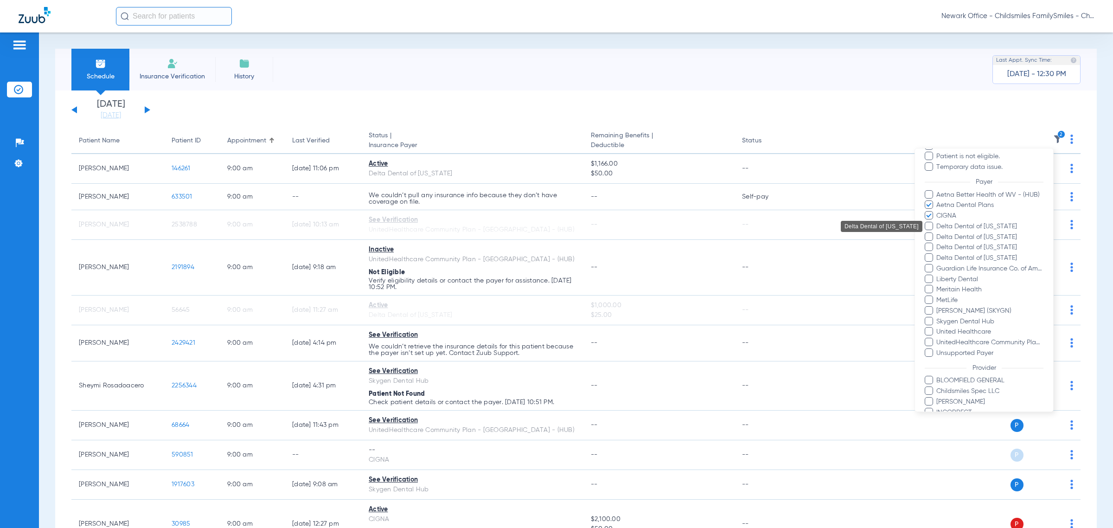
click at [458, 226] on span "Delta Dental of [US_STATE]" at bounding box center [990, 227] width 108 height 10
click at [458, 233] on input "Delta Dental of [US_STATE]" at bounding box center [938, 233] width 0 height 0
drag, startPoint x: 954, startPoint y: 236, endPoint x: 960, endPoint y: 246, distance: 11.8
click at [458, 237] on span "Delta Dental of [US_STATE]" at bounding box center [990, 237] width 108 height 10
click at [458, 243] on input "Delta Dental of [US_STATE]" at bounding box center [938, 243] width 0 height 0
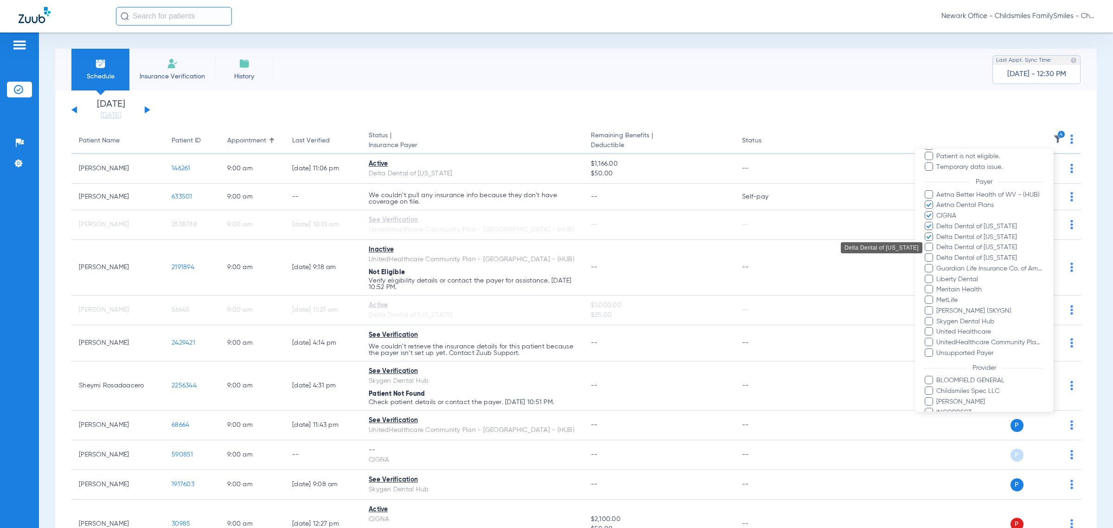
drag, startPoint x: 960, startPoint y: 246, endPoint x: 951, endPoint y: 258, distance: 15.0
click at [458, 247] on span "Delta Dental of [US_STATE]" at bounding box center [990, 248] width 108 height 10
click at [458, 254] on input "Delta Dental of [US_STATE]" at bounding box center [938, 254] width 0 height 0
click at [458, 258] on span "Delta Dental of [US_STATE]" at bounding box center [990, 258] width 108 height 10
click at [458, 264] on input "Delta Dental of [US_STATE]" at bounding box center [938, 264] width 0 height 0
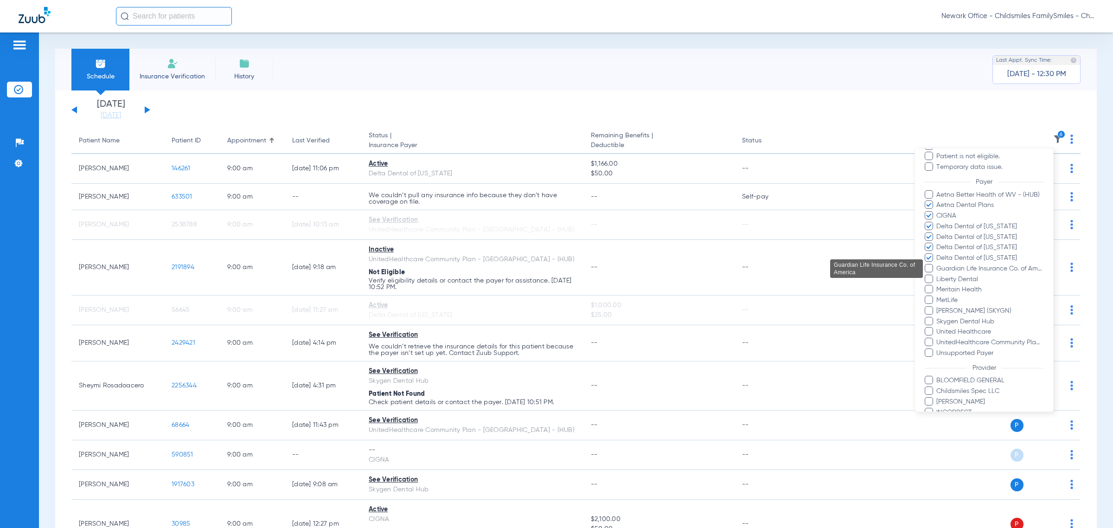
click at [458, 267] on span "Guardian Life Insurance Co. of America" at bounding box center [990, 269] width 108 height 10
click at [458, 275] on input "Guardian Life Insurance Co. of America" at bounding box center [938, 275] width 0 height 0
click at [458, 291] on span "Meritain Health" at bounding box center [990, 290] width 108 height 10
click at [458, 296] on input "Meritain Health" at bounding box center [938, 296] width 0 height 0
click at [458, 298] on span "MetLife" at bounding box center [990, 300] width 108 height 10
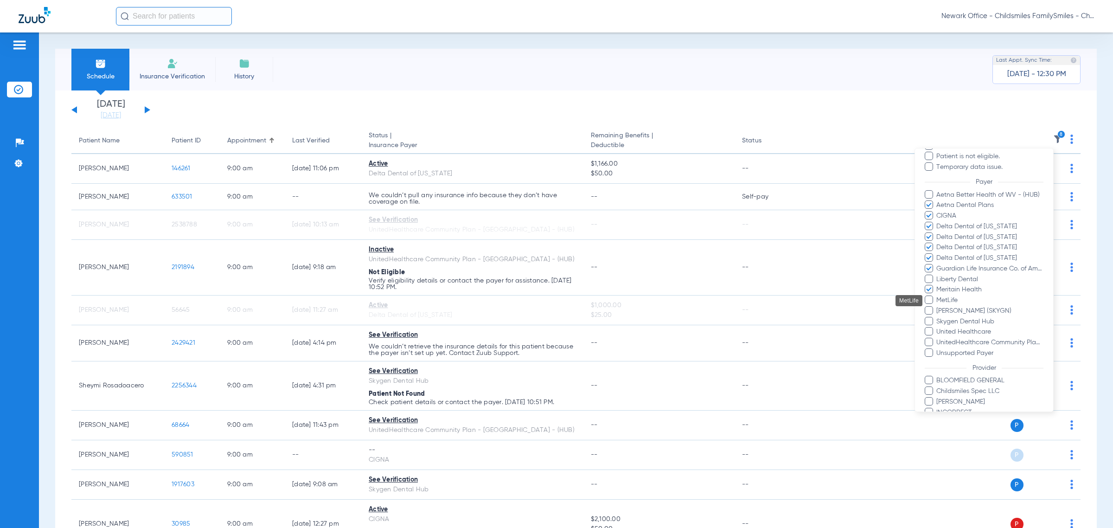
click at [458, 307] on input "MetLife" at bounding box center [938, 307] width 0 height 0
click at [458, 332] on span "United Healthcare" at bounding box center [990, 332] width 108 height 10
click at [458, 338] on input "United Healthcare" at bounding box center [938, 338] width 0 height 0
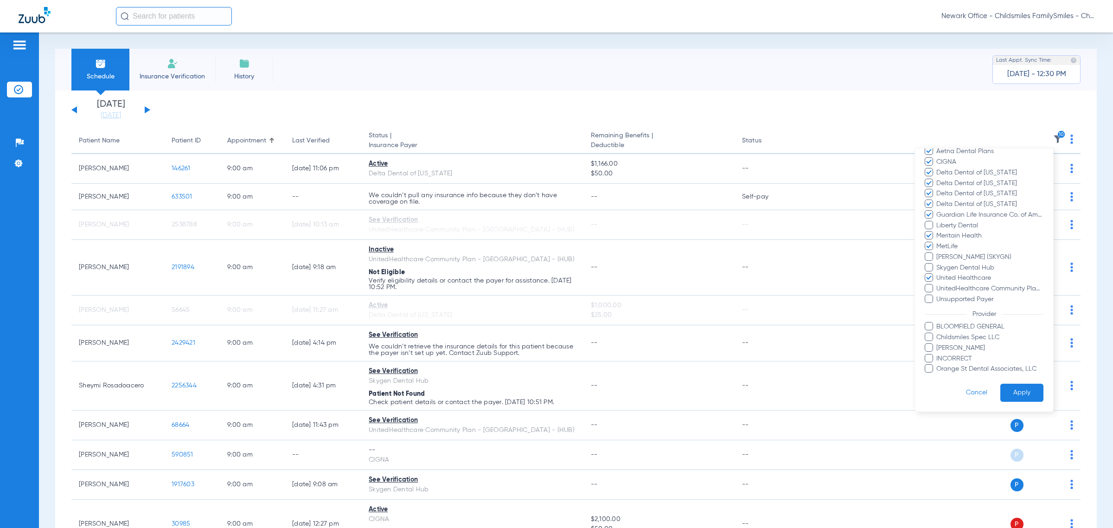
click at [458, 386] on button "Apply" at bounding box center [1021, 392] width 43 height 18
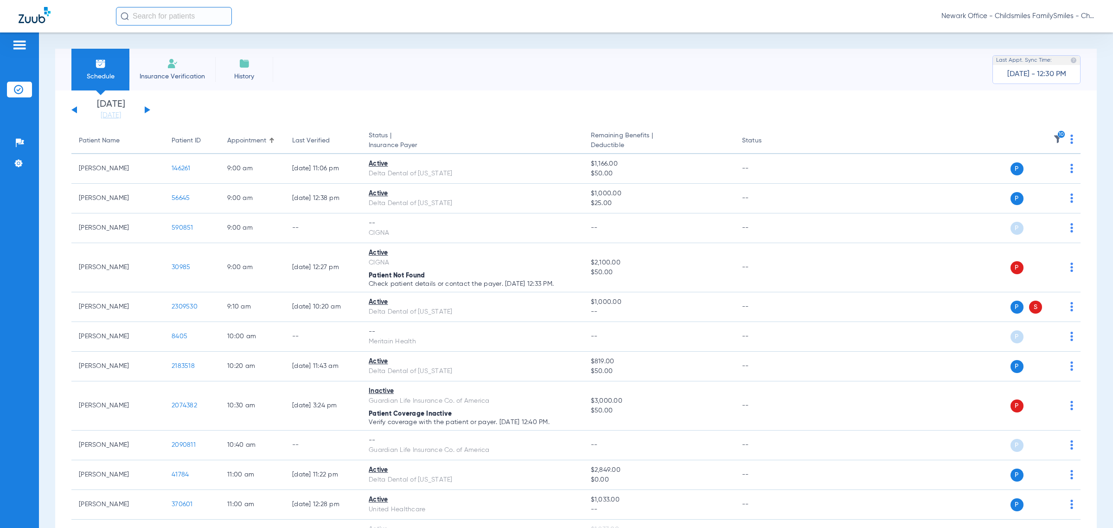
click at [145, 109] on button at bounding box center [148, 109] width 6 height 7
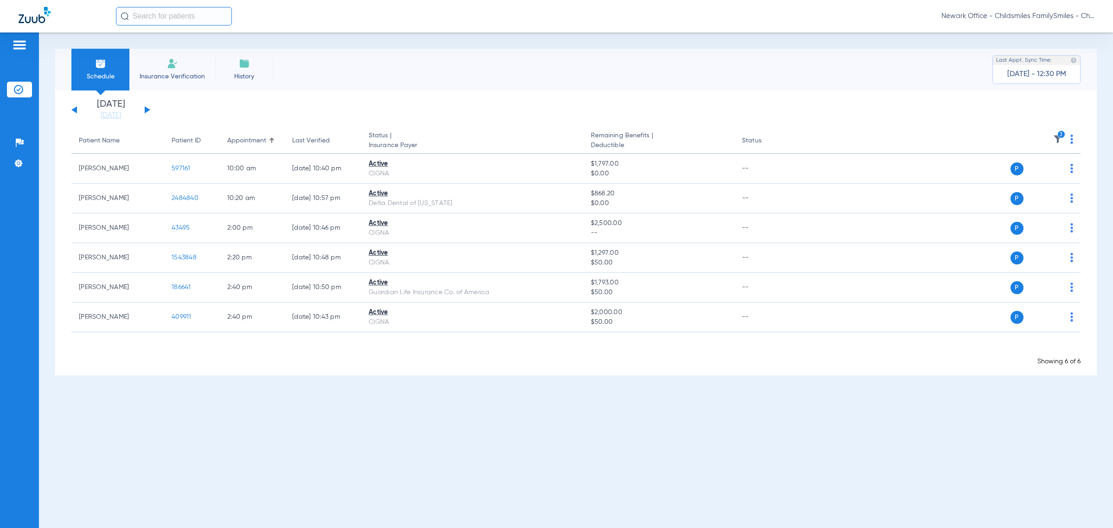
click at [458, 140] on img at bounding box center [1057, 138] width 9 height 9
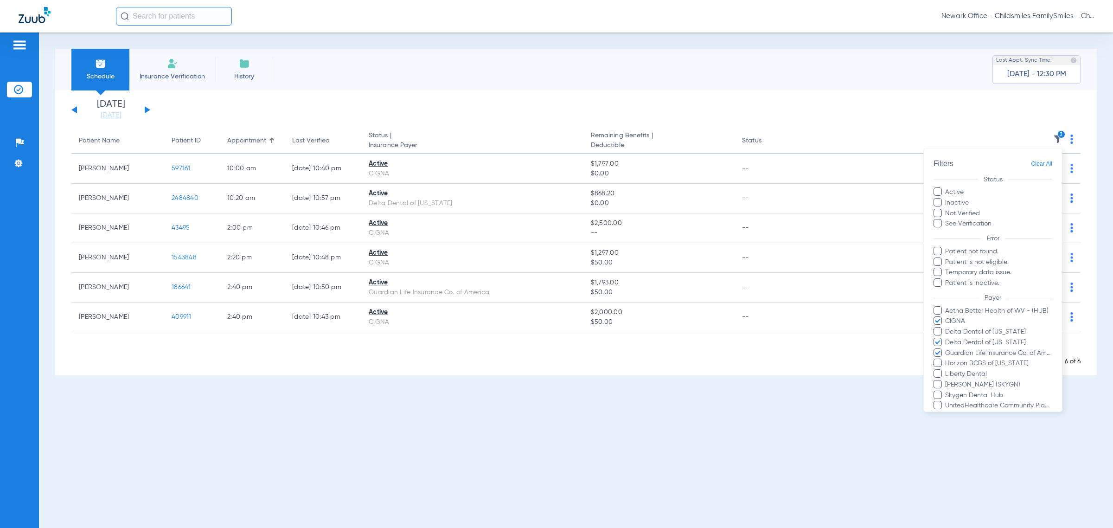
scroll to position [58, 0]
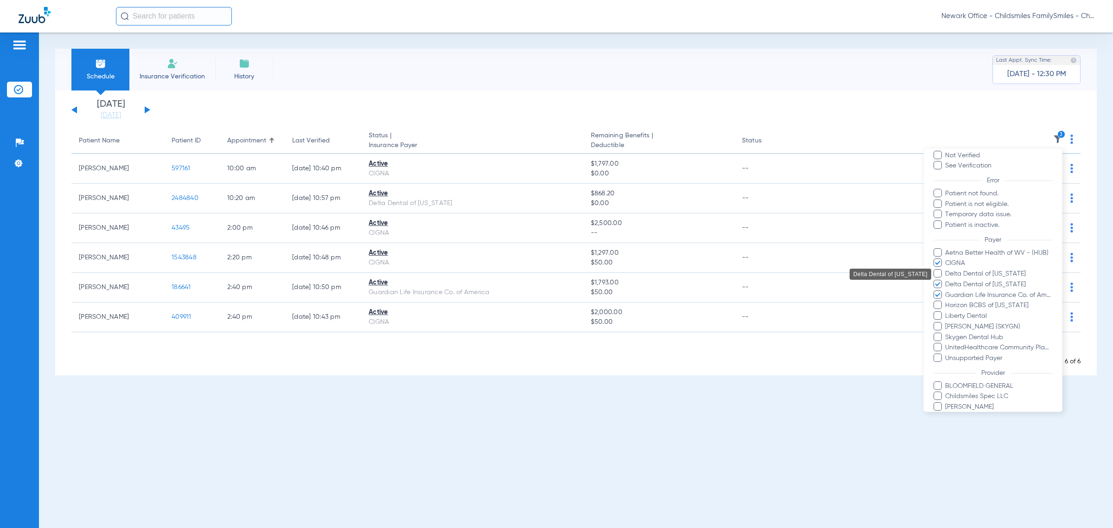
click at [458, 272] on span "Delta Dental of California" at bounding box center [999, 274] width 108 height 10
click at [458, 280] on input "Delta Dental of California" at bounding box center [946, 280] width 0 height 0
click at [458, 304] on span "Horizon BCBS of [US_STATE]" at bounding box center [999, 305] width 108 height 10
click at [458, 312] on input "Horizon BCBS of [US_STATE]" at bounding box center [946, 312] width 0 height 0
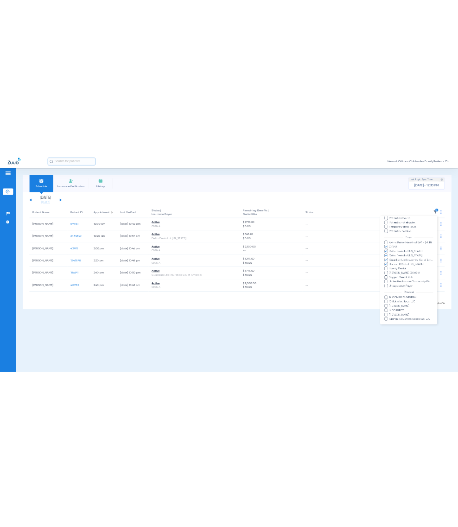
scroll to position [135, 0]
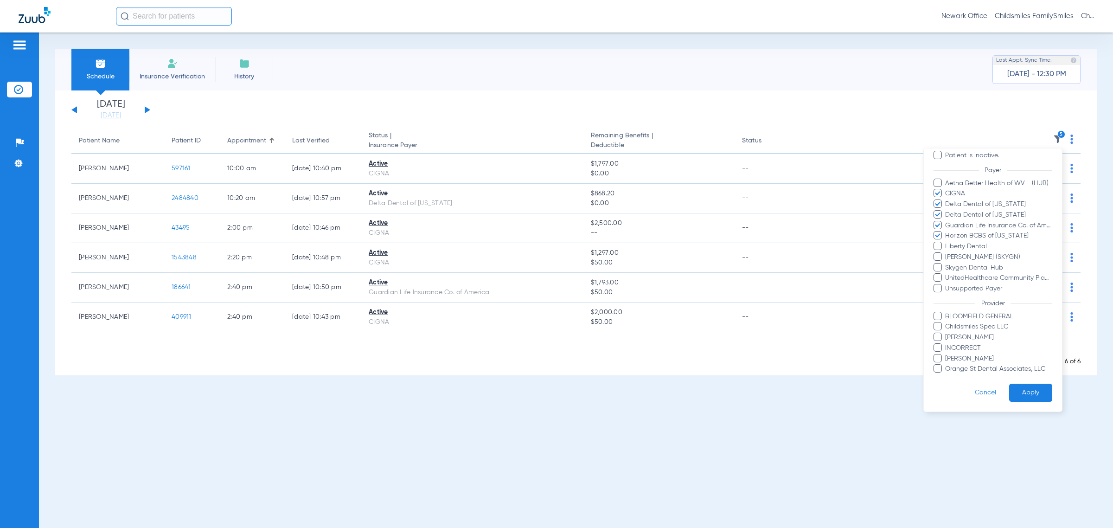
click at [458, 383] on button "Apply" at bounding box center [1030, 392] width 43 height 18
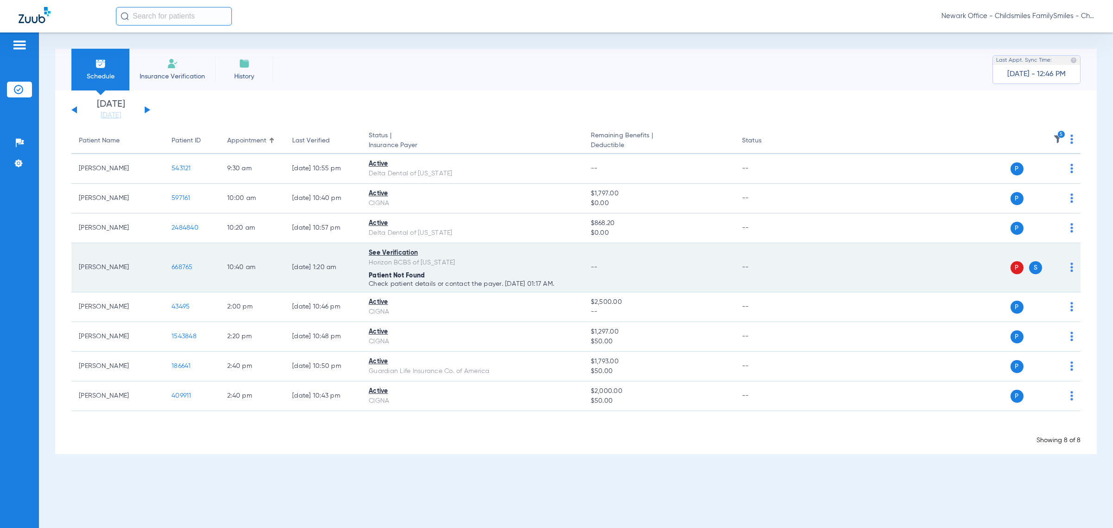
click at [458, 264] on div "P S" at bounding box center [935, 267] width 276 height 13
click at [458, 264] on img at bounding box center [1071, 266] width 3 height 9
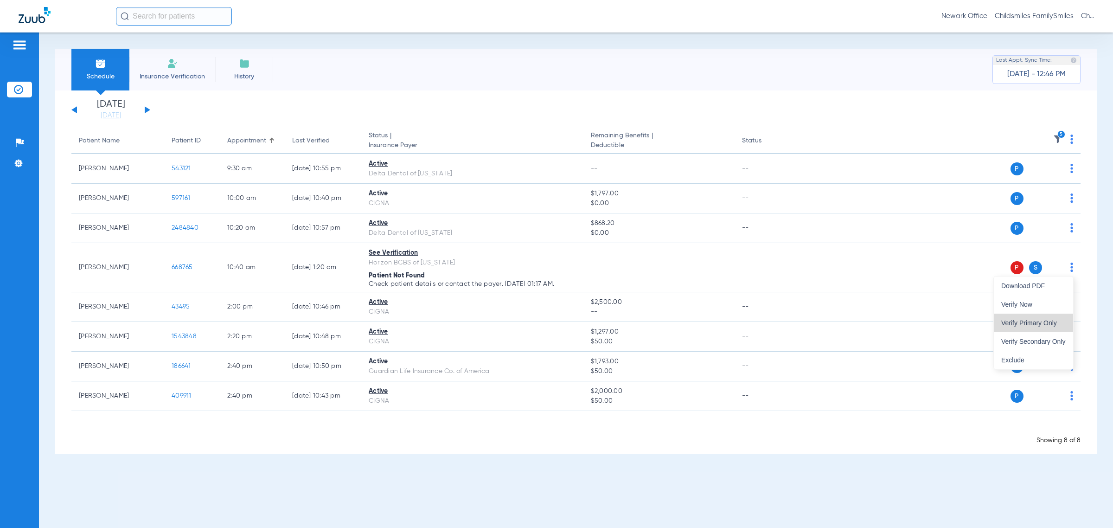
click at [458, 323] on span "Verify Primary Only" at bounding box center [1033, 322] width 64 height 6
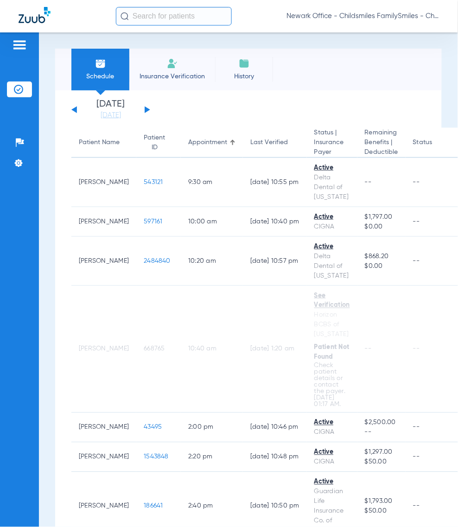
click at [159, 11] on input "text" at bounding box center [174, 16] width 116 height 19
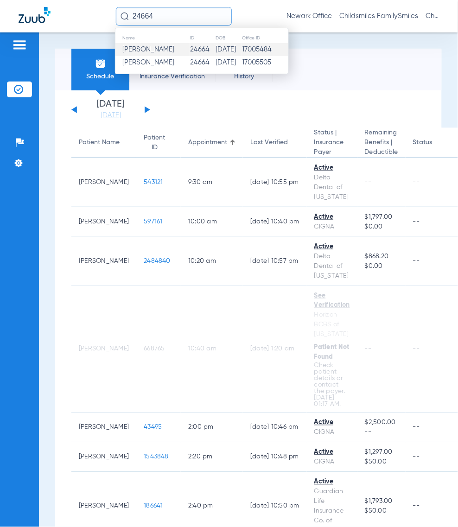
type input "24664"
click at [152, 48] on span "[PERSON_NAME]" at bounding box center [148, 49] width 52 height 7
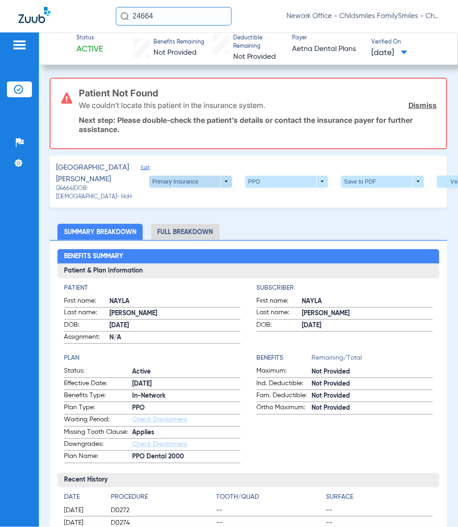
click at [186, 178] on span at bounding box center [190, 182] width 83 height 12
click at [108, 168] on div at bounding box center [229, 263] width 458 height 527
click at [141, 166] on span "Edit" at bounding box center [145, 175] width 8 height 20
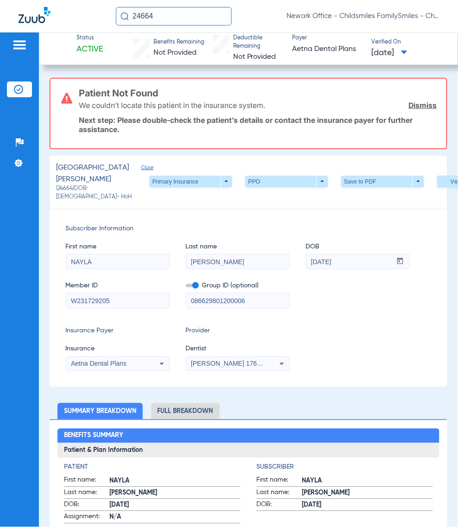
click at [271, 363] on div "Jae An 1760949671" at bounding box center [237, 363] width 103 height 11
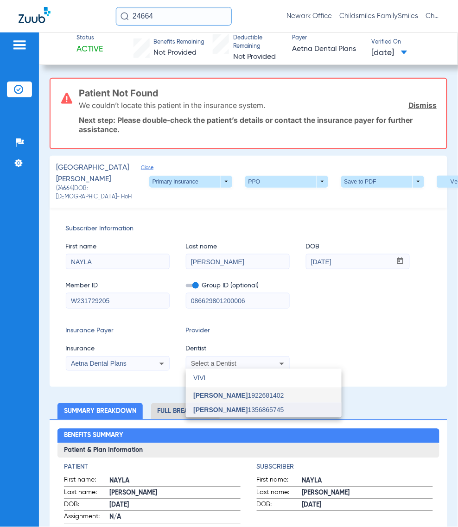
type input "VIVI"
click at [285, 415] on mat-option "Vivian Kim 1356865745" at bounding box center [264, 410] width 156 height 15
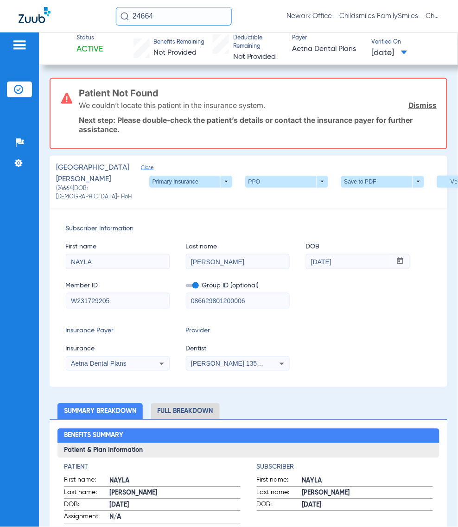
click at [156, 410] on li "Full Breakdown" at bounding box center [185, 411] width 69 height 16
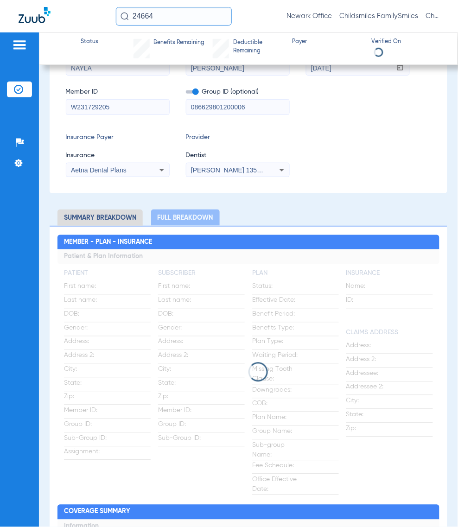
scroll to position [193, 0]
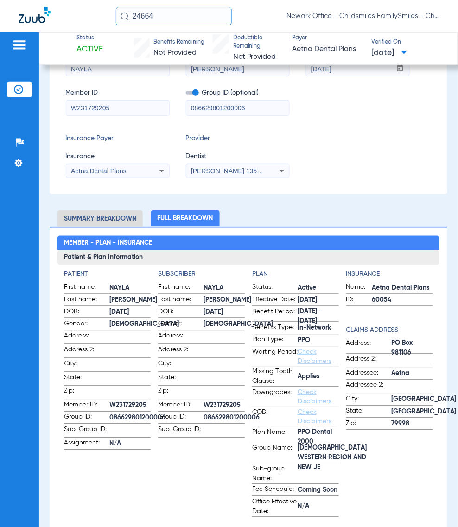
click at [123, 405] on span "W231729205" at bounding box center [129, 406] width 41 height 10
copy span "W231729205"
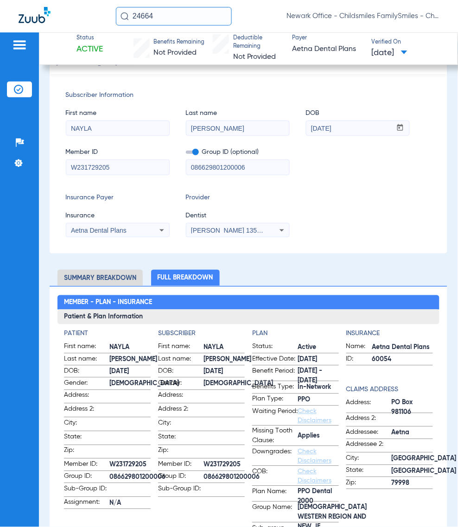
scroll to position [77, 0]
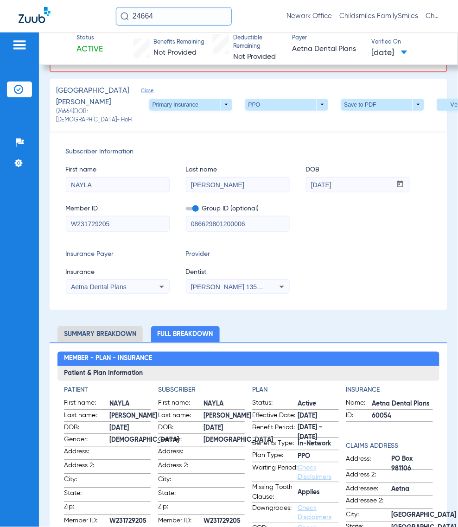
click at [124, 223] on input "W231729205" at bounding box center [117, 224] width 103 height 15
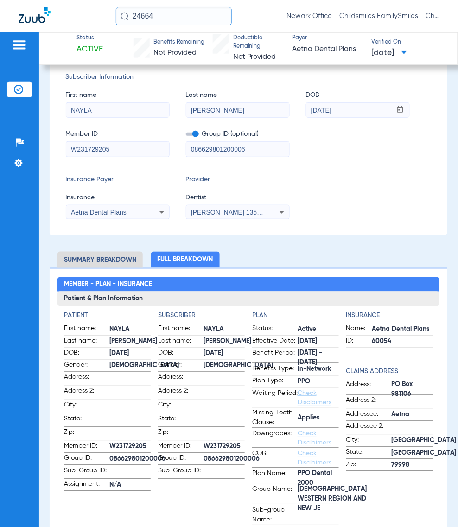
scroll to position [309, 0]
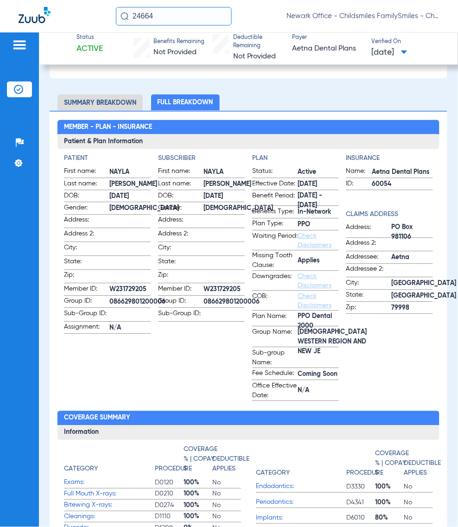
click at [137, 299] on span "086629801200006" at bounding box center [137, 303] width 56 height 10
copy span "086629801200006"
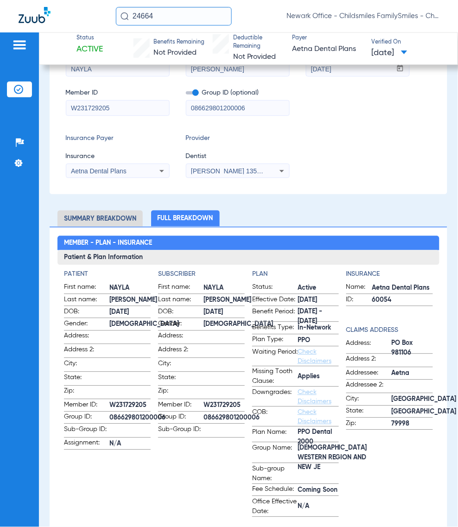
drag, startPoint x: 270, startPoint y: 105, endPoint x: 149, endPoint y: 122, distance: 122.2
click at [149, 122] on div "Subscriber Information First name NAYLA Last name SANTIAGO DOB mm / dd / yyyy 0…" at bounding box center [249, 104] width 398 height 179
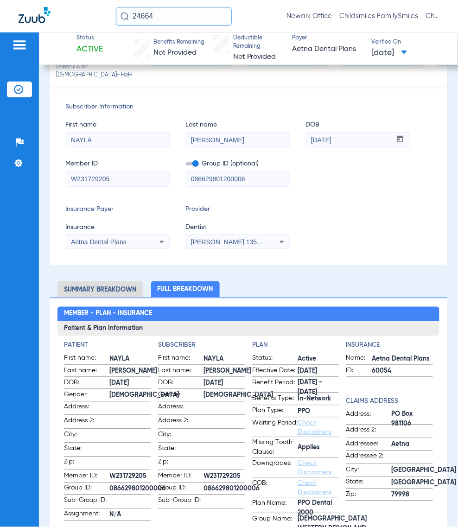
scroll to position [19, 0]
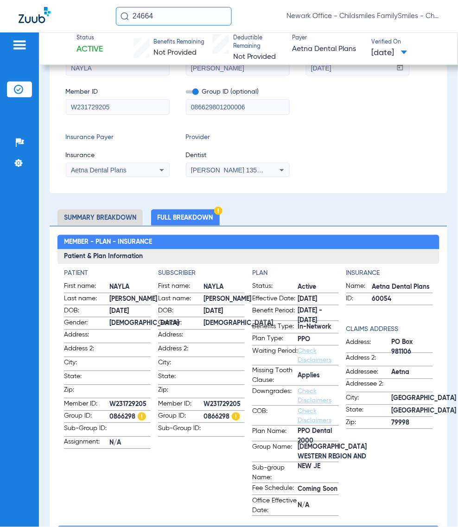
scroll to position [232, 0]
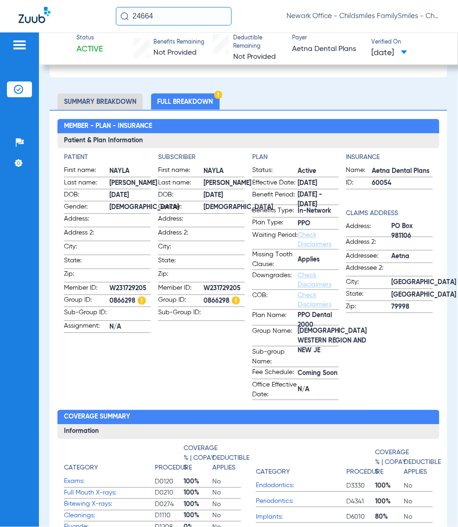
click at [320, 256] on span "Applies" at bounding box center [318, 260] width 41 height 10
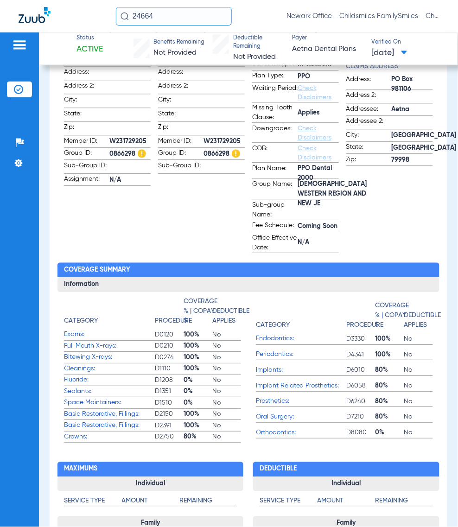
scroll to position [464, 0]
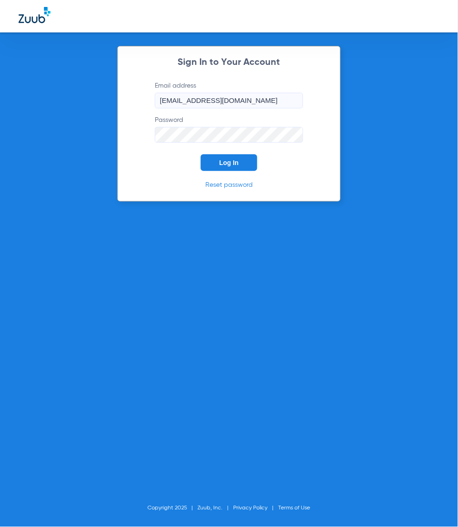
click at [233, 163] on span "Log In" at bounding box center [228, 162] width 19 height 7
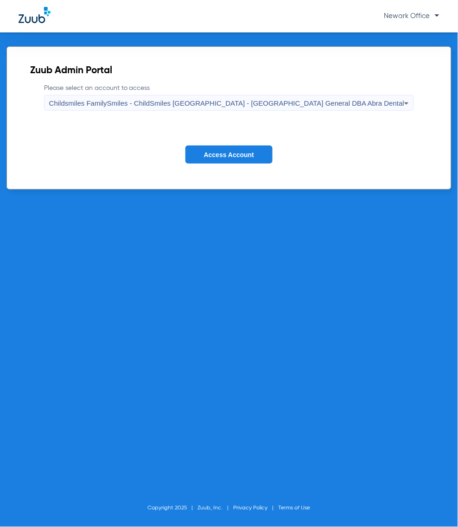
click at [198, 102] on span "Childsmiles FamilySmiles - ChildSmiles [GEOGRAPHIC_DATA] - [GEOGRAPHIC_DATA] Ge…" at bounding box center [227, 103] width 356 height 8
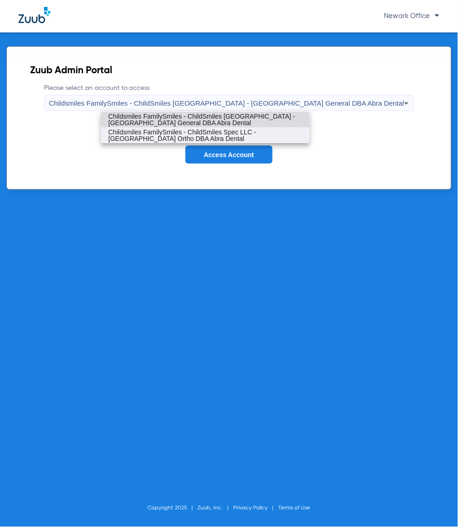
drag, startPoint x: 198, startPoint y: 110, endPoint x: 215, endPoint y: 140, distance: 34.3
click at [198, 112] on div "Childsmiles FamilySmiles - ChildSmiles [GEOGRAPHIC_DATA] - [GEOGRAPHIC_DATA] Ge…" at bounding box center [229, 263] width 458 height 527
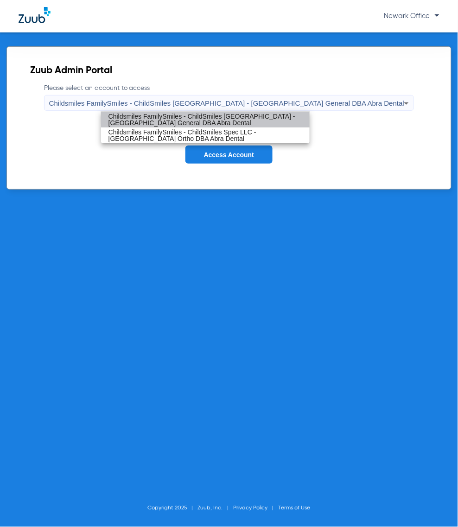
drag, startPoint x: 218, startPoint y: 116, endPoint x: 223, endPoint y: 155, distance: 39.3
click at [218, 116] on span "Childsmiles FamilySmiles - ChildSmiles [GEOGRAPHIC_DATA] - [GEOGRAPHIC_DATA] Ge…" at bounding box center [206, 119] width 194 height 13
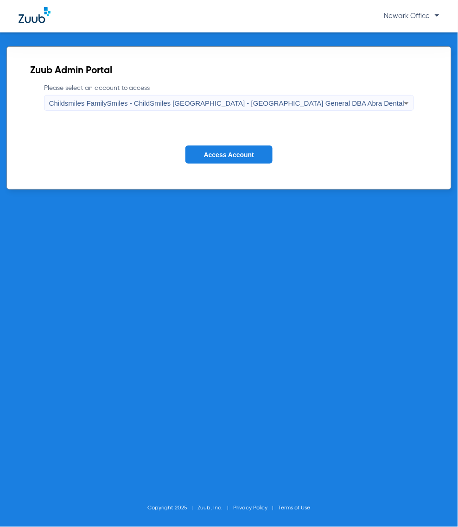
click at [223, 156] on span "Access Account" at bounding box center [229, 154] width 50 height 7
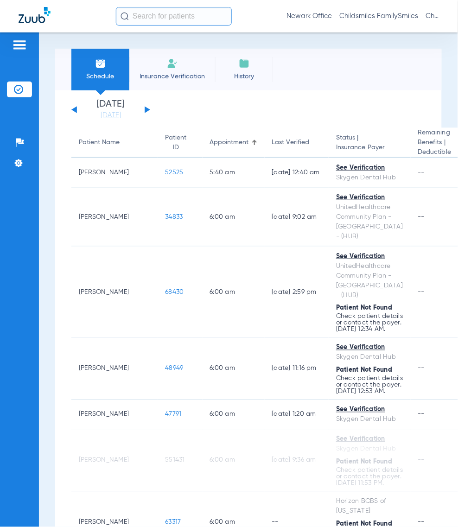
click at [239, 143] on th "Appointment" at bounding box center [234, 143] width 62 height 30
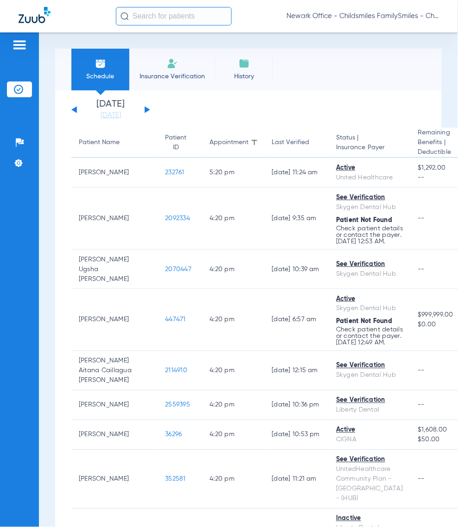
click at [186, 19] on input "text" at bounding box center [174, 16] width 116 height 19
click at [200, 17] on input "2096504" at bounding box center [174, 16] width 116 height 19
click at [172, 19] on input "2096504" at bounding box center [174, 16] width 116 height 19
type input "2096504"
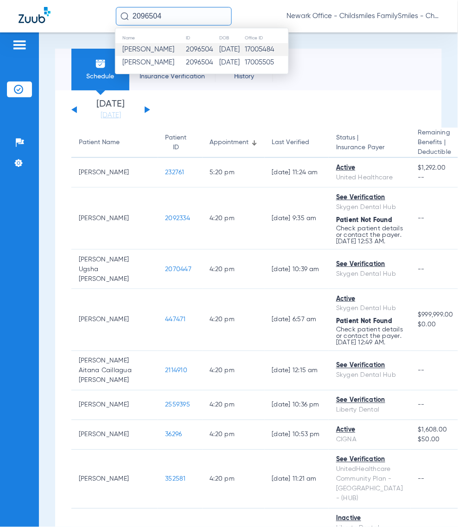
click at [186, 47] on td "2096504" at bounding box center [202, 49] width 33 height 13
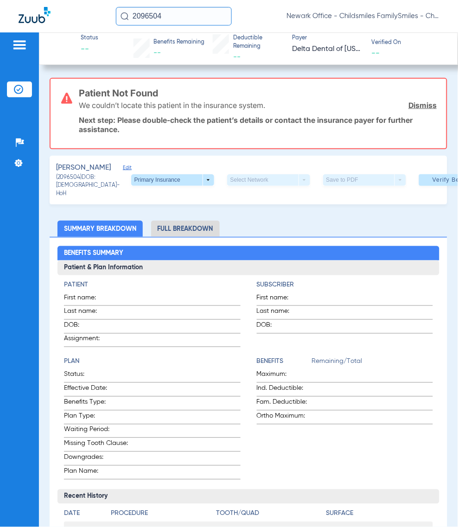
click at [123, 170] on span "Edit" at bounding box center [127, 169] width 8 height 9
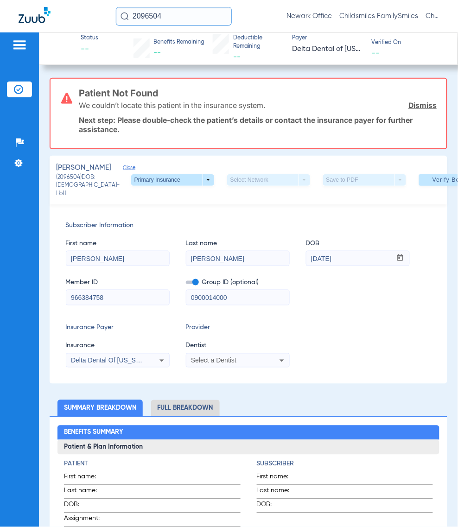
click at [245, 351] on span "Dentist" at bounding box center [238, 346] width 104 height 10
click at [257, 366] on div "Select a Dentist" at bounding box center [237, 360] width 103 height 11
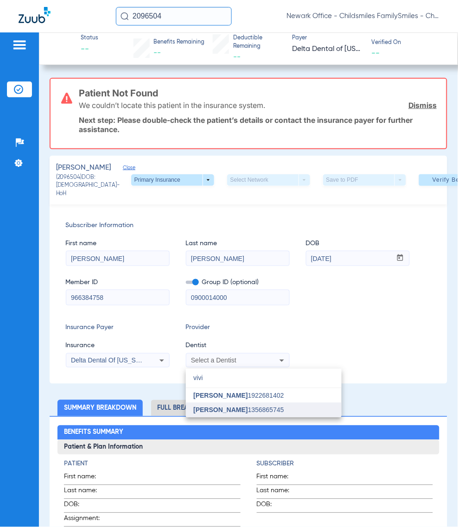
type input "vivi"
click at [246, 404] on mat-option "[PERSON_NAME] 1356865745" at bounding box center [264, 410] width 156 height 15
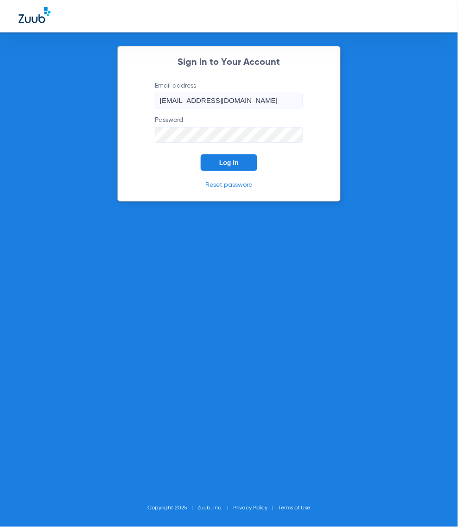
click at [229, 164] on span "Log In" at bounding box center [228, 162] width 19 height 7
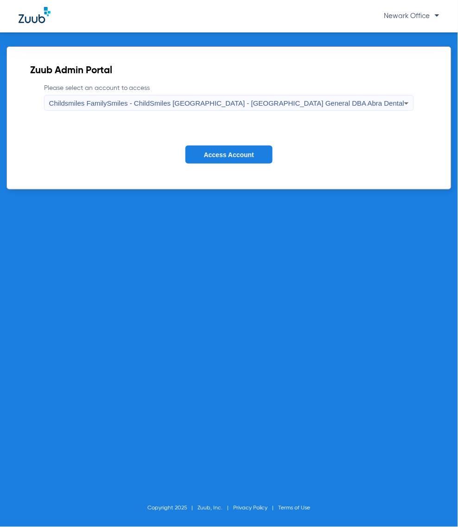
click at [281, 100] on span "Childsmiles FamilySmiles - ChildSmiles [GEOGRAPHIC_DATA] - [GEOGRAPHIC_DATA] Ge…" at bounding box center [227, 103] width 356 height 8
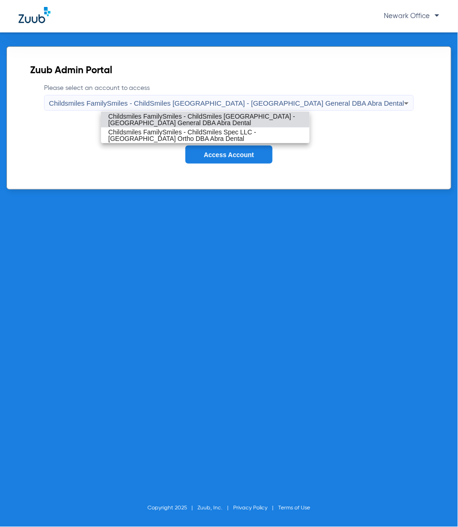
click at [274, 115] on span "Childsmiles FamilySmiles - ChildSmiles [GEOGRAPHIC_DATA] - [GEOGRAPHIC_DATA] Ge…" at bounding box center [206, 119] width 194 height 13
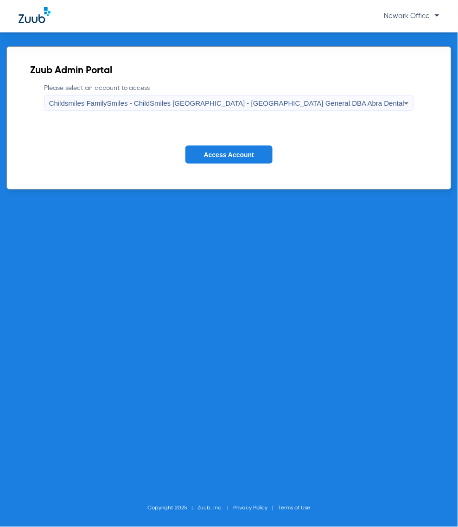
click at [253, 153] on span "Access Account" at bounding box center [229, 154] width 50 height 7
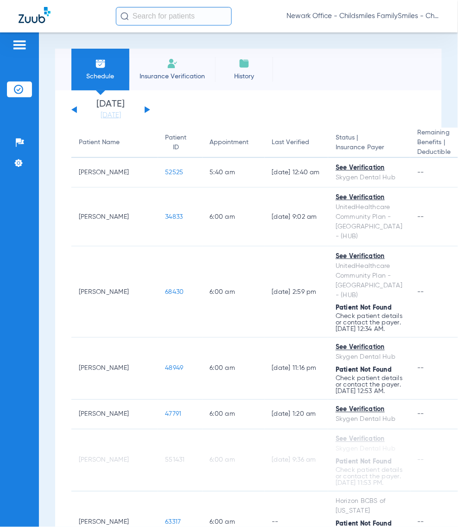
click at [392, 19] on span "Newark Office - Childsmiles FamilySmiles - ChildSmiles [GEOGRAPHIC_DATA] - [GEO…" at bounding box center [363, 16] width 153 height 9
drag, startPoint x: 369, startPoint y: 15, endPoint x: 402, endPoint y: 34, distance: 37.8
click at [369, 15] on span "Newark Office - Childsmiles FamilySmiles - ChildSmiles [GEOGRAPHIC_DATA] - [GEO…" at bounding box center [363, 16] width 153 height 9
click at [407, 31] on div "Newark Office - Childsmiles FamilySmiles - ChildSmiles [GEOGRAPHIC_DATA] - [GEO…" at bounding box center [229, 16] width 458 height 32
click at [341, 14] on span "Newark Office - Childsmiles FamilySmiles - ChildSmiles [GEOGRAPHIC_DATA] - [GEO…" at bounding box center [363, 16] width 153 height 9
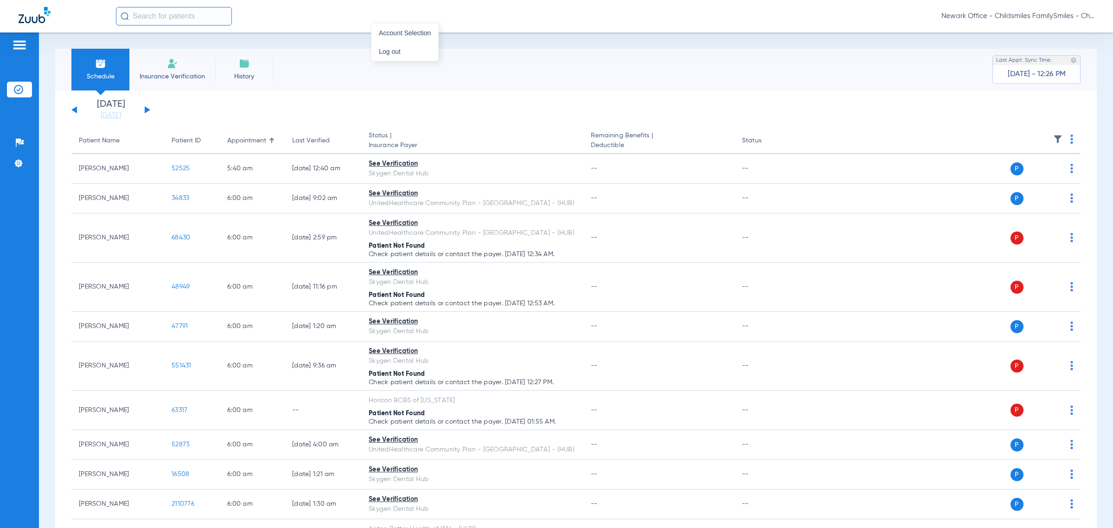
click at [147, 106] on div at bounding box center [556, 264] width 1113 height 528
click at [458, 14] on span "Newark Office - Childsmiles FamilySmiles - ChildSmiles [GEOGRAPHIC_DATA] - [GEO…" at bounding box center [1017, 16] width 153 height 9
click at [458, 13] on span "Newark Office - Childsmiles FamilySmiles - ChildSmiles [GEOGRAPHIC_DATA] - [GEO…" at bounding box center [1017, 16] width 153 height 9
click at [458, 31] on div "Newark Office - Childsmiles FamilySmiles - ChildSmiles [GEOGRAPHIC_DATA] - [GEO…" at bounding box center [556, 16] width 1113 height 32
click at [458, 12] on span "Newark Office - Childsmiles FamilySmiles - ChildSmiles [GEOGRAPHIC_DATA] - [GEO…" at bounding box center [1017, 16] width 153 height 9
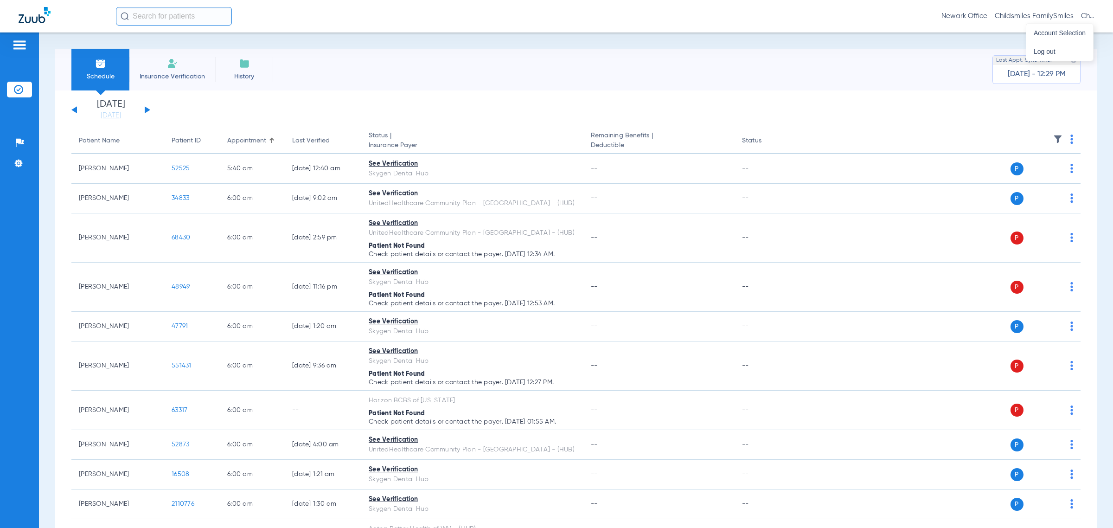
click at [458, 13] on span "Newark Office - Childsmiles FamilySmiles - ChildSmiles [GEOGRAPHIC_DATA] - [GEO…" at bounding box center [1017, 16] width 153 height 9
click at [458, 10] on div "Newark Office - Childsmiles FamilySmiles - ChildSmiles [GEOGRAPHIC_DATA] - [GEO…" at bounding box center [605, 16] width 978 height 19
click at [458, 17] on span "Newark Office - Childsmiles FamilySmiles - ChildSmiles [GEOGRAPHIC_DATA] - [GEO…" at bounding box center [1017, 16] width 153 height 9
click at [458, 30] on span "Account Selection" at bounding box center [1060, 33] width 52 height 6
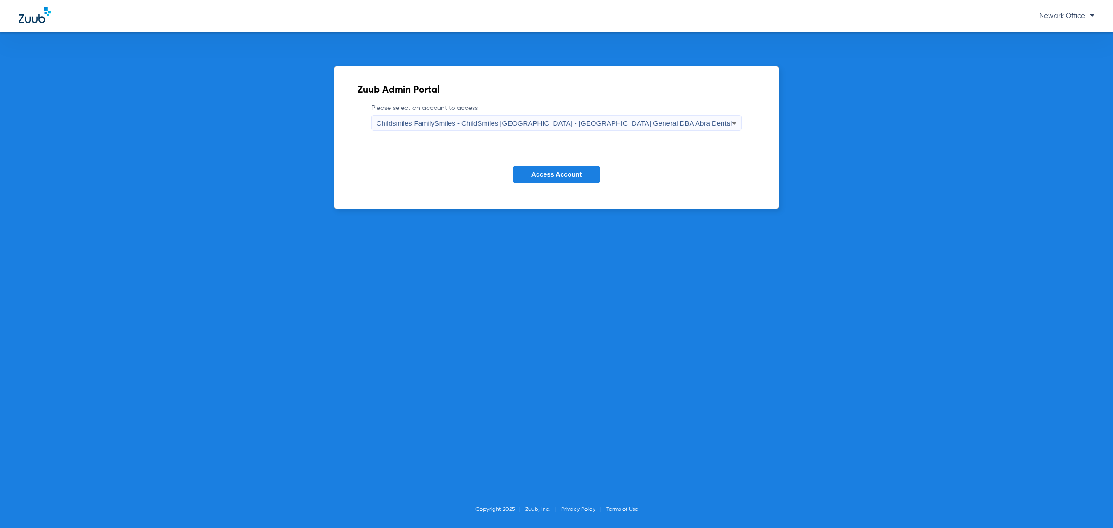
drag, startPoint x: 580, startPoint y: 124, endPoint x: 573, endPoint y: 128, distance: 7.7
click at [458, 126] on span "Childsmiles FamilySmiles - ChildSmiles [GEOGRAPHIC_DATA] - [GEOGRAPHIC_DATA] Ge…" at bounding box center [555, 123] width 356 height 8
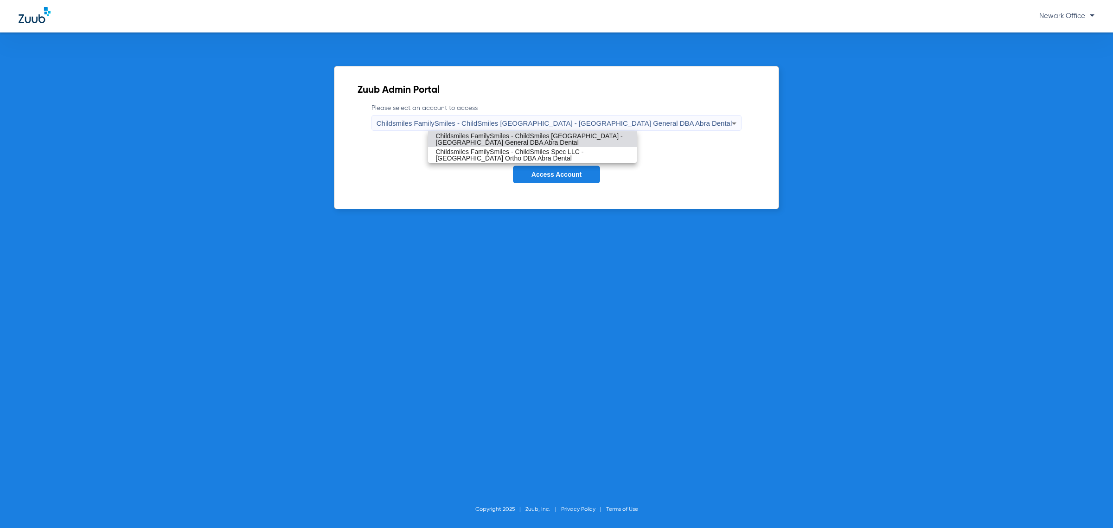
drag, startPoint x: 545, startPoint y: 135, endPoint x: 559, endPoint y: 147, distance: 18.1
click at [458, 136] on span "Childsmiles FamilySmiles - ChildSmiles [GEOGRAPHIC_DATA] - [GEOGRAPHIC_DATA] Ge…" at bounding box center [532, 139] width 194 height 13
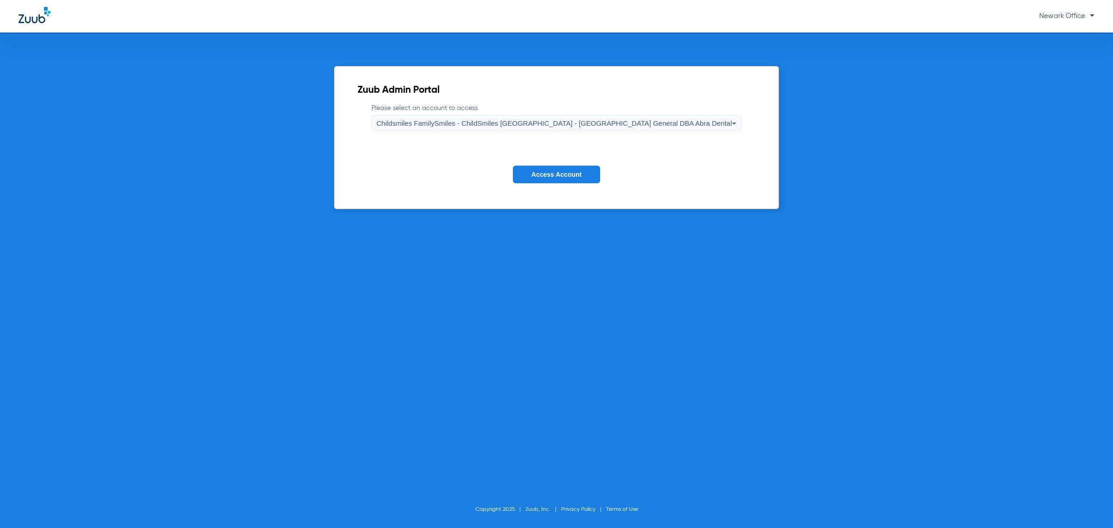
click at [458, 170] on button "Access Account" at bounding box center [556, 175] width 87 height 18
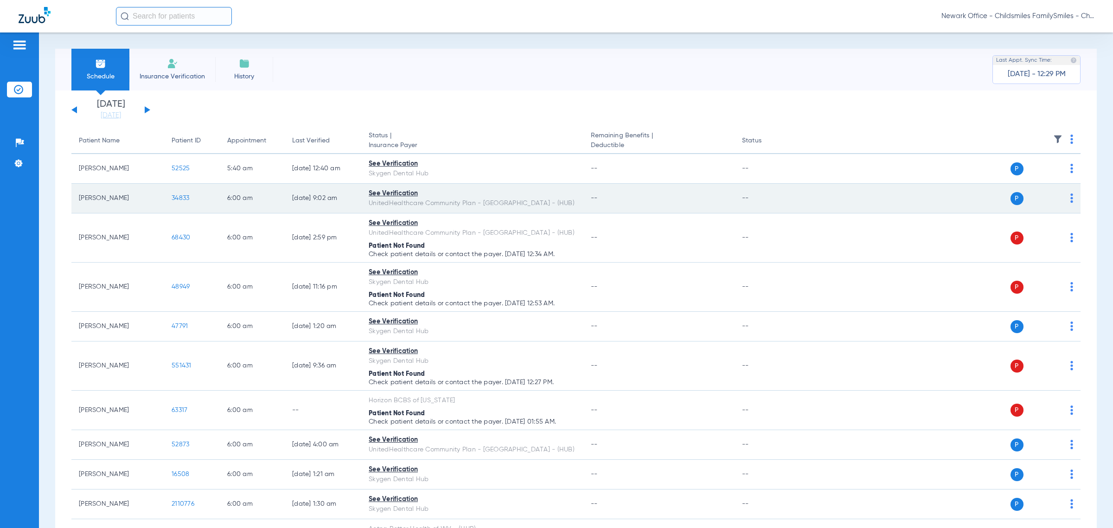
click at [458, 115] on app-single-date-navigator "[DATE] [DATE] [DATE] [DATE] [DATE] [DATE] [DATE] [DATE] [DATE] [DATE] [DATE] [D…" at bounding box center [575, 110] width 1009 height 20
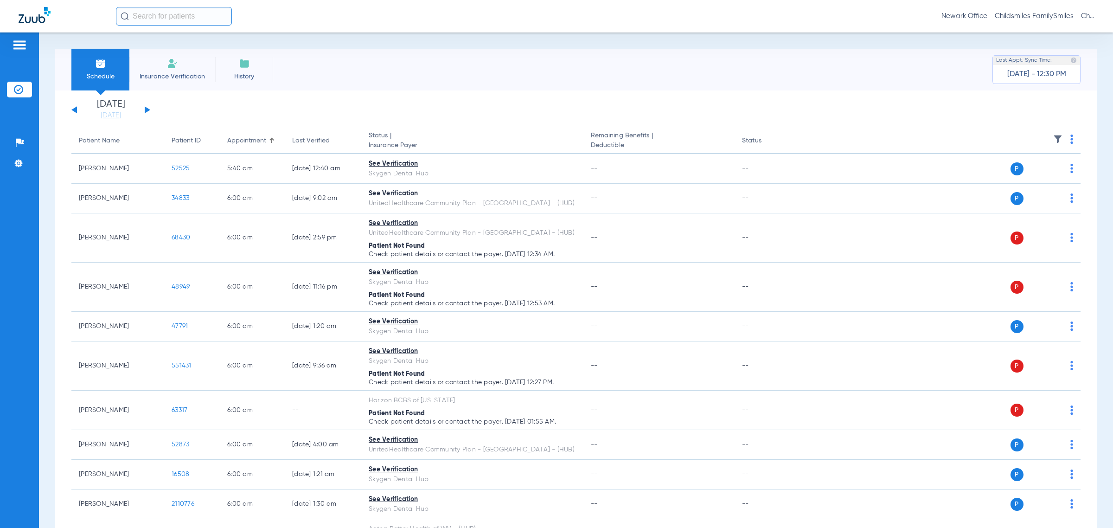
click at [148, 110] on button at bounding box center [148, 109] width 6 height 7
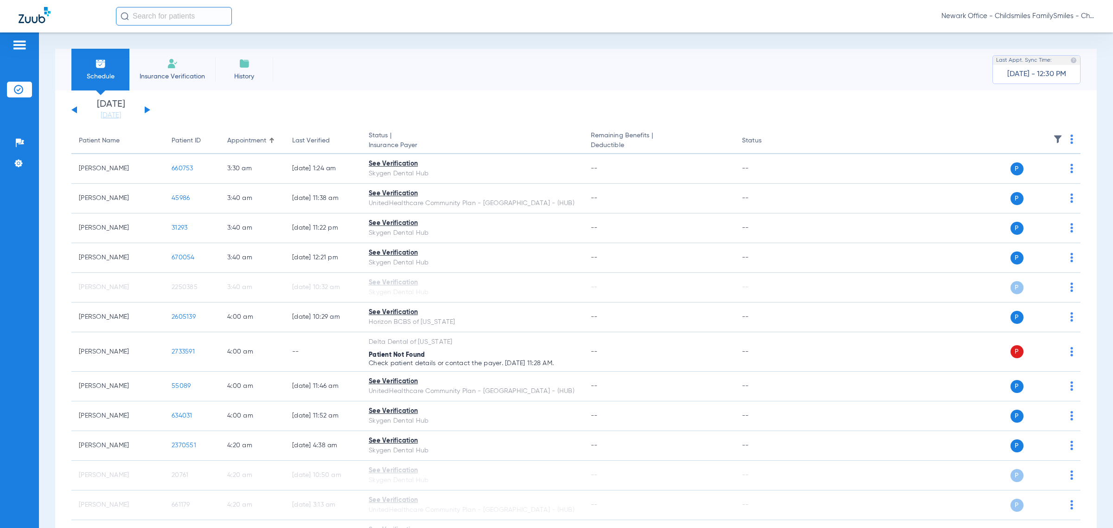
drag, startPoint x: 1048, startPoint y: 140, endPoint x: 77, endPoint y: 128, distance: 971.0
click at [458, 140] on img at bounding box center [1057, 138] width 9 height 9
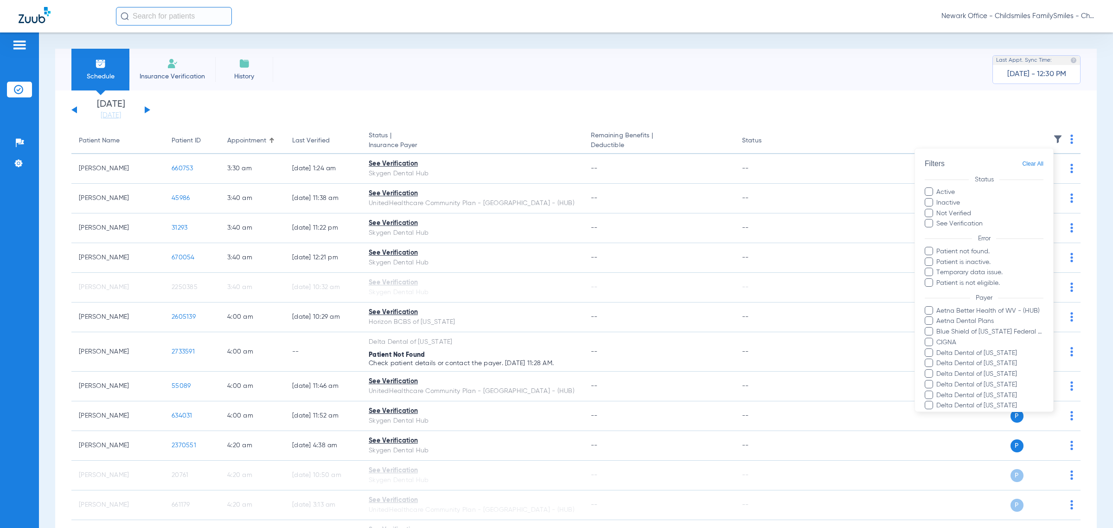
scroll to position [58, 0]
click at [458, 258] on span "Aetna Dental Plans" at bounding box center [990, 263] width 108 height 10
click at [458, 269] on input "Aetna Dental Plans" at bounding box center [938, 269] width 0 height 0
click at [458, 269] on span "Blue Shield of [US_STATE] Federal Plan" at bounding box center [990, 274] width 108 height 10
click at [458, 280] on input "Blue Shield of [US_STATE] Federal Plan" at bounding box center [938, 280] width 0 height 0
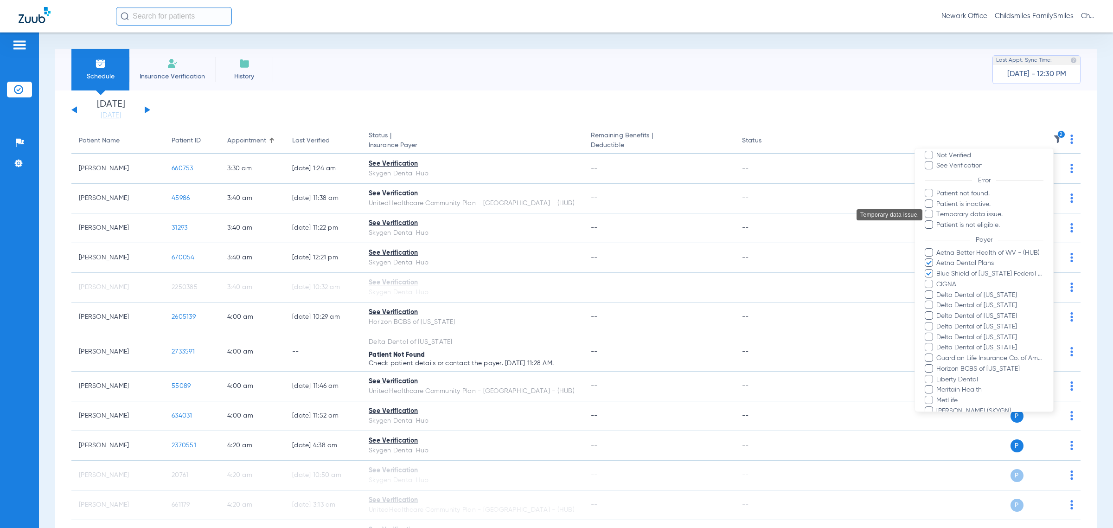
click at [458, 280] on span "CIGNA" at bounding box center [990, 285] width 108 height 10
click at [458, 291] on input "CIGNA" at bounding box center [938, 291] width 0 height 0
click at [458, 290] on span "Delta Dental of [US_STATE]" at bounding box center [990, 295] width 108 height 10
click at [458, 301] on input "Delta Dental of [US_STATE]" at bounding box center [938, 301] width 0 height 0
click at [458, 300] on span "Delta Dental of [US_STATE]" at bounding box center [990, 305] width 108 height 10
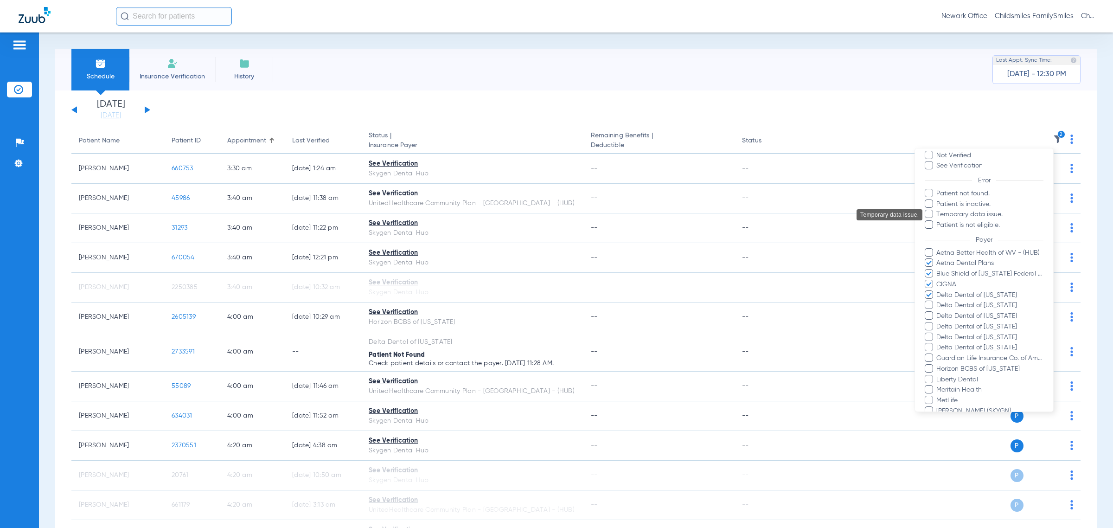
click at [458, 312] on input "Delta Dental of [US_STATE]" at bounding box center [938, 312] width 0 height 0
click at [458, 311] on span "Delta Dental of [US_STATE]" at bounding box center [990, 316] width 108 height 10
click at [458, 322] on input "Delta Dental of [US_STATE]" at bounding box center [938, 322] width 0 height 0
click at [458, 322] on span "Delta Dental of [US_STATE]" at bounding box center [990, 327] width 108 height 10
click at [458, 333] on input "Delta Dental of [US_STATE]" at bounding box center [938, 333] width 0 height 0
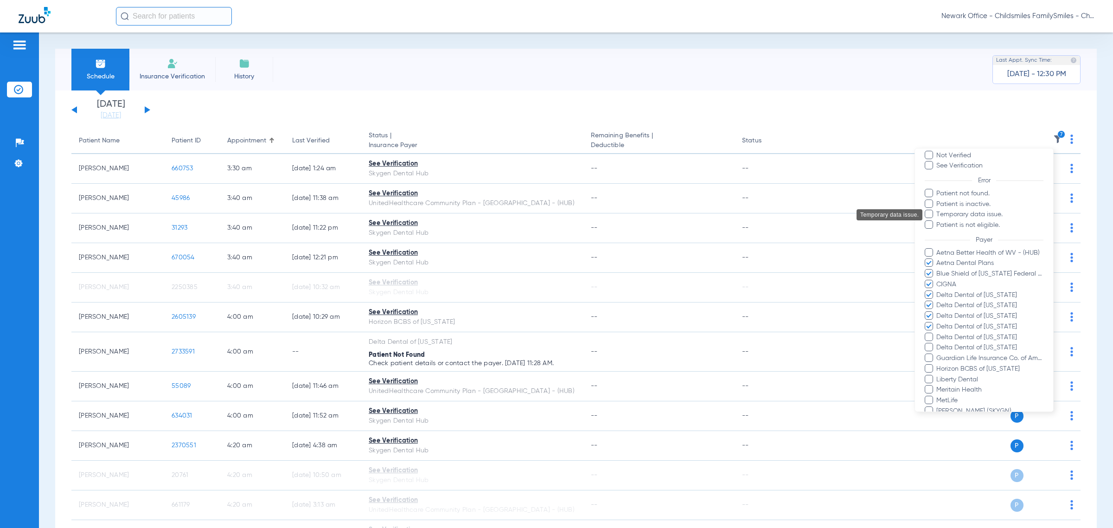
click at [458, 332] on span "Delta Dental of [US_STATE]" at bounding box center [990, 337] width 108 height 10
click at [458, 344] on input "Delta Dental of [US_STATE]" at bounding box center [938, 344] width 0 height 0
click at [458, 343] on span "Delta Dental of [US_STATE]" at bounding box center [990, 348] width 108 height 10
click at [458, 354] on input "Delta Dental of [US_STATE]" at bounding box center [938, 354] width 0 height 0
click at [458, 353] on span "Guardian Life Insurance Co. of America" at bounding box center [990, 358] width 108 height 10
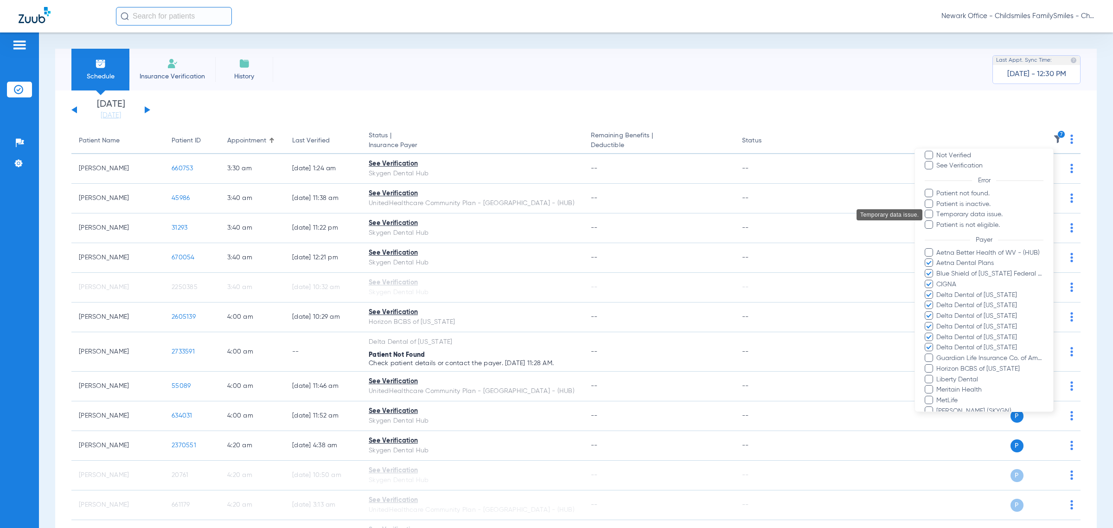
click at [458, 364] on input "Guardian Life Insurance Co. of America" at bounding box center [938, 364] width 0 height 0
click at [458, 364] on span "Horizon BCBS of [US_STATE]" at bounding box center [990, 369] width 108 height 10
click at [458, 375] on input "Horizon BCBS of [US_STATE]" at bounding box center [938, 375] width 0 height 0
click at [458, 396] on span "MetLife" at bounding box center [990, 401] width 108 height 10
click at [458, 407] on input "MetLife" at bounding box center [938, 407] width 0 height 0
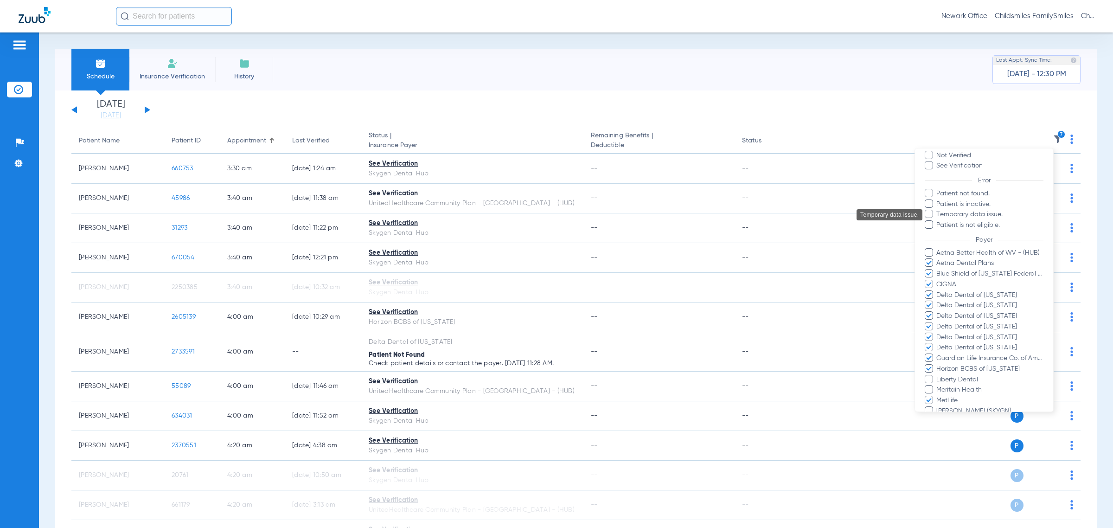
click at [458, 427] on span "Sun Life/Dentaquest - AI" at bounding box center [990, 432] width 108 height 10
click at [458, 438] on input "Sun Life/Dentaquest - AI" at bounding box center [938, 438] width 0 height 0
click at [458, 438] on span "United Healthcare" at bounding box center [990, 443] width 108 height 10
click at [458, 449] on input "United Healthcare" at bounding box center [938, 449] width 0 height 0
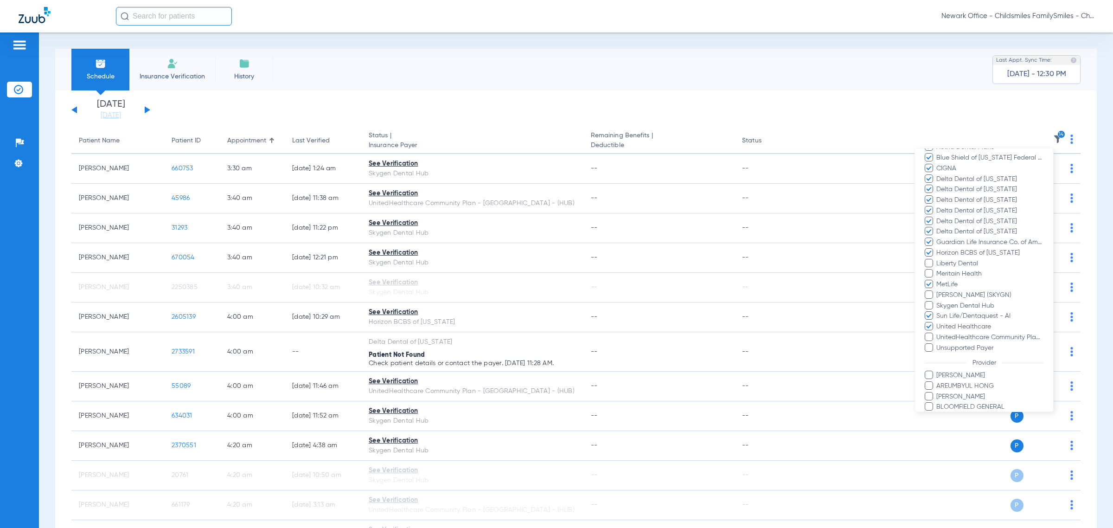
scroll to position [420, 0]
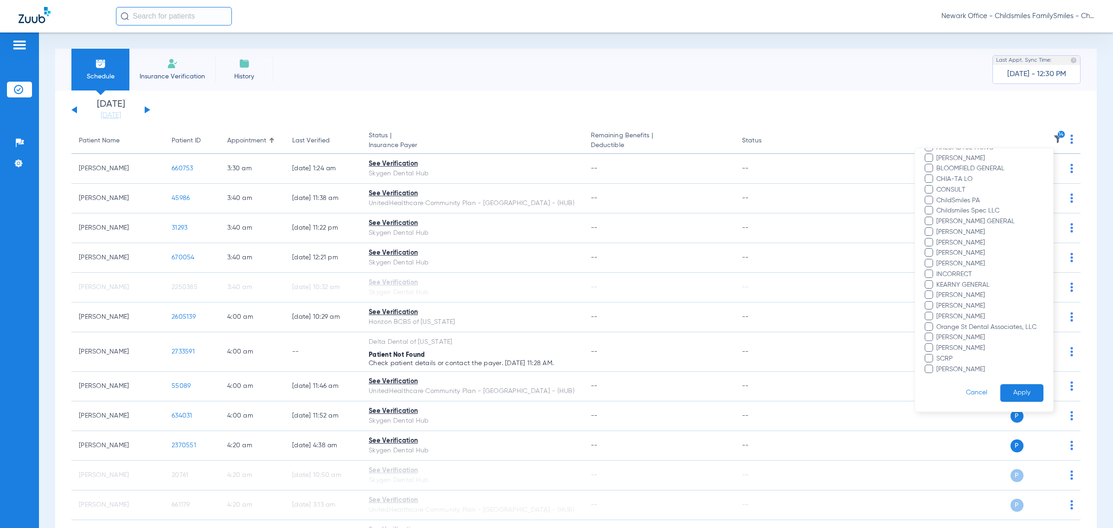
click at [458, 384] on button "Apply" at bounding box center [1021, 393] width 43 height 18
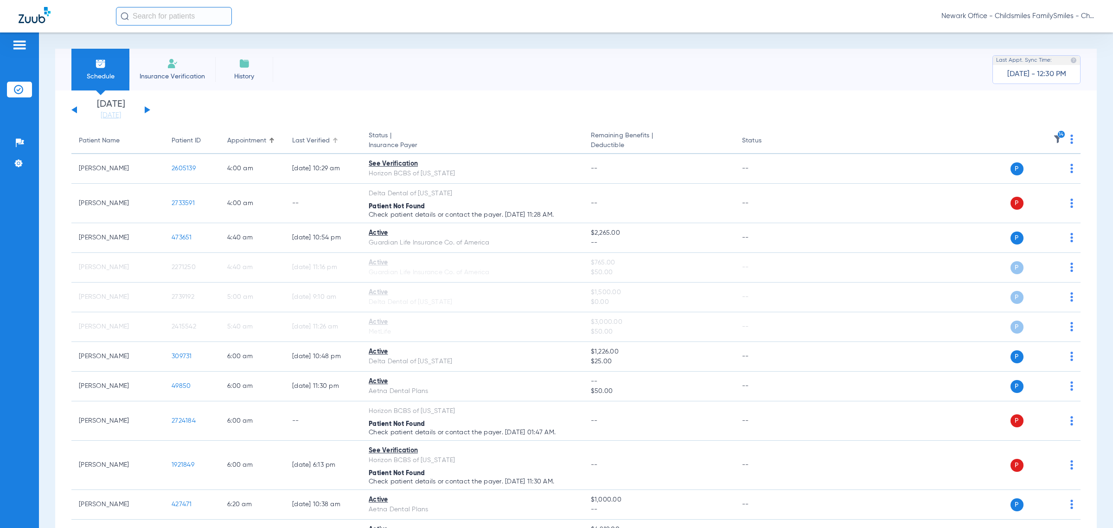
click at [314, 137] on div "Last Verified" at bounding box center [311, 141] width 38 height 10
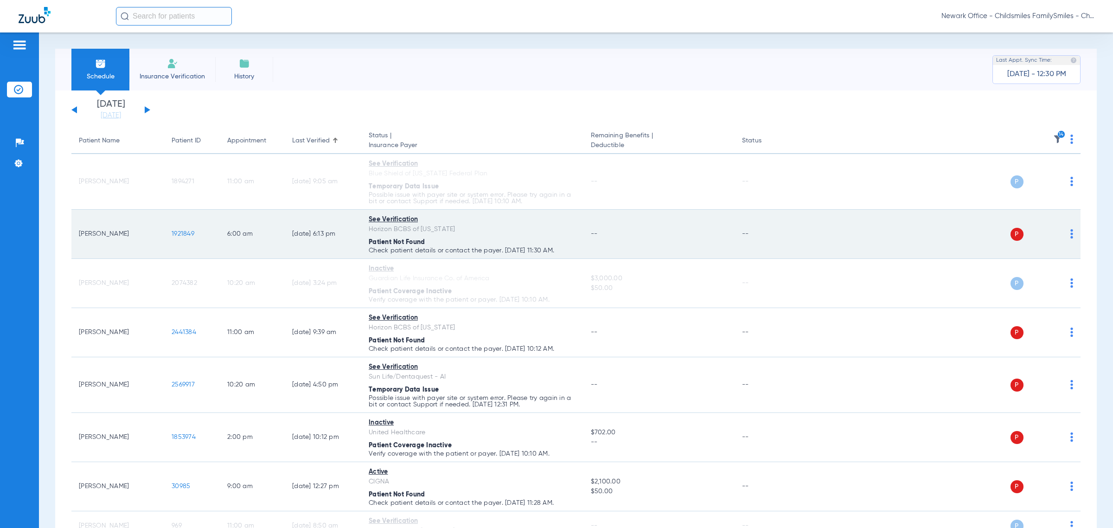
click at [458, 236] on img at bounding box center [1071, 233] width 3 height 9
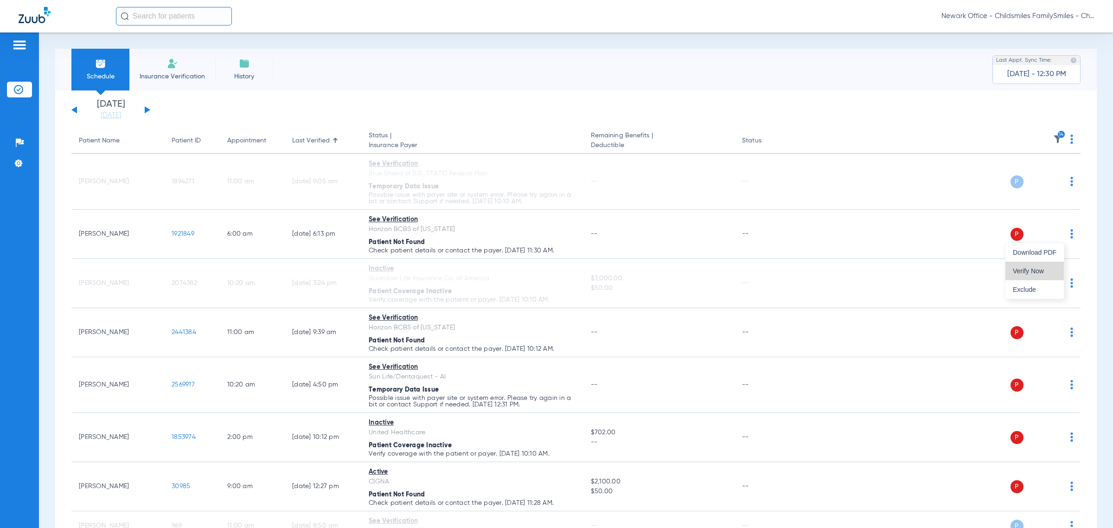
click at [458, 269] on span "Verify Now" at bounding box center [1035, 271] width 44 height 6
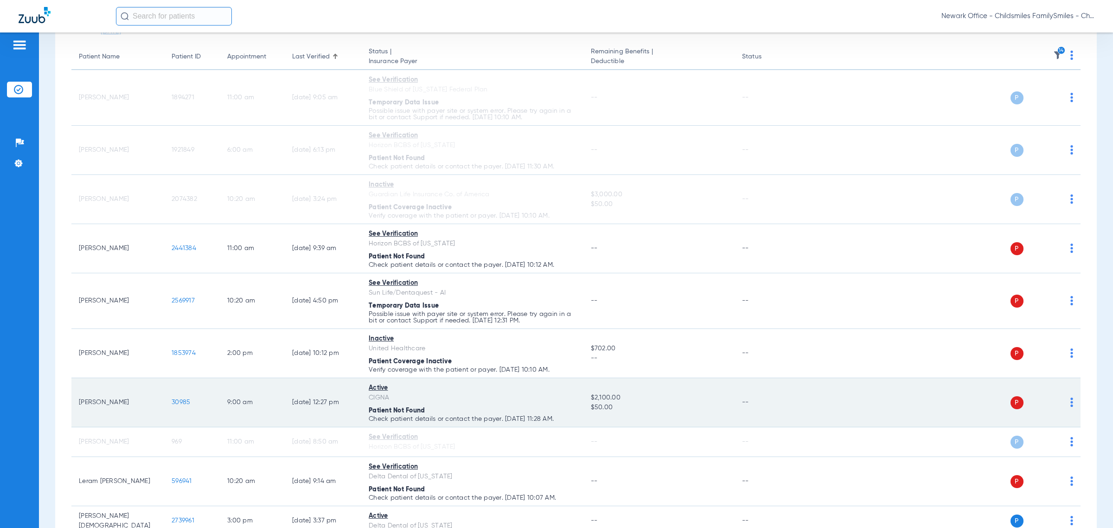
scroll to position [174, 0]
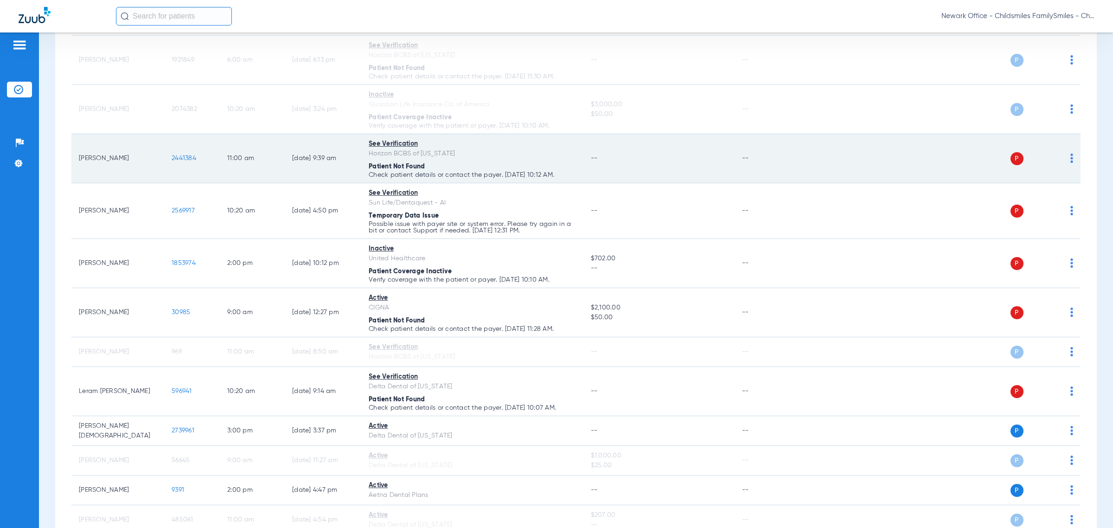
click at [458, 157] on img at bounding box center [1071, 157] width 3 height 9
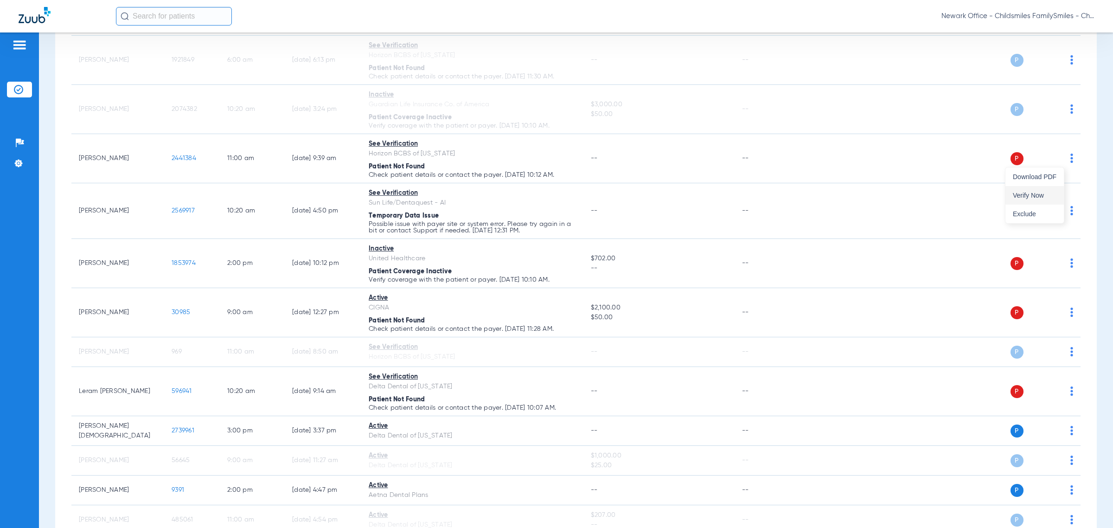
click at [458, 198] on button "Verify Now" at bounding box center [1034, 195] width 58 height 19
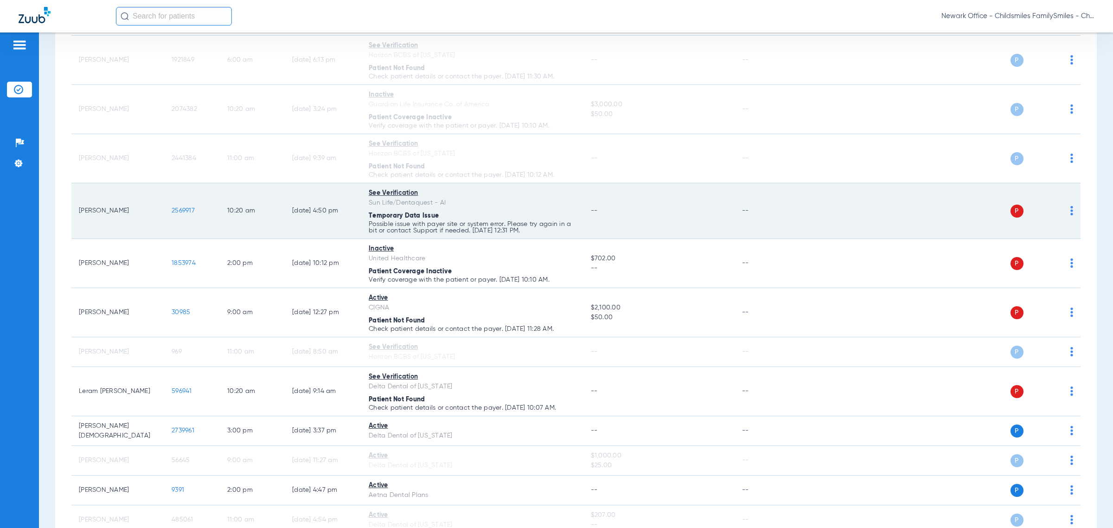
click at [458, 211] on div "P S" at bounding box center [935, 210] width 276 height 13
click at [458, 210] on td "P S" at bounding box center [938, 211] width 283 height 56
click at [458, 210] on img at bounding box center [1071, 210] width 3 height 9
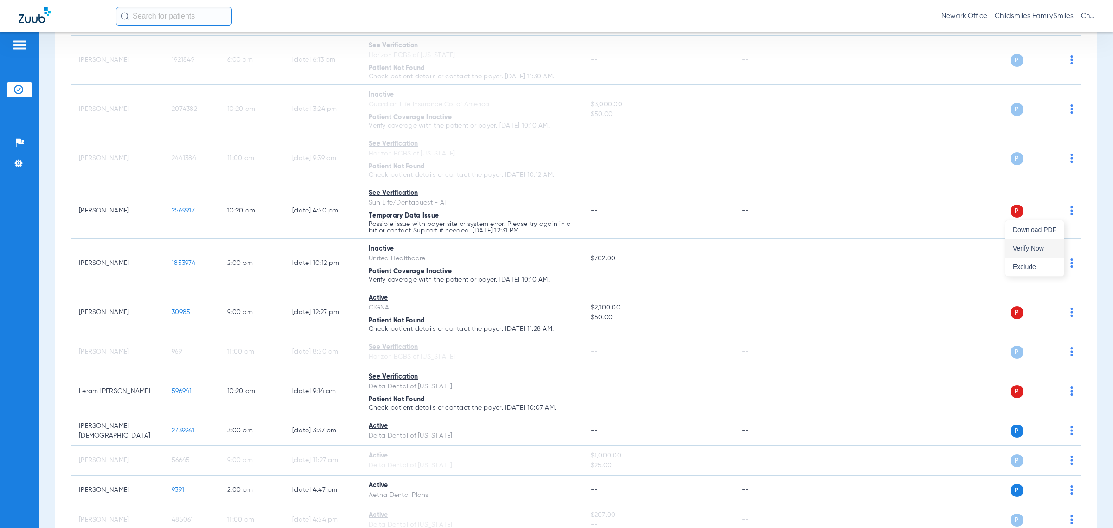
click at [458, 249] on span "Verify Now" at bounding box center [1035, 248] width 44 height 6
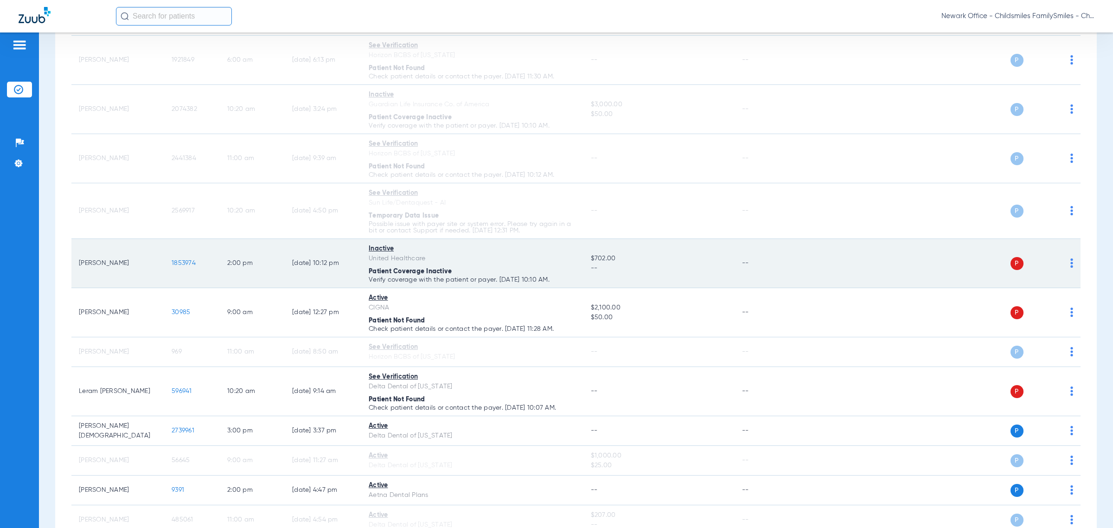
drag, startPoint x: 200, startPoint y: 267, endPoint x: 189, endPoint y: 274, distance: 13.3
click at [165, 269] on td "1853974" at bounding box center [192, 263] width 56 height 49
copy span "1853974"
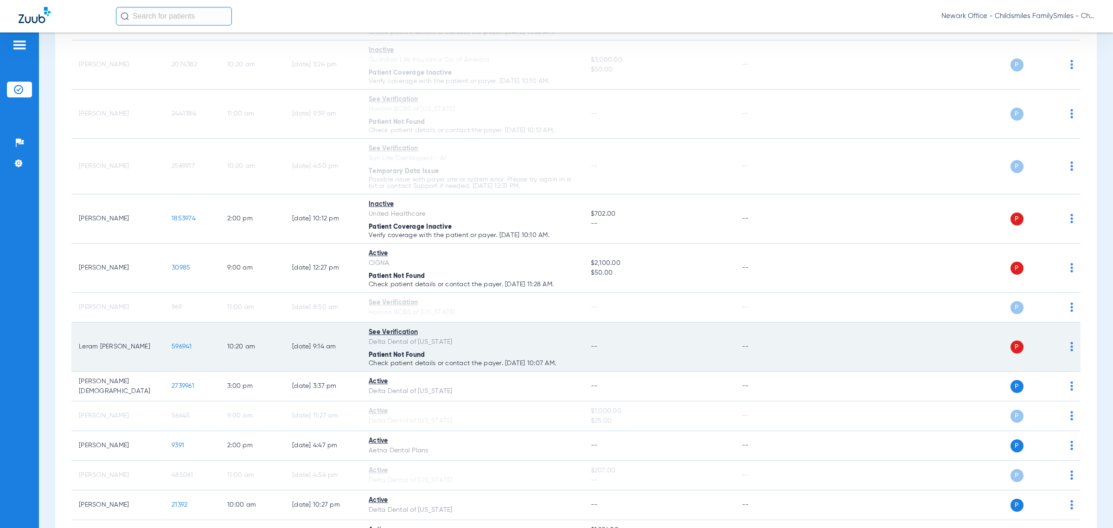
scroll to position [232, 0]
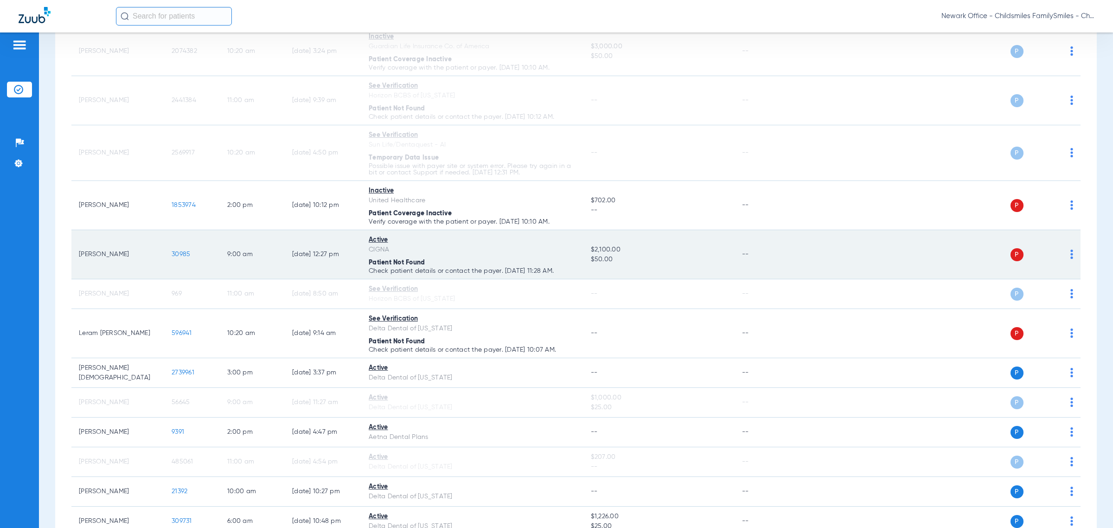
click at [458, 253] on div "P S" at bounding box center [935, 254] width 276 height 13
click at [458, 253] on img at bounding box center [1071, 253] width 3 height 9
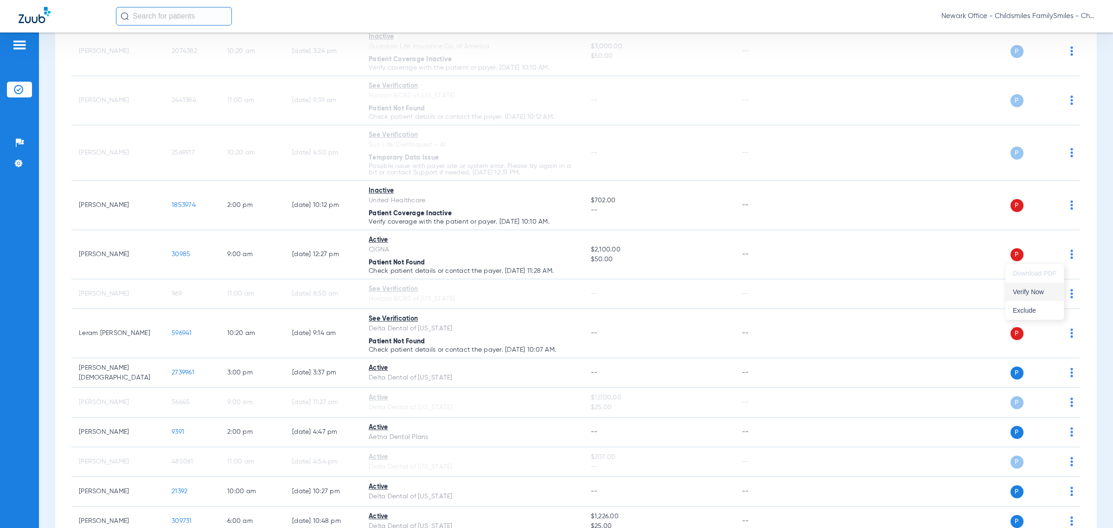
click at [458, 296] on button "Verify Now" at bounding box center [1034, 291] width 58 height 19
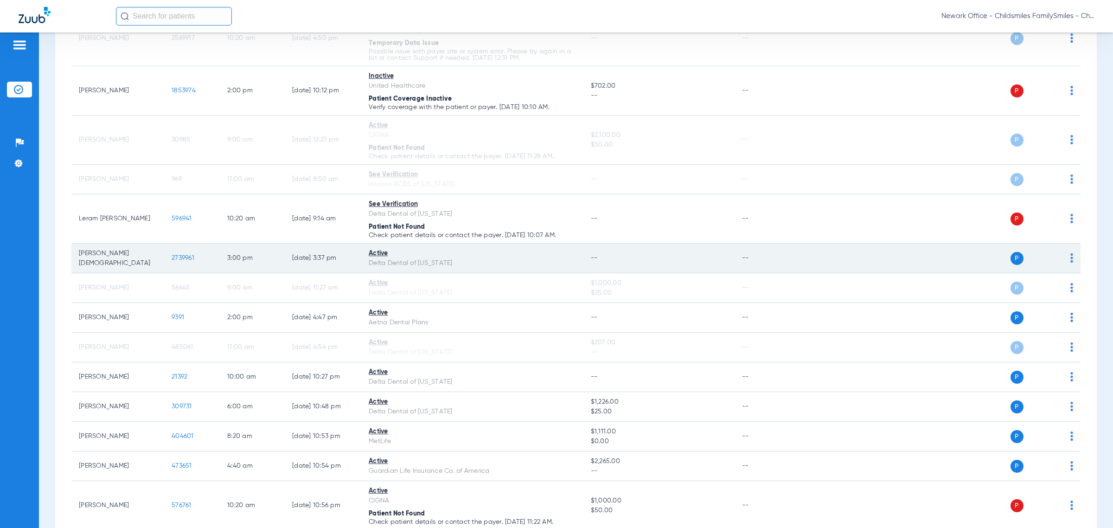
scroll to position [348, 0]
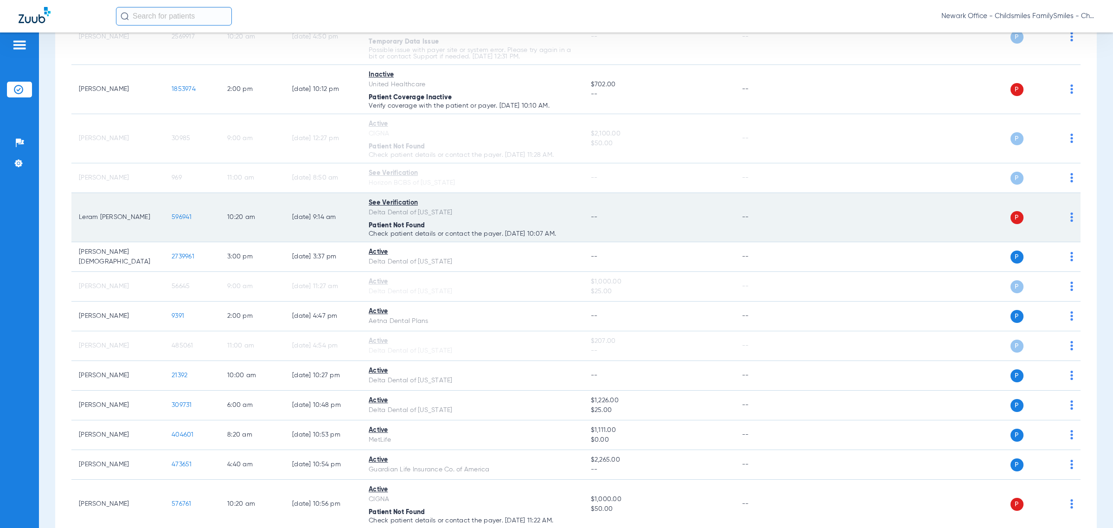
click at [458, 217] on div "P S" at bounding box center [935, 217] width 276 height 13
click at [458, 216] on img at bounding box center [1071, 216] width 3 height 9
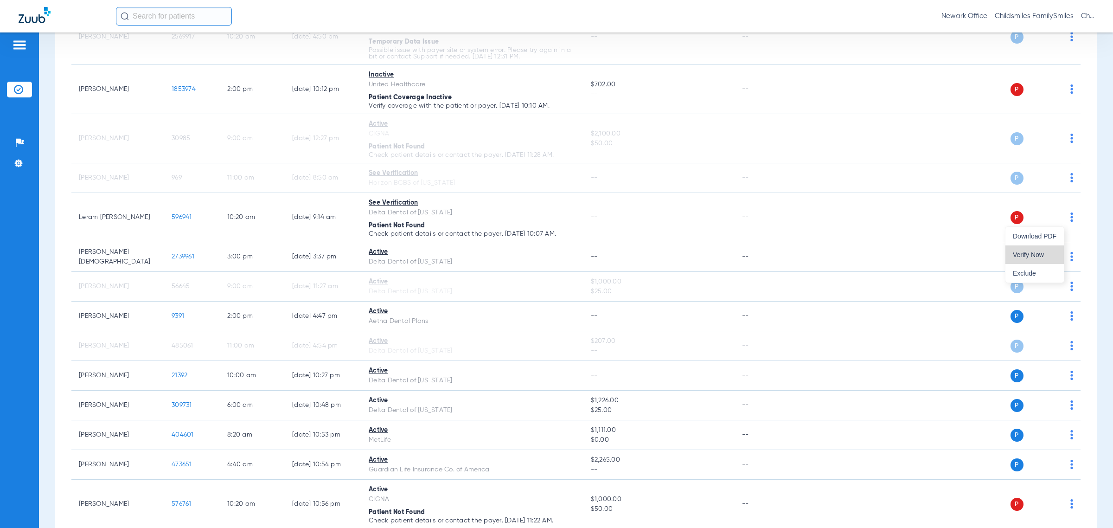
click at [458, 251] on span "Verify Now" at bounding box center [1035, 254] width 44 height 6
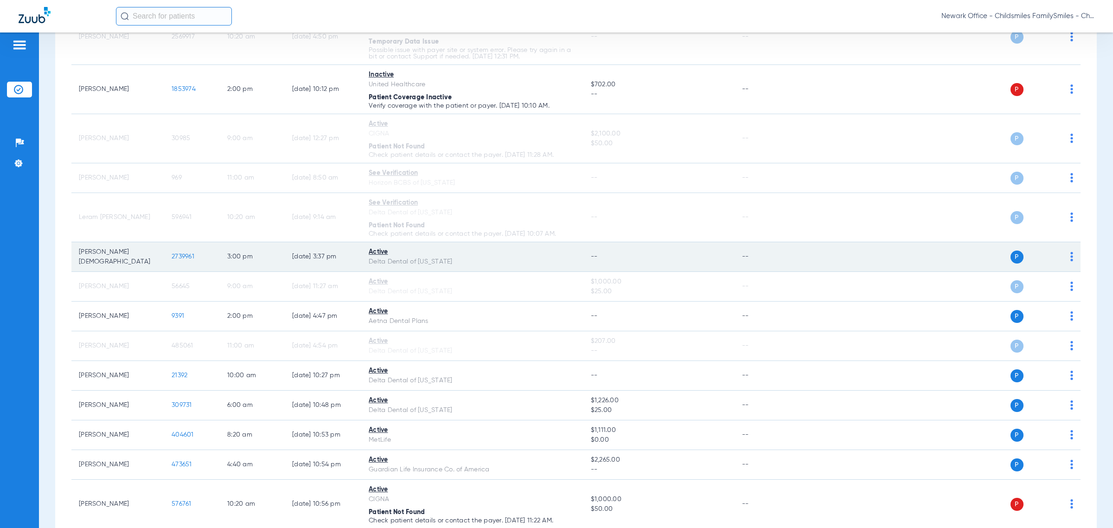
click at [458, 256] on img at bounding box center [1071, 256] width 3 height 9
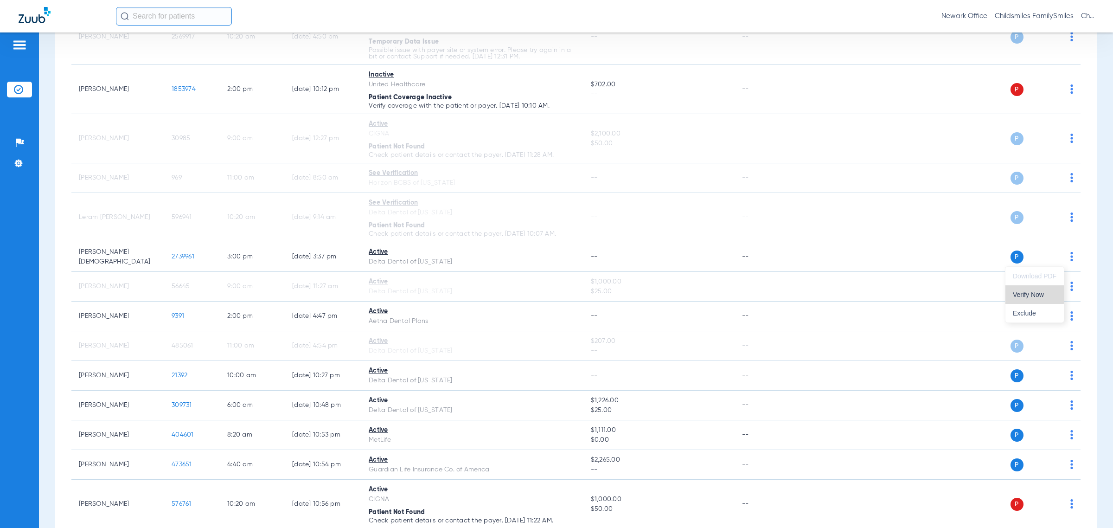
click at [458, 289] on button "Verify Now" at bounding box center [1034, 294] width 58 height 19
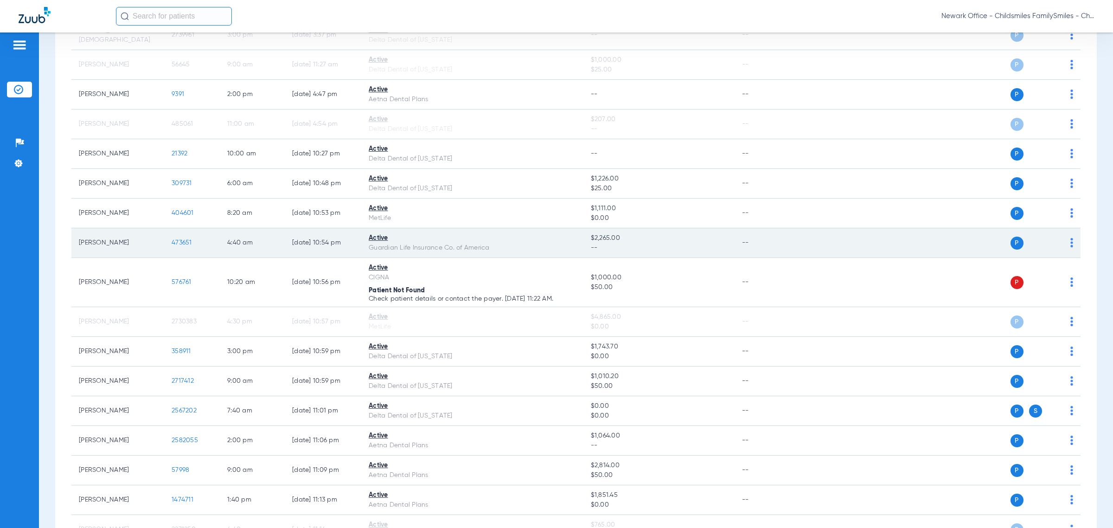
scroll to position [580, 0]
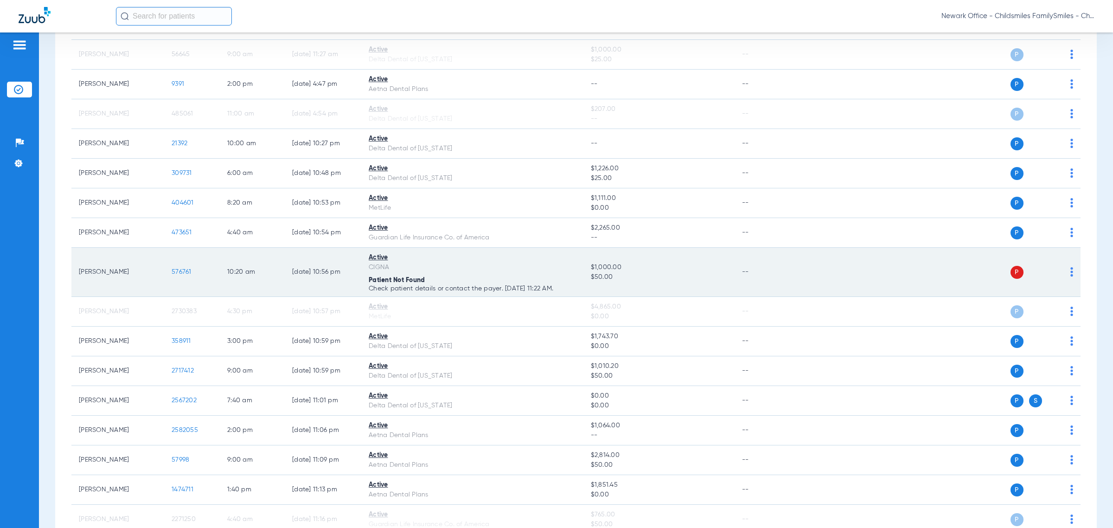
click at [458, 276] on img at bounding box center [1071, 271] width 3 height 9
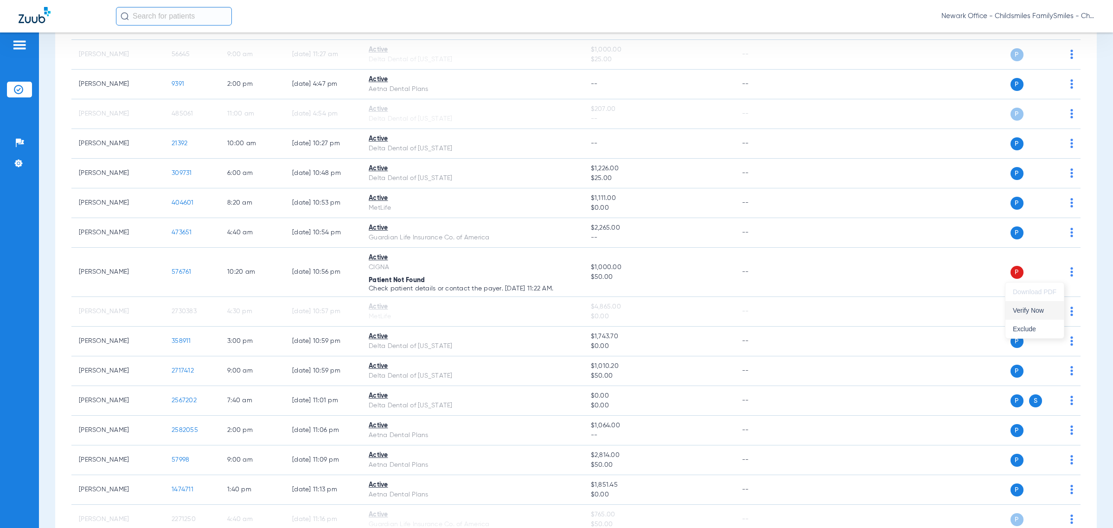
click at [458, 313] on span "Verify Now" at bounding box center [1035, 310] width 44 height 6
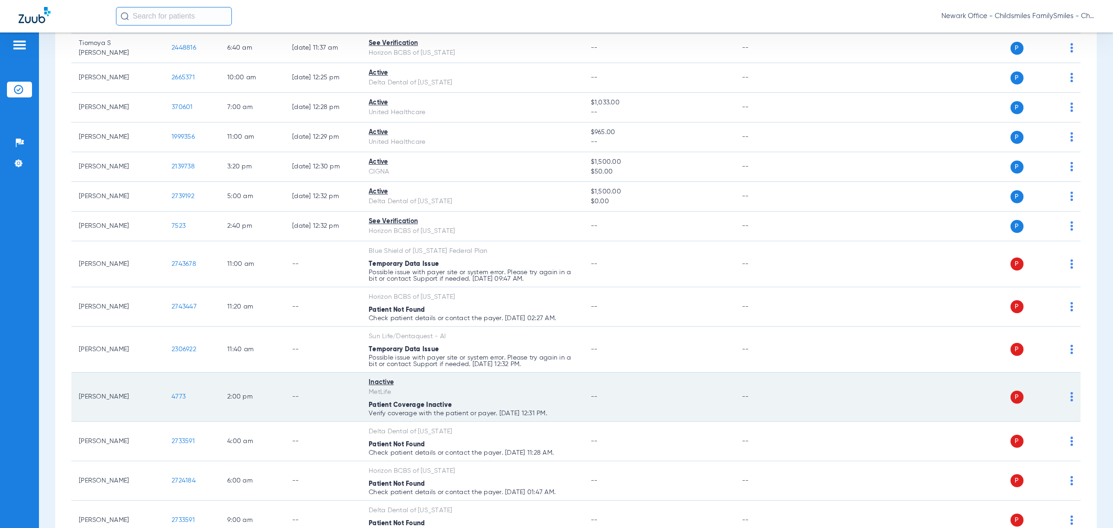
scroll to position [1751, 0]
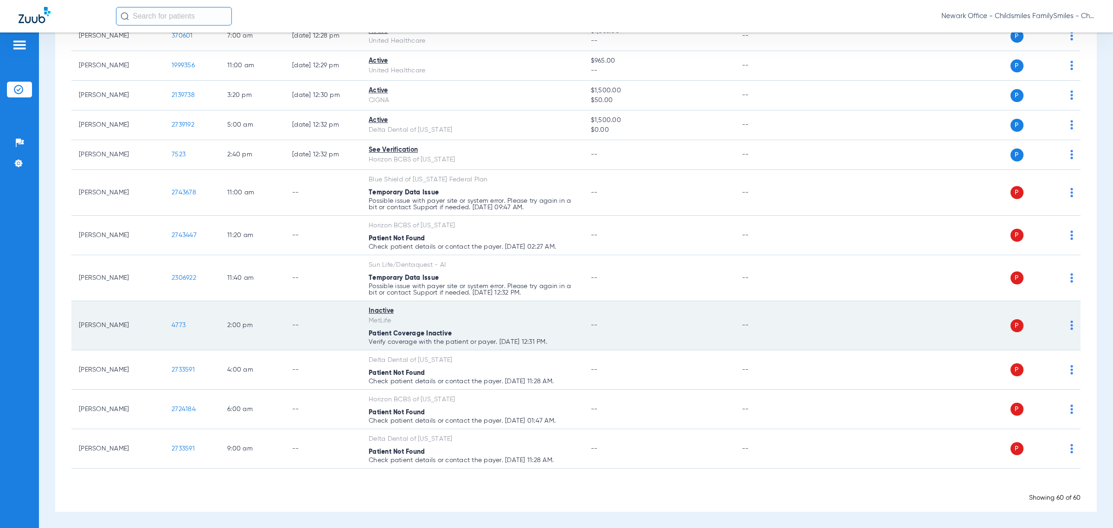
drag, startPoint x: 199, startPoint y: 320, endPoint x: 168, endPoint y: 333, distance: 33.7
click at [168, 333] on td "4773" at bounding box center [192, 325] width 56 height 49
copy span "4773"
drag, startPoint x: 571, startPoint y: 338, endPoint x: 80, endPoint y: 325, distance: 491.2
click at [80, 325] on tr "[PERSON_NAME] 4773 2:00 PM -- Inactive MetLife Patient Coverage Inactive Verify…" at bounding box center [575, 325] width 1009 height 49
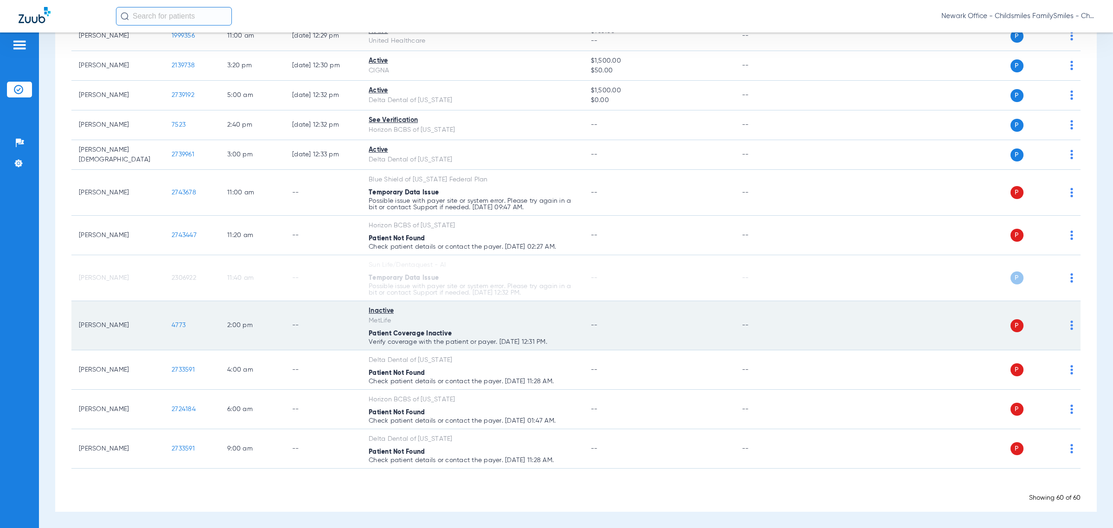
copy tr "[PERSON_NAME] 4773 2:00 PM -- Inactive MetLife Patient Coverage Inactive Verify…"
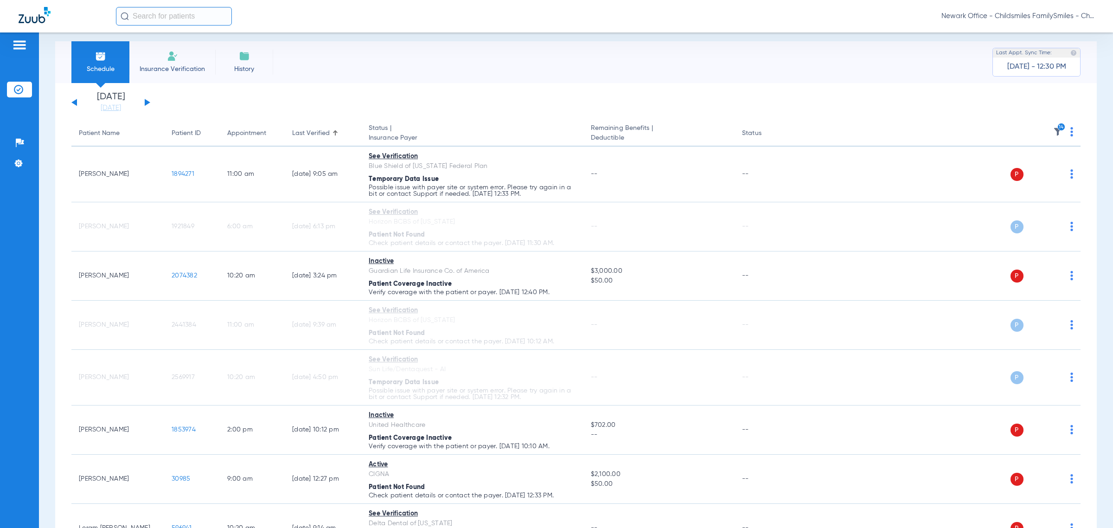
scroll to position [0, 0]
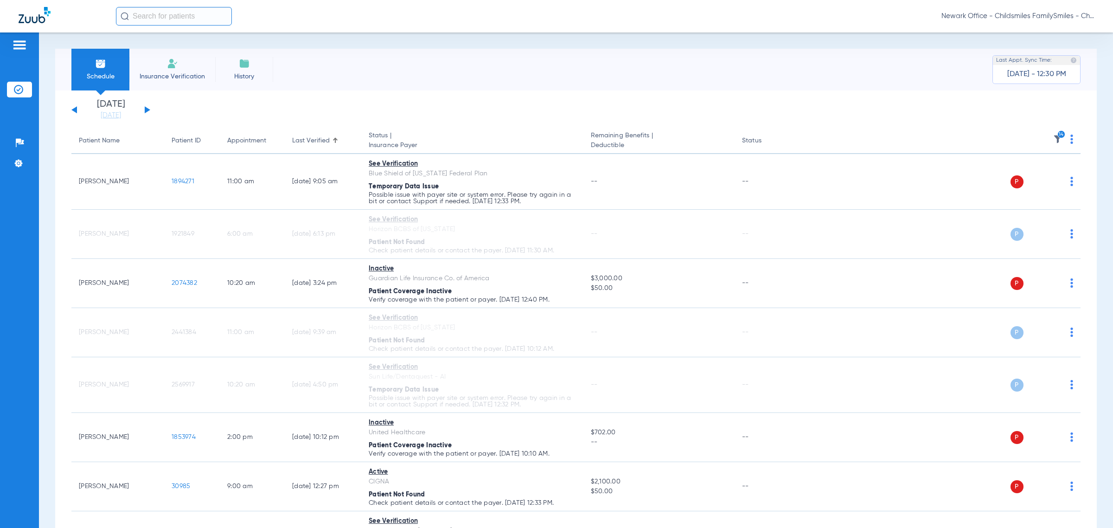
click at [147, 105] on div "[DATE] [DATE] [DATE] [DATE] [DATE] [DATE] [DATE] [DATE] [DATE] [DATE] [DATE] [D…" at bounding box center [110, 110] width 79 height 20
click at [147, 110] on button at bounding box center [148, 109] width 6 height 7
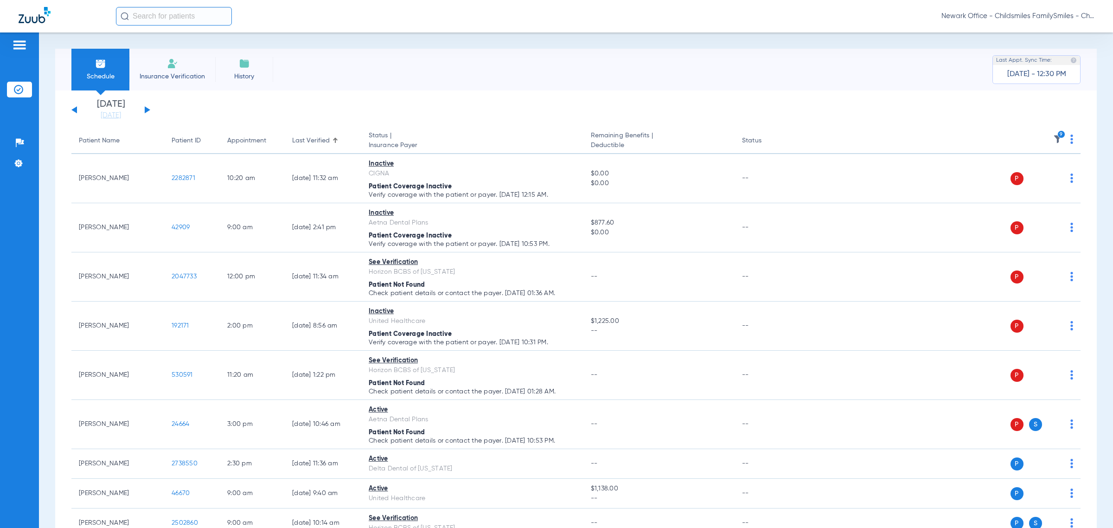
click at [458, 138] on img at bounding box center [1057, 138] width 9 height 9
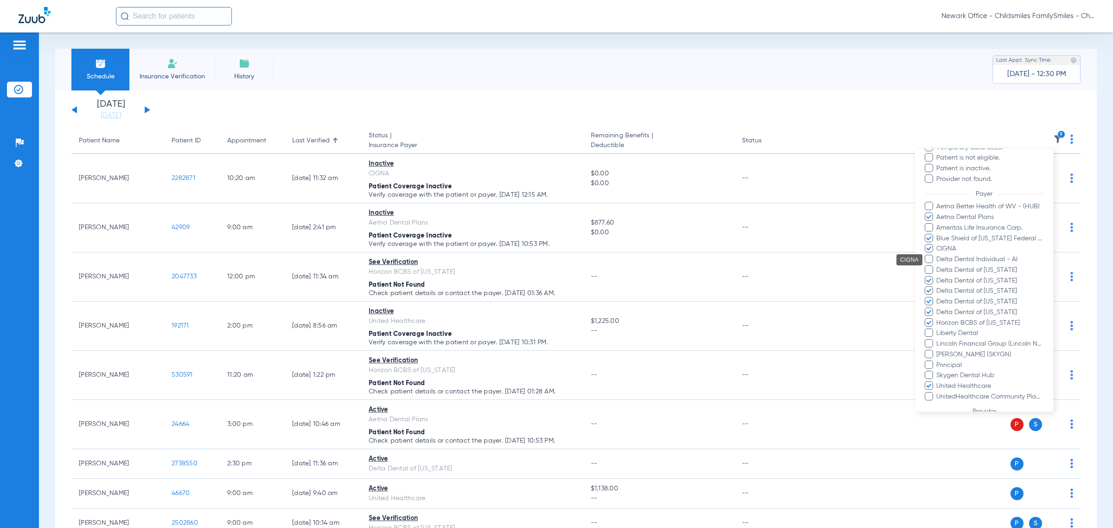
scroll to position [116, 0]
click at [458, 225] on span "Ameritas Life Insurance Corp." at bounding box center [990, 227] width 108 height 10
click at [458, 233] on input "Ameritas Life Insurance Corp." at bounding box center [938, 233] width 0 height 0
click at [458, 257] on span "Delta Dental Individual - AI" at bounding box center [990, 258] width 108 height 10
click at [458, 264] on input "Delta Dental Individual - AI" at bounding box center [938, 264] width 0 height 0
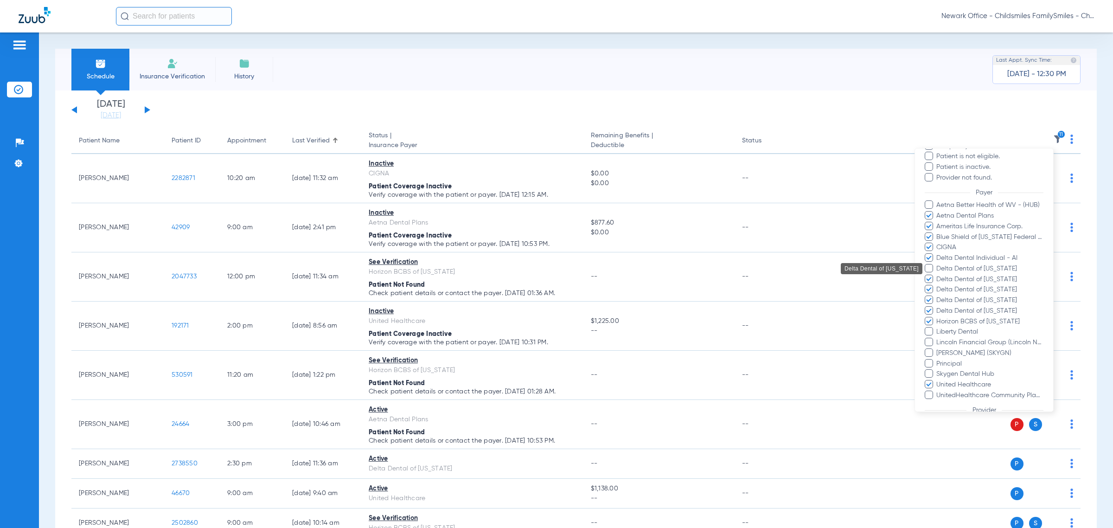
drag, startPoint x: 956, startPoint y: 269, endPoint x: 958, endPoint y: 280, distance: 10.5
click at [458, 270] on span "Delta Dental of [US_STATE]" at bounding box center [990, 269] width 108 height 10
click at [458, 275] on input "Delta Dental of [US_STATE]" at bounding box center [938, 275] width 0 height 0
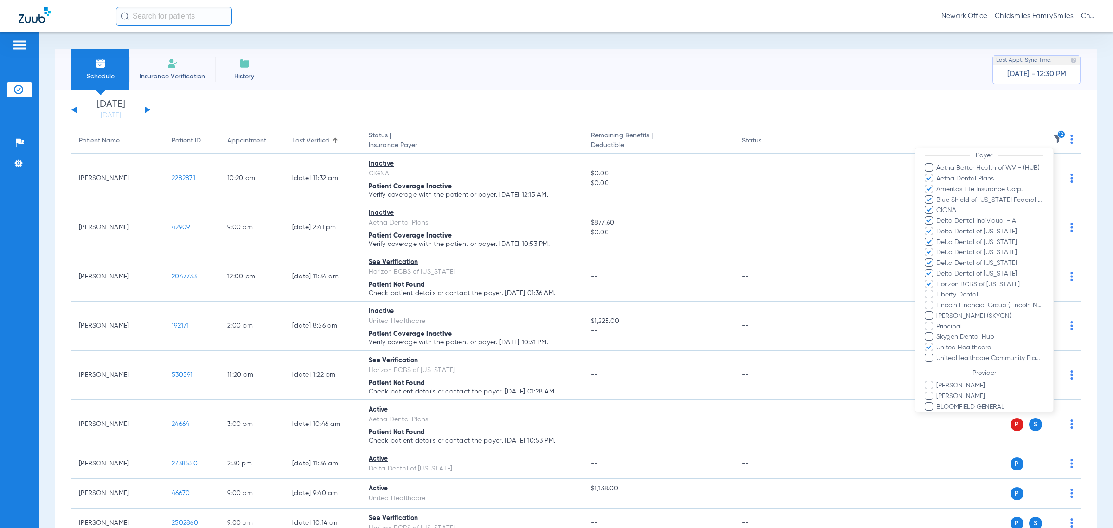
scroll to position [174, 0]
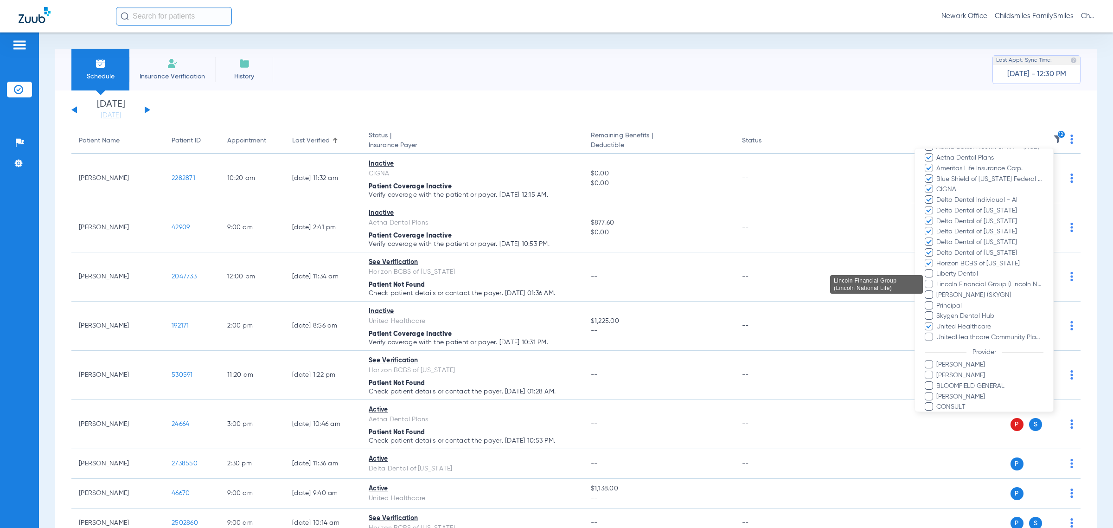
click at [458, 283] on span "Lincoln Financial Group (Lincoln National Life)" at bounding box center [990, 285] width 108 height 10
click at [458, 291] on input "Lincoln Financial Group (Lincoln National Life)" at bounding box center [938, 291] width 0 height 0
click at [458, 301] on span "Principal" at bounding box center [990, 306] width 108 height 10
click at [458, 312] on input "Principal" at bounding box center [938, 312] width 0 height 0
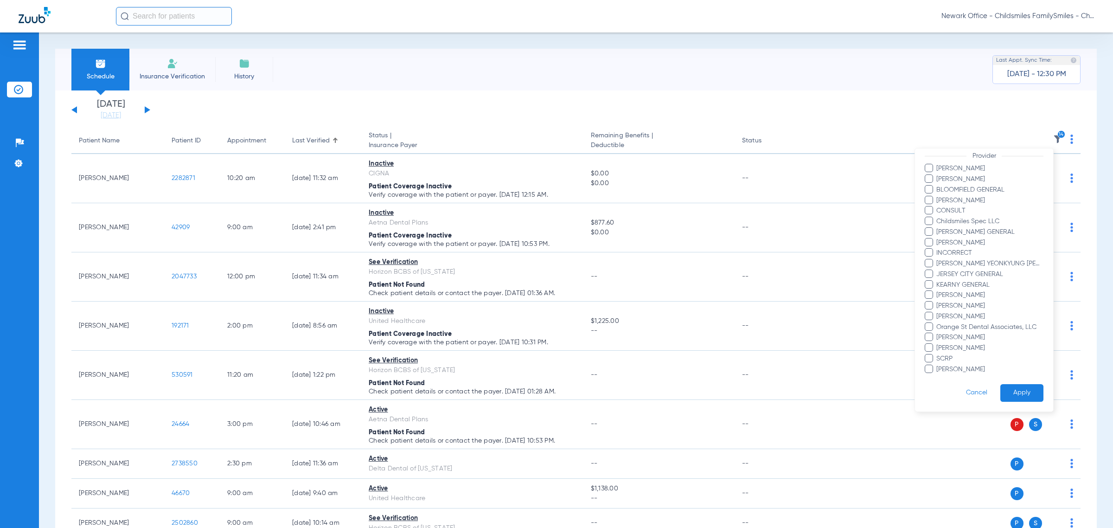
scroll to position [378, 0]
click at [458, 386] on button "Apply" at bounding box center [1021, 393] width 43 height 18
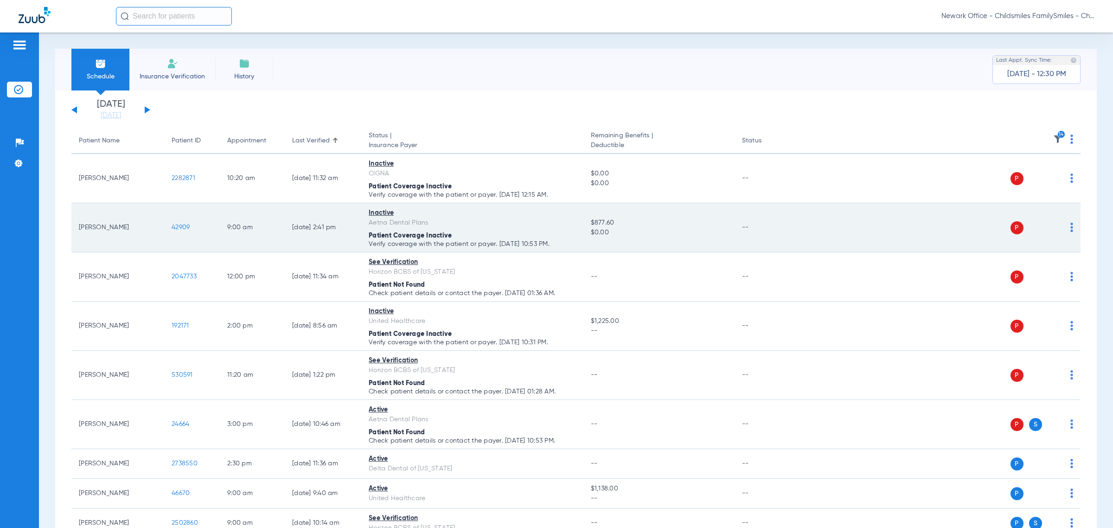
drag, startPoint x: 567, startPoint y: 247, endPoint x: 79, endPoint y: 235, distance: 488.0
click at [79, 235] on tr "[PERSON_NAME] 42909 9:00 AM [DATE] 2:41 PM Inactive Aetna Dental Plans Patient …" at bounding box center [575, 227] width 1009 height 49
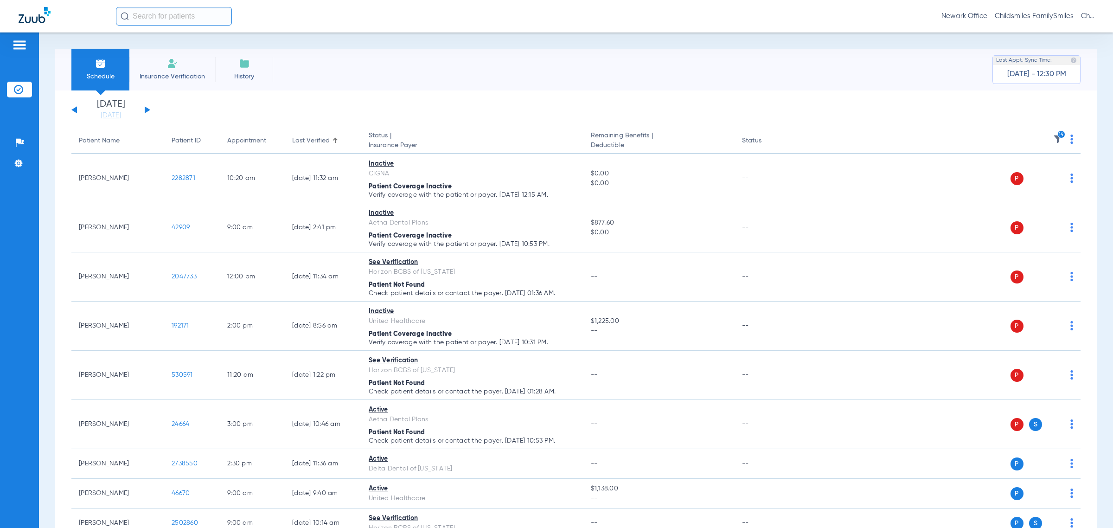
copy tr "[PERSON_NAME] 42909 9:00 AM [DATE] 2:41 PM Inactive Aetna Dental Plans Patient …"
drag, startPoint x: 533, startPoint y: 71, endPoint x: 529, endPoint y: 76, distance: 6.6
click at [458, 72] on div "Schedule Insurance Verification History Last Appt. Sync Time: [DATE] - 12:30 PM" at bounding box center [575, 70] width 1041 height 42
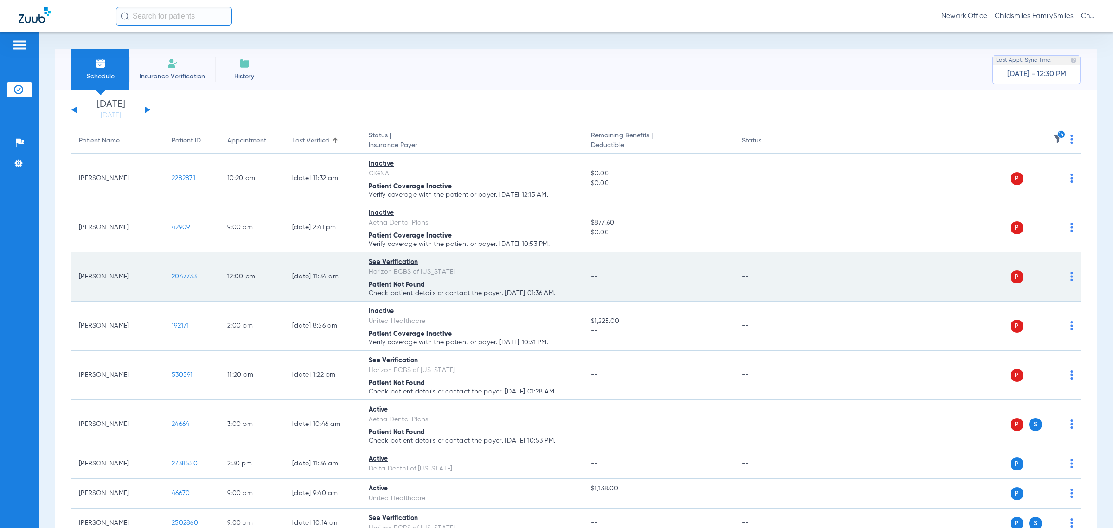
scroll to position [58, 0]
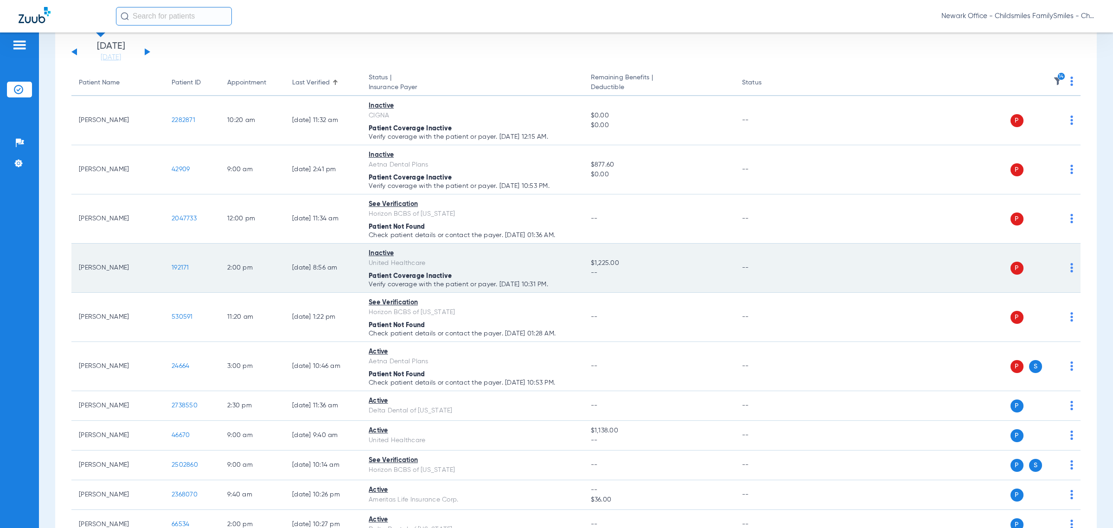
drag, startPoint x: 195, startPoint y: 277, endPoint x: 172, endPoint y: 283, distance: 24.0
click at [172, 283] on td "192171" at bounding box center [192, 267] width 56 height 49
click at [171, 282] on td "192171" at bounding box center [192, 267] width 56 height 49
drag, startPoint x: 175, startPoint y: 281, endPoint x: 200, endPoint y: 275, distance: 25.3
click at [200, 275] on td "192171" at bounding box center [192, 267] width 56 height 49
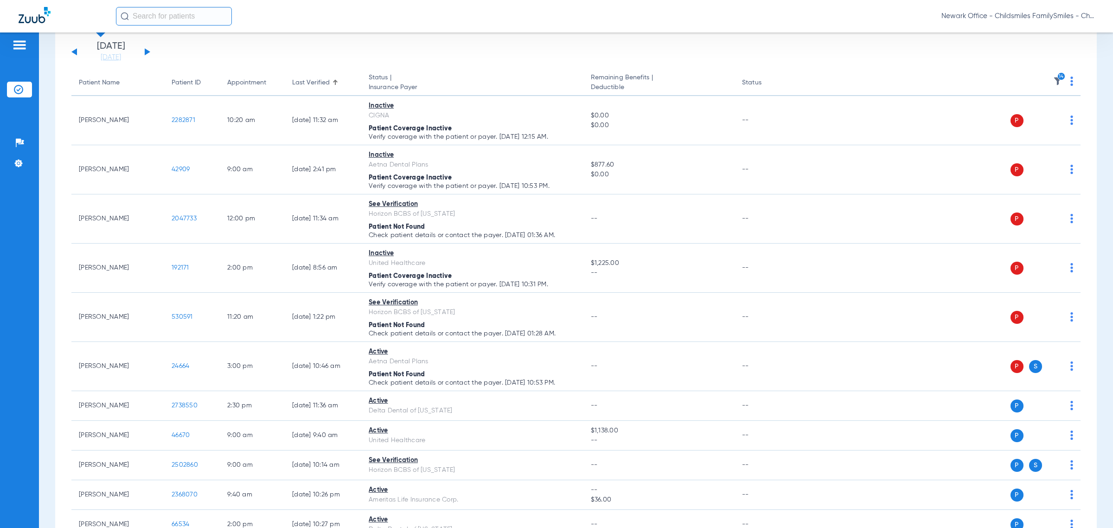
copy span "192171"
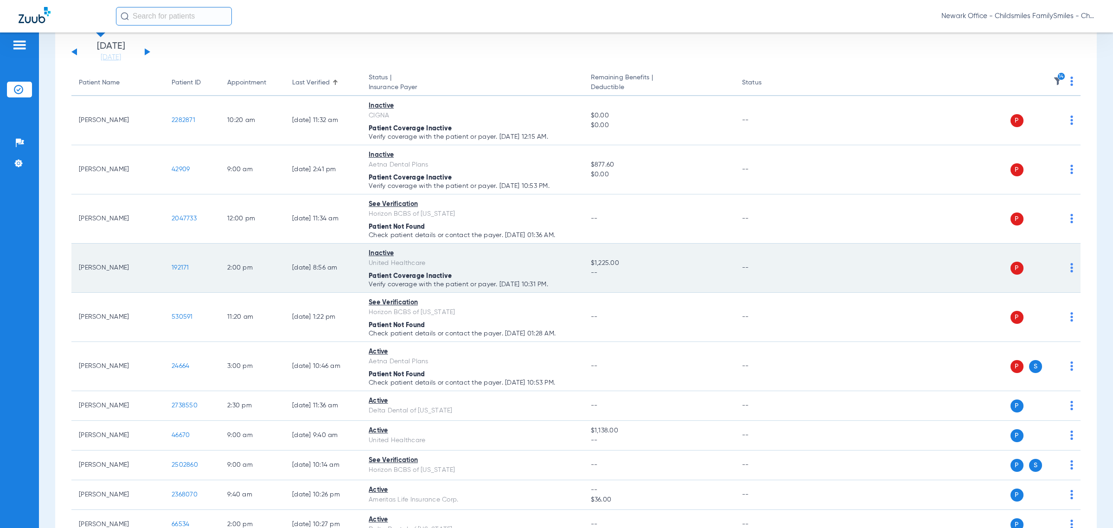
drag, startPoint x: 570, startPoint y: 284, endPoint x: 75, endPoint y: 268, distance: 496.0
click at [77, 269] on tr "[PERSON_NAME] 192171 2:00 PM [DATE] 8:56 AM Inactive United Healthcare Patient …" at bounding box center [575, 267] width 1009 height 49
copy tr "[PERSON_NAME] 192171 2:00 PM [DATE] 8:56 AM Inactive United Healthcare Patient …"
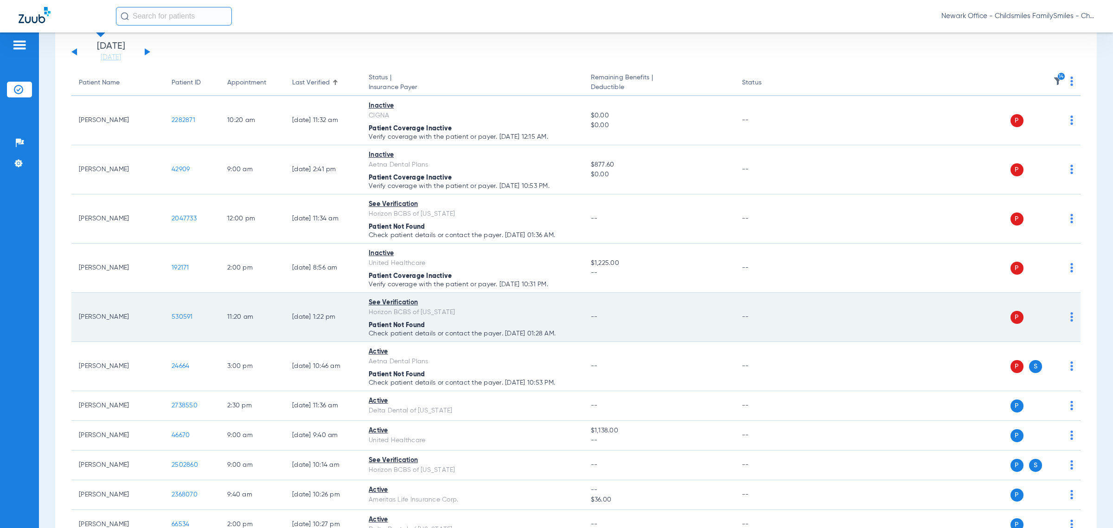
scroll to position [174, 0]
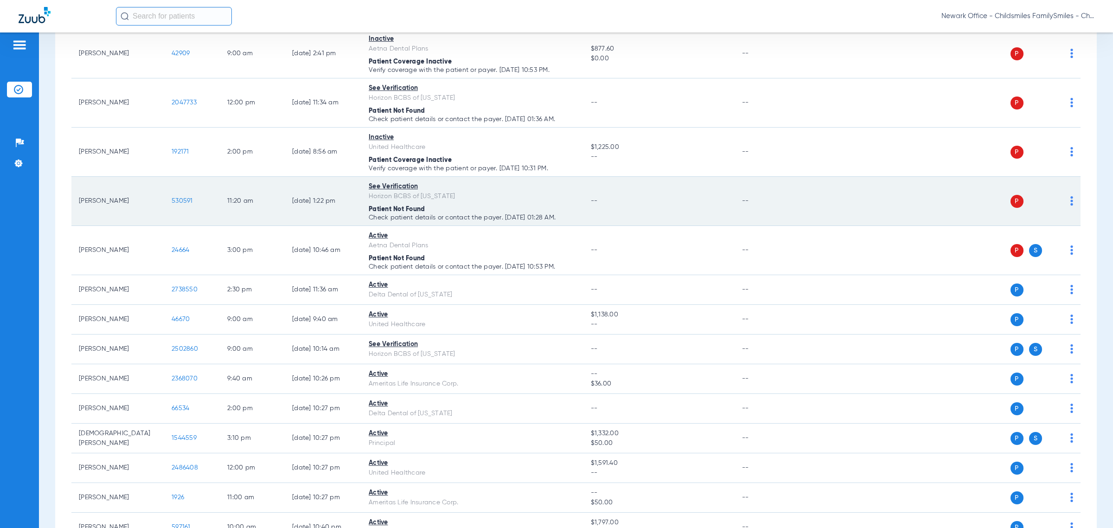
click at [458, 202] on div "P S" at bounding box center [935, 201] width 276 height 13
click at [458, 202] on img at bounding box center [1071, 200] width 3 height 9
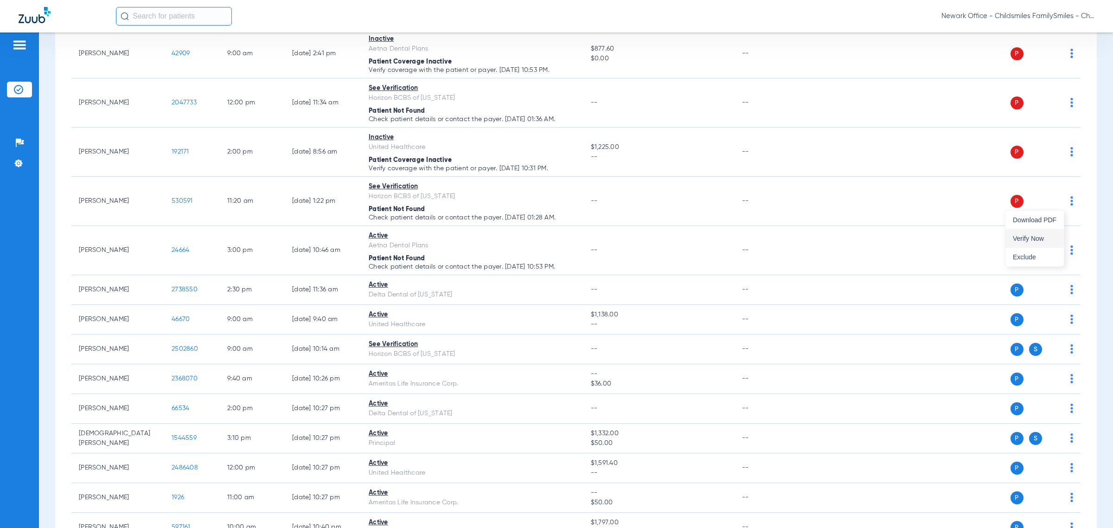
click at [458, 236] on span "Verify Now" at bounding box center [1035, 238] width 44 height 6
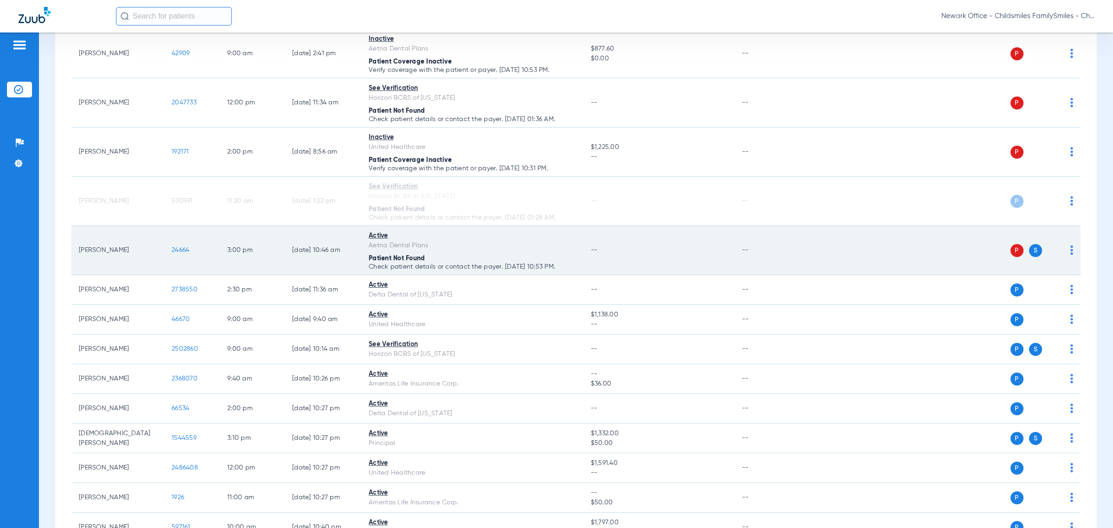
click at [458, 249] on img at bounding box center [1071, 249] width 3 height 9
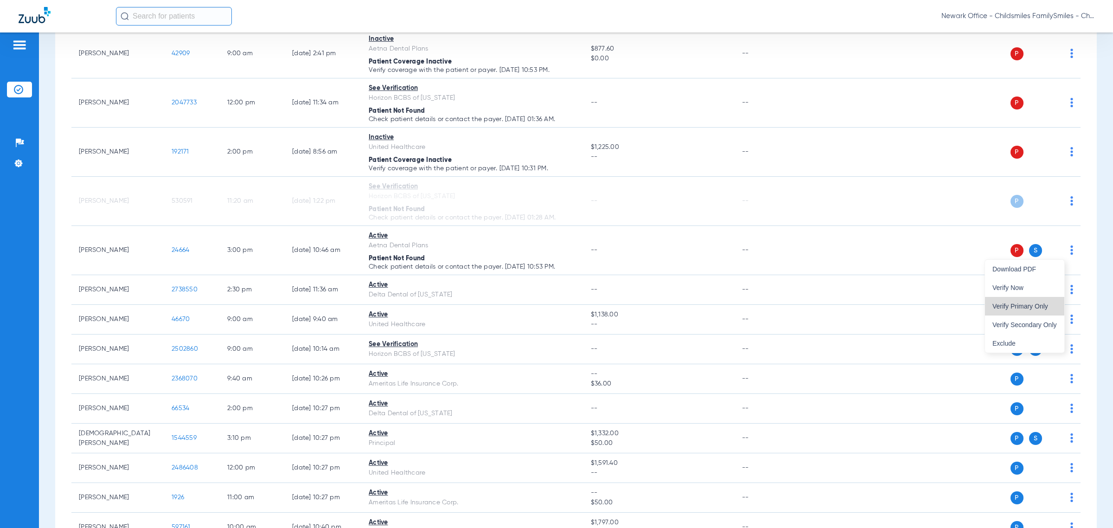
click at [458, 304] on span "Verify Primary Only" at bounding box center [1024, 306] width 64 height 6
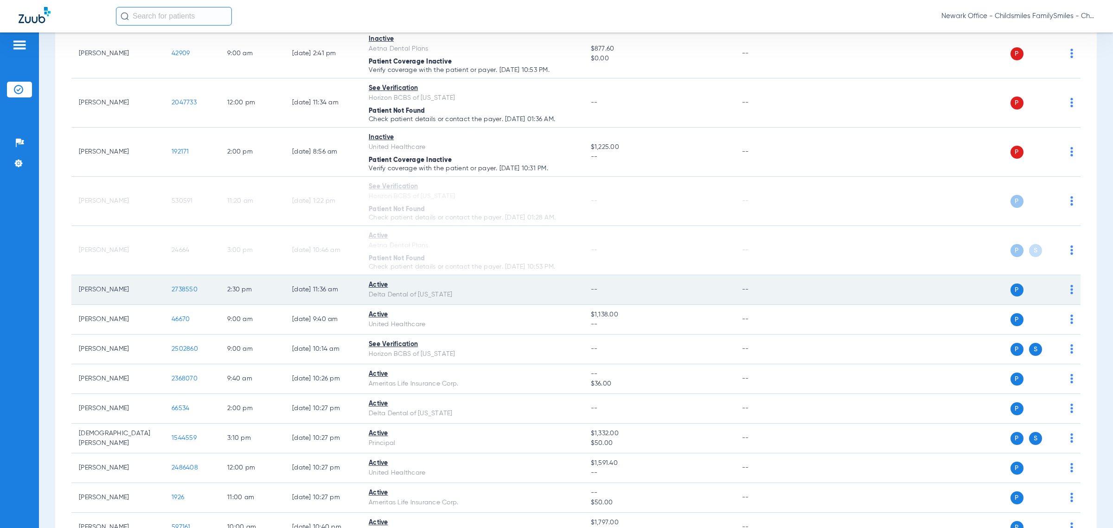
click at [458, 290] on img at bounding box center [1071, 289] width 3 height 9
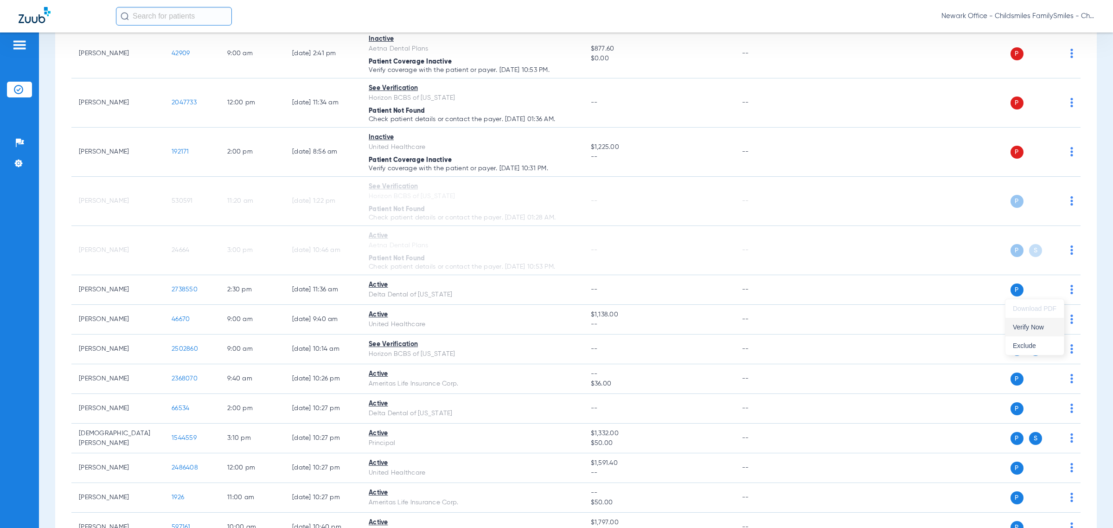
click at [458, 325] on span "Verify Now" at bounding box center [1035, 327] width 44 height 6
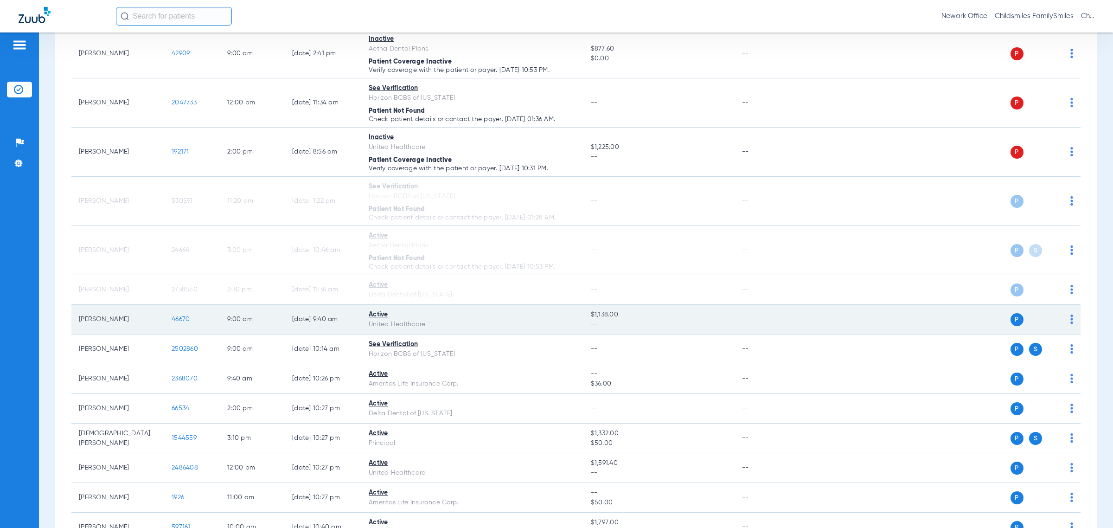
click at [458, 320] on img at bounding box center [1071, 318] width 3 height 9
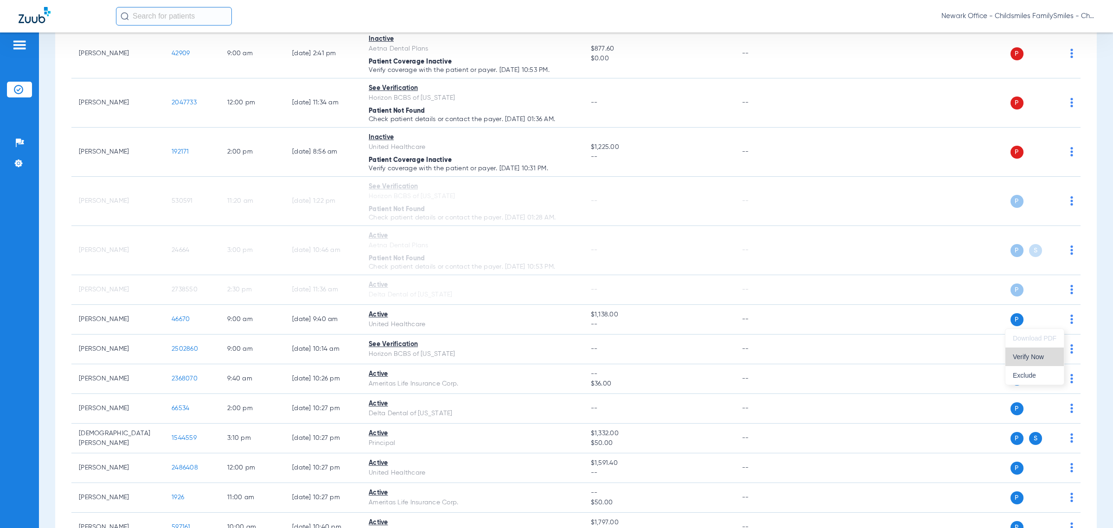
click at [458, 353] on button "Verify Now" at bounding box center [1034, 356] width 58 height 19
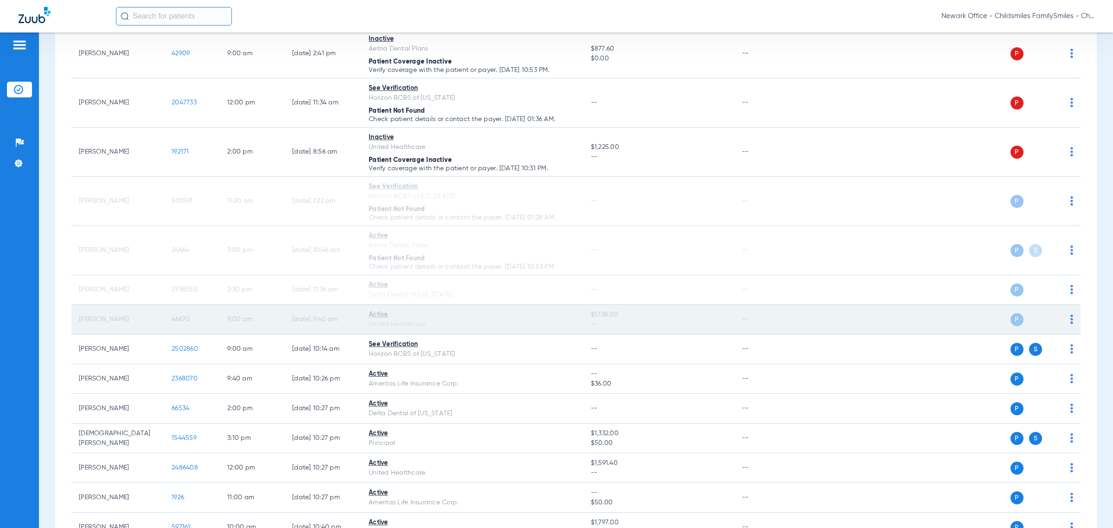
scroll to position [290, 0]
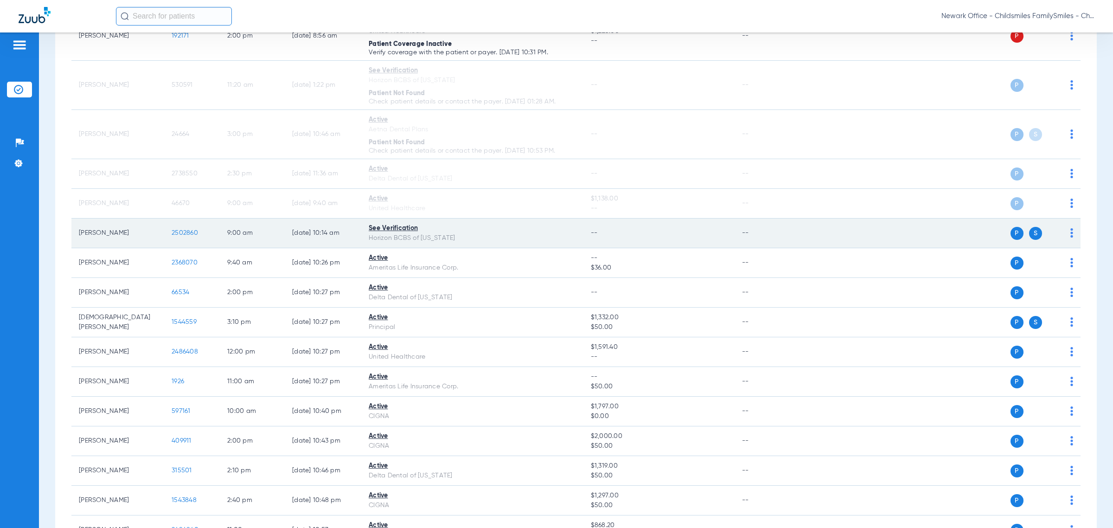
click at [458, 232] on img at bounding box center [1071, 232] width 3 height 9
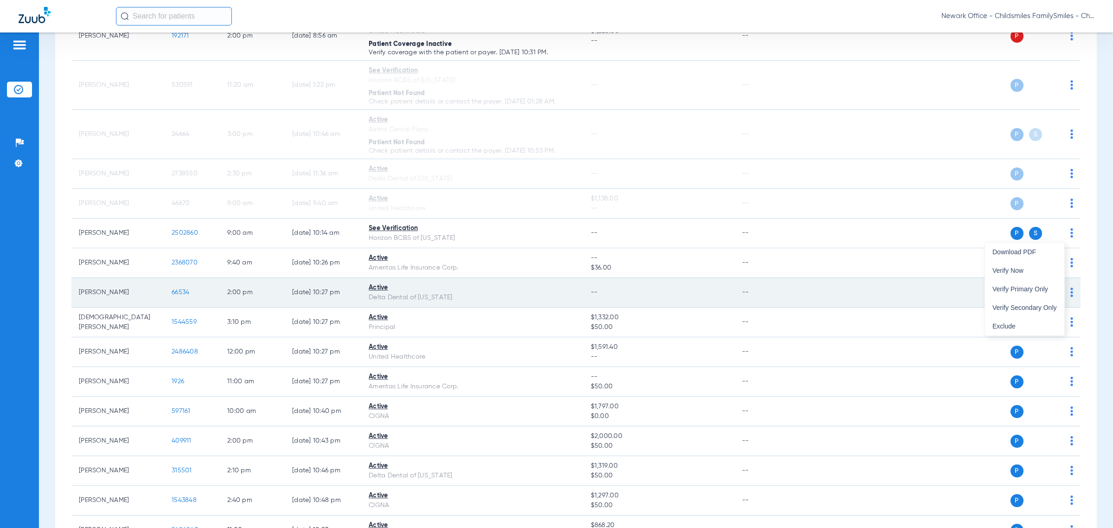
click at [458, 291] on span "Verify Primary Only" at bounding box center [1024, 289] width 64 height 6
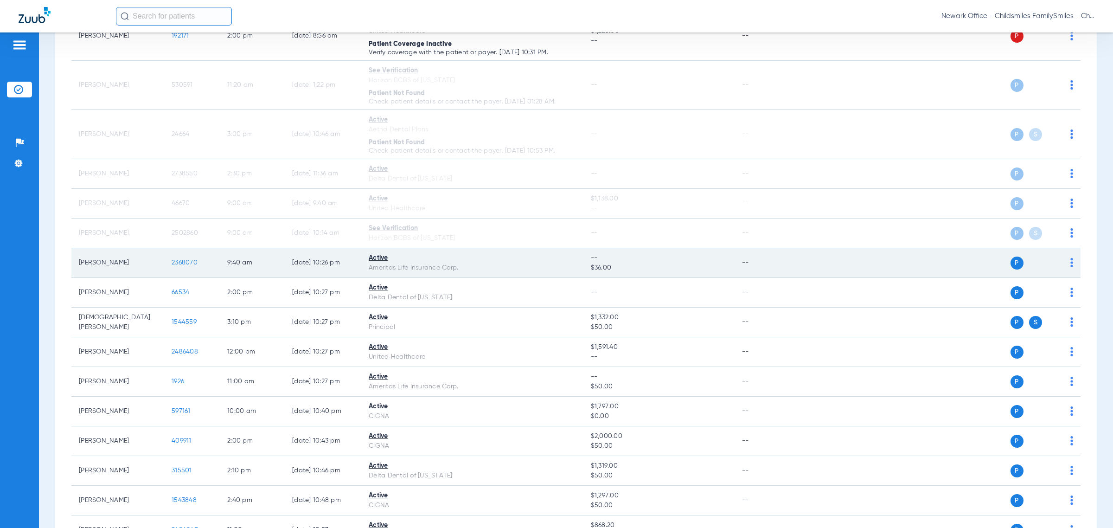
click at [458, 263] on img at bounding box center [1071, 262] width 3 height 9
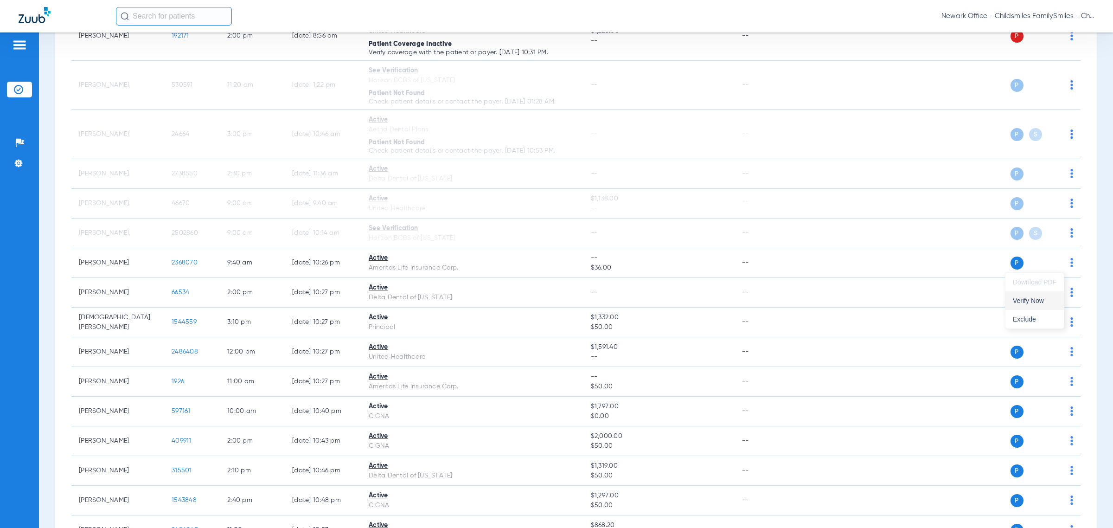
click at [458, 302] on span "Verify Now" at bounding box center [1035, 300] width 44 height 6
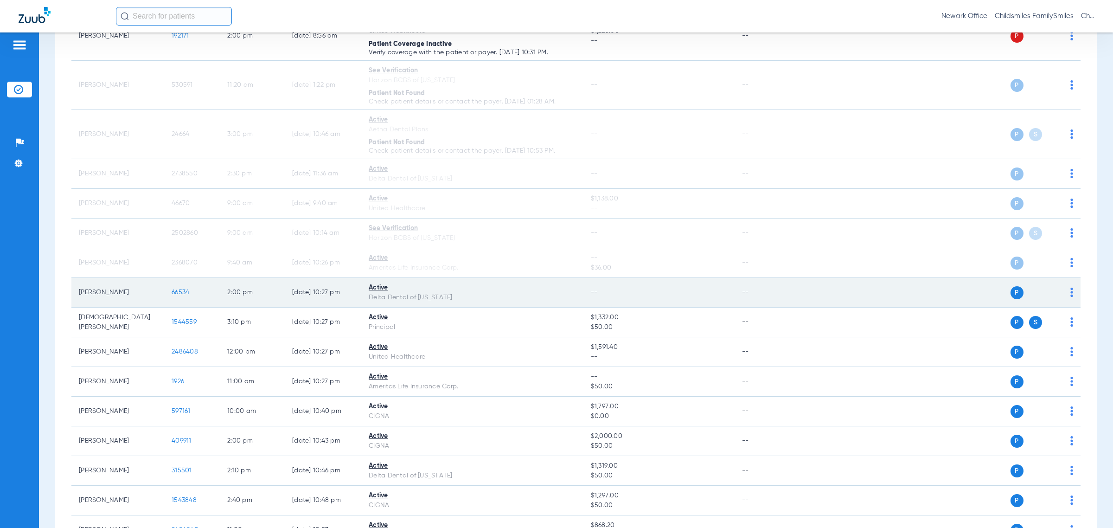
click at [458, 290] on img at bounding box center [1071, 291] width 3 height 9
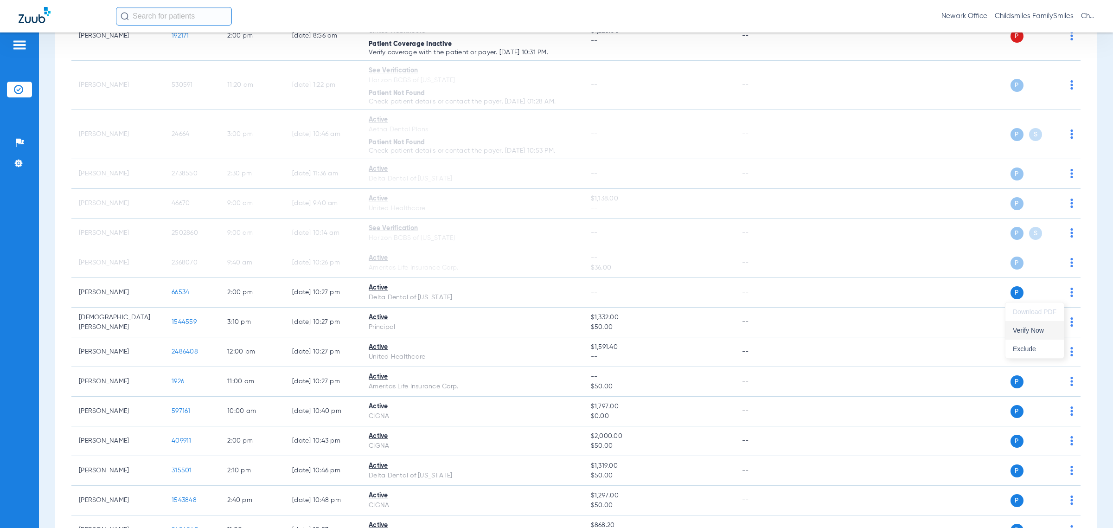
click at [458, 327] on span "Verify Now" at bounding box center [1035, 330] width 44 height 6
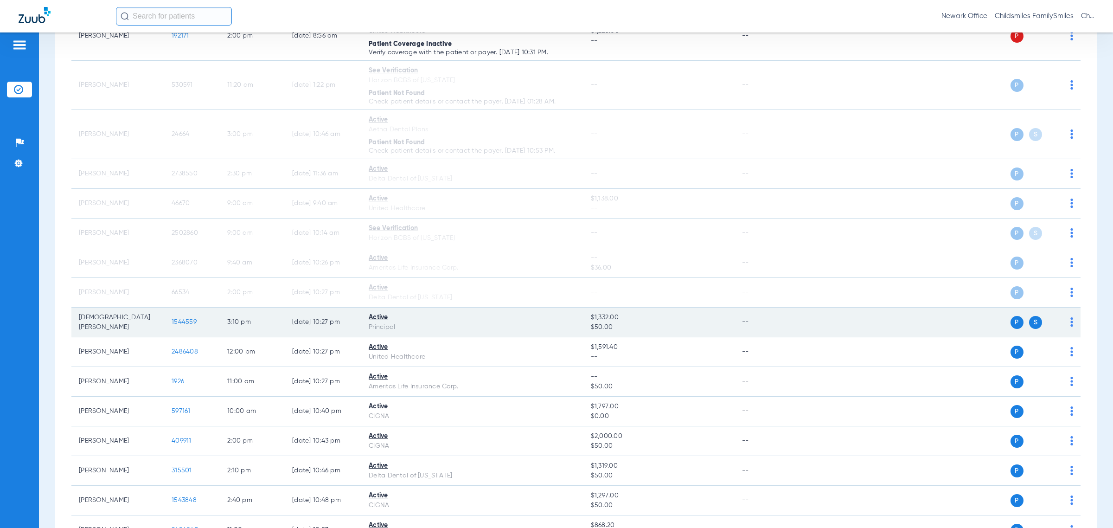
click at [458, 319] on img at bounding box center [1071, 321] width 3 height 9
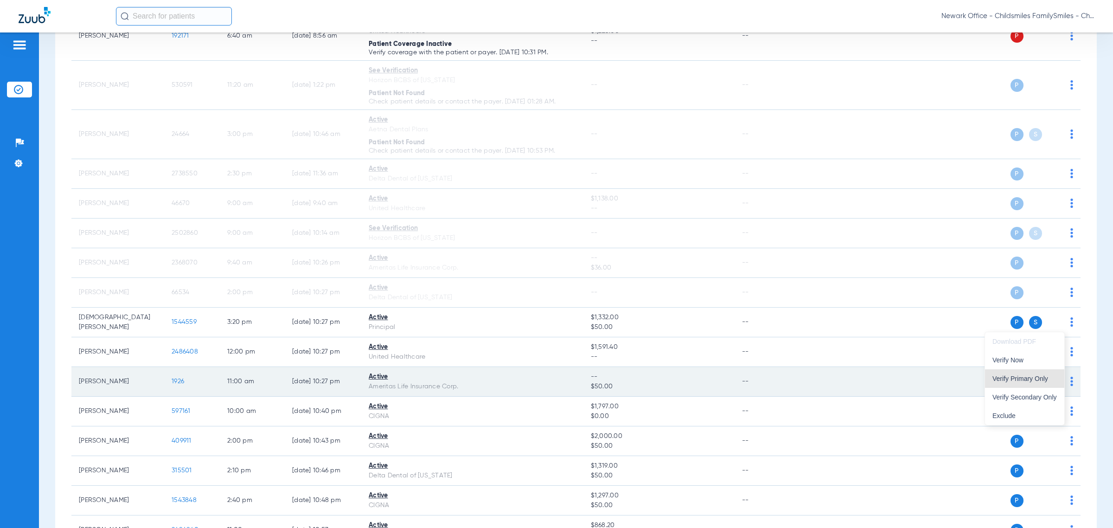
click at [458, 378] on span "Verify Primary Only" at bounding box center [1024, 378] width 64 height 6
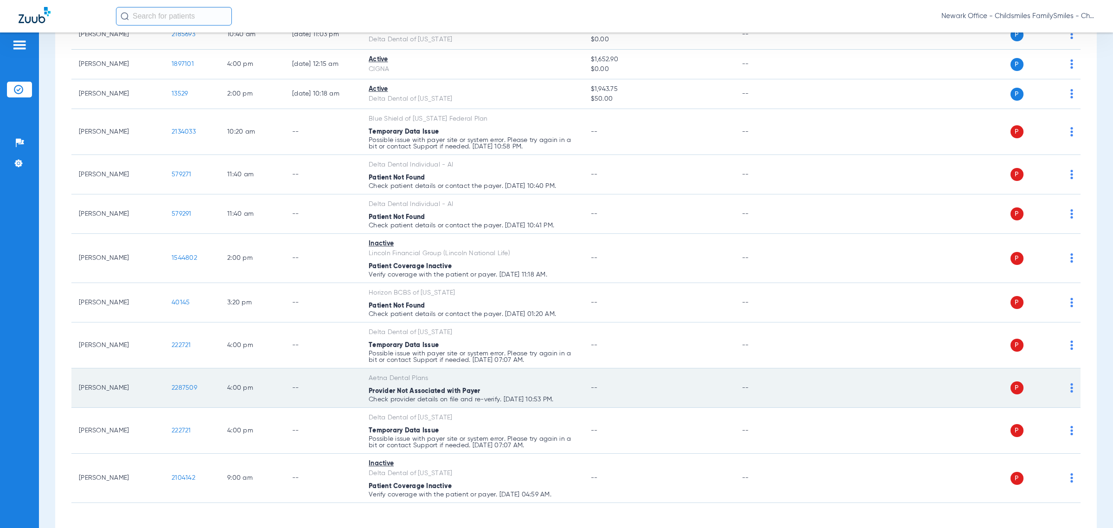
scroll to position [1000, 0]
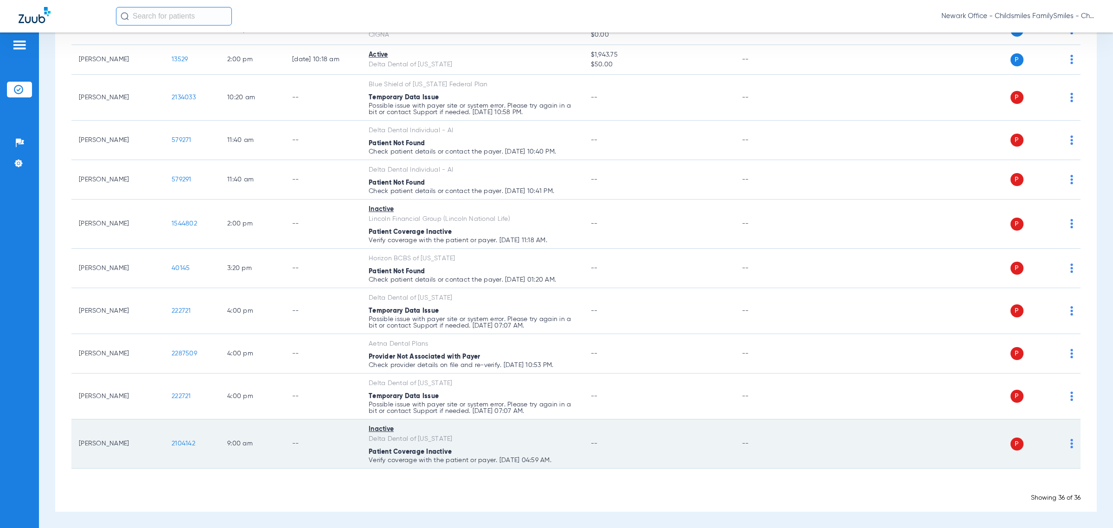
drag, startPoint x: 203, startPoint y: 452, endPoint x: 174, endPoint y: 459, distance: 29.1
click at [162, 457] on tr "[PERSON_NAME] 2104142 9:00 AM -- Inactive Delta Dental of [US_STATE] Patient Co…" at bounding box center [575, 443] width 1009 height 49
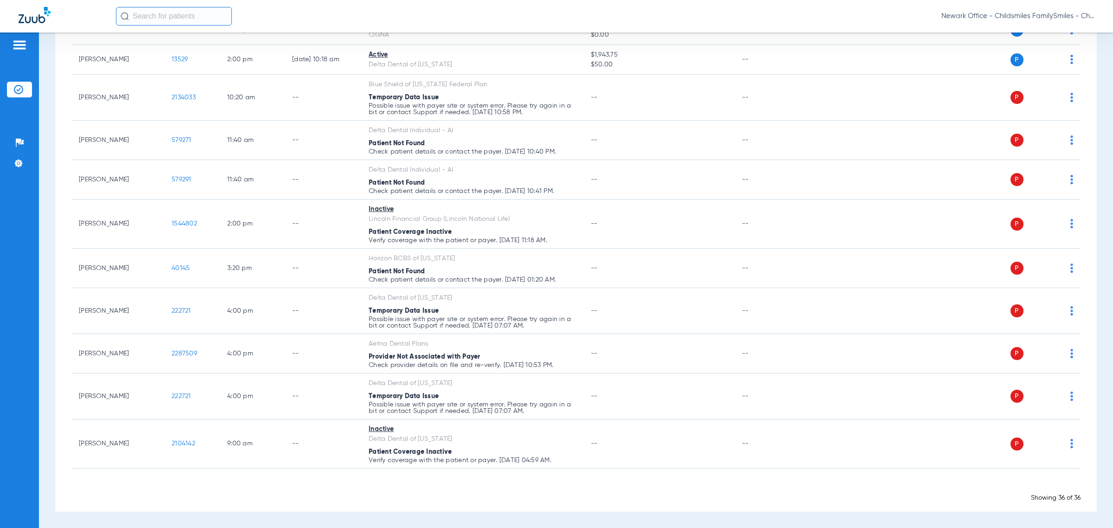
copy tr "2104142"
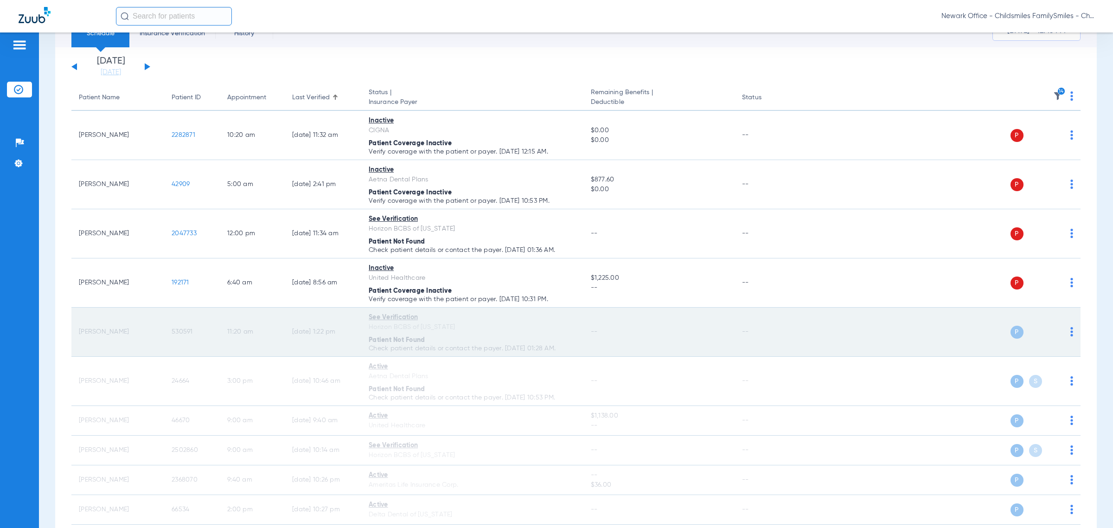
scroll to position [0, 0]
